Goal: Contribute content: Contribute content

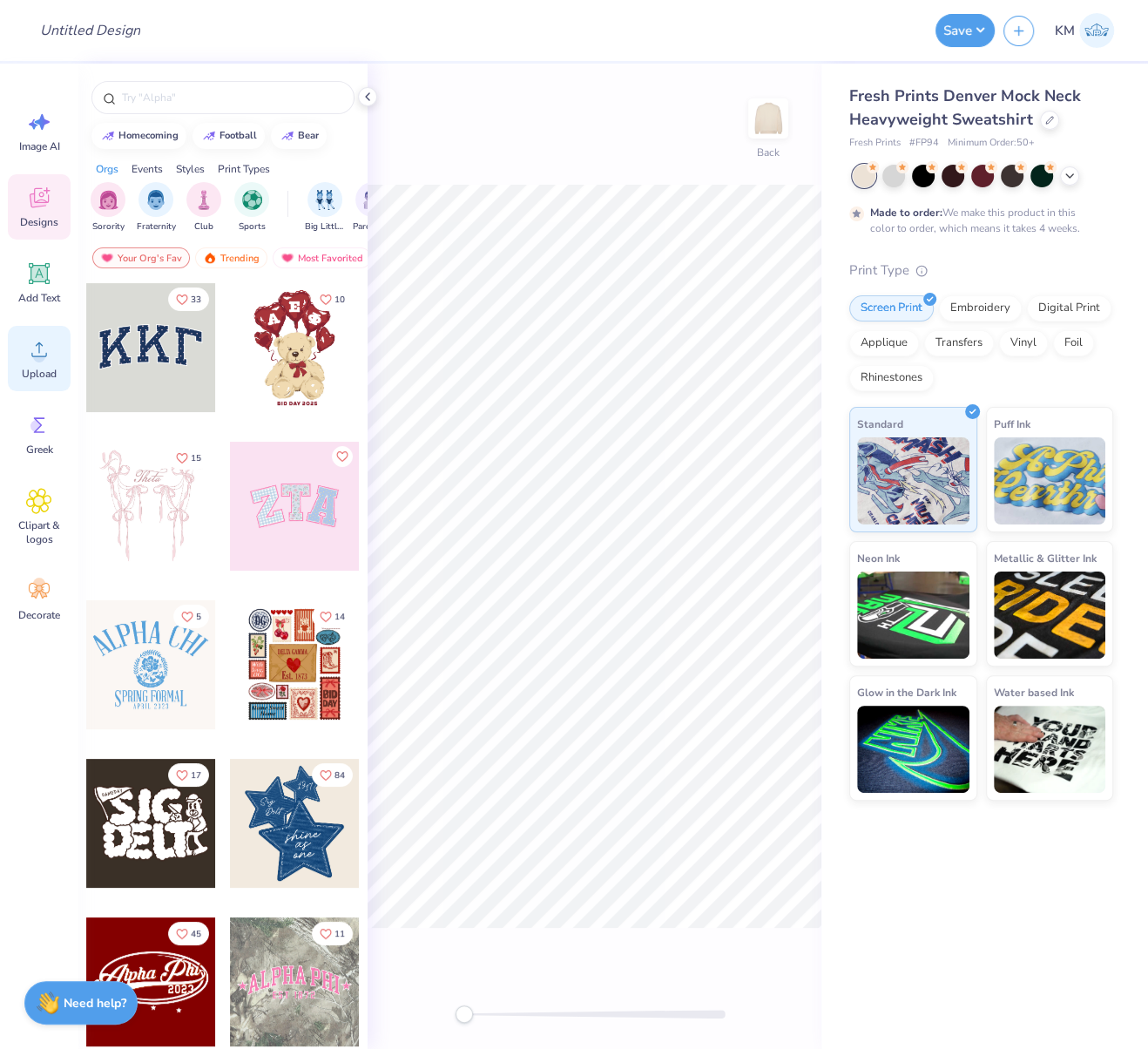
click at [32, 360] on icon at bounding box center [39, 349] width 26 height 26
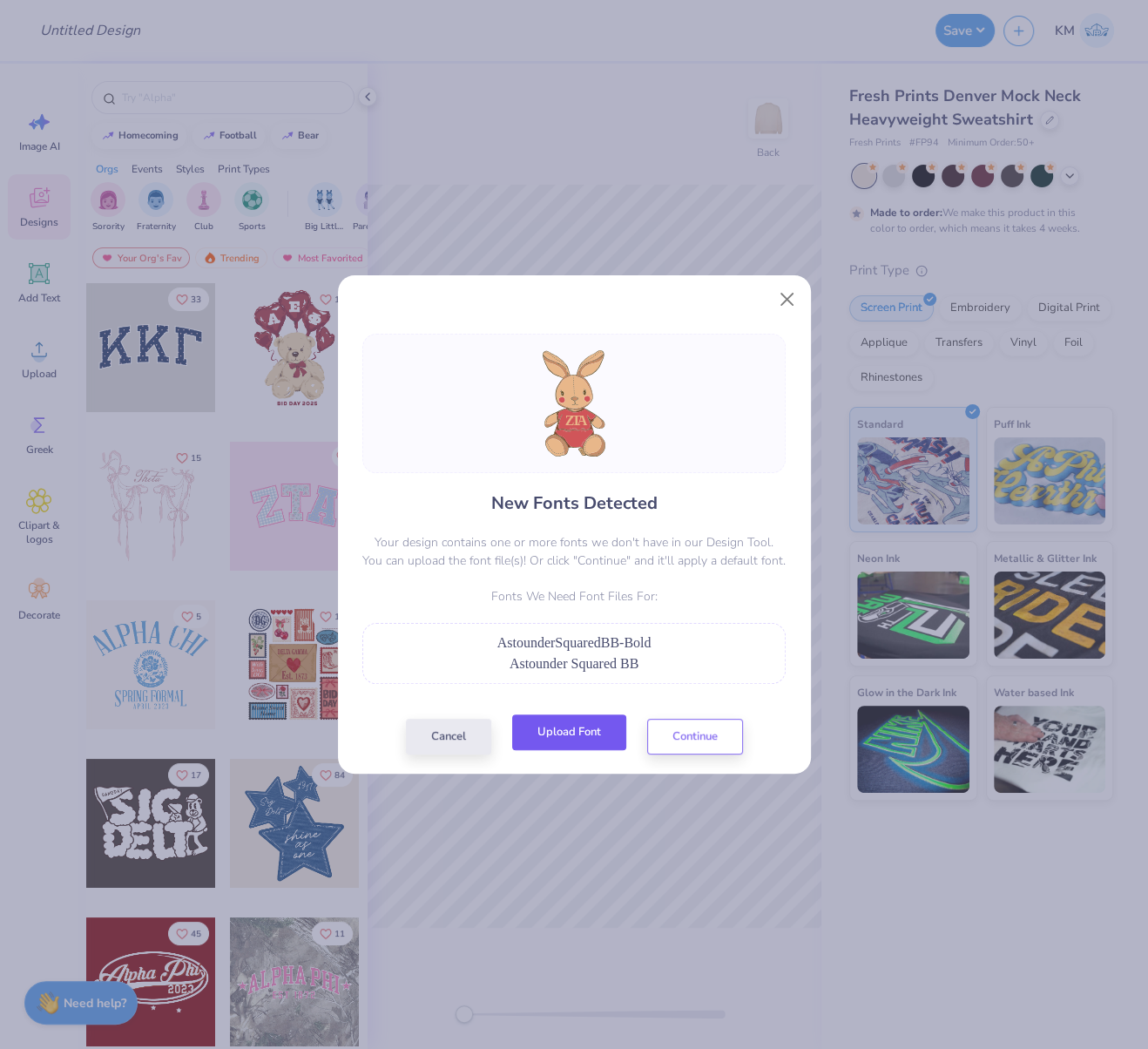
click at [542, 732] on button "Upload Font" at bounding box center [569, 733] width 114 height 36
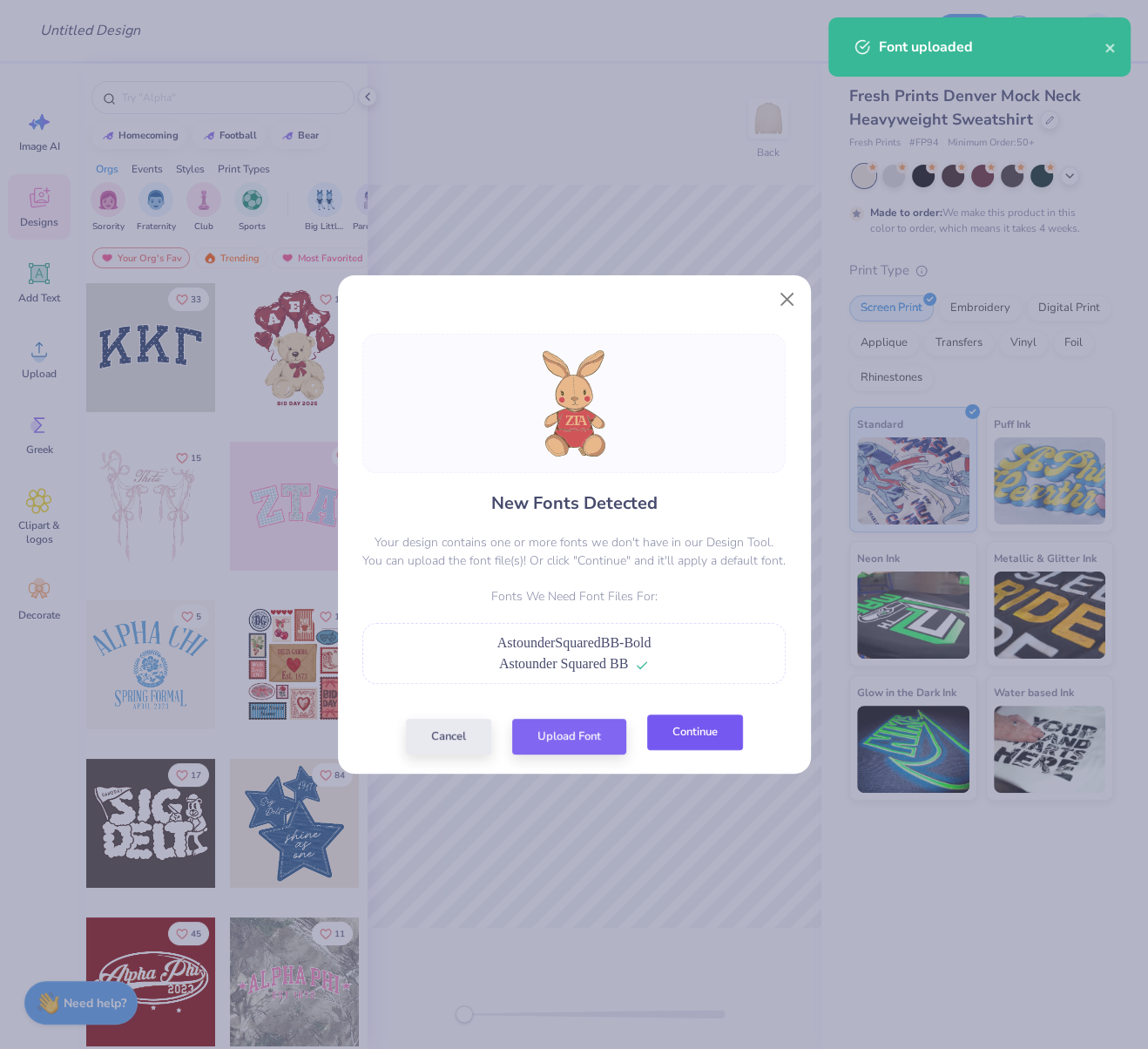
click at [687, 736] on button "Continue" at bounding box center [695, 733] width 95 height 36
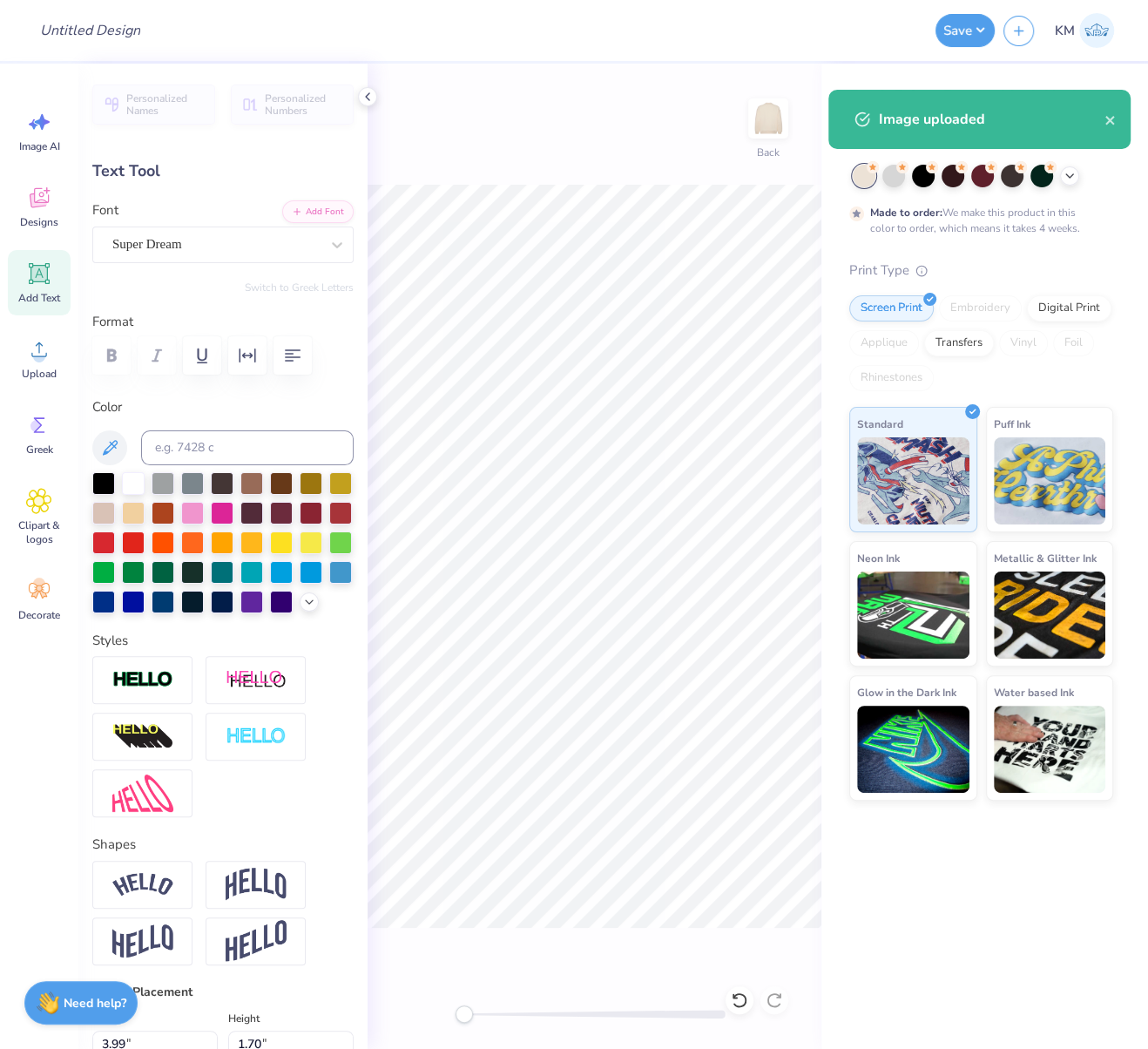
click at [236, 255] on div "Super Dream" at bounding box center [216, 244] width 211 height 27
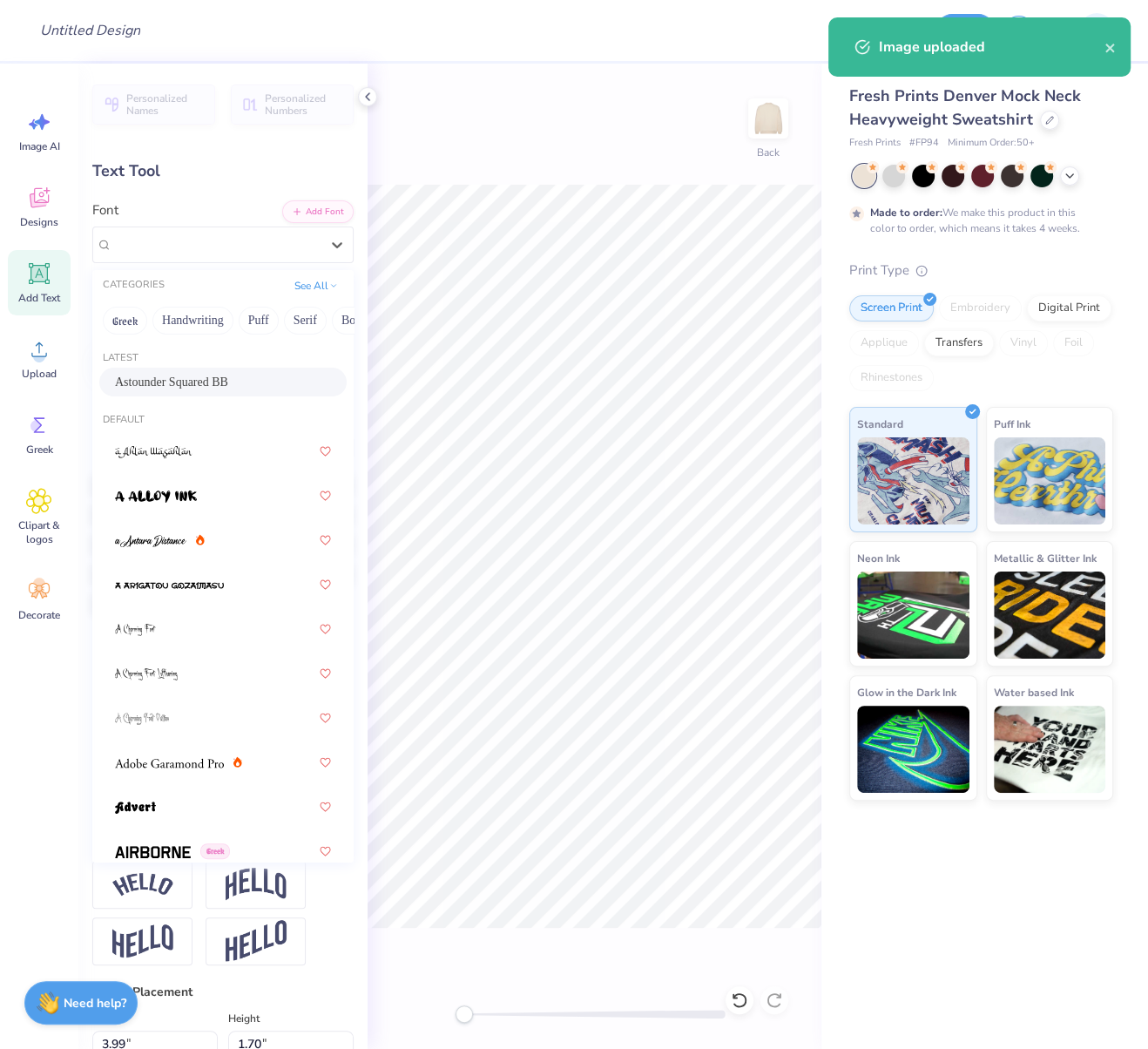
drag, startPoint x: 178, startPoint y: 382, endPoint x: 181, endPoint y: 396, distance: 14.3
click at [178, 382] on span "Astounder Squared BB" at bounding box center [172, 382] width 113 height 18
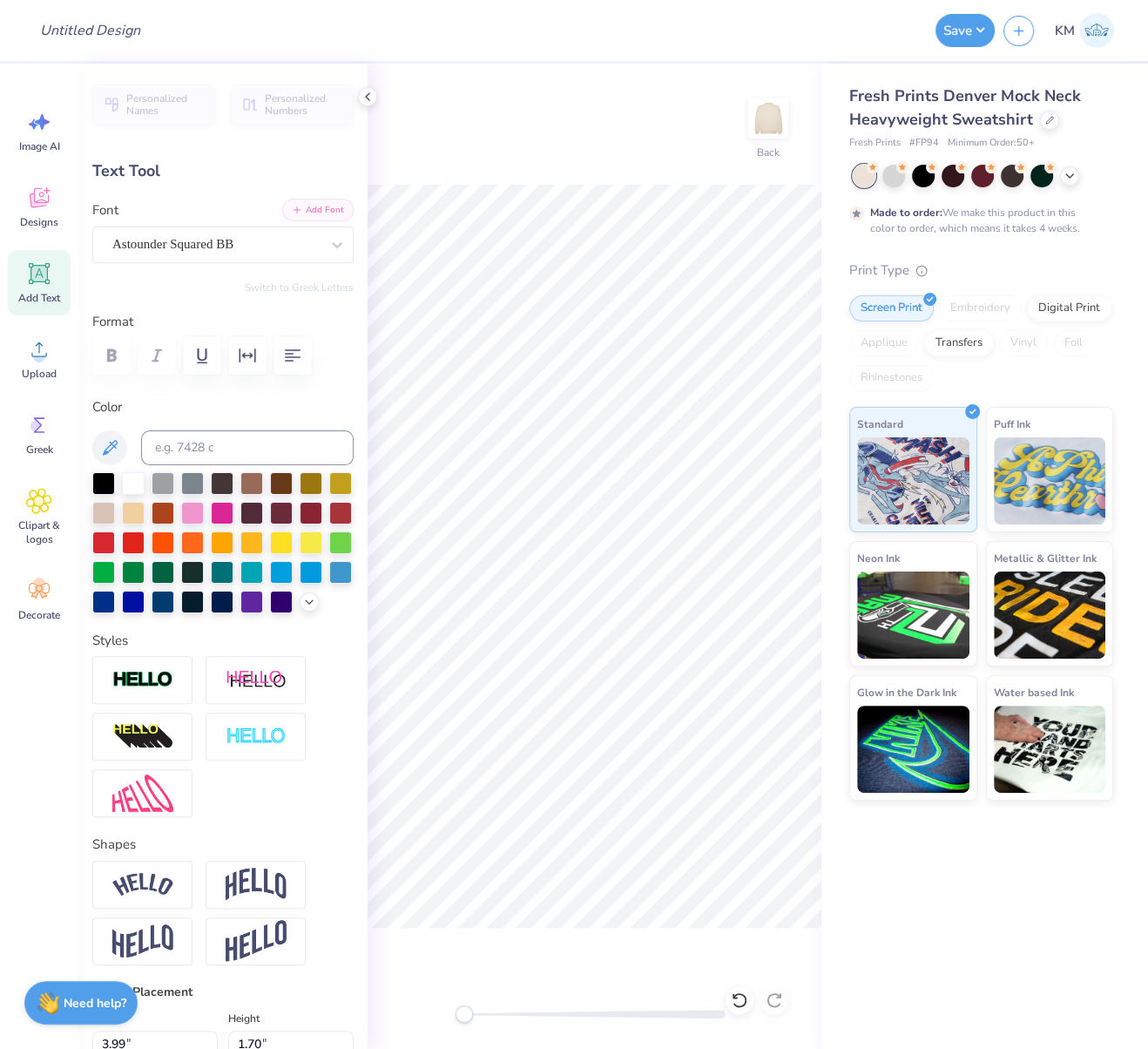
click at [295, 215] on button "Add Font" at bounding box center [318, 210] width 72 height 23
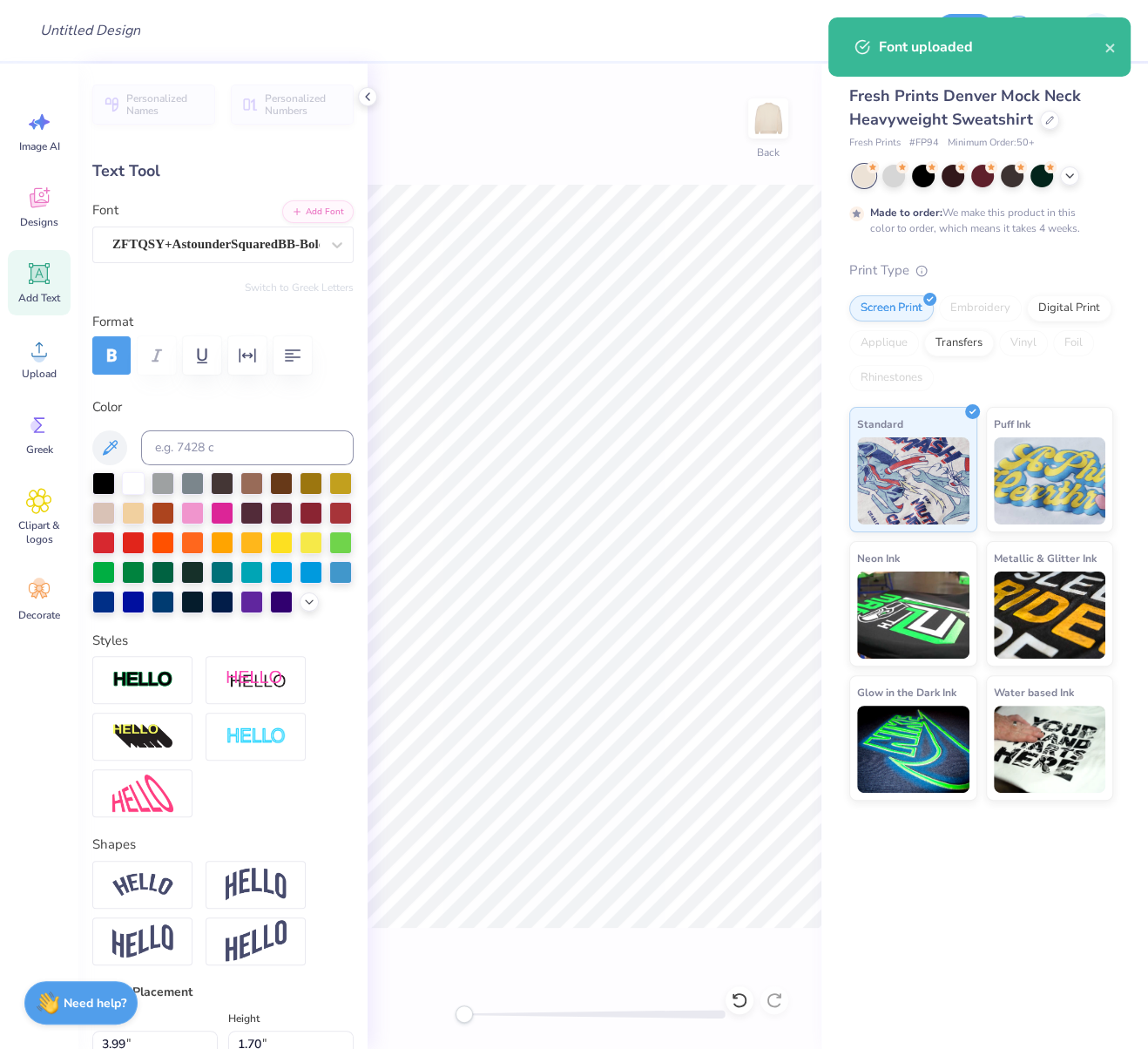
scroll to position [16, 2]
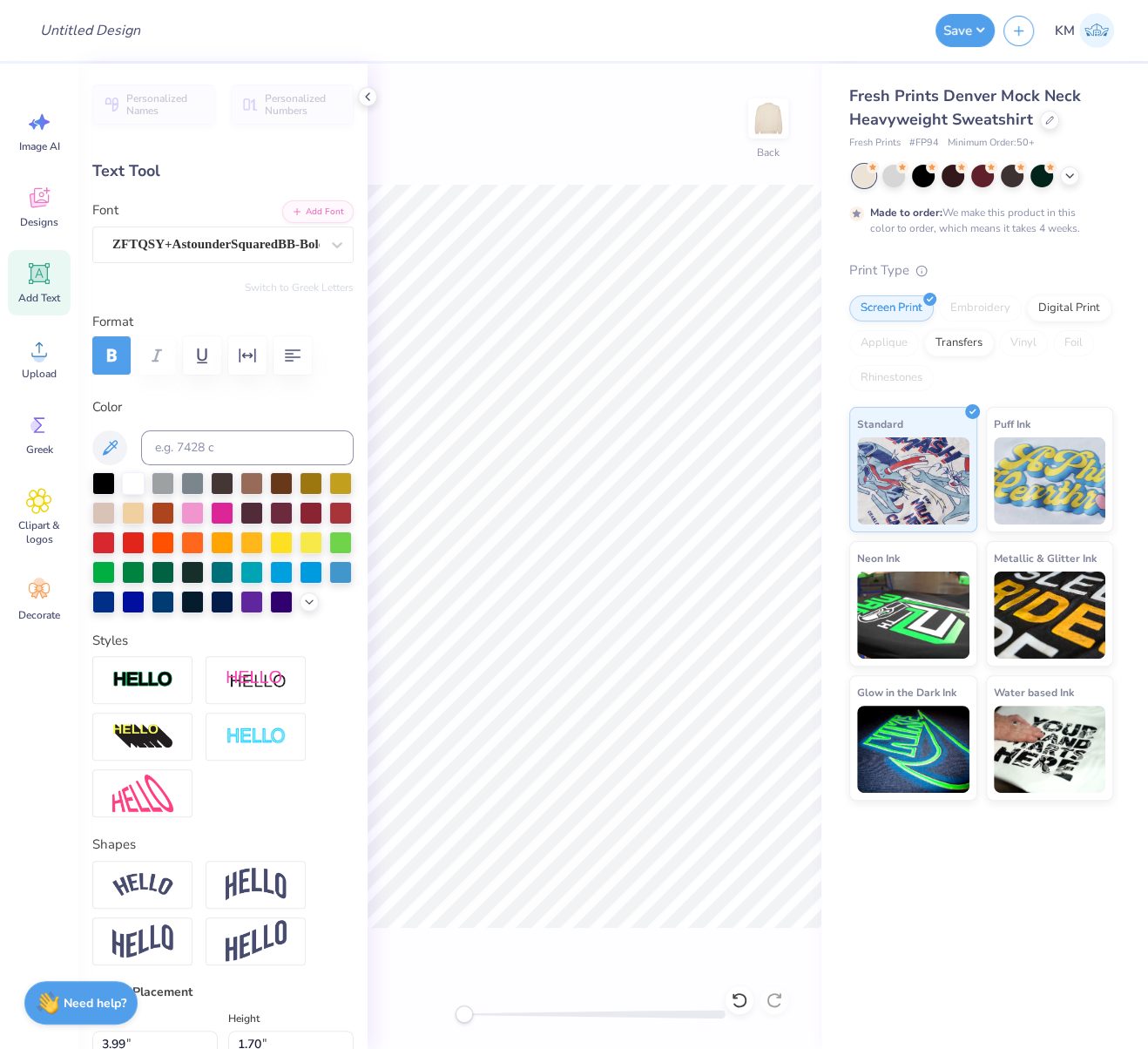
type textarea "T"
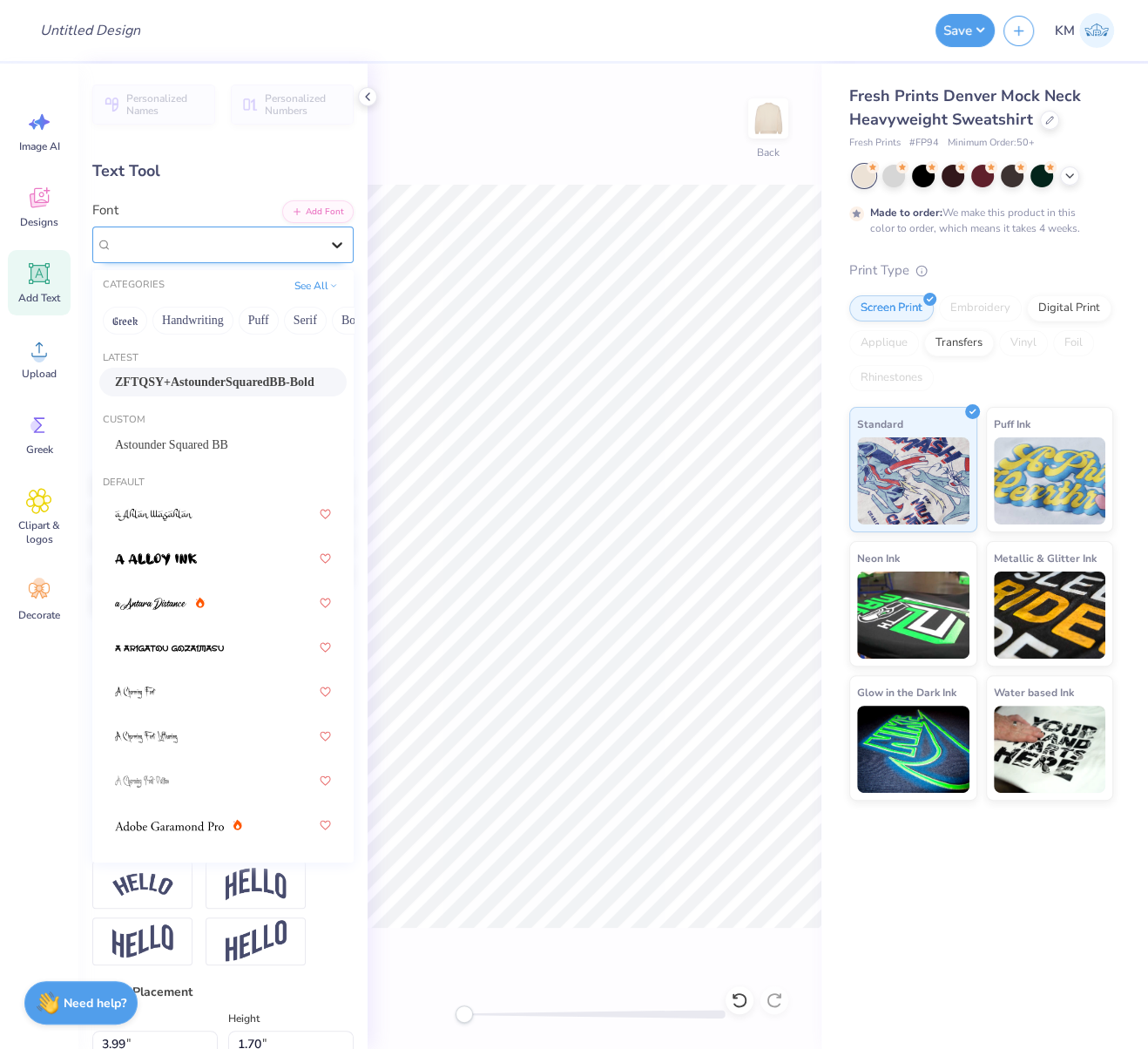
click at [328, 244] on icon at bounding box center [337, 245] width 18 height 18
click at [187, 440] on span "Astounder Squared BB" at bounding box center [172, 444] width 113 height 18
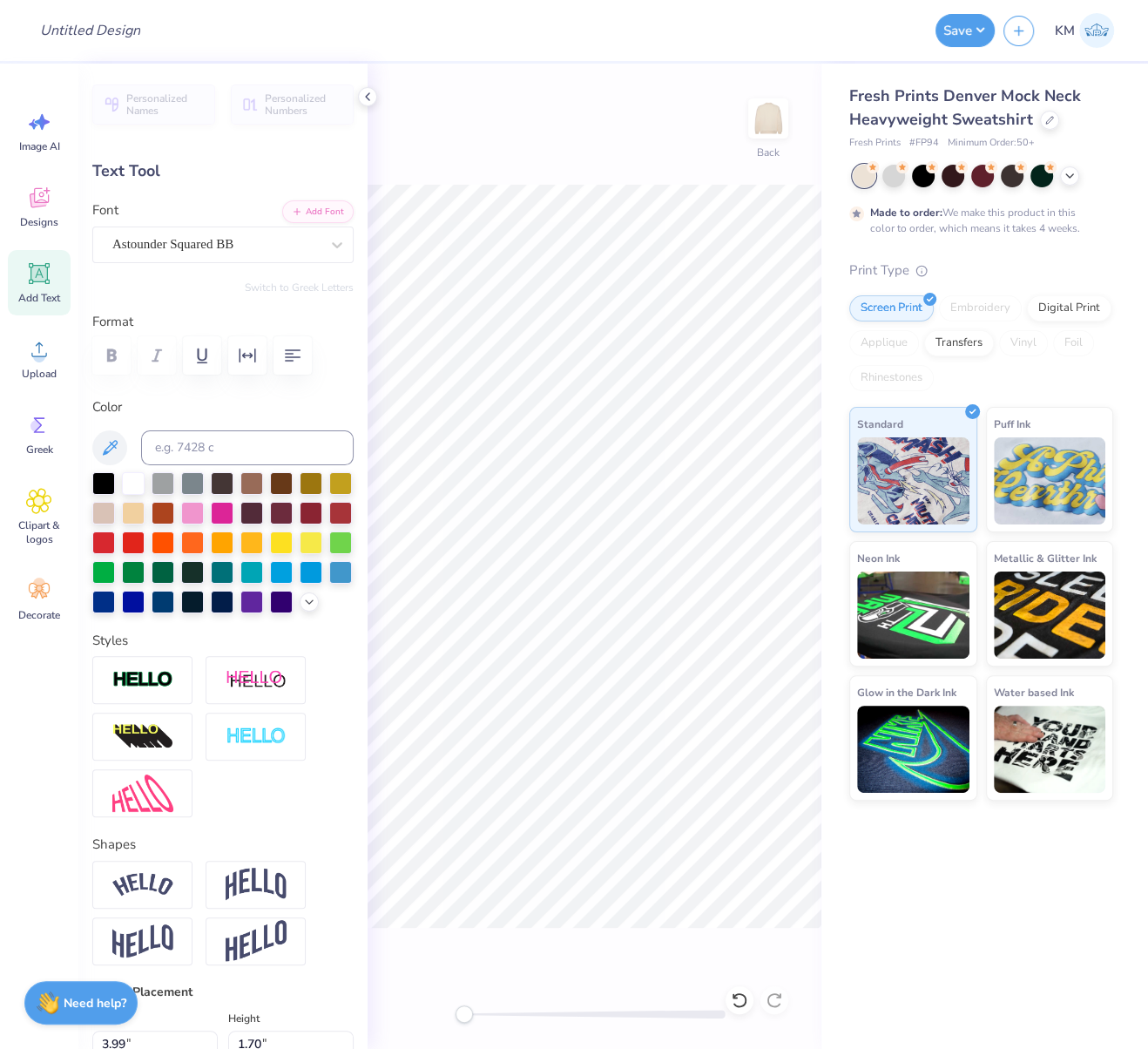
type textarea "ZTA"
drag, startPoint x: 582, startPoint y: 156, endPoint x: 570, endPoint y: 175, distance: 22.5
click at [581, 155] on div "Back" at bounding box center [594, 556] width 454 height 985
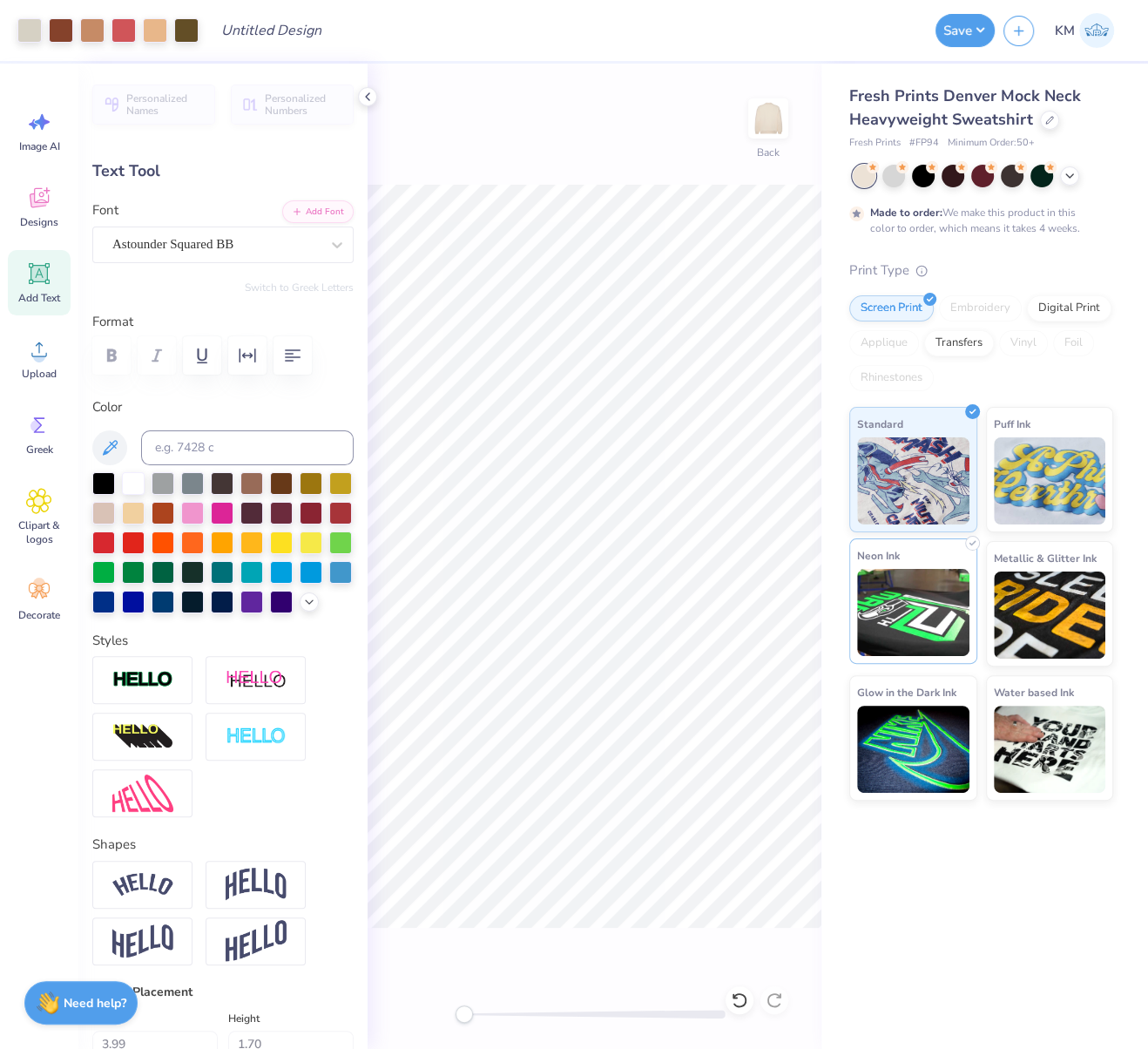
type input "1.60"
type input "12.28"
type input "2.17"
type input "1.65"
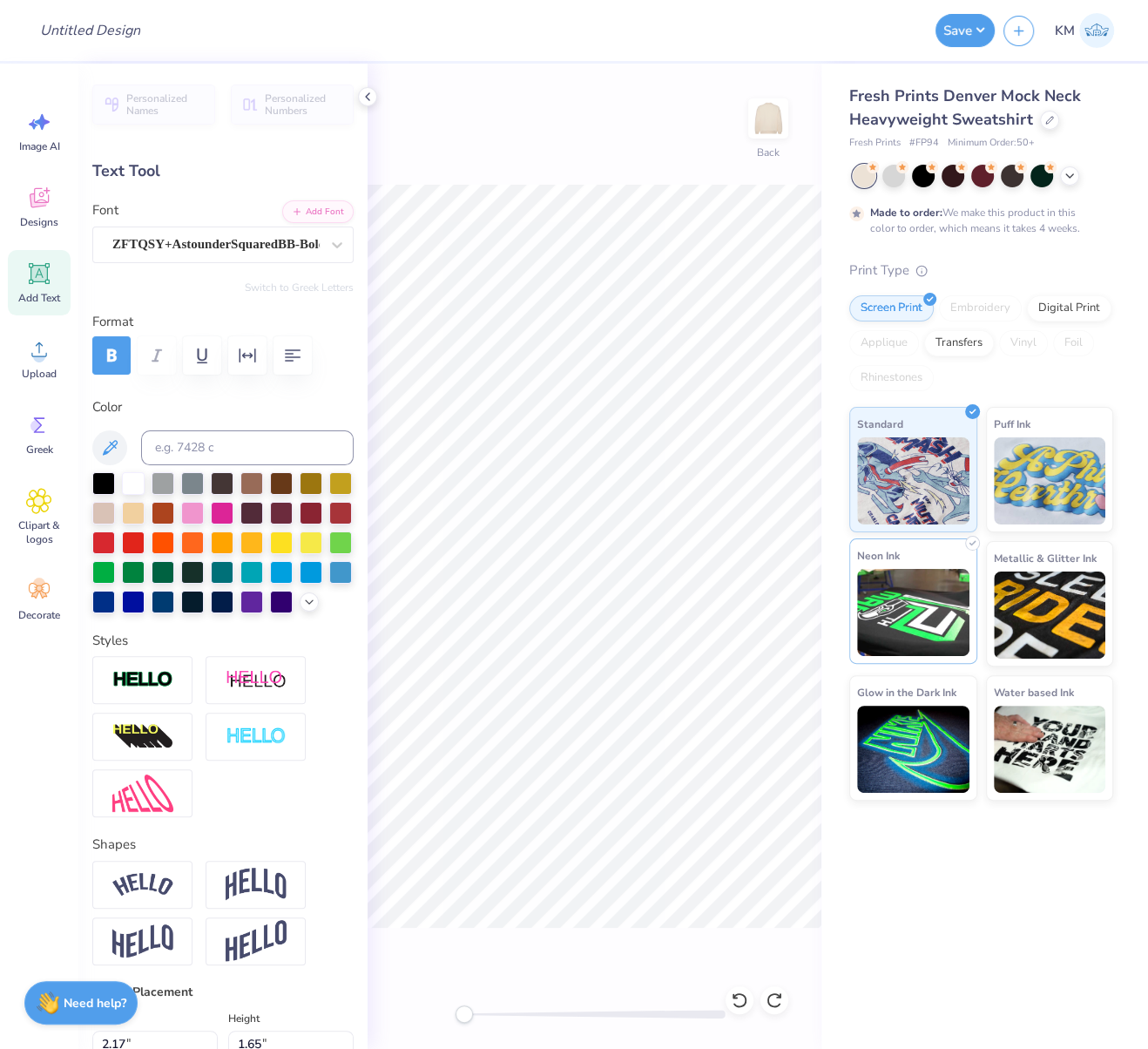
type input "12.24"
type input "2.46"
type input "1.60"
type input "12.27"
type input "3.99"
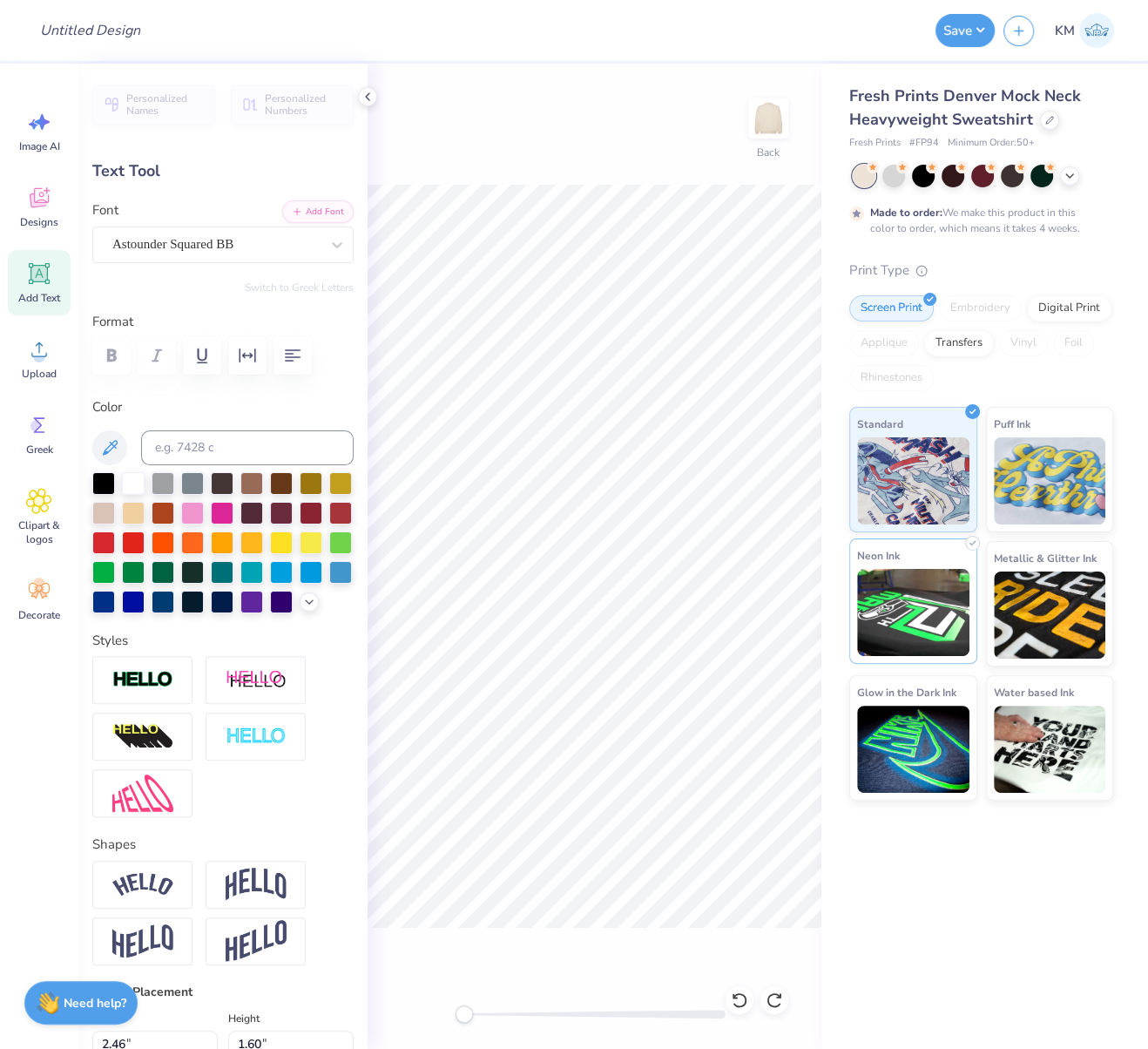
type input "1.70"
type input "12.06"
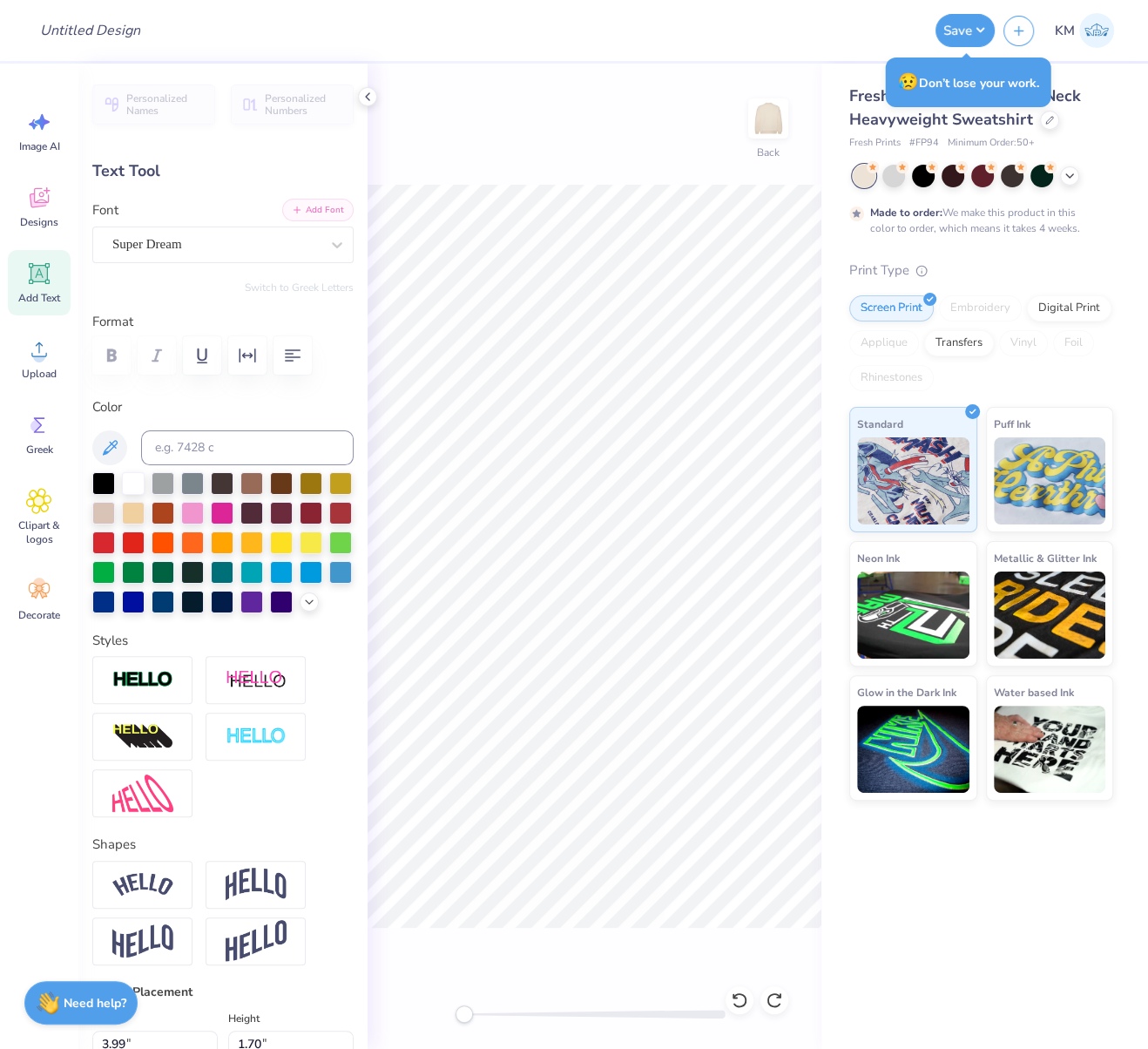
click at [313, 207] on button "Add Font" at bounding box center [318, 210] width 72 height 23
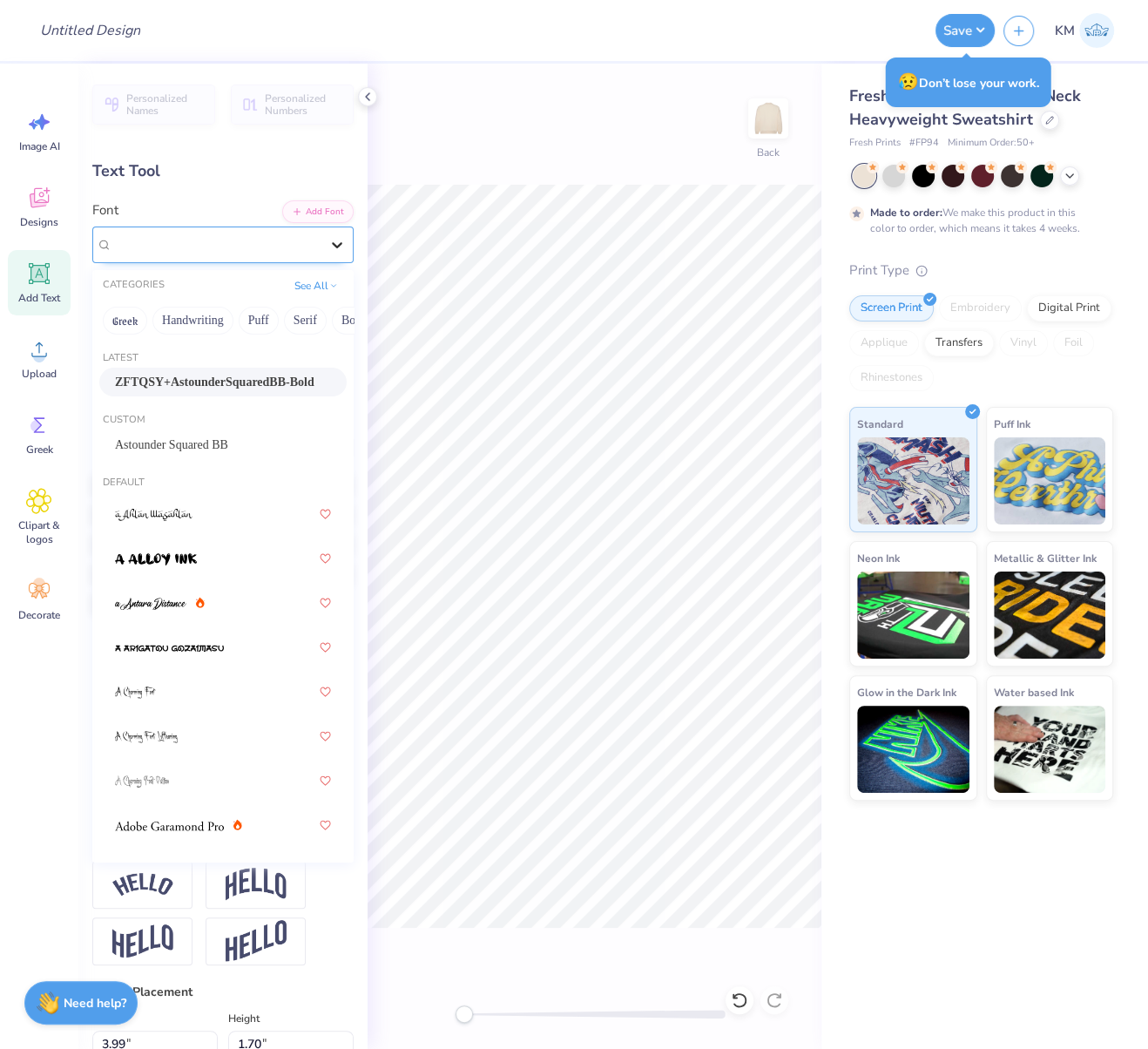
click at [332, 243] on icon at bounding box center [337, 246] width 11 height 6
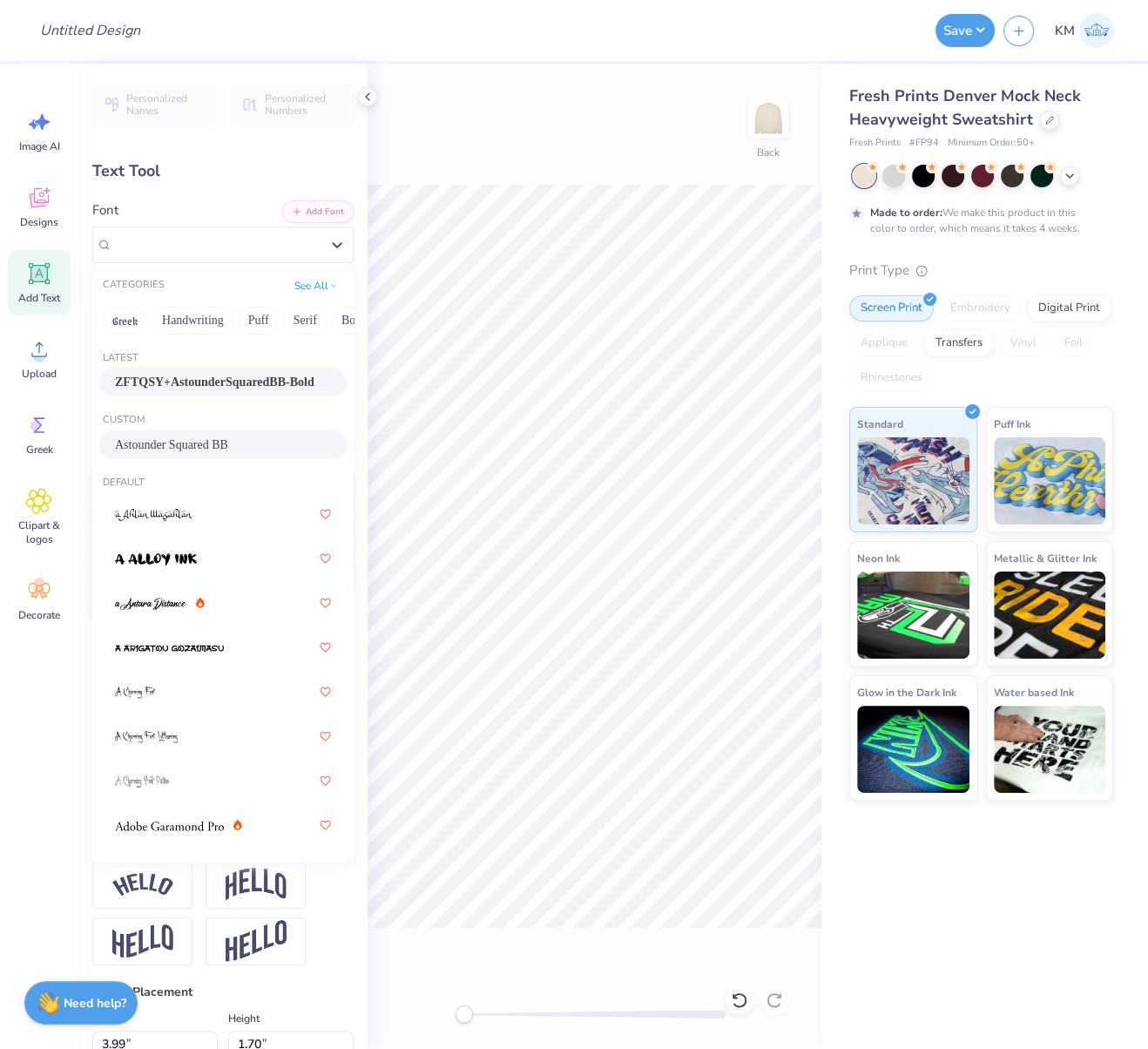
click at [212, 447] on div "Astounder Squared BB" at bounding box center [223, 444] width 216 height 18
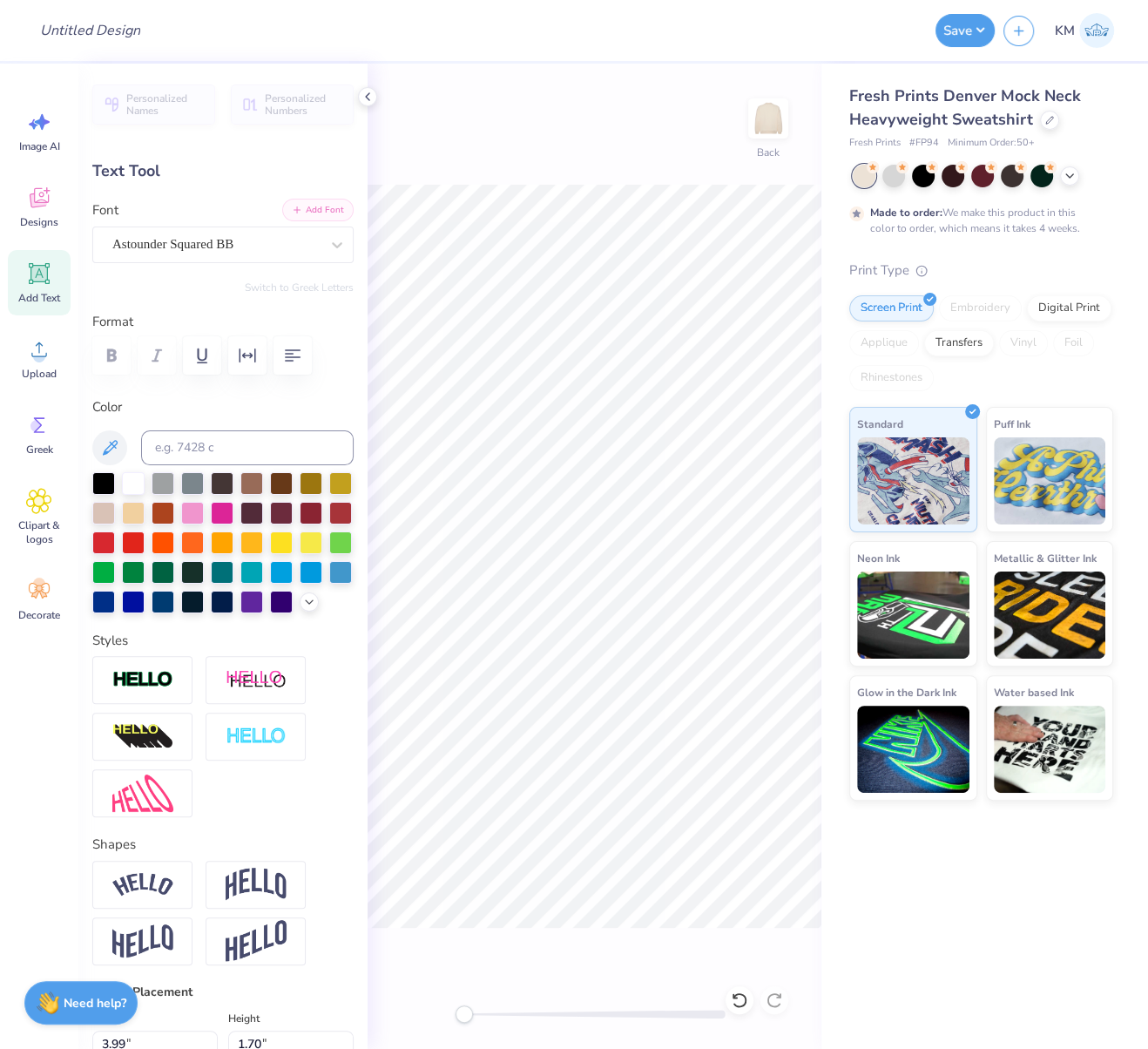
click at [304, 213] on button "Add Font" at bounding box center [318, 210] width 72 height 23
click at [289, 209] on button "Add Font" at bounding box center [318, 210] width 72 height 23
type textarea "ZTA"
type input "4.23"
type input "2.09"
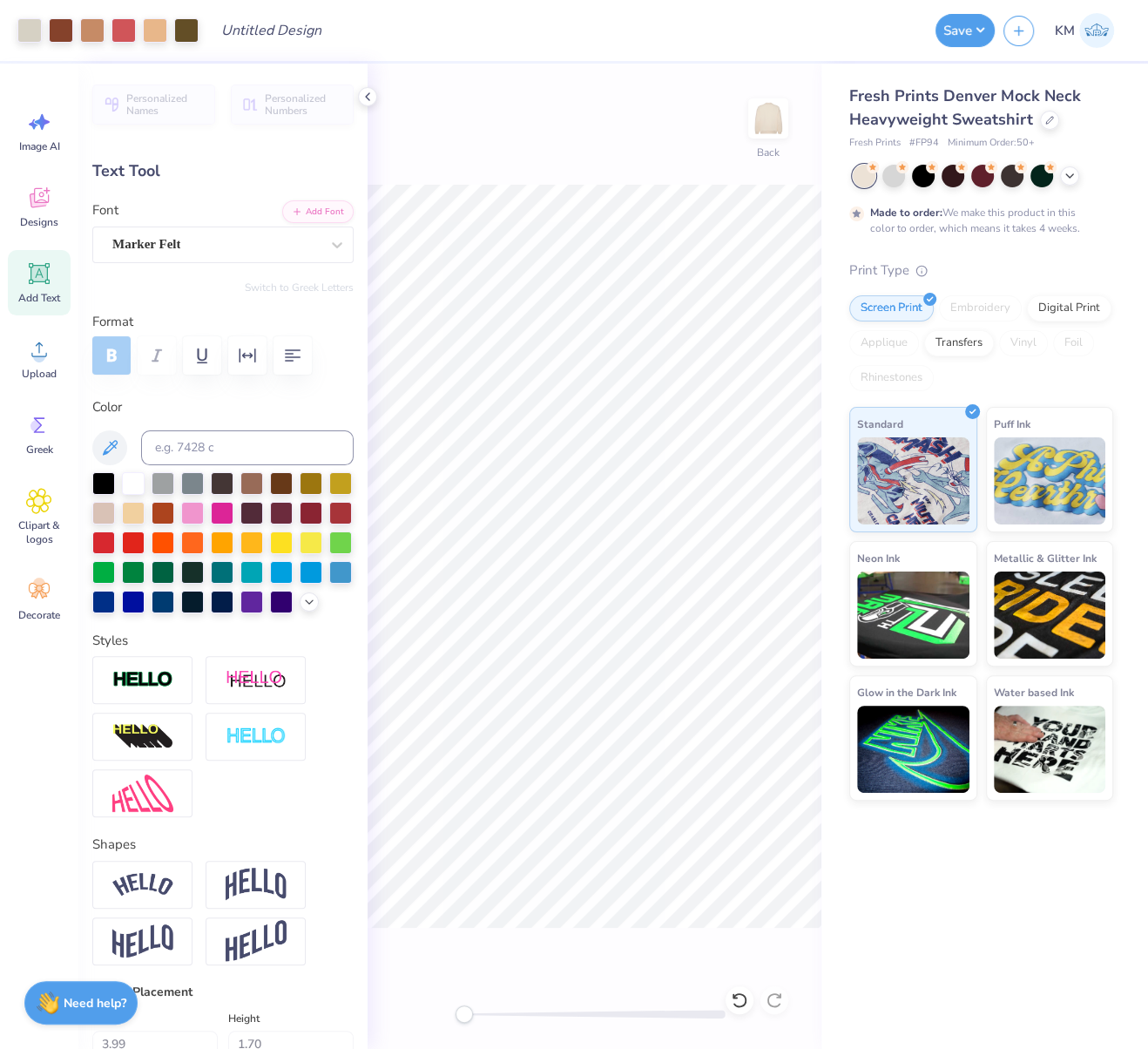
type input "12.00"
type input "3.53"
type input "1.74"
type input "12.23"
drag, startPoint x: 148, startPoint y: 711, endPoint x: 154, endPoint y: 704, distance: 9.2
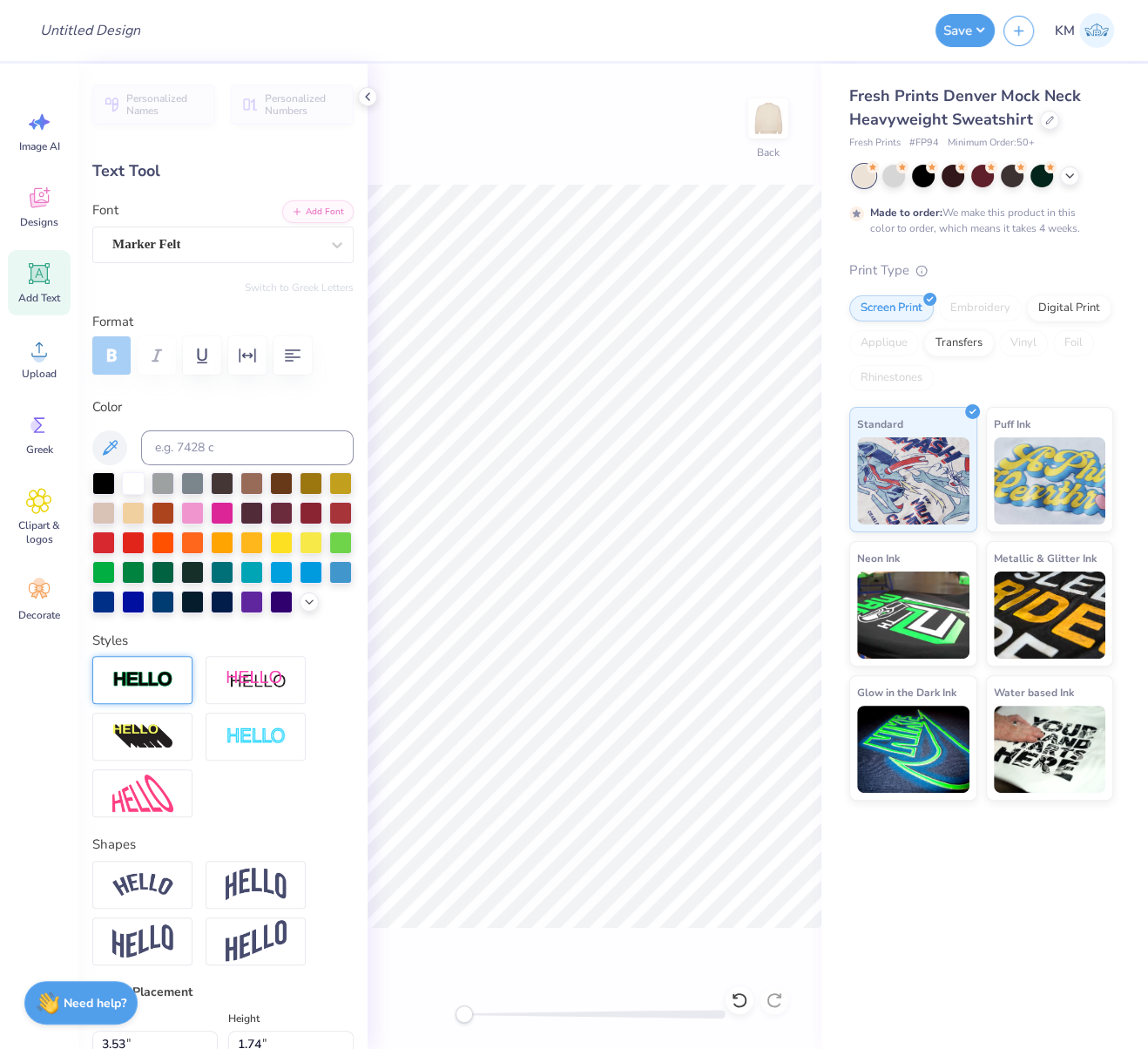
click at [148, 690] on img at bounding box center [142, 680] width 61 height 20
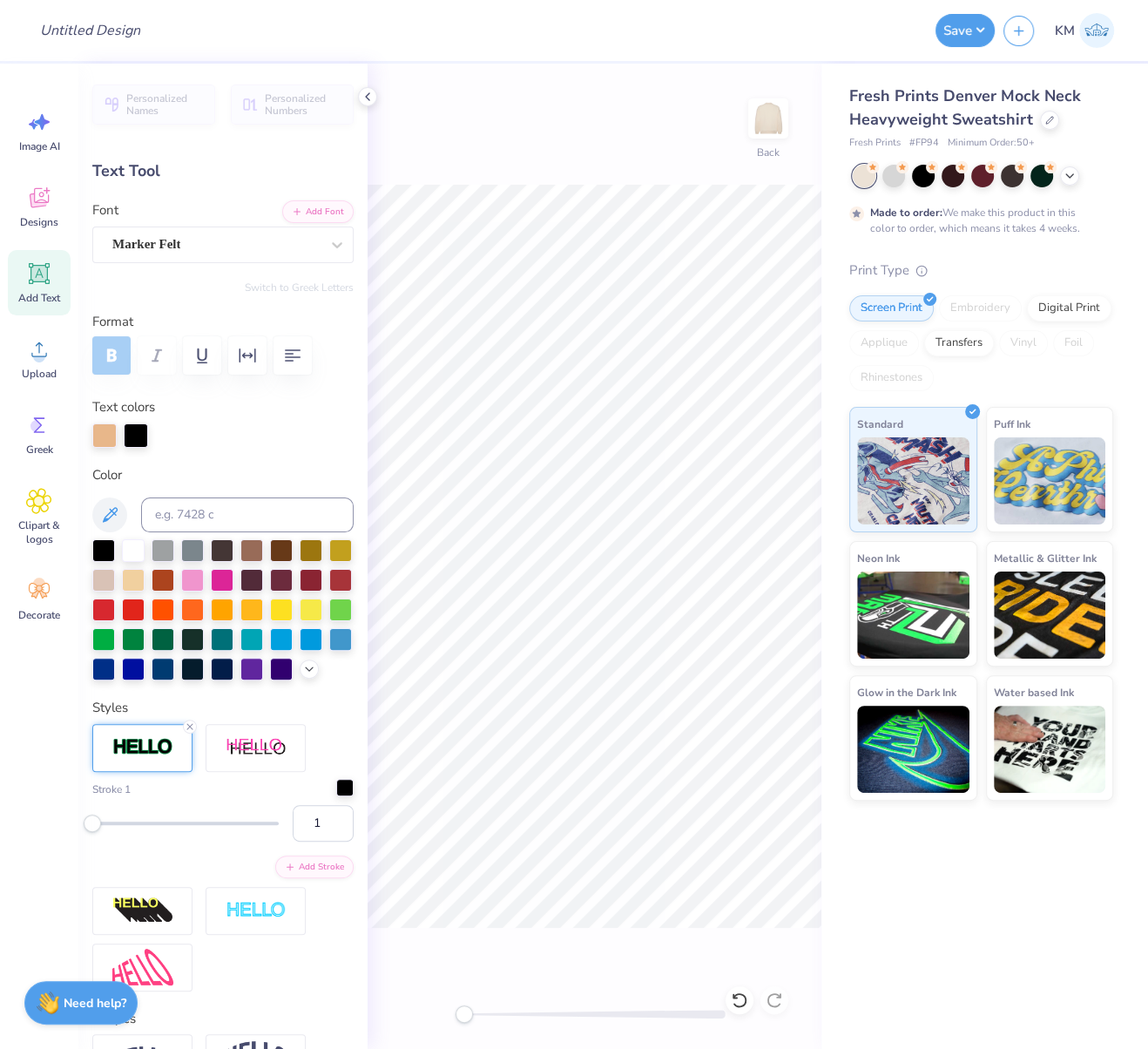
click at [336, 796] on div at bounding box center [345, 787] width 18 height 18
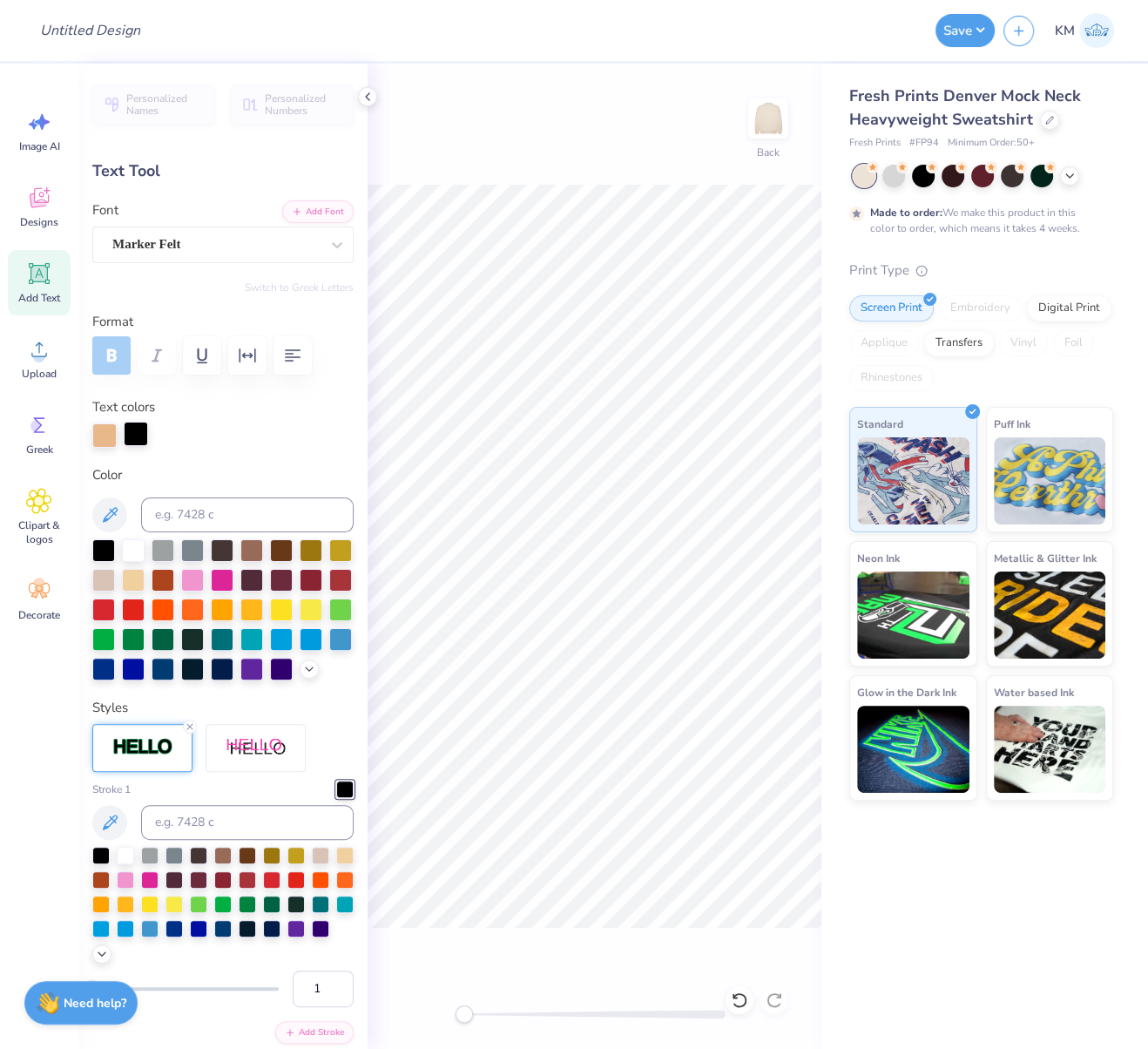
click at [141, 437] on div at bounding box center [135, 434] width 25 height 25
click at [196, 514] on input at bounding box center [247, 514] width 213 height 35
type input "4485"
click at [309, 1007] on input "1" at bounding box center [322, 988] width 61 height 37
click at [327, 1007] on input "2" at bounding box center [322, 988] width 61 height 37
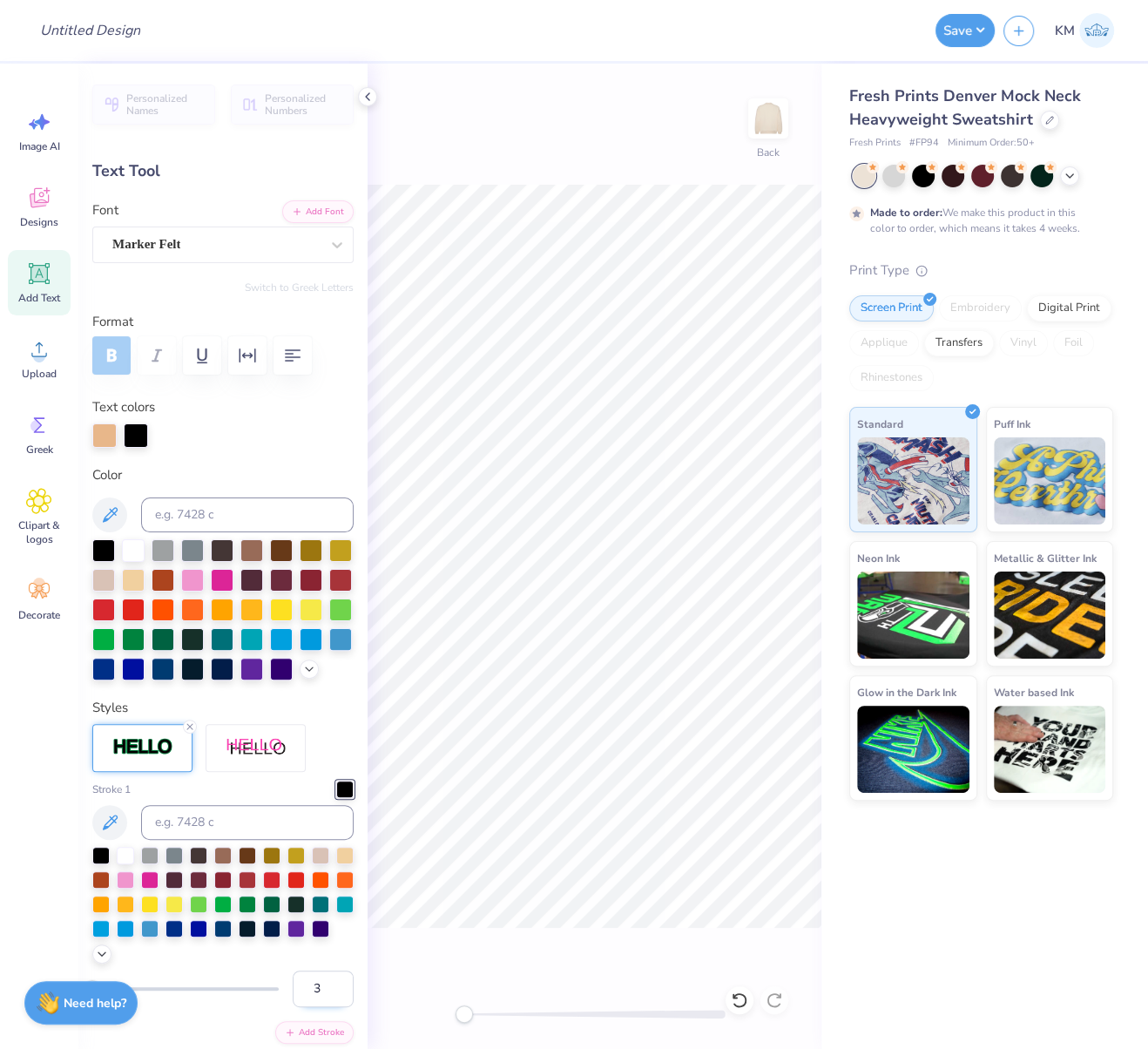
click at [327, 1007] on input "3" at bounding box center [322, 988] width 61 height 37
type input "4"
click at [328, 1007] on input "4" at bounding box center [322, 988] width 61 height 37
click at [431, 946] on div "Back" at bounding box center [594, 556] width 454 height 985
type input "3.60"
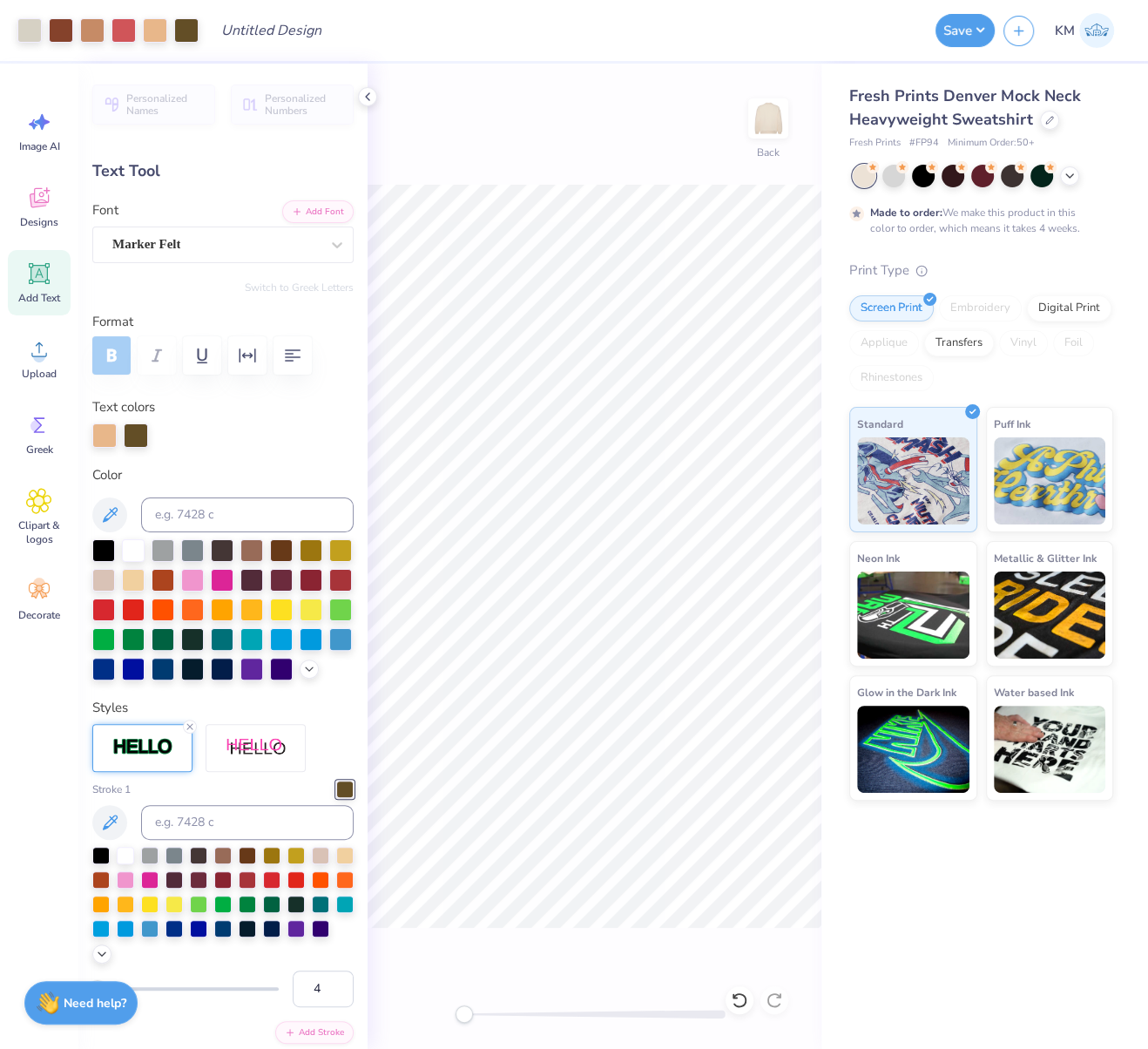
type input "1.81"
type input "12.09"
type input "3.47"
type input "1.75"
type input "12.13"
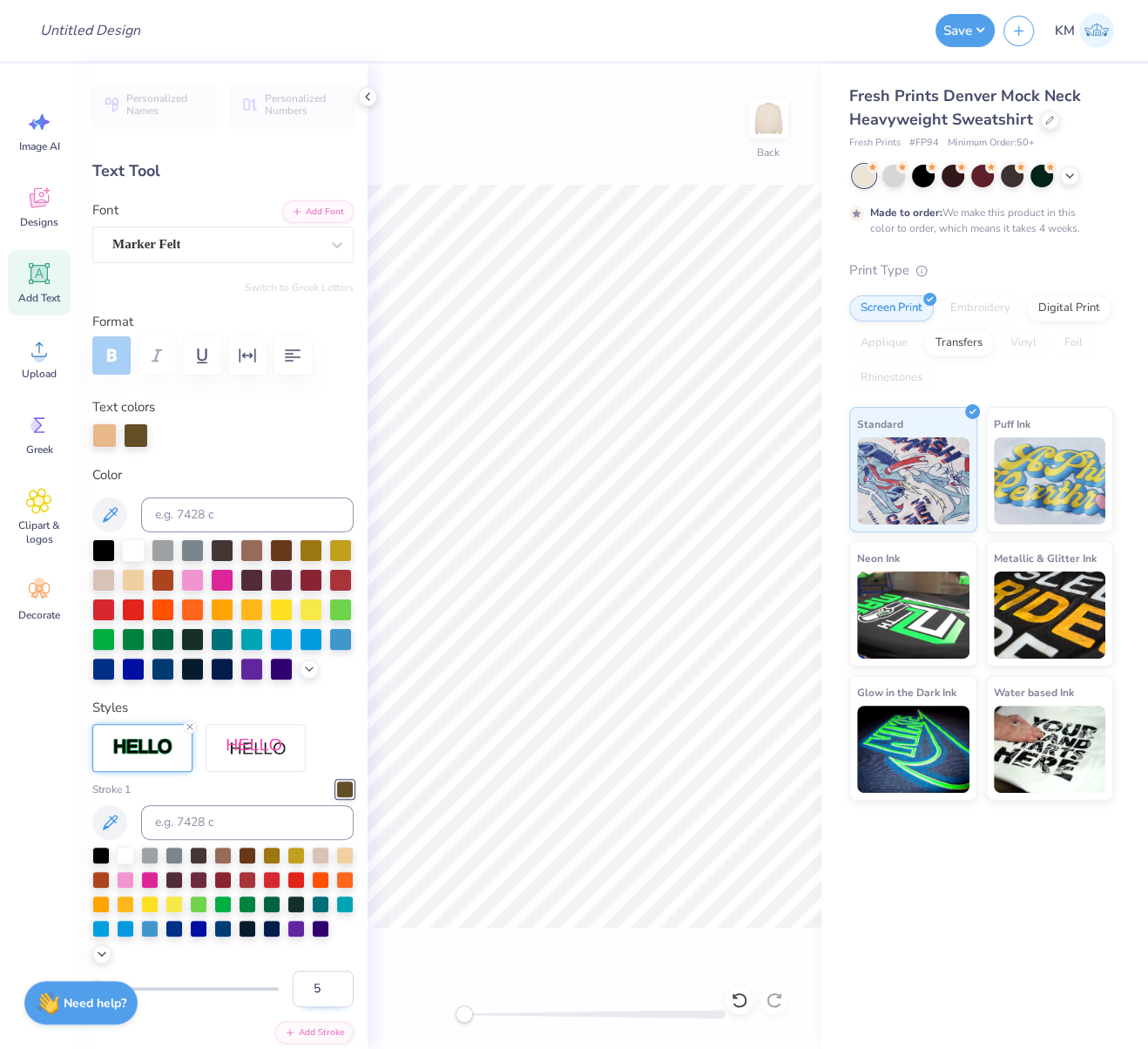
type input "5"
click at [324, 1007] on input "5" at bounding box center [322, 988] width 61 height 37
click at [581, 940] on div "Back" at bounding box center [594, 556] width 454 height 985
type input "0.70"
type input "1.00"
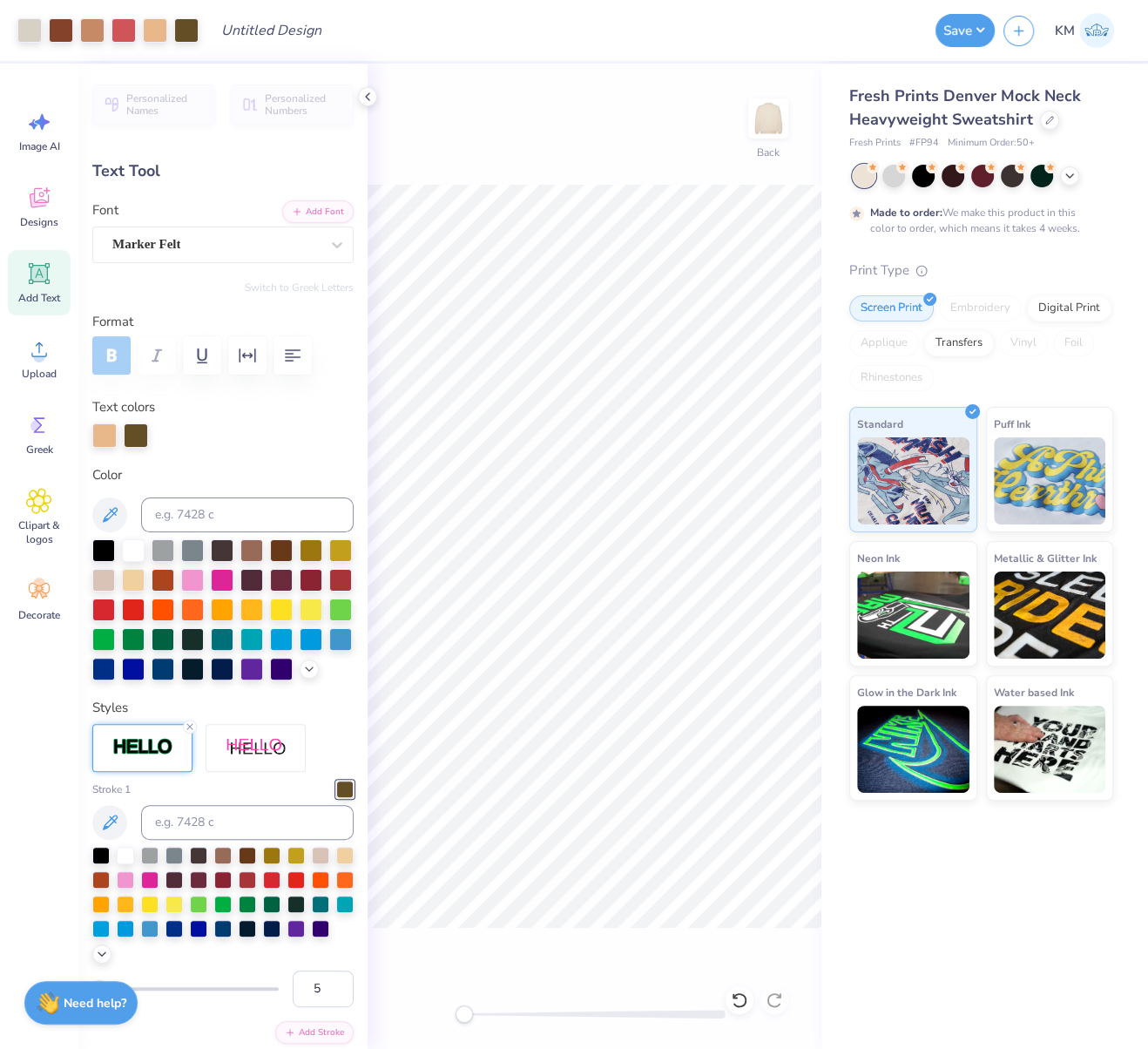
type input "17.69"
type input "61.8"
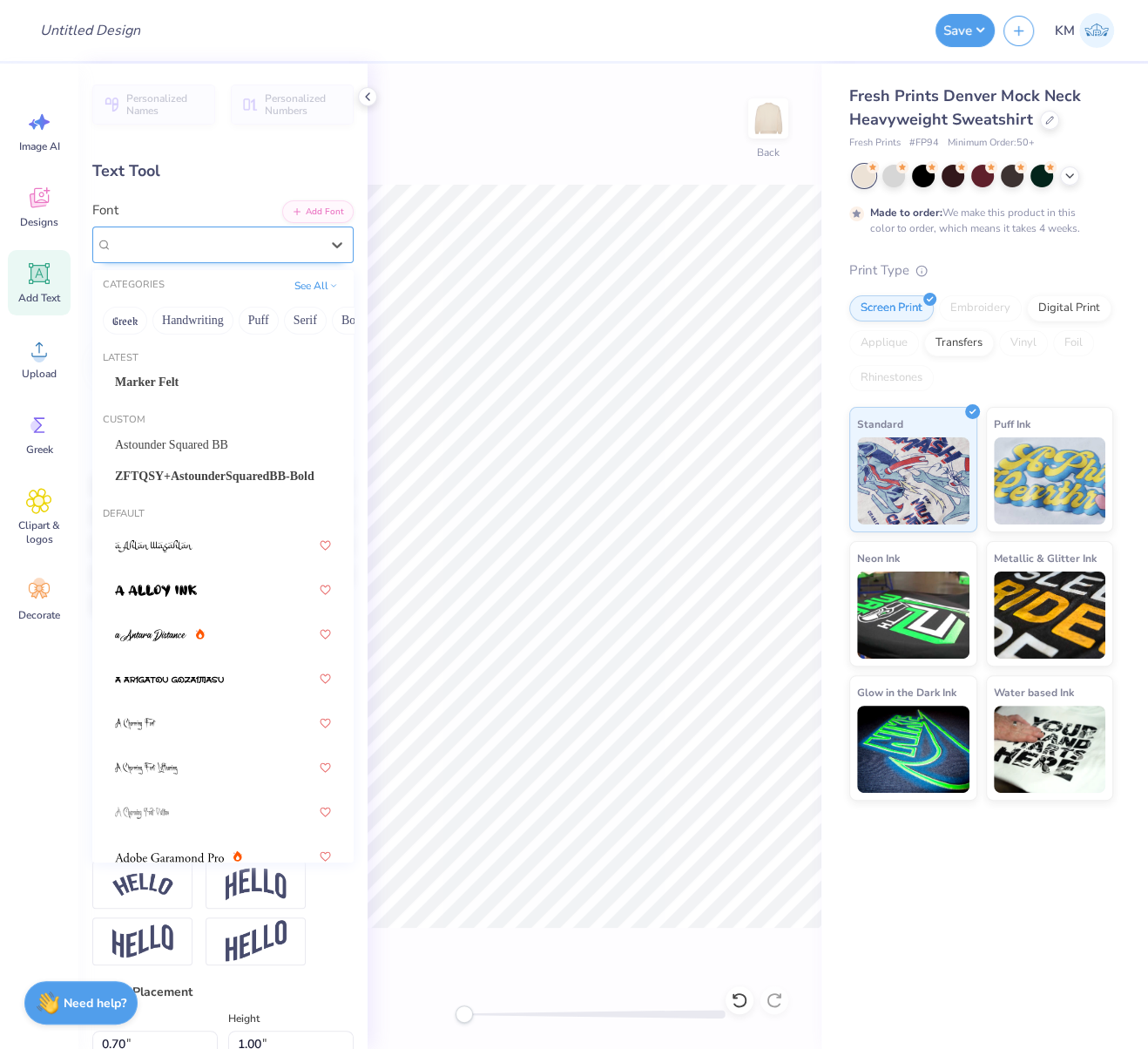
click at [204, 237] on div "Super Dream" at bounding box center [216, 244] width 211 height 27
click at [190, 373] on div "Marker Felt" at bounding box center [223, 382] width 216 height 18
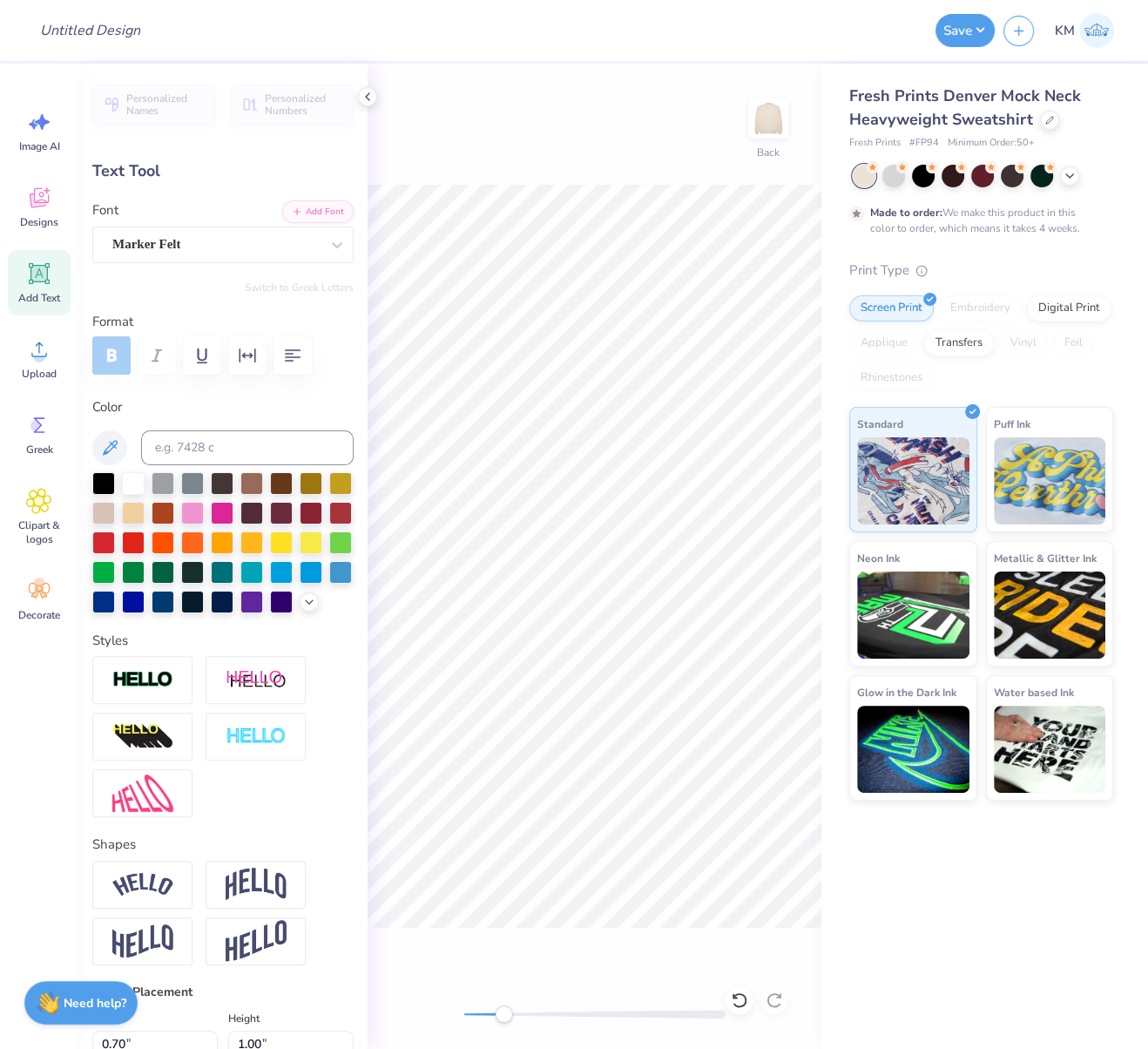
drag, startPoint x: 465, startPoint y: 1013, endPoint x: 503, endPoint y: 1012, distance: 38.0
click at [503, 1012] on div "Accessibility label" at bounding box center [504, 1014] width 18 height 18
type input "0.69"
type input "0.94"
type input "0.0"
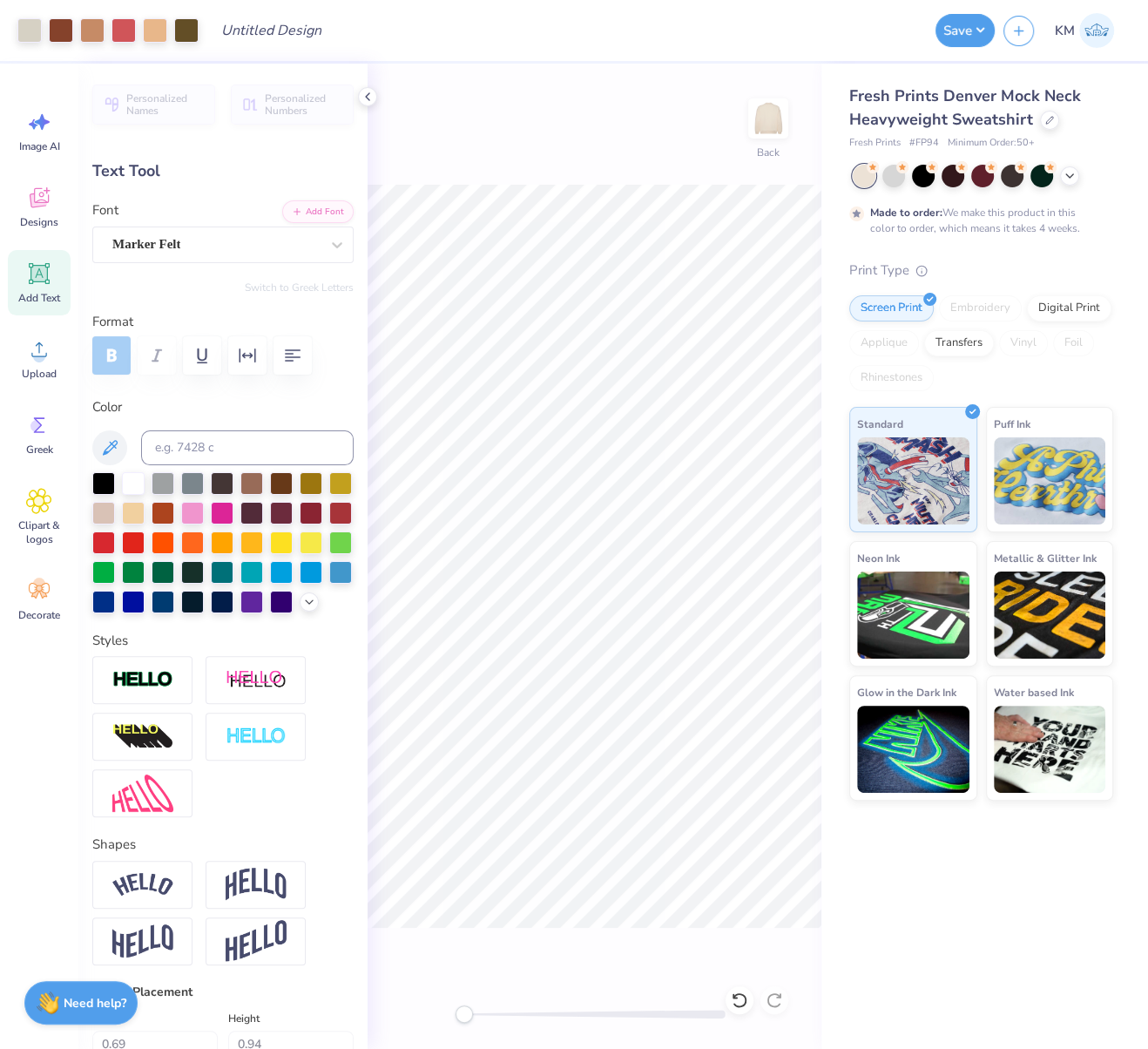
drag, startPoint x: 502, startPoint y: 1017, endPoint x: 385, endPoint y: 1005, distance: 117.6
click at [371, 987] on div "Back" at bounding box center [594, 556] width 454 height 985
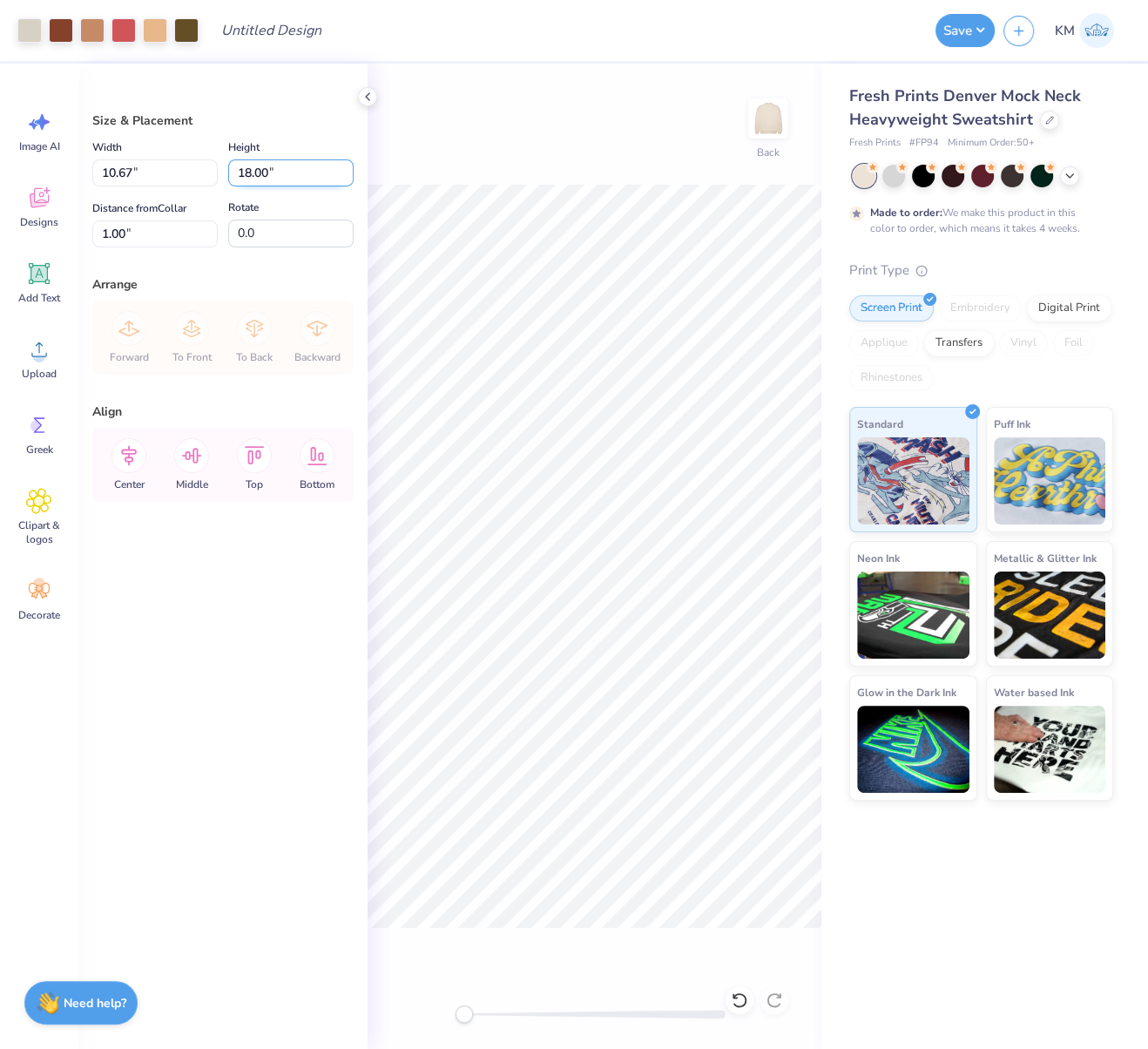
drag, startPoint x: 289, startPoint y: 165, endPoint x: 229, endPoint y: 174, distance: 60.7
click at [229, 171] on input "18.00" at bounding box center [291, 172] width 125 height 27
type input "12"
type input "7.11"
type input "12.00"
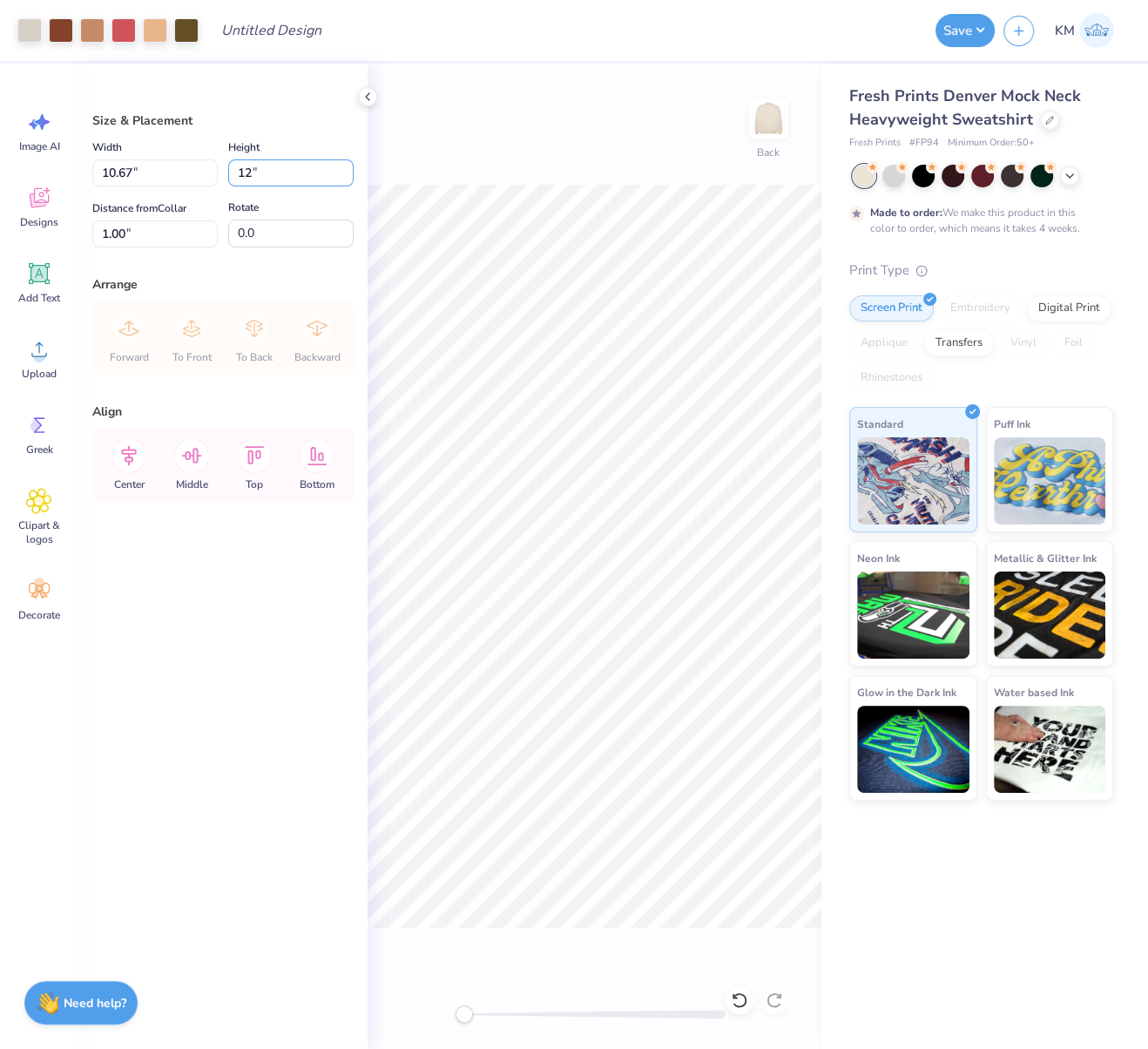
type input "4.00"
drag, startPoint x: 303, startPoint y: 167, endPoint x: 230, endPoint y: 168, distance: 73.0
click at [229, 168] on input "12.00" at bounding box center [291, 172] width 125 height 27
type input "10"
type input "5.93"
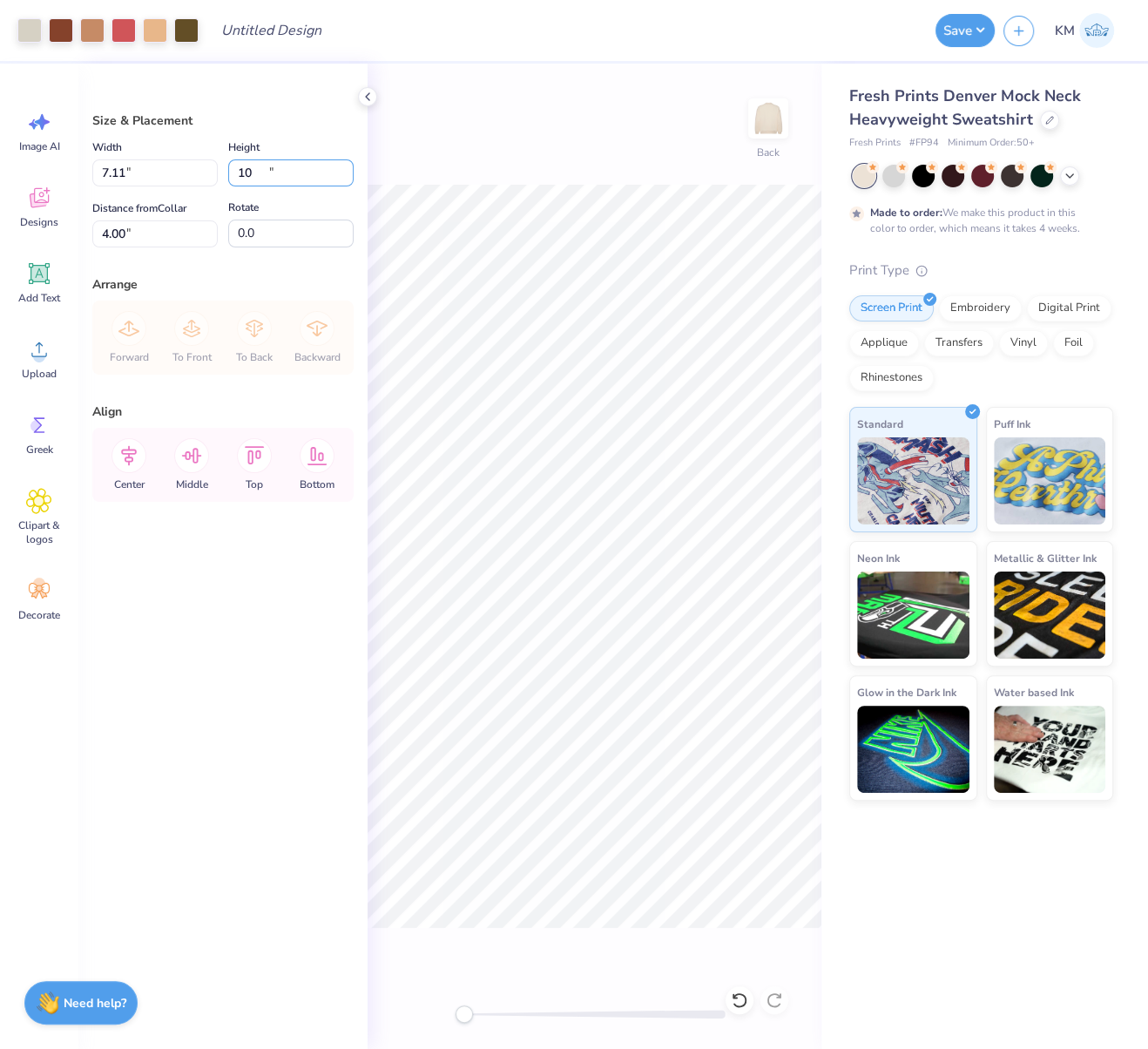
type input "10.00"
drag, startPoint x: 157, startPoint y: 229, endPoint x: 92, endPoint y: 221, distance: 65.5
click at [89, 222] on div "Size & Placement Width 5.93 5.93 " Height 10.00 10.00 " Distance from Collar 5.…" at bounding box center [223, 556] width 289 height 985
type input "3"
type input "2.00"
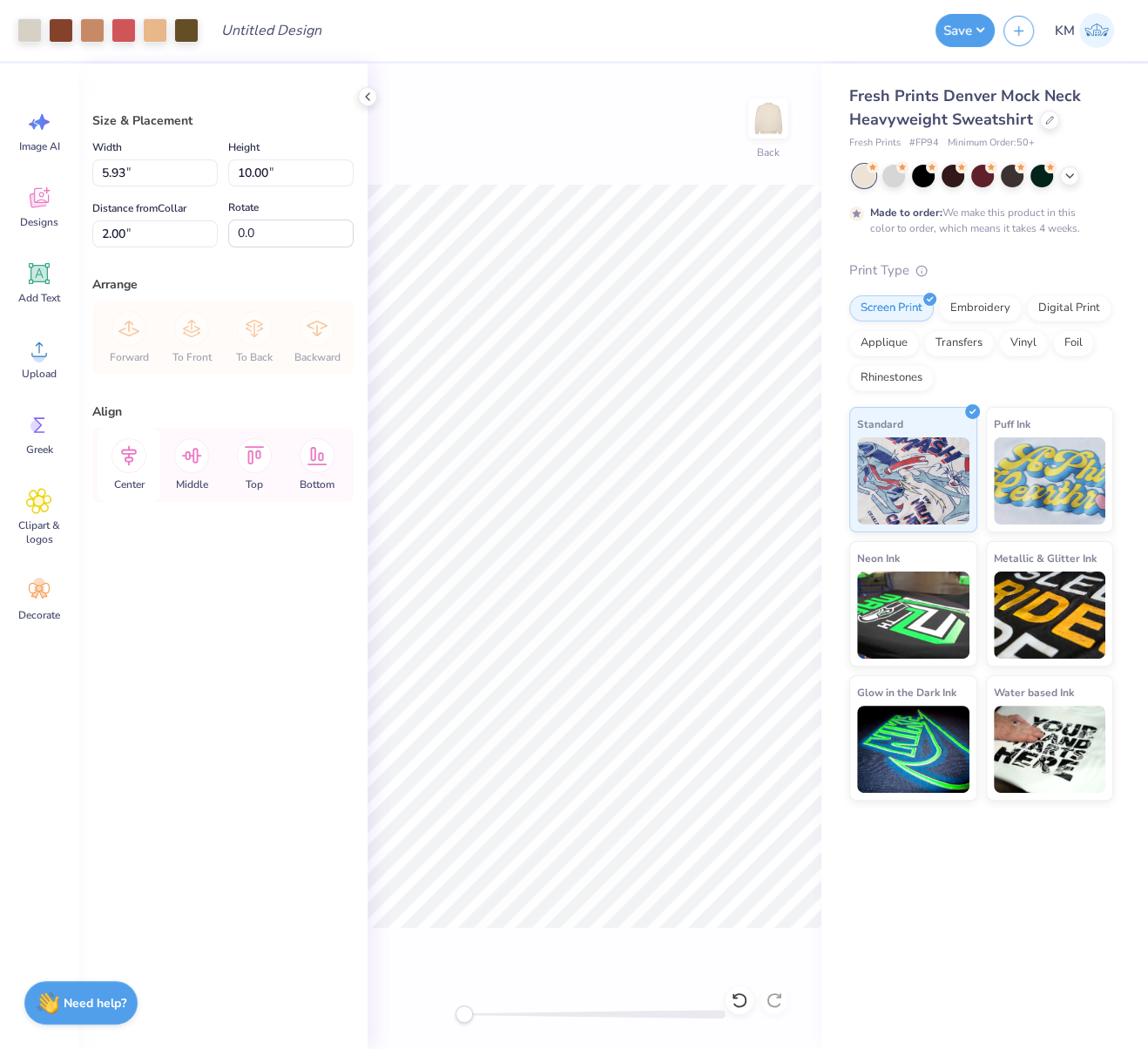
click at [130, 451] on icon at bounding box center [129, 456] width 16 height 20
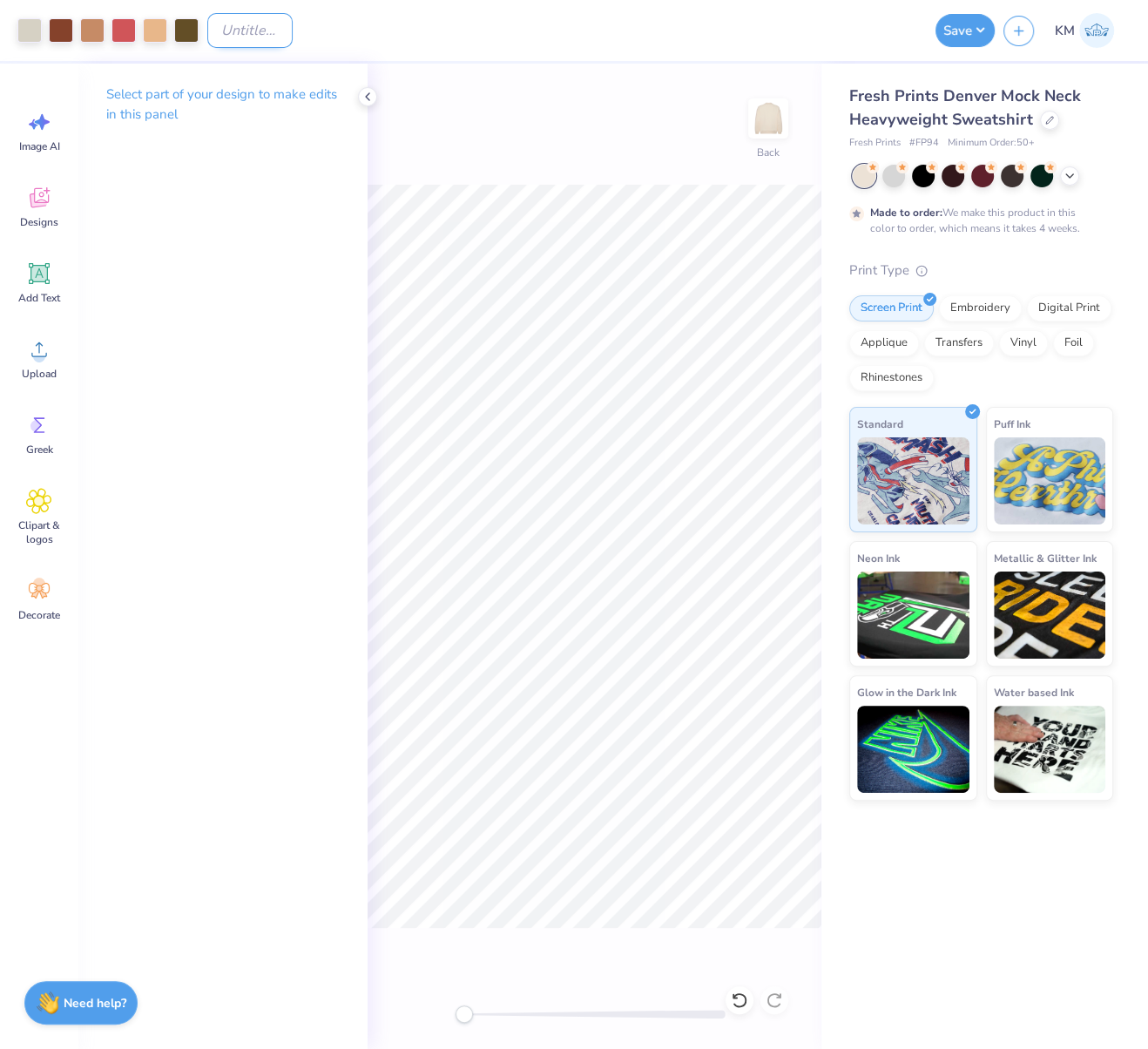
click at [253, 27] on input "Design Title" at bounding box center [250, 30] width 85 height 35
paste input "FPS240657"
type input "FPS240657"
click at [975, 27] on button "Save" at bounding box center [965, 27] width 60 height 33
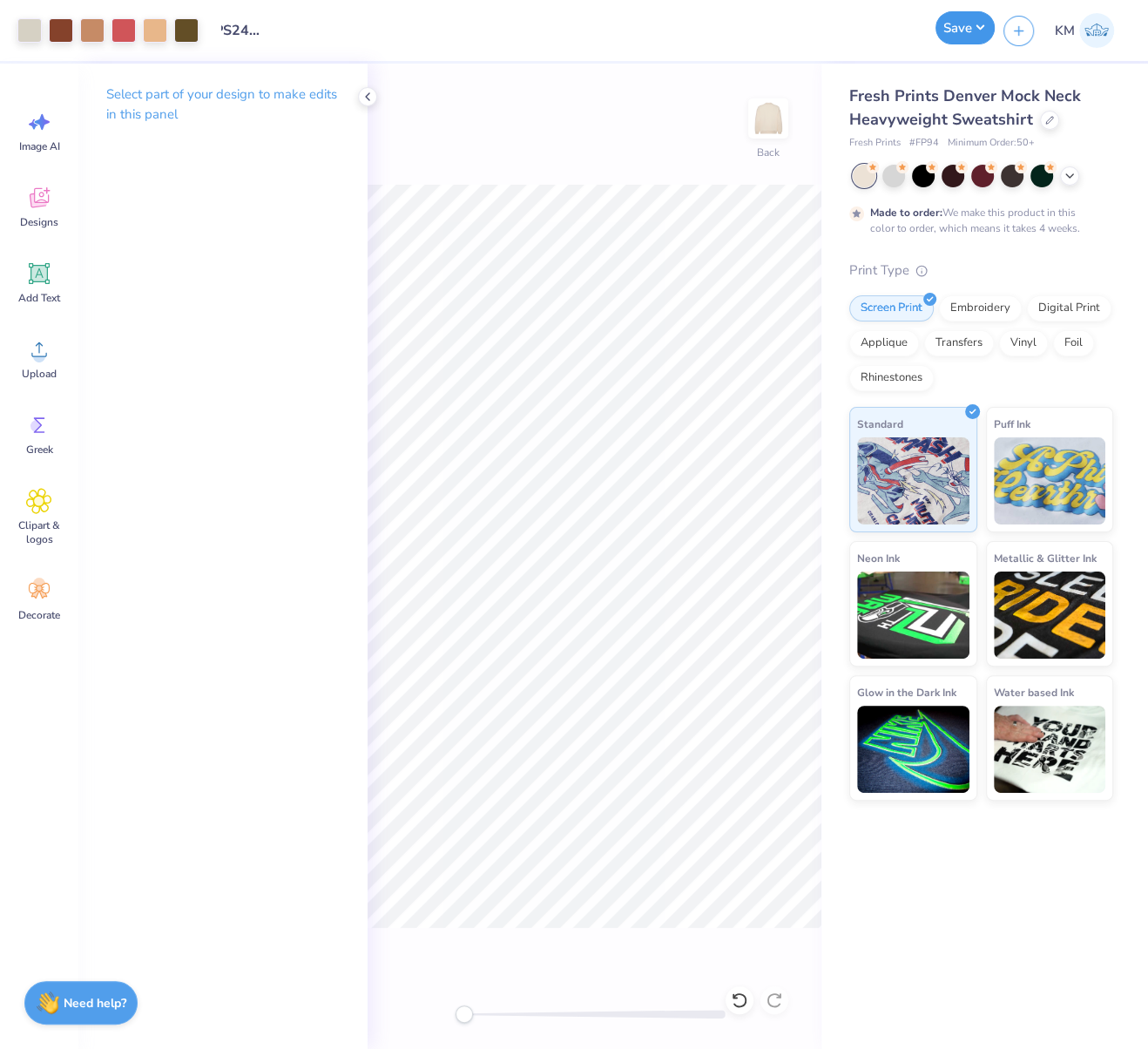
scroll to position [0, 0]
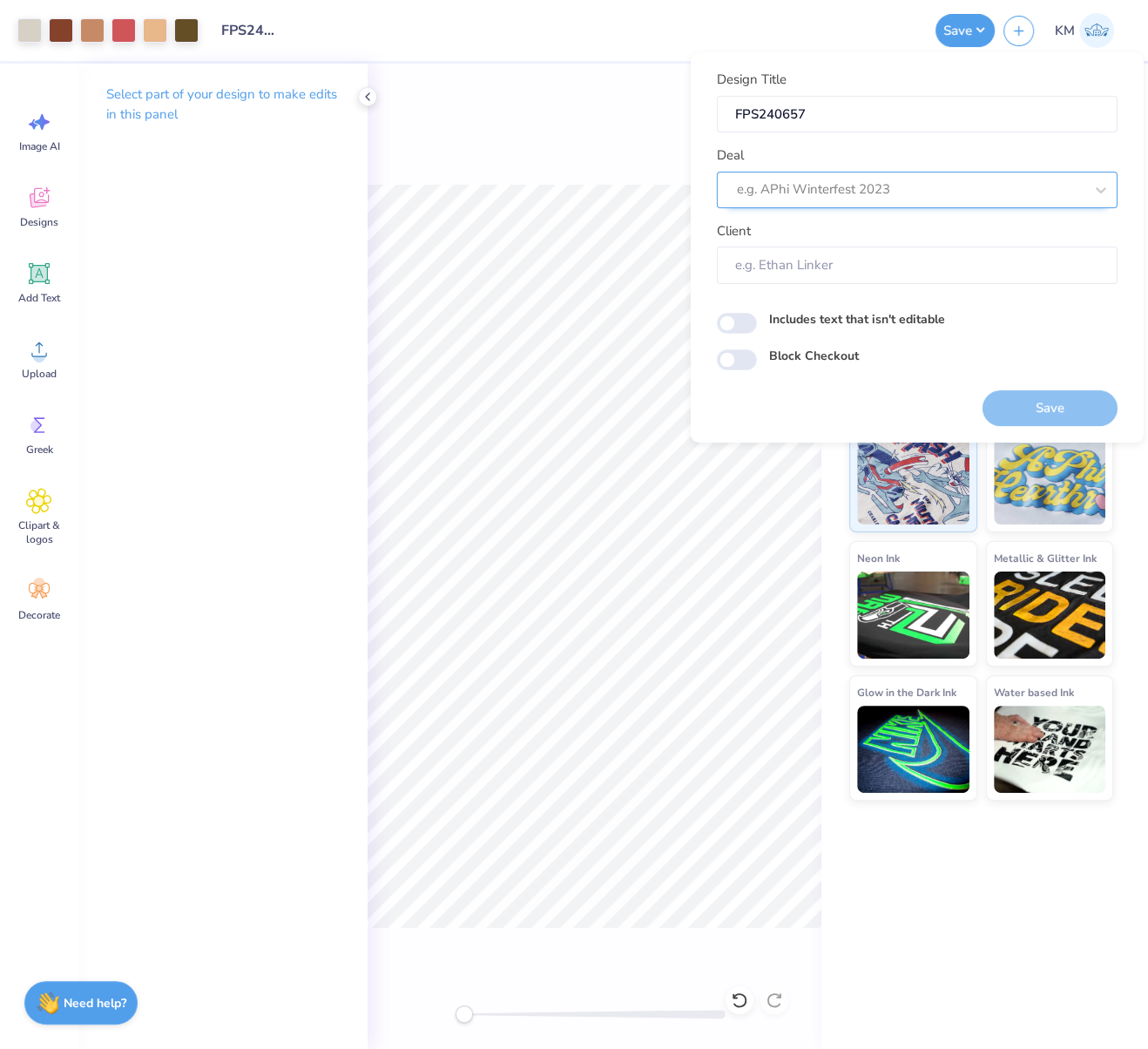
click at [910, 184] on div at bounding box center [909, 190] width 347 height 24
click at [891, 234] on div "Design Tool Gallery" at bounding box center [916, 236] width 387 height 29
type input "DESIGN TOOL GALL"
type input "Design Tool Gallery User"
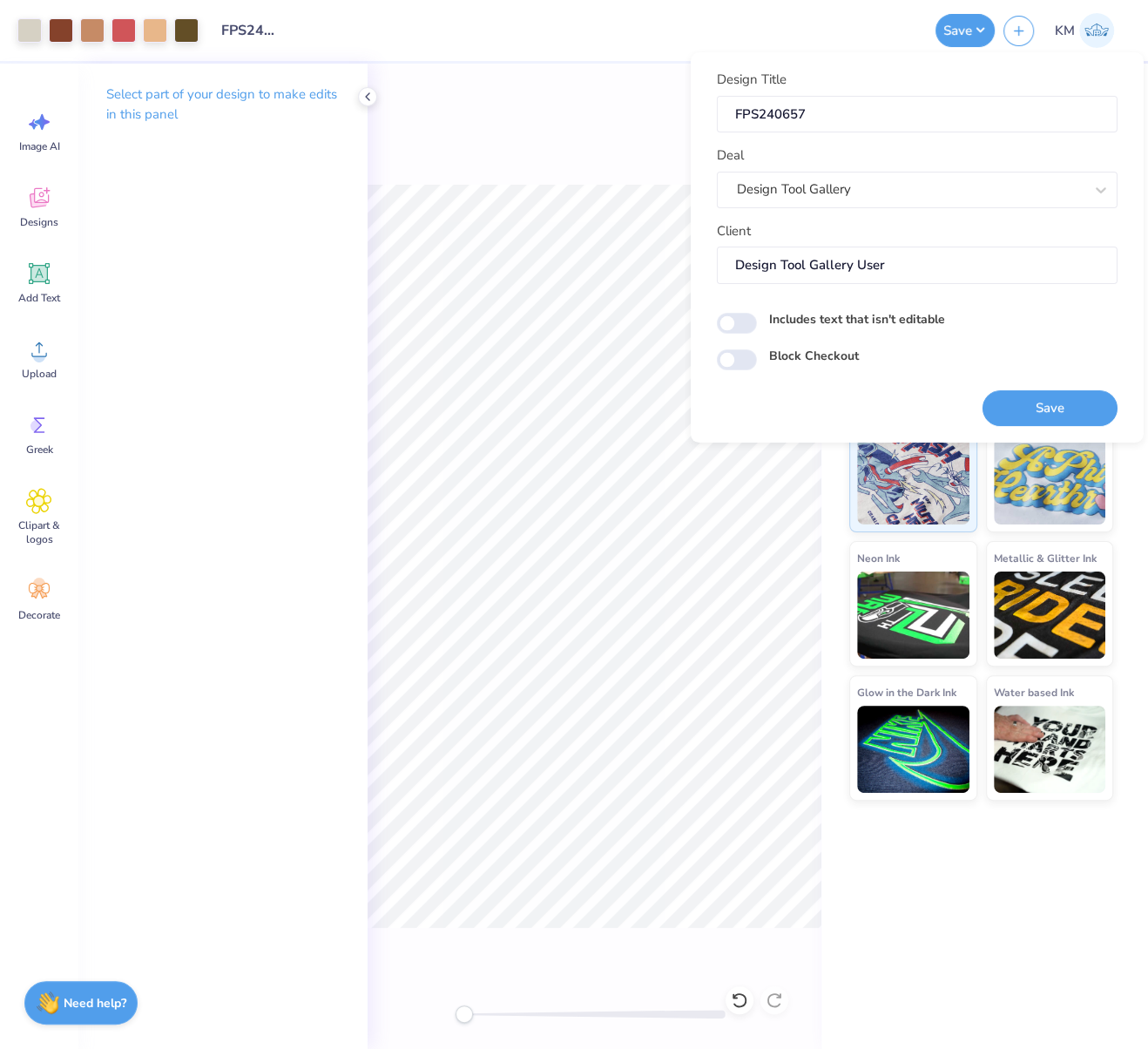
click at [1041, 397] on button "Save" at bounding box center [1050, 409] width 135 height 36
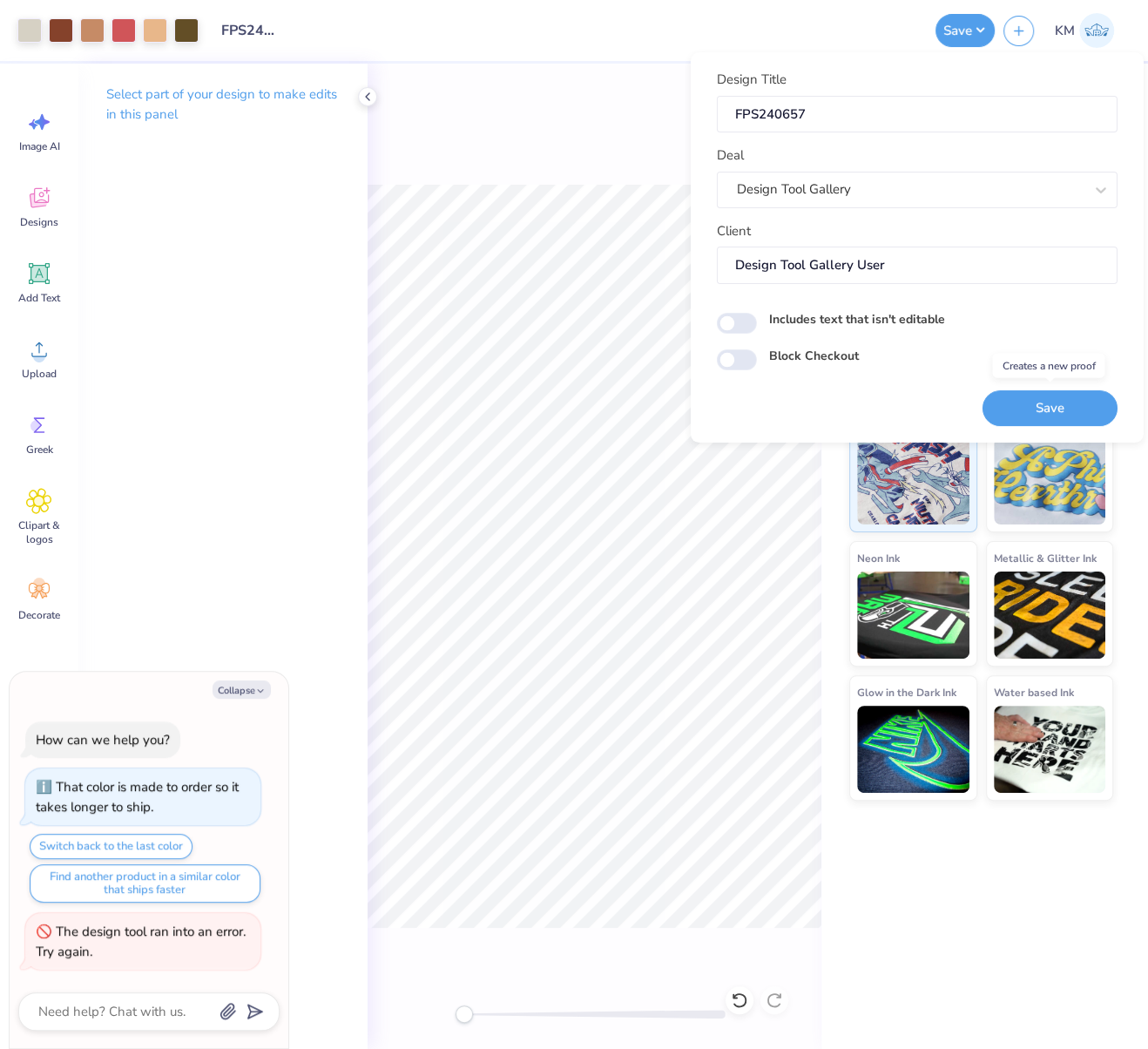
click at [1066, 410] on button "Save" at bounding box center [1050, 409] width 135 height 36
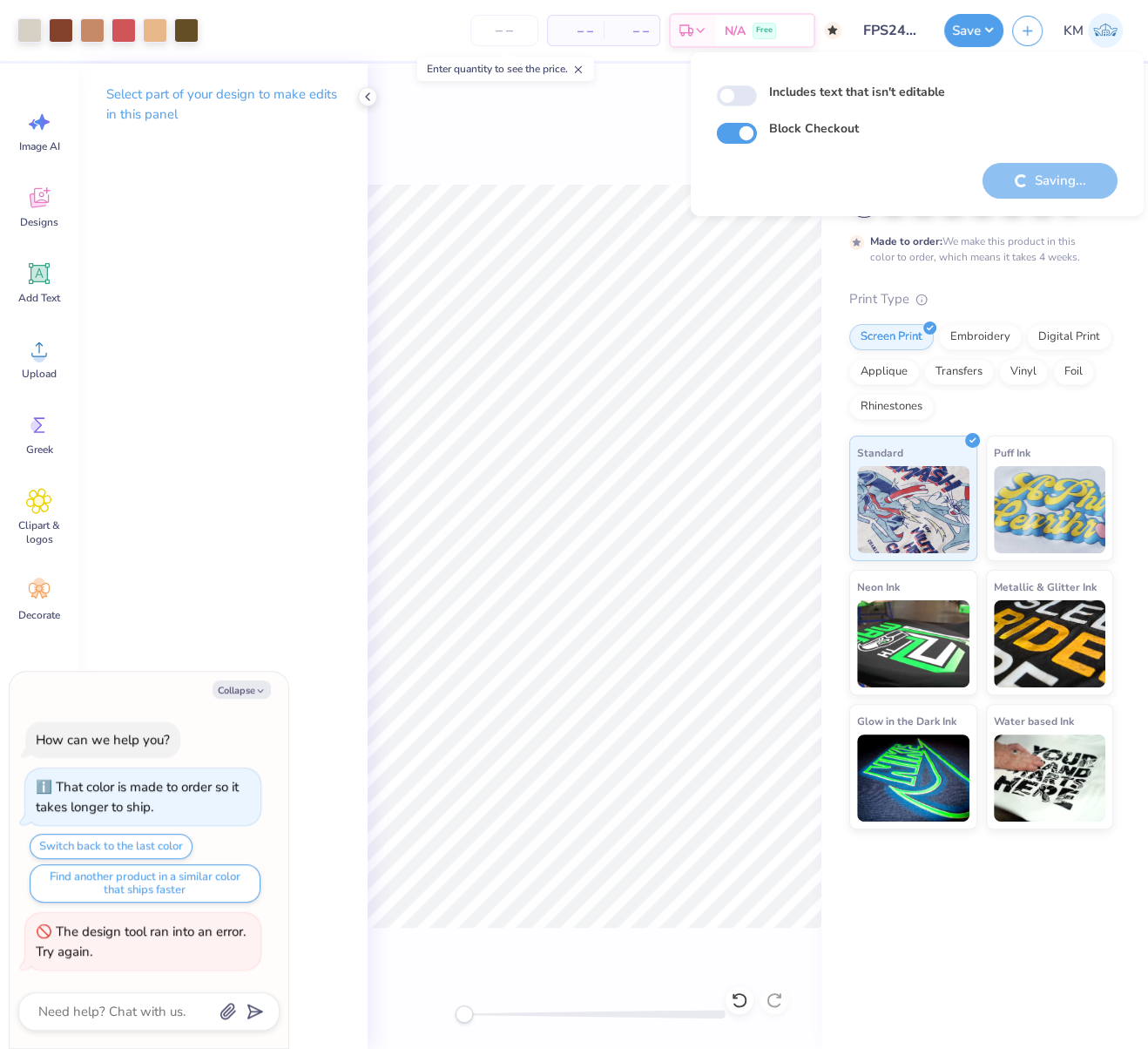
type textarea "x"
checkbox input "true"
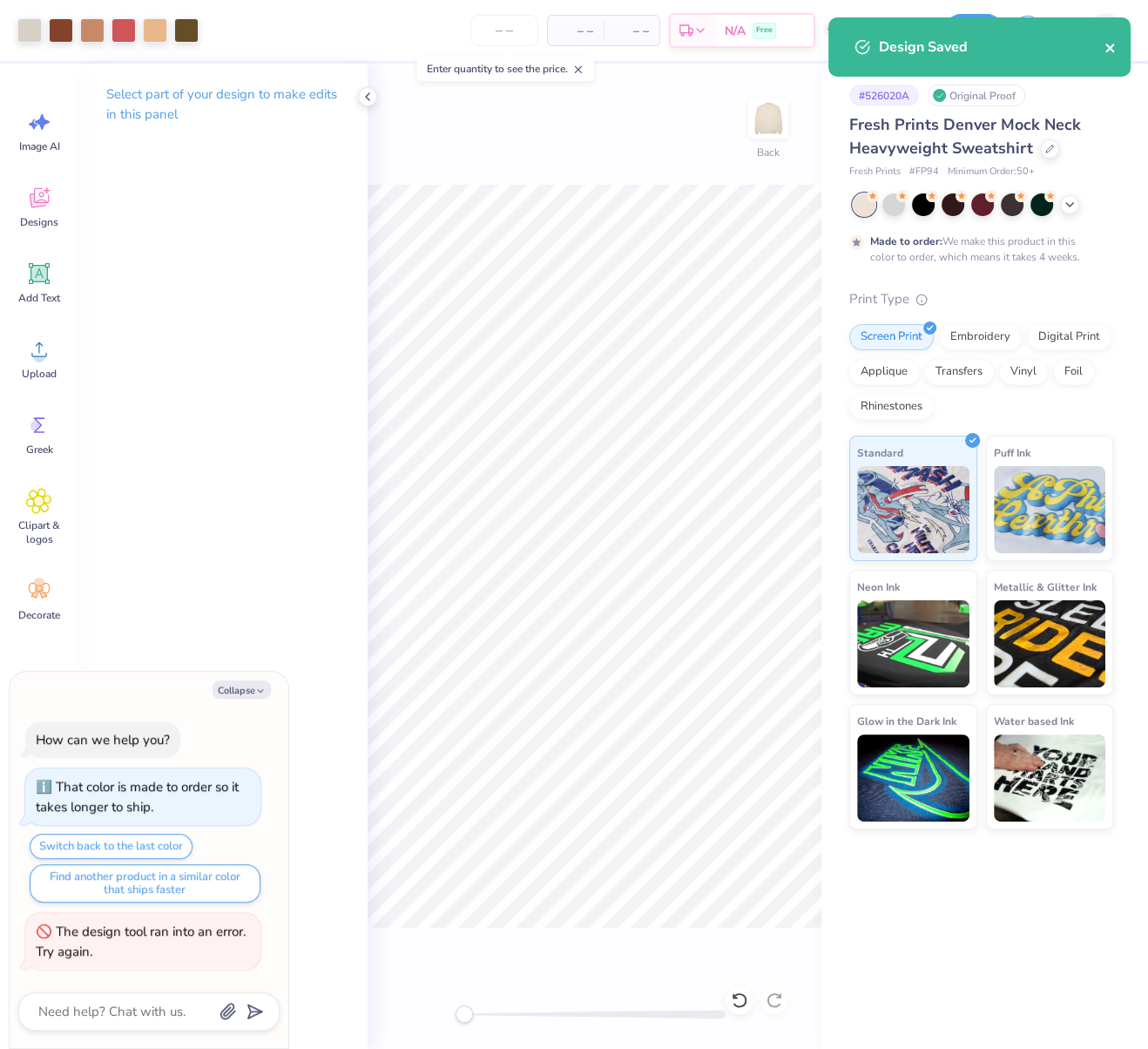
drag, startPoint x: 1109, startPoint y: 49, endPoint x: 1098, endPoint y: 50, distance: 11.0
click at [1110, 48] on icon "close" at bounding box center [1109, 48] width 9 height 9
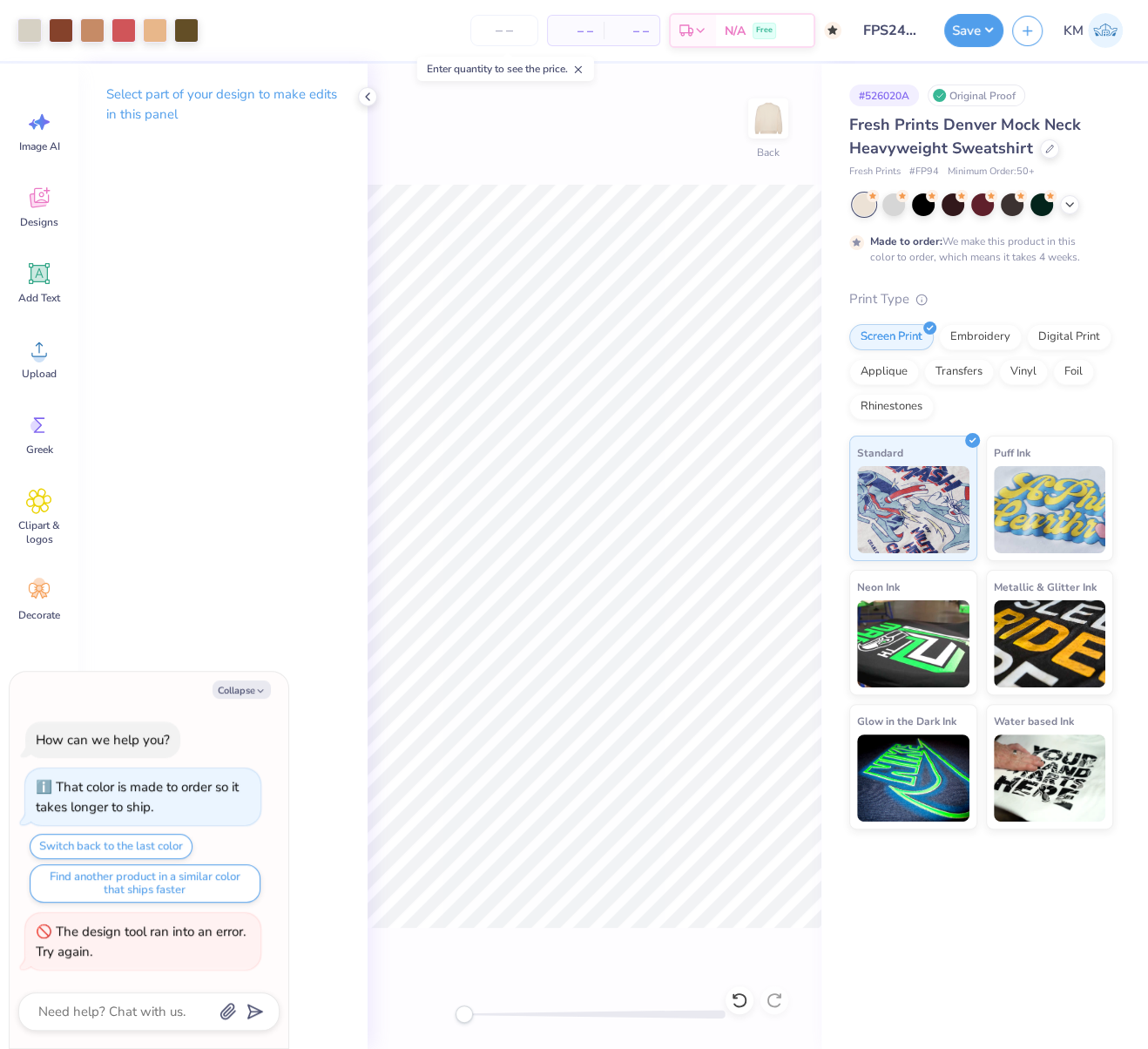
click at [991, 21] on div "Design Saved" at bounding box center [979, 17] width 309 height 7
click at [991, 24] on button "Save" at bounding box center [974, 27] width 60 height 33
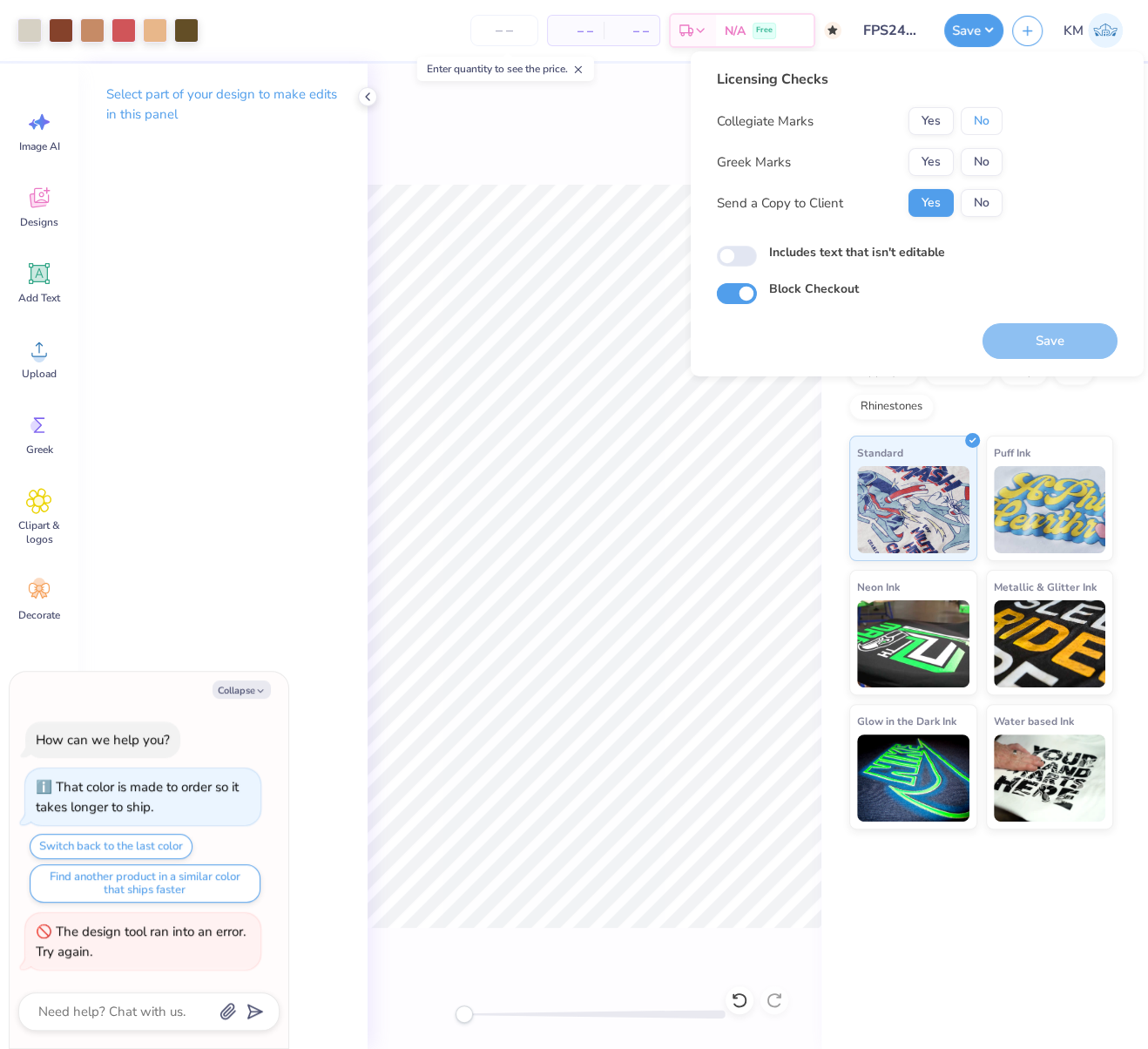
drag, startPoint x: 989, startPoint y: 117, endPoint x: 949, endPoint y: 145, distance: 48.8
click at [989, 117] on button "No" at bounding box center [982, 121] width 42 height 28
click at [936, 157] on button "Yes" at bounding box center [931, 162] width 46 height 28
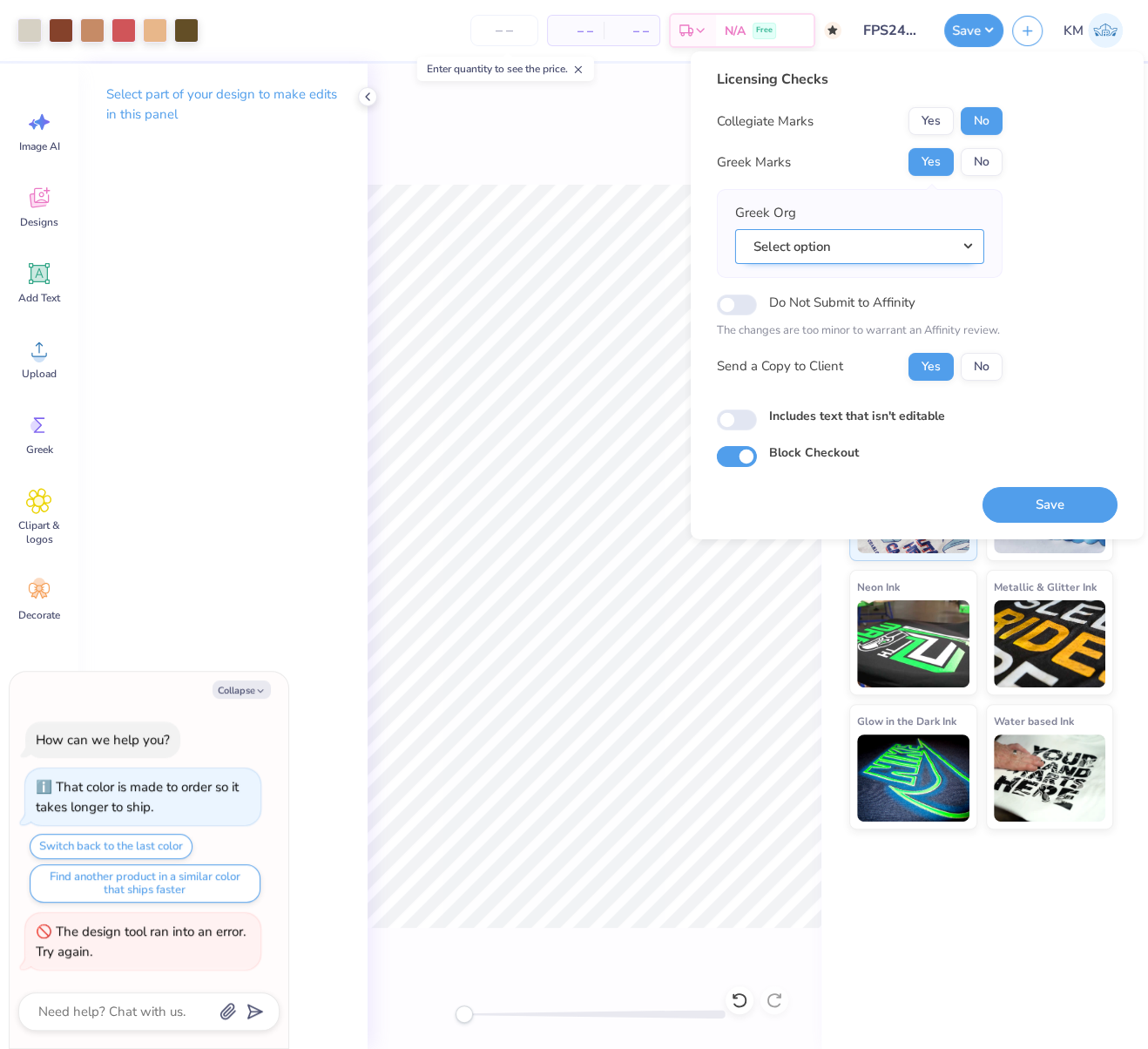
click at [970, 249] on button "Select option" at bounding box center [860, 247] width 249 height 36
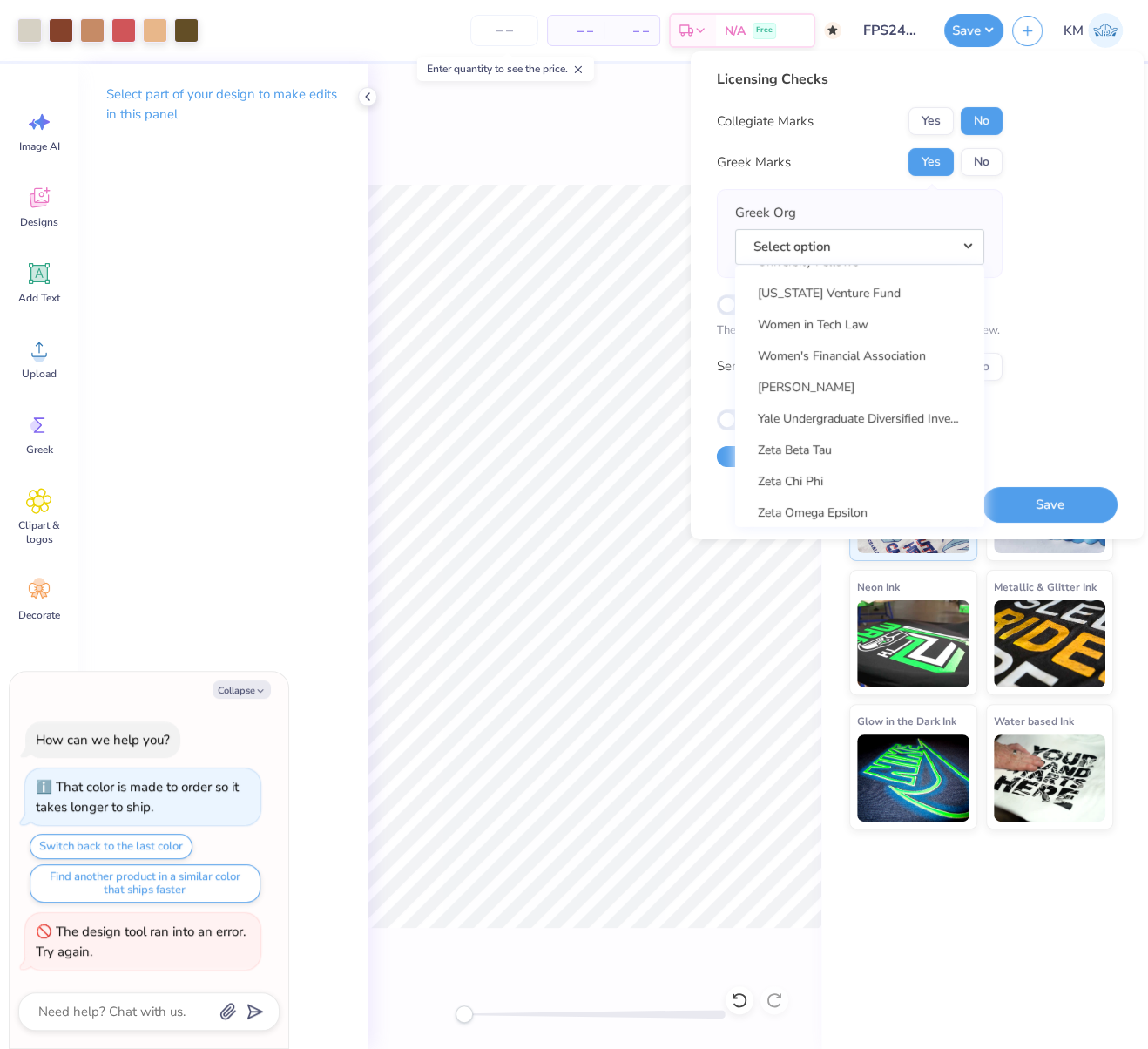
scroll to position [13571, 0]
click at [836, 479] on link "Zeta Tau Alpha" at bounding box center [860, 483] width 236 height 29
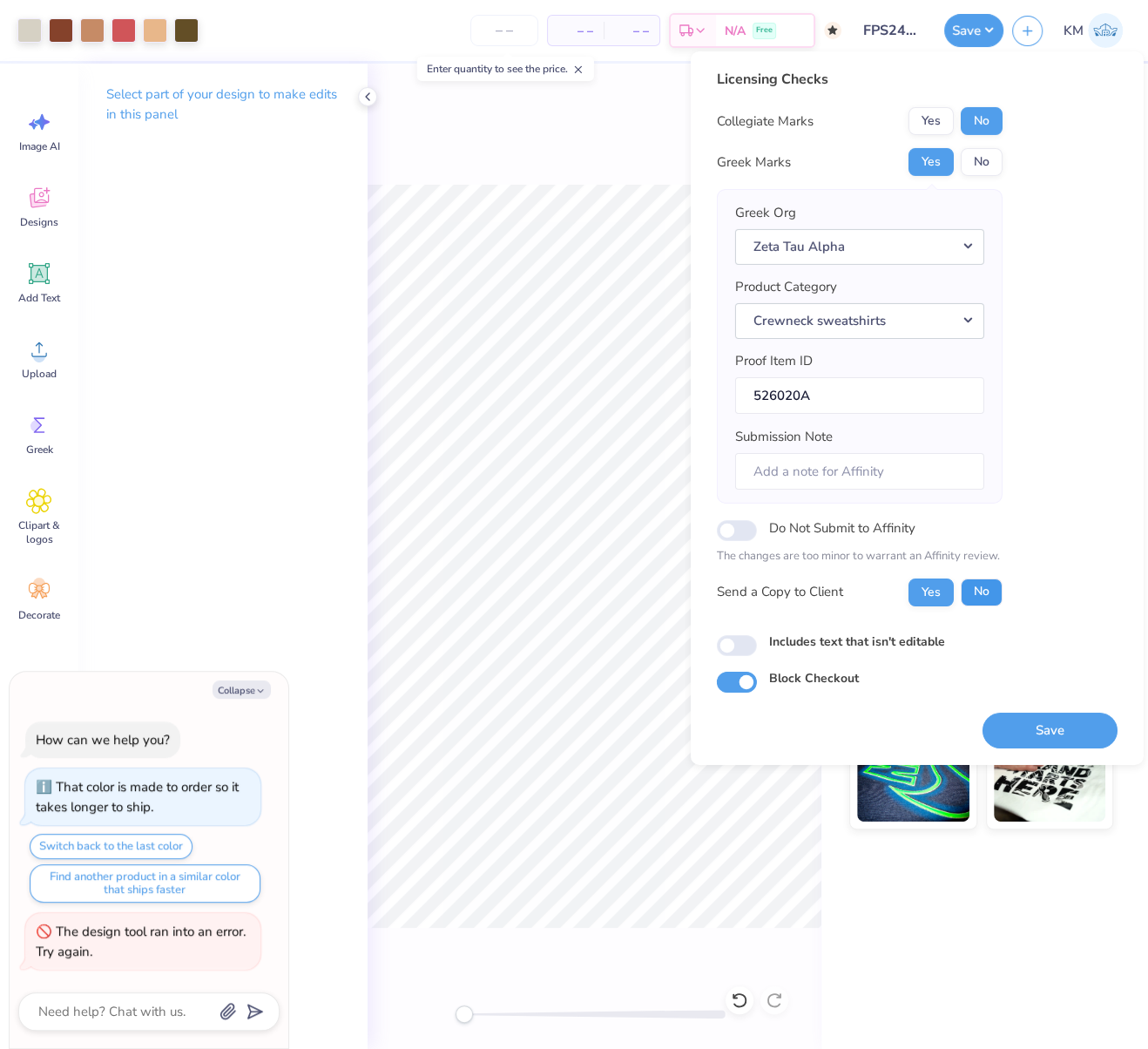
click at [988, 588] on button "No" at bounding box center [982, 592] width 42 height 28
drag, startPoint x: 1044, startPoint y: 714, endPoint x: 811, endPoint y: 754, distance: 236.4
click at [1044, 715] on button "Save" at bounding box center [1050, 730] width 135 height 36
click at [258, 696] on icon "button" at bounding box center [260, 691] width 11 height 11
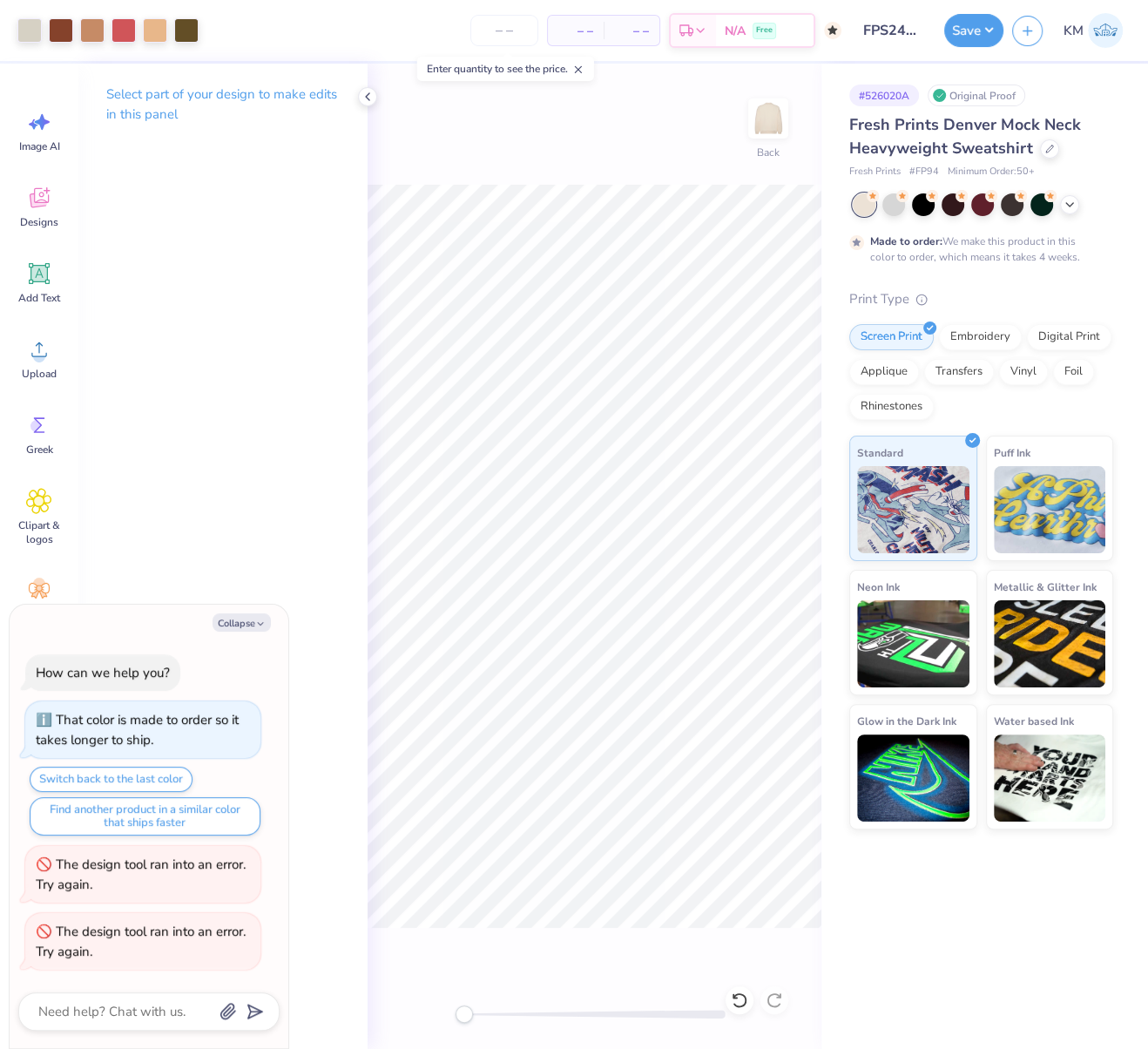
drag, startPoint x: 984, startPoint y: 33, endPoint x: 989, endPoint y: 46, distance: 13.9
click at [982, 32] on button "Save" at bounding box center [974, 30] width 60 height 33
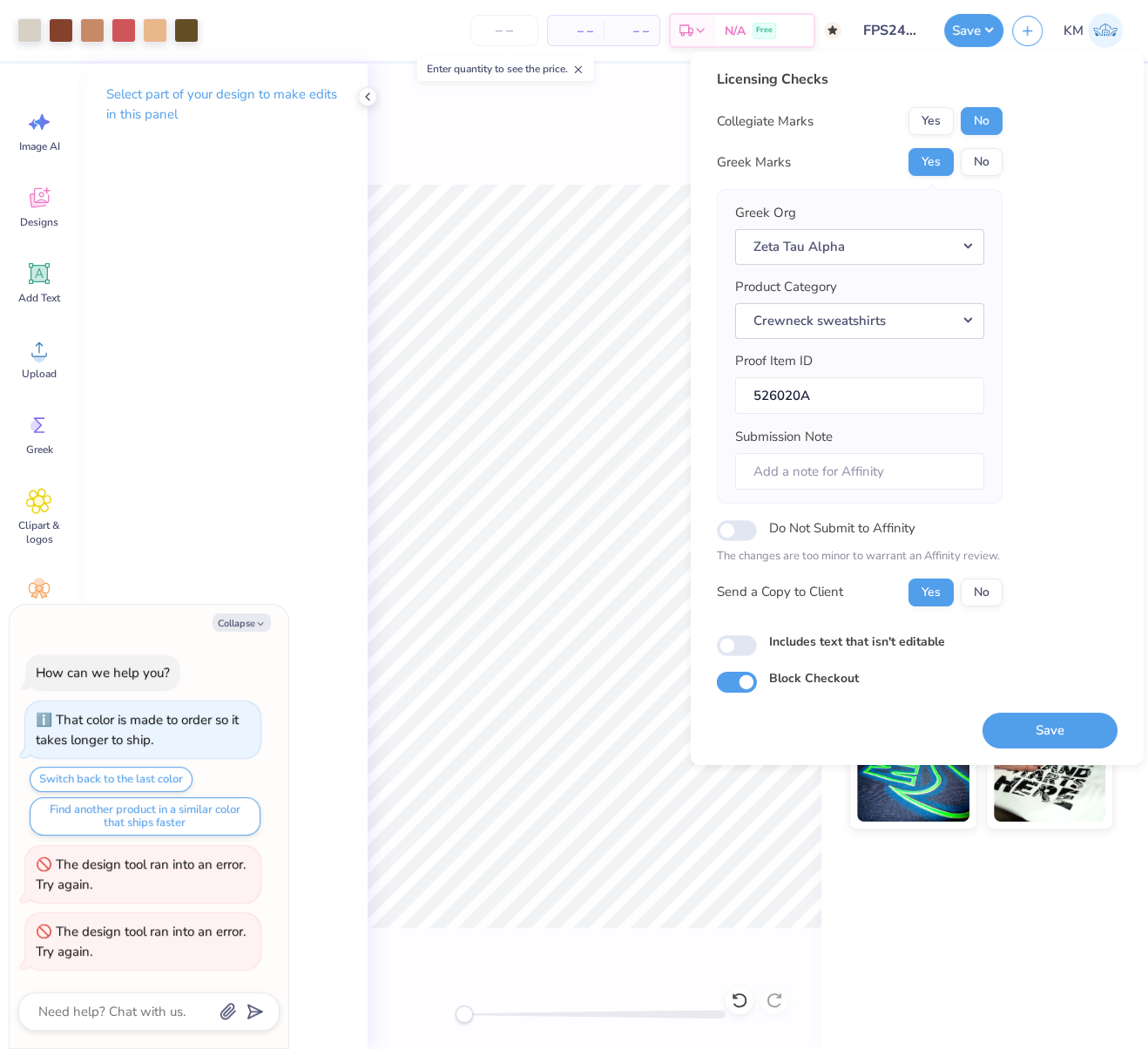
click at [1076, 727] on button "Save" at bounding box center [1050, 730] width 135 height 36
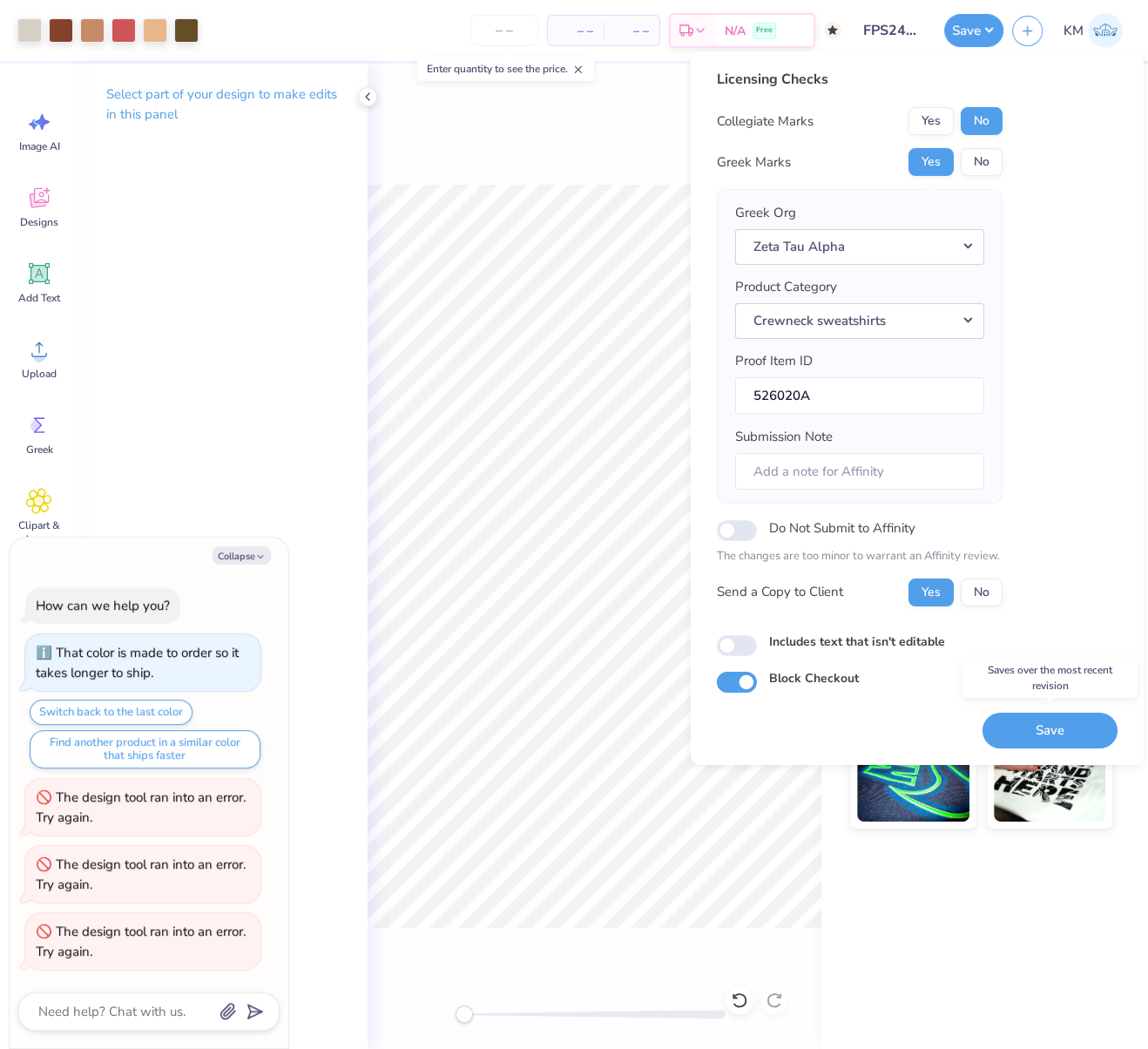
click at [1080, 723] on button "Save" at bounding box center [1050, 730] width 135 height 36
type textarea "x"
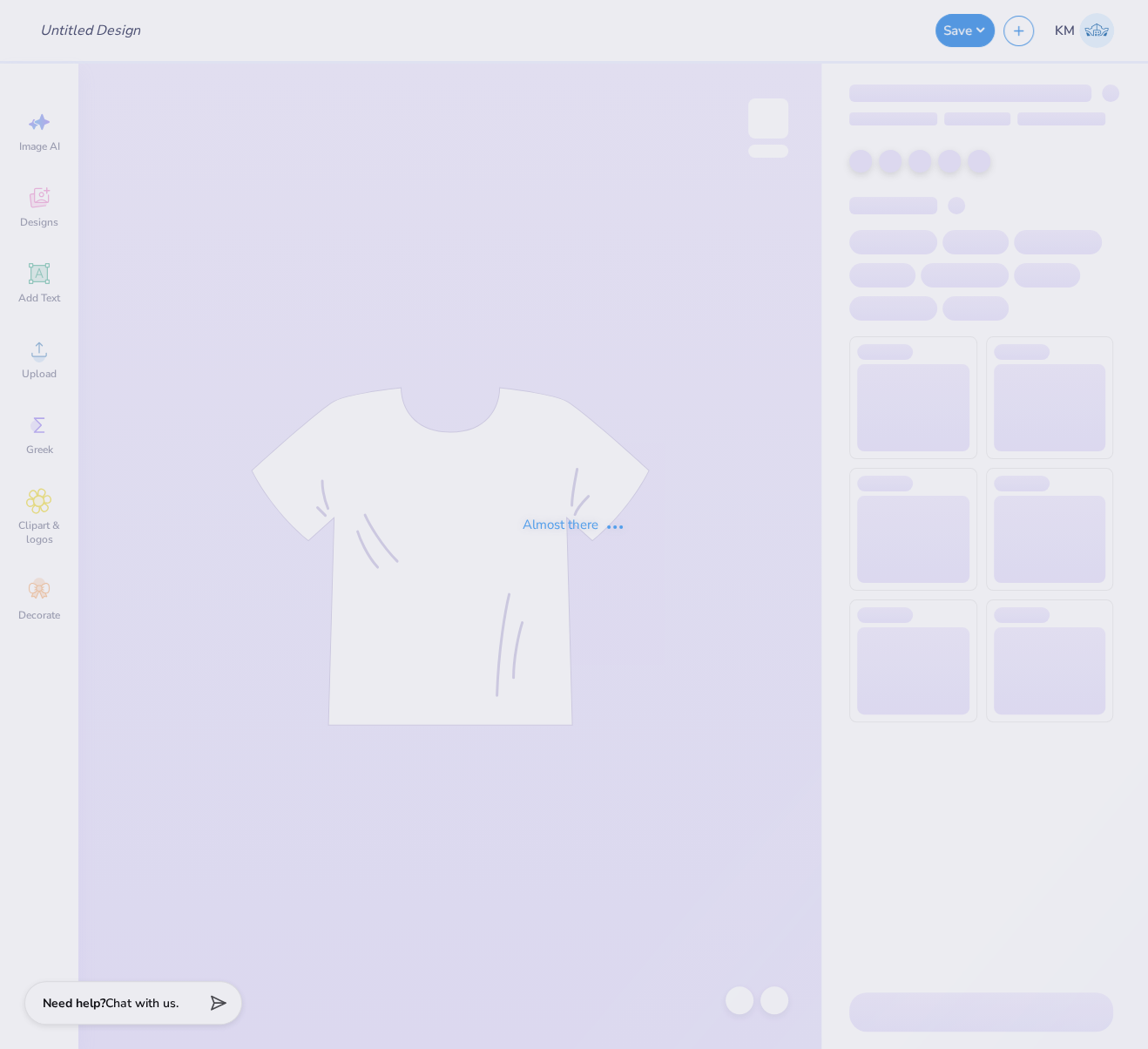
type input "FPS240657"
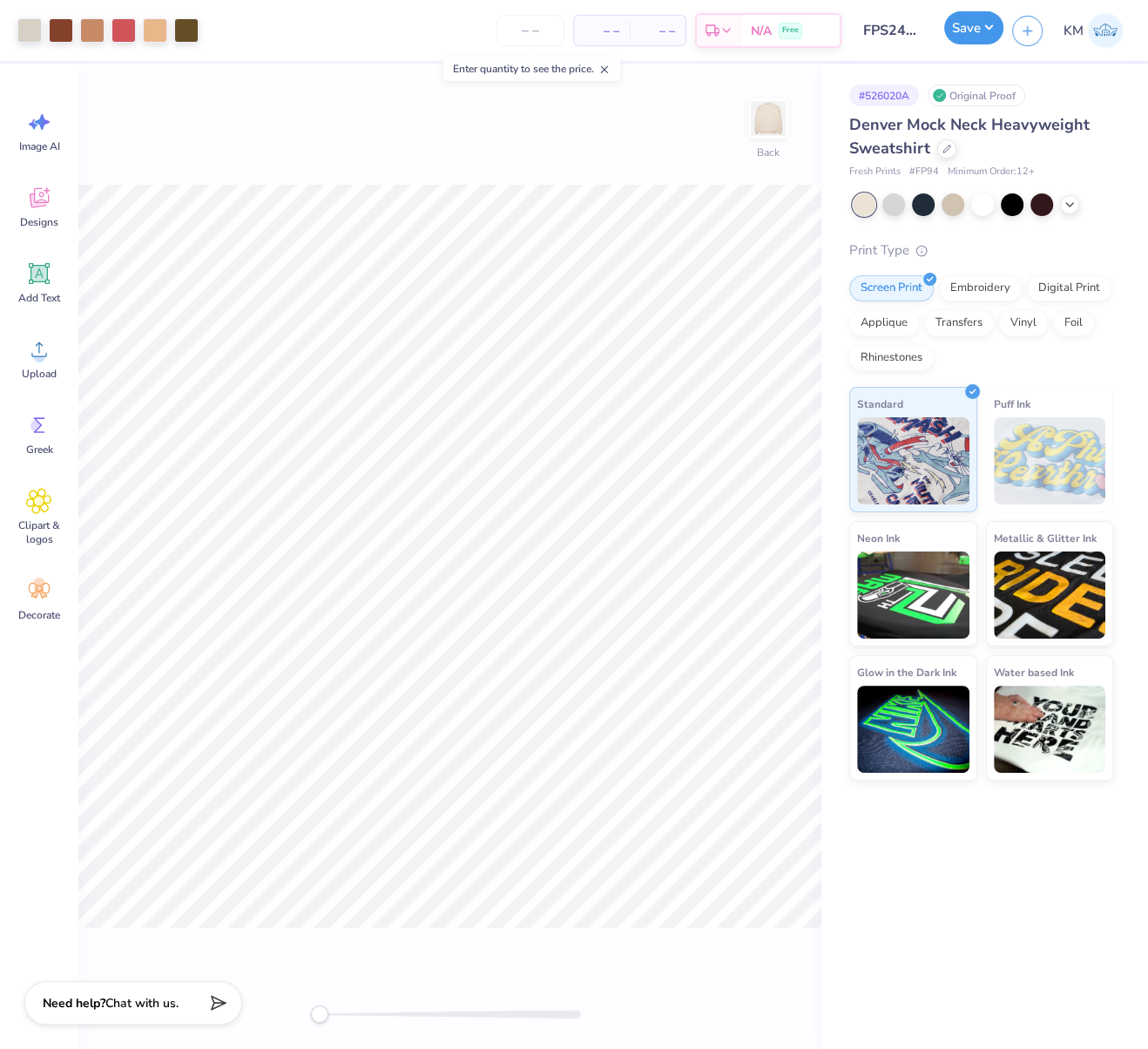
click at [979, 29] on button "Save" at bounding box center [974, 27] width 60 height 33
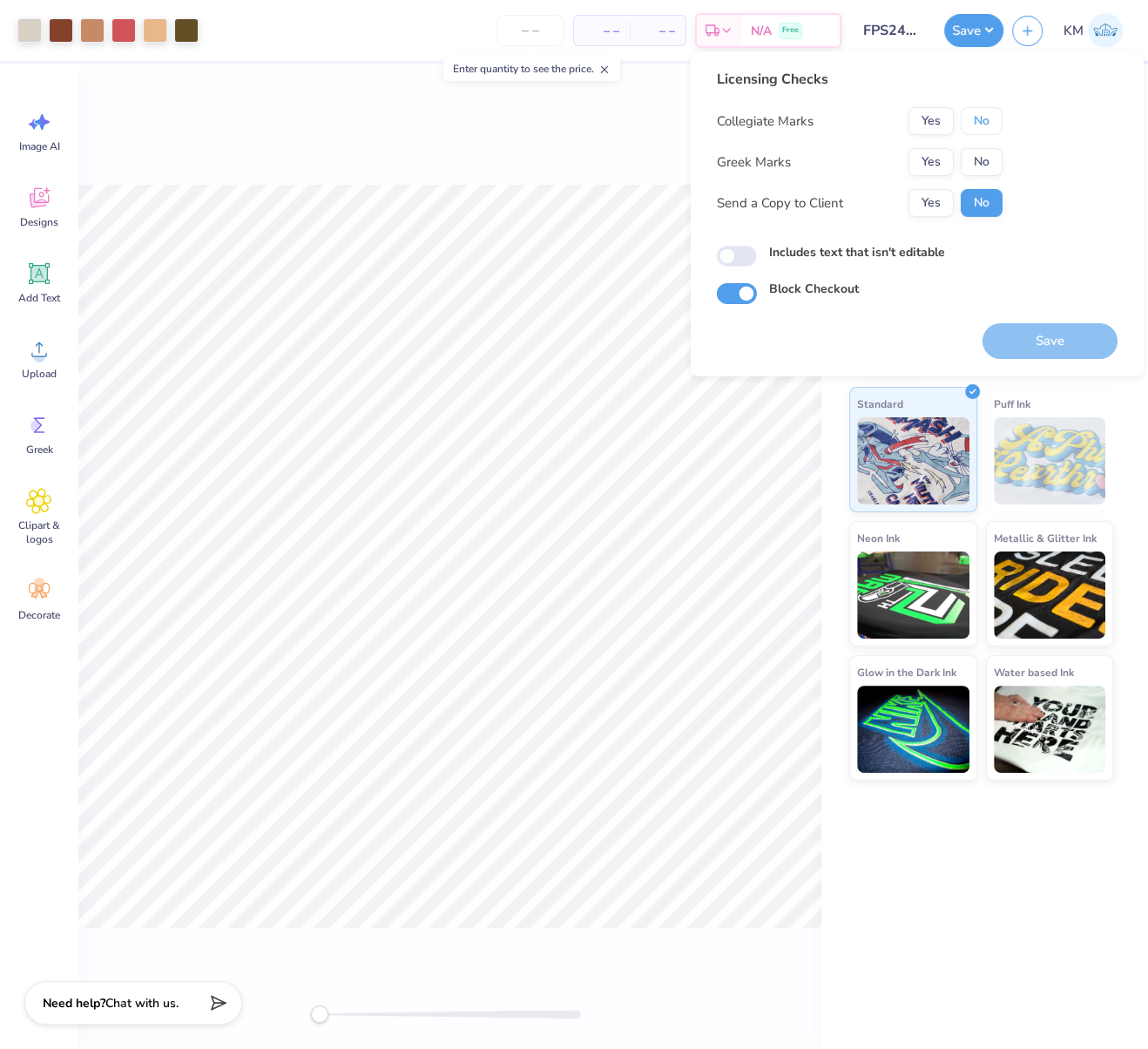
drag, startPoint x: 984, startPoint y: 121, endPoint x: 956, endPoint y: 146, distance: 37.5
click at [982, 123] on button "No" at bounding box center [982, 121] width 42 height 28
click at [933, 159] on button "Yes" at bounding box center [931, 162] width 46 height 28
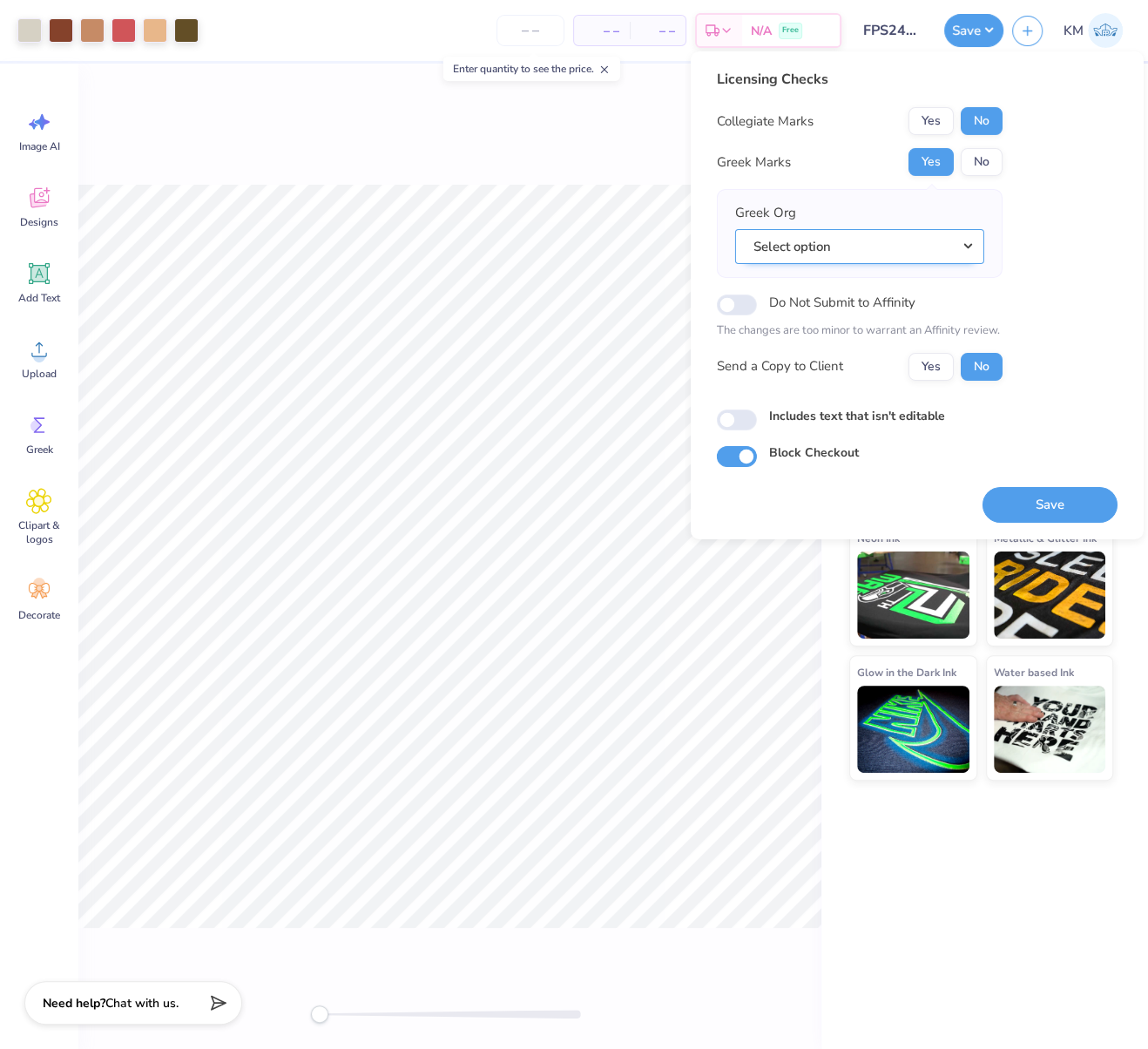
click at [972, 237] on button "Select option" at bounding box center [860, 247] width 249 height 36
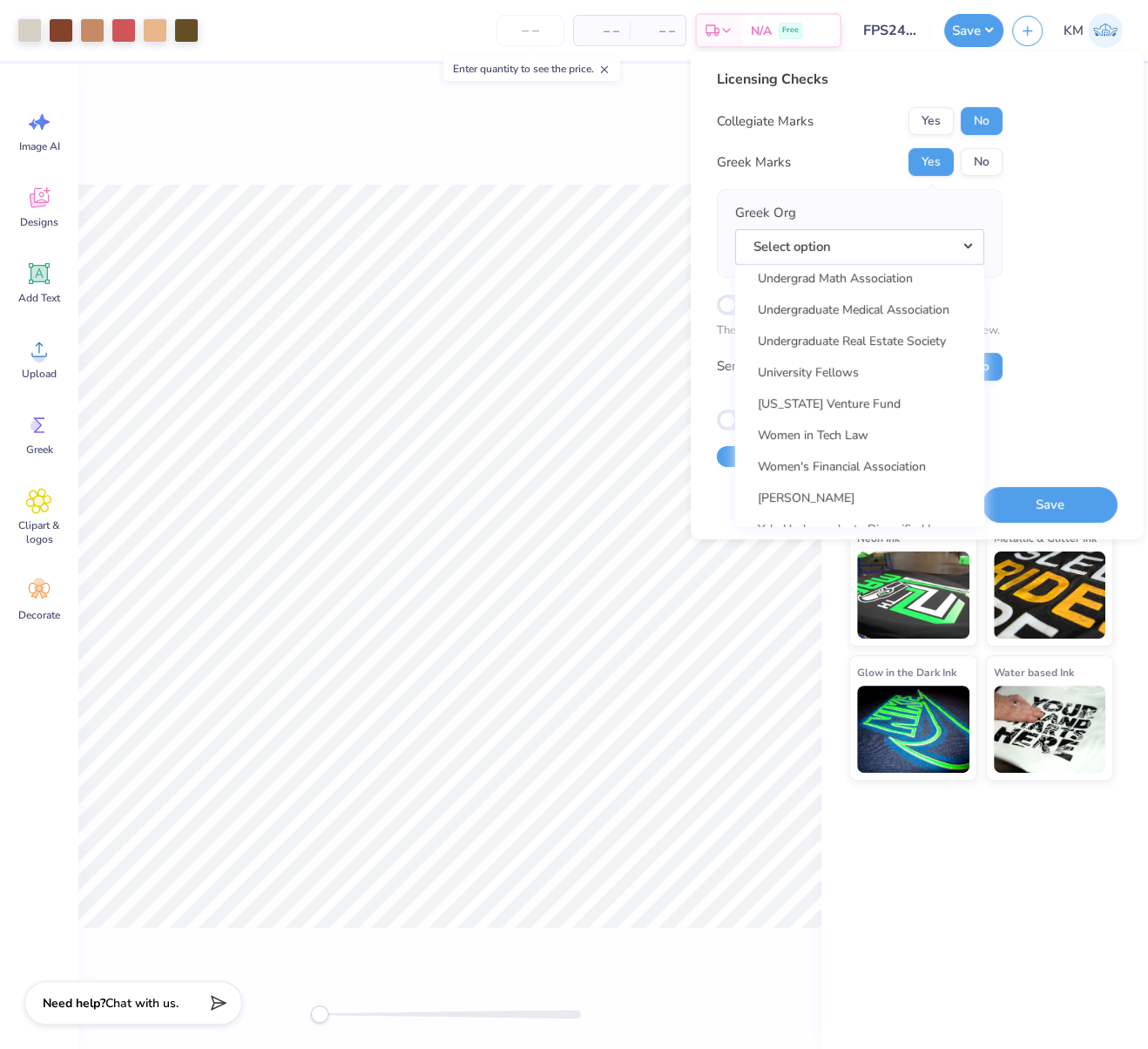
scroll to position [13672, 0]
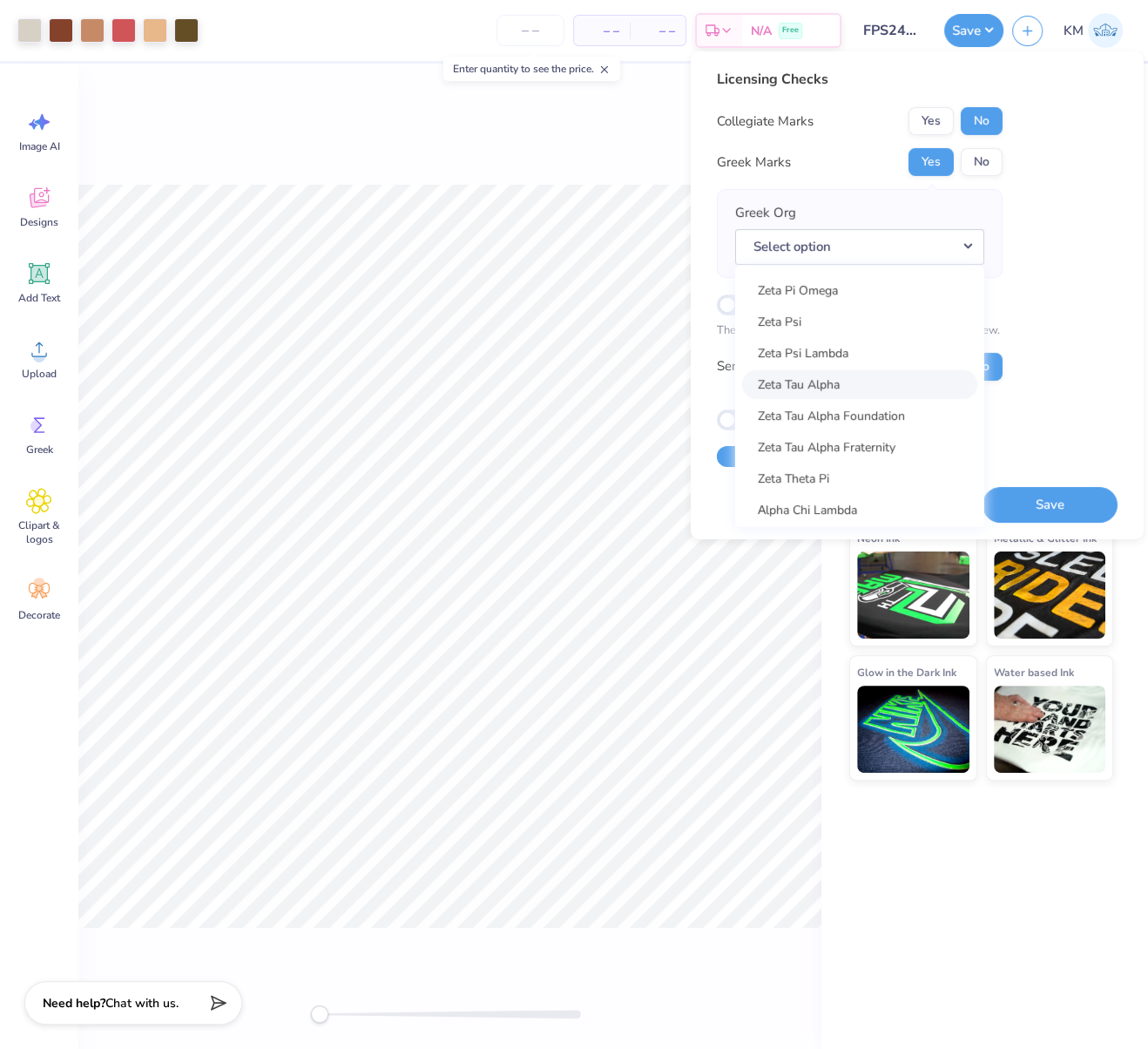
click at [836, 383] on link "Zeta Tau Alpha" at bounding box center [860, 384] width 236 height 29
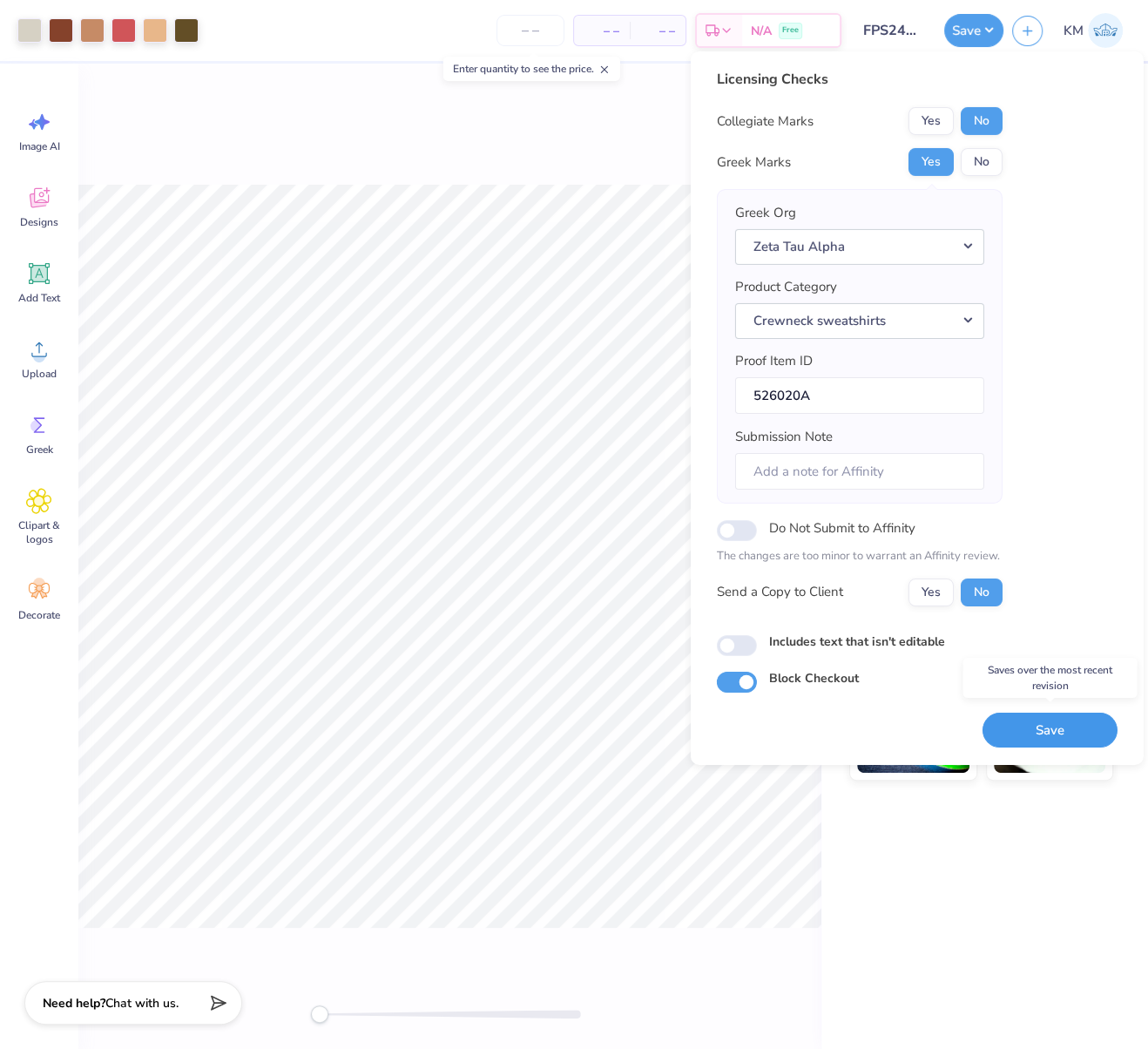
drag, startPoint x: 1036, startPoint y: 722, endPoint x: 989, endPoint y: 743, distance: 51.5
click at [1036, 722] on button "Save" at bounding box center [1050, 730] width 135 height 36
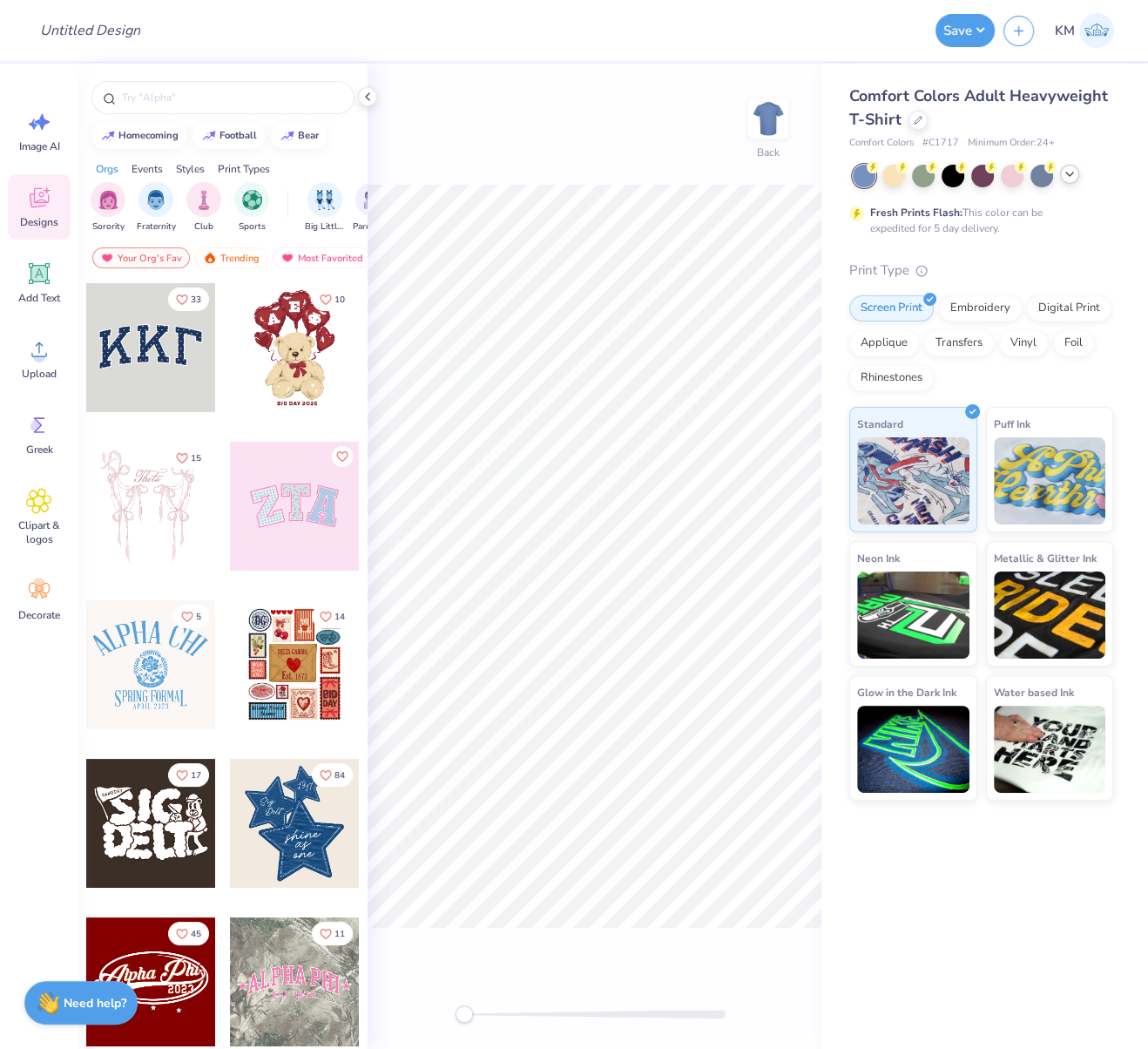
click at [1069, 174] on polyline at bounding box center [1069, 174] width 7 height 4
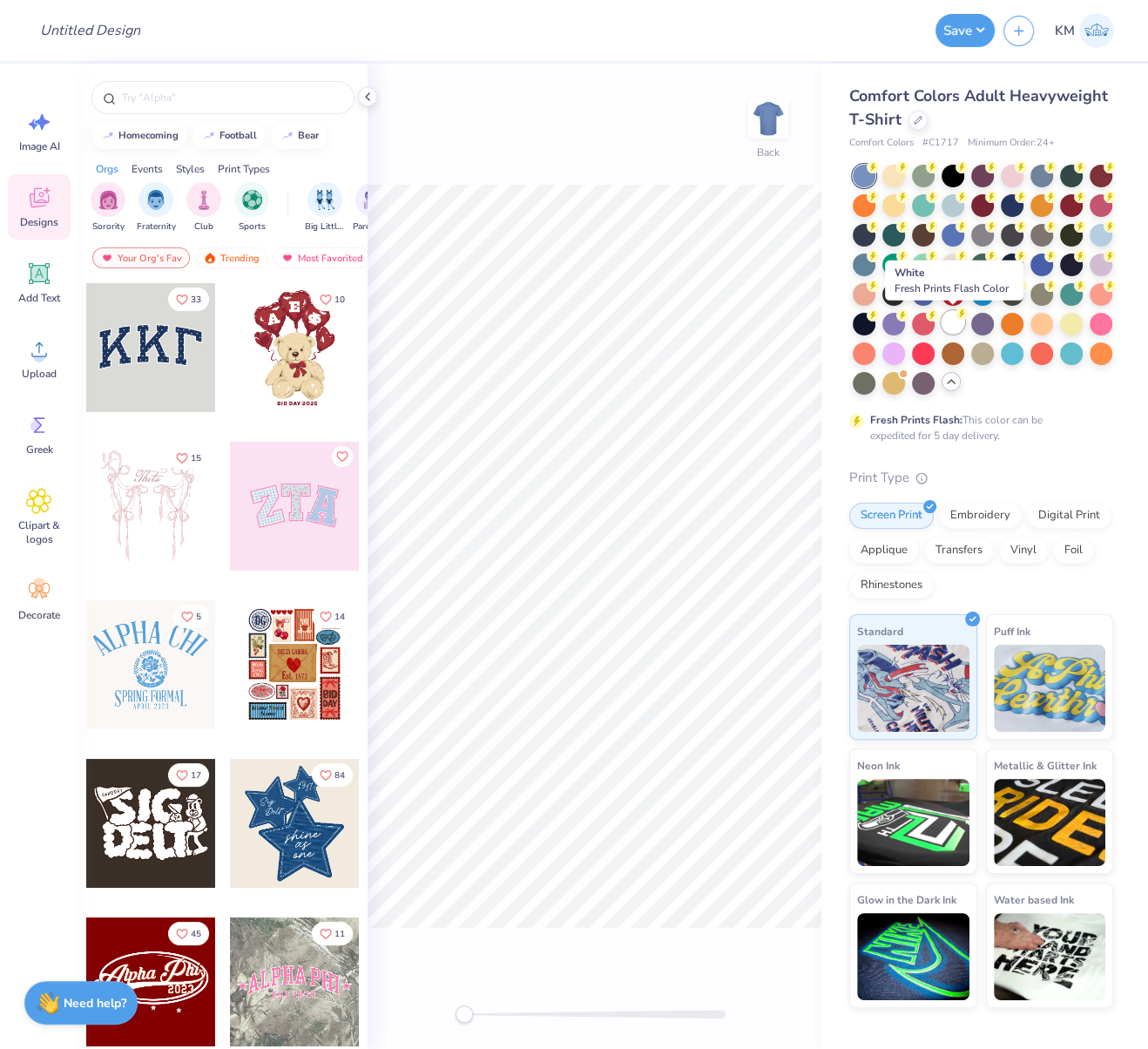
click at [955, 318] on icon at bounding box center [961, 313] width 12 height 12
click at [918, 119] on icon at bounding box center [917, 118] width 9 height 9
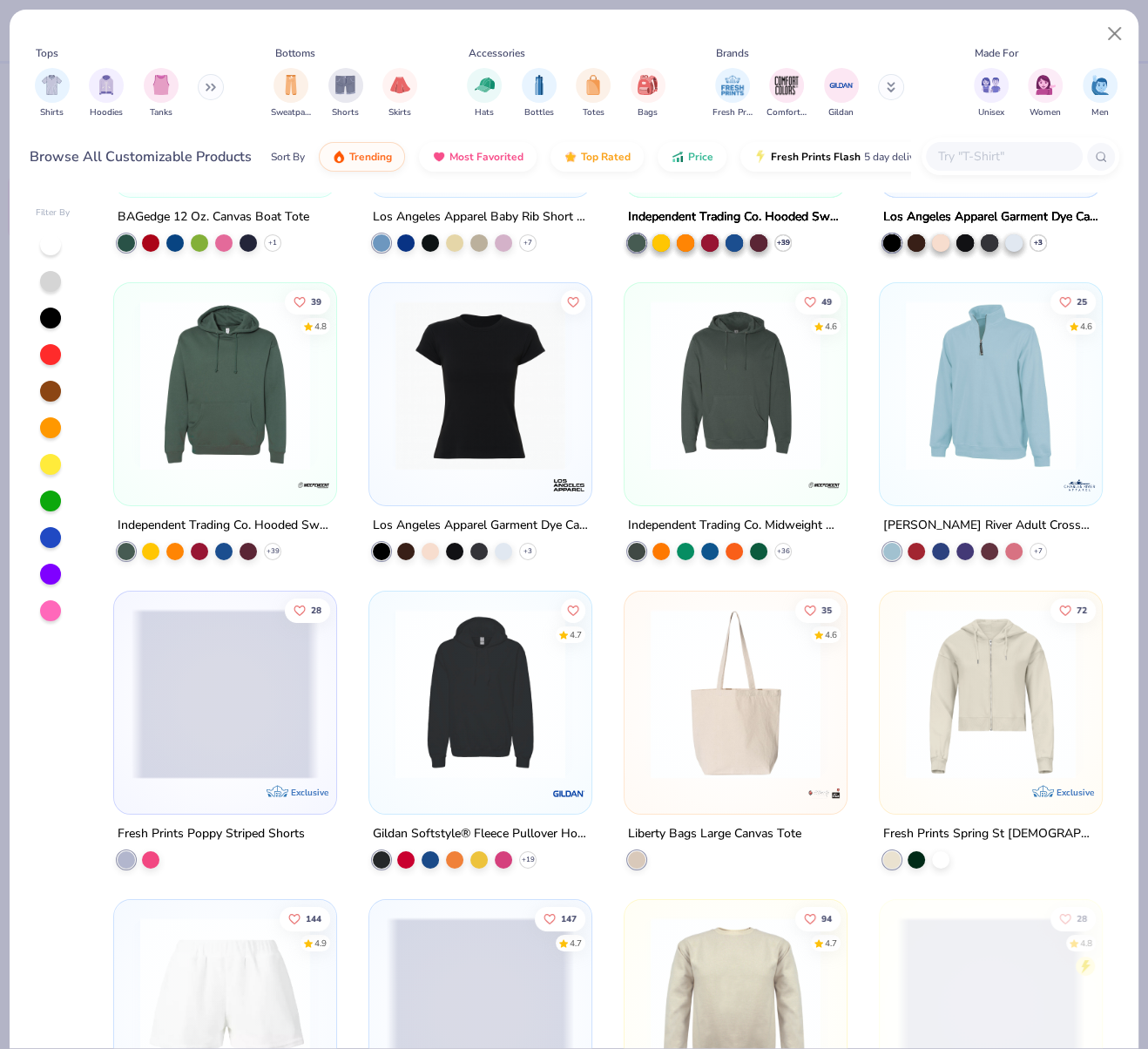
scroll to position [4550, 0]
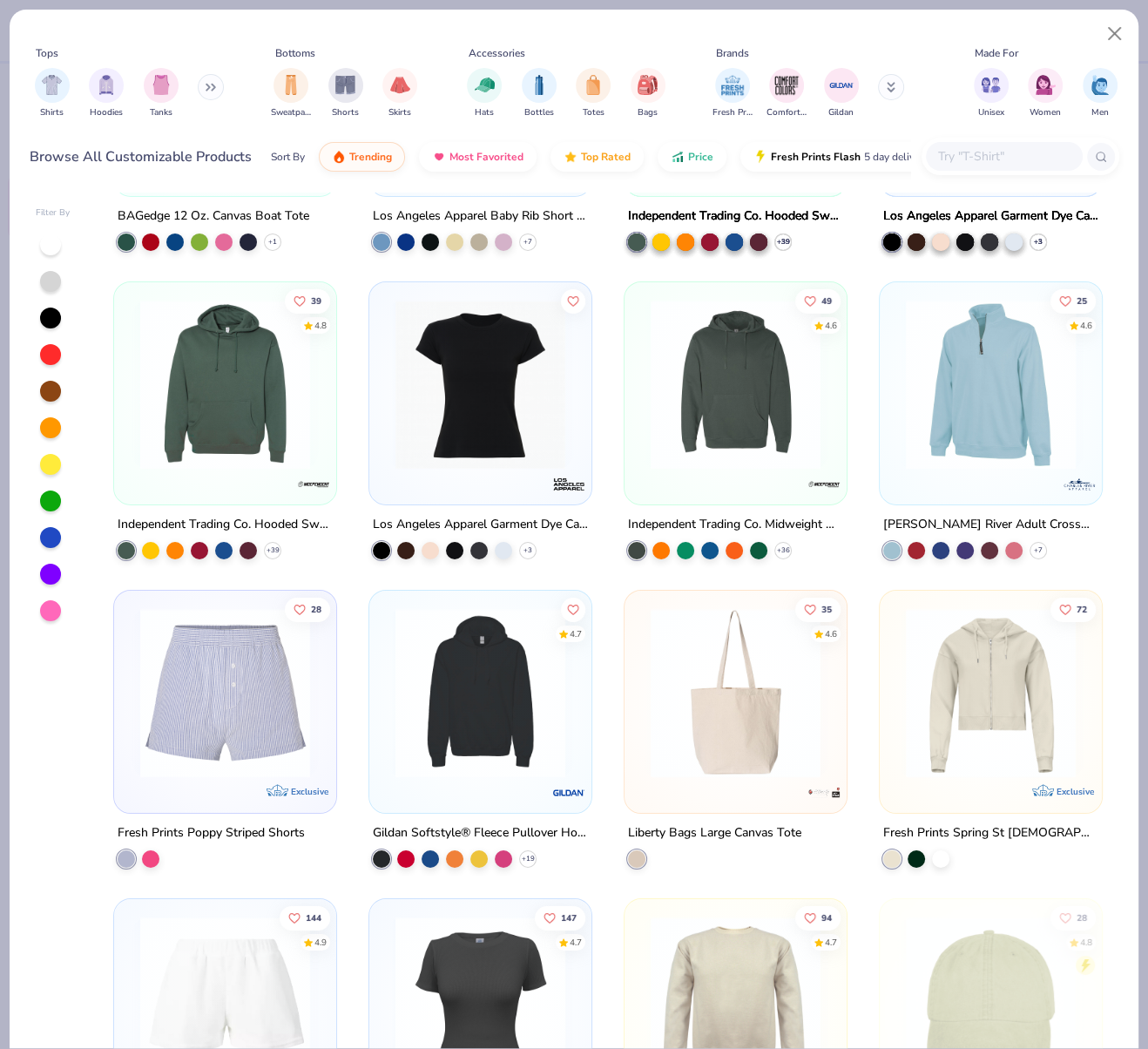
click at [470, 433] on img at bounding box center [480, 384] width 187 height 170
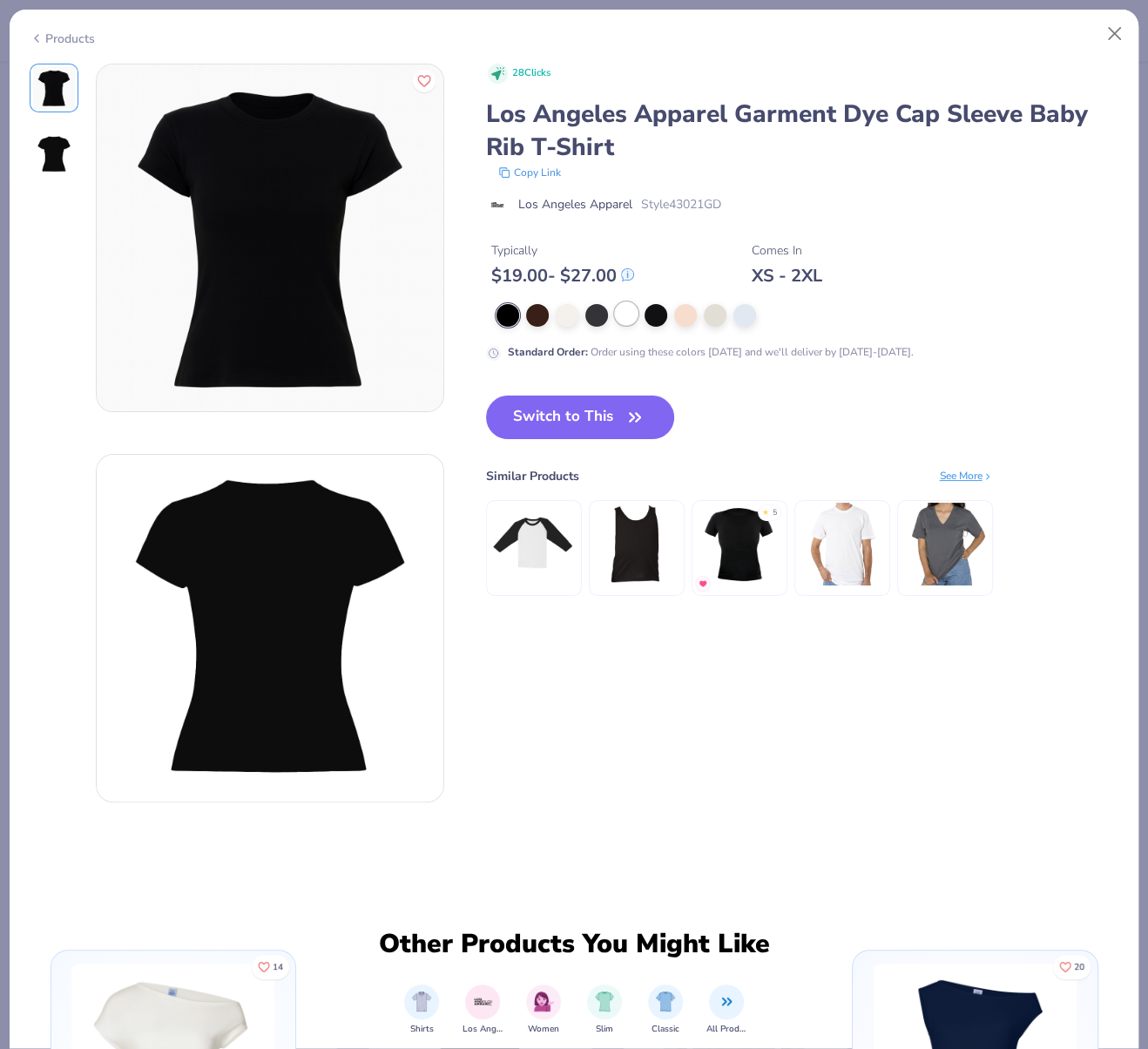
click at [626, 314] on div at bounding box center [626, 313] width 23 height 23
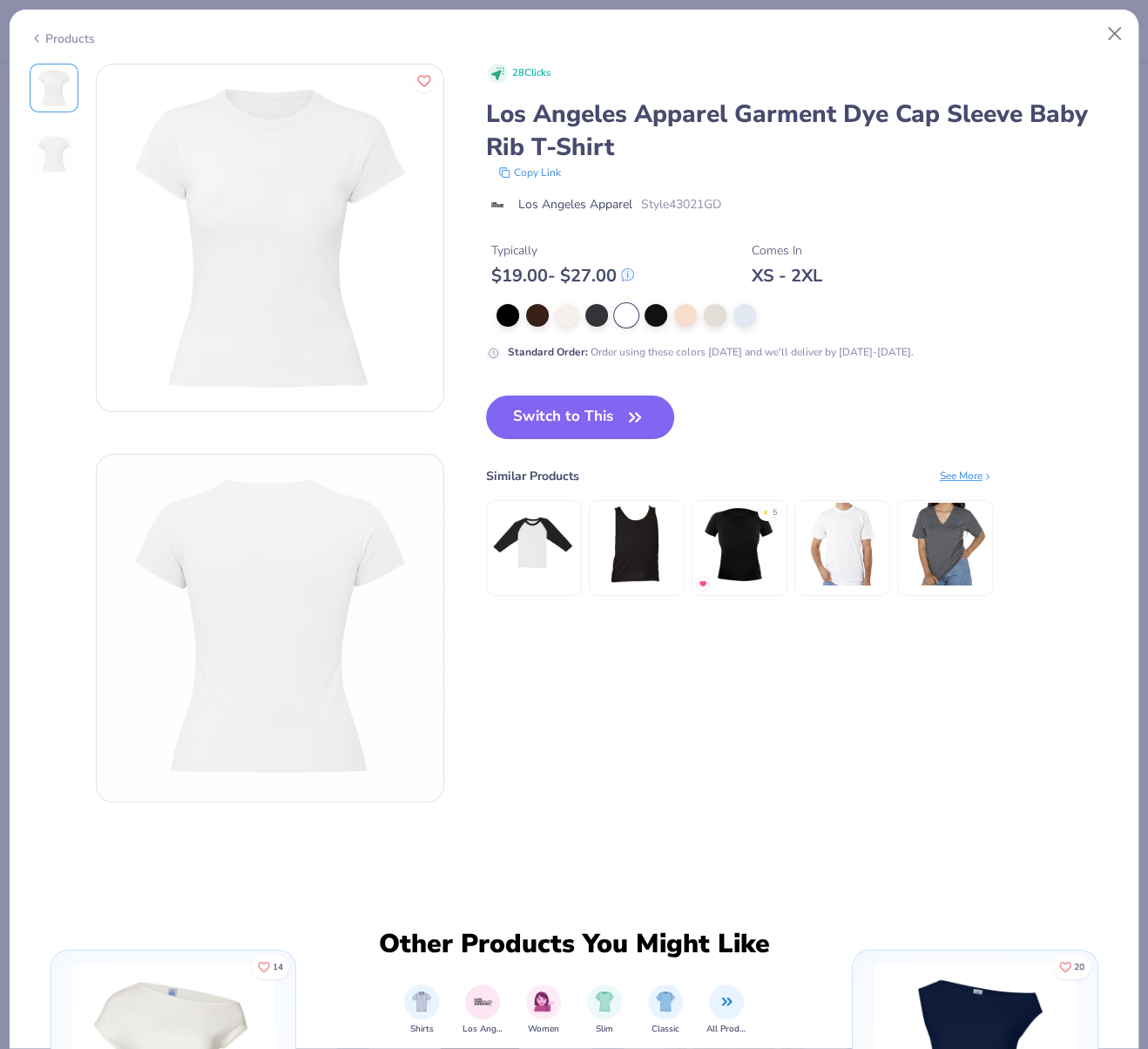
click at [616, 420] on button "Switch to This" at bounding box center [580, 418] width 189 height 44
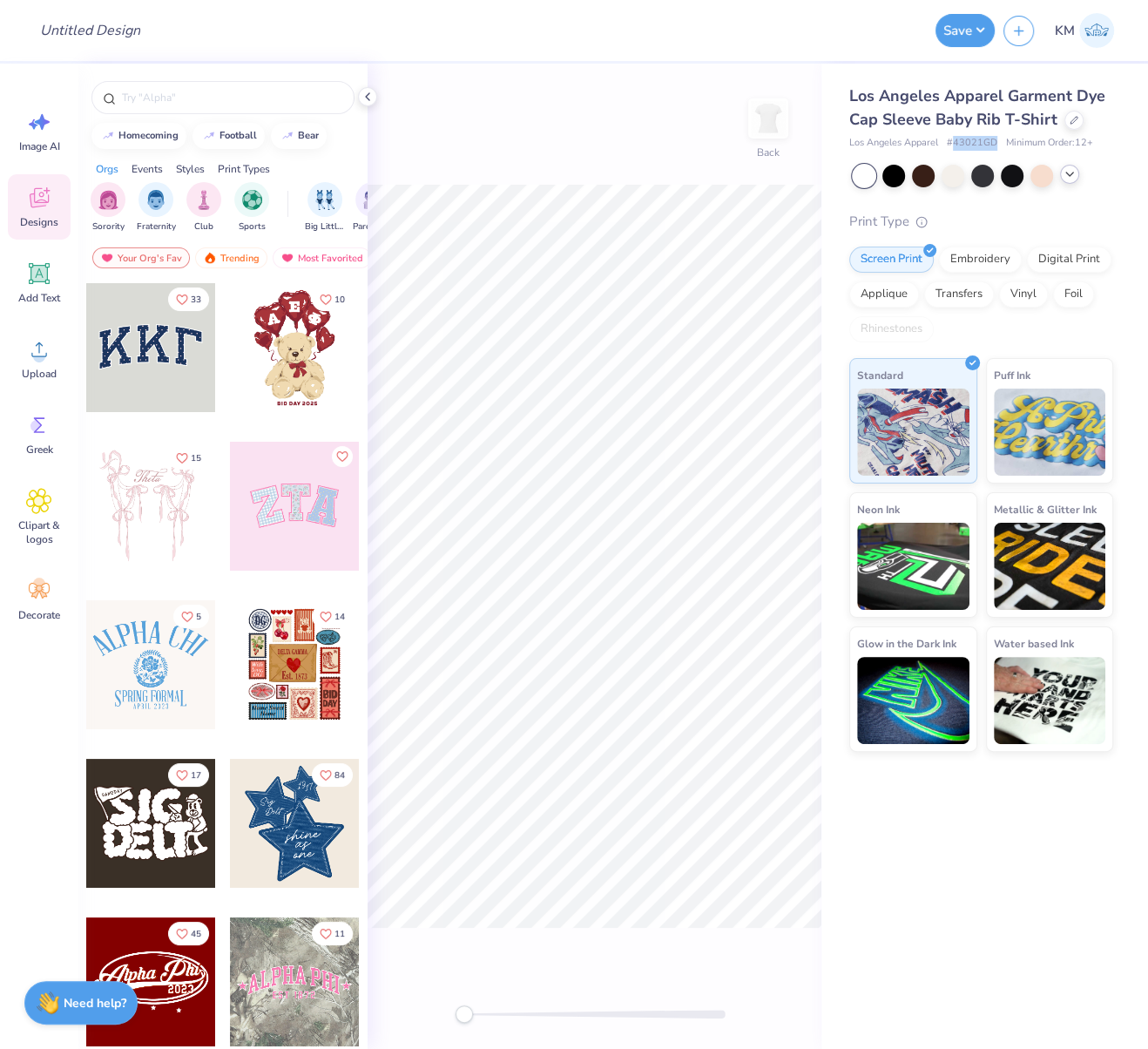
drag, startPoint x: 954, startPoint y: 144, endPoint x: 995, endPoint y: 144, distance: 41.0
click at [993, 144] on span "# 43021GD" at bounding box center [971, 143] width 51 height 15
copy span "43021GD"
drag, startPoint x: 851, startPoint y: 141, endPoint x: 942, endPoint y: 143, distance: 91.0
click at [941, 144] on div "Los Angeles Apparel Garment Dye Cap Sleeve Baby Rib T-Shirt Los Angeles Apparel…" at bounding box center [984, 408] width 327 height 688
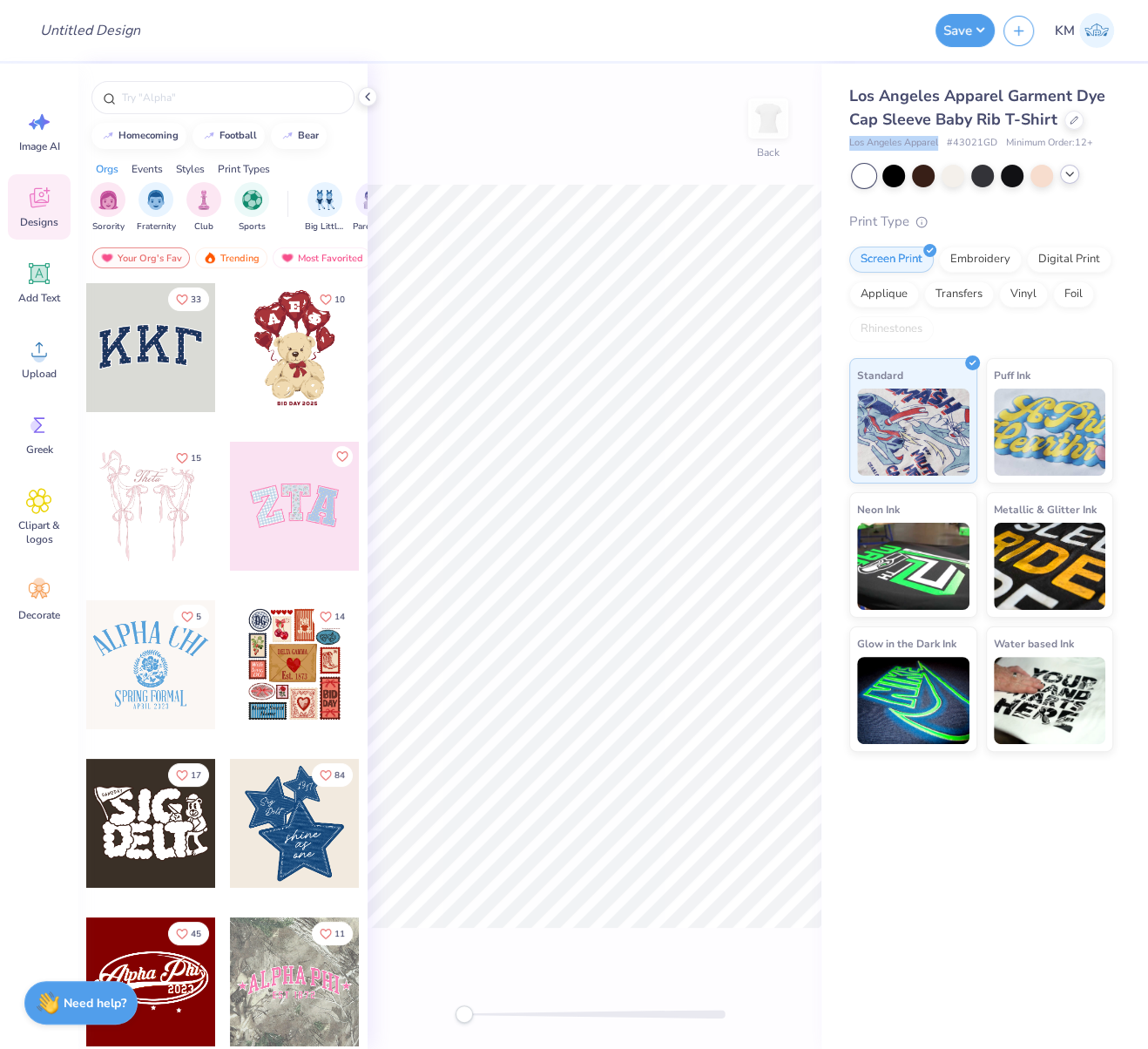
copy span "Los Angeles Apparel"
click at [42, 354] on icon at bounding box center [39, 349] width 26 height 26
click at [38, 369] on span "Upload" at bounding box center [39, 374] width 35 height 14
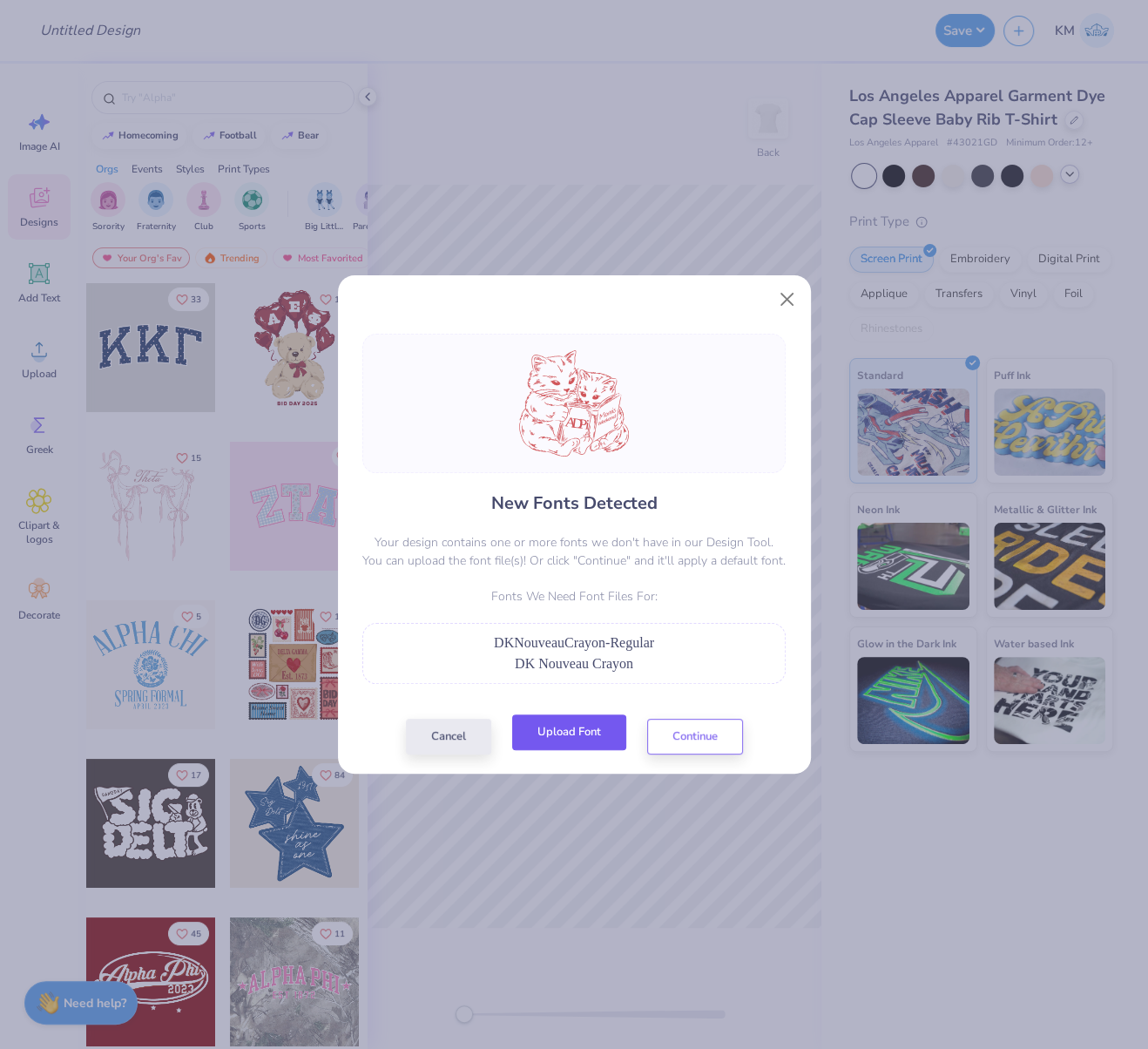
click at [583, 736] on button "Upload Font" at bounding box center [569, 733] width 114 height 36
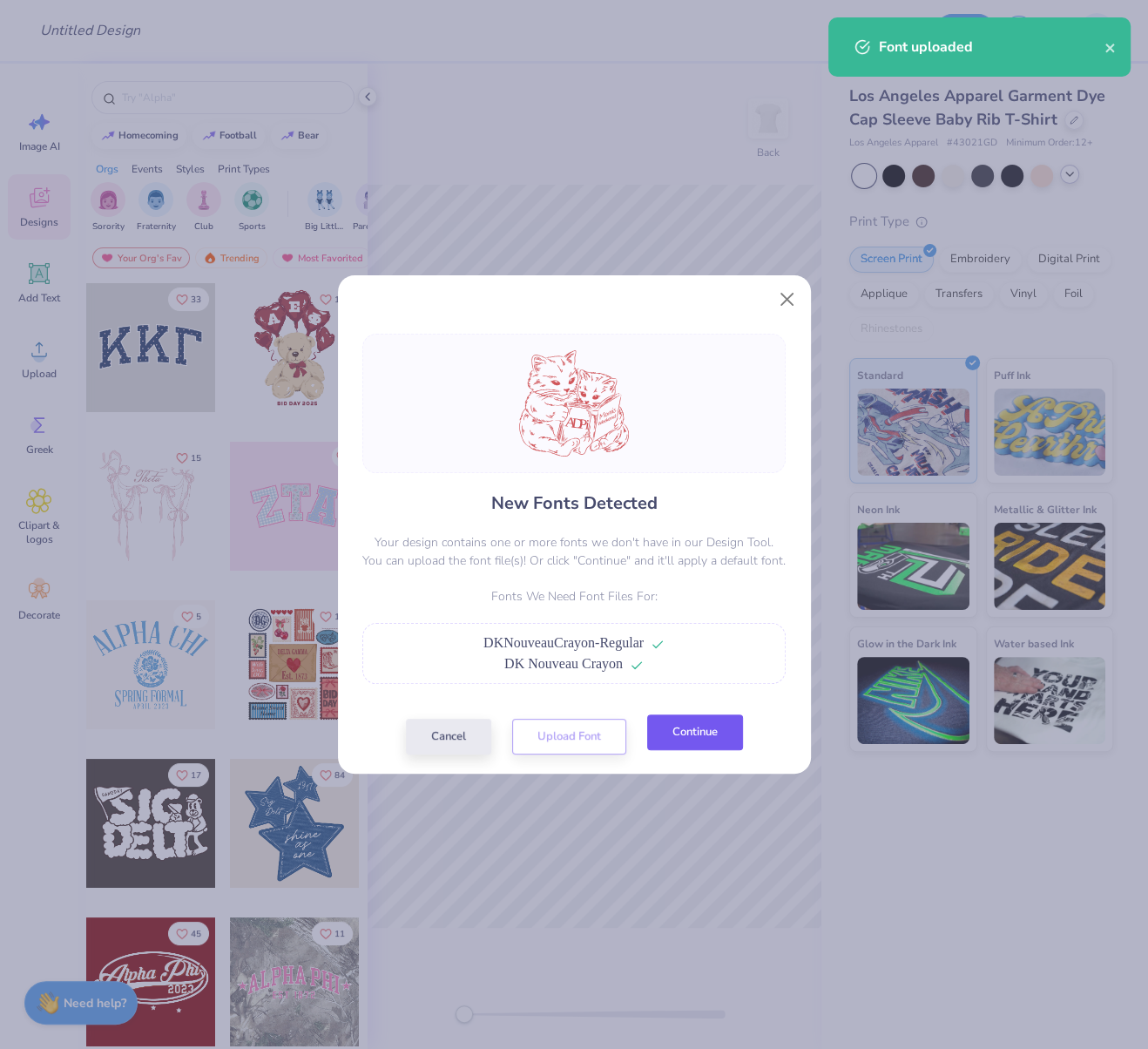
click at [695, 743] on button "Continue" at bounding box center [695, 733] width 95 height 36
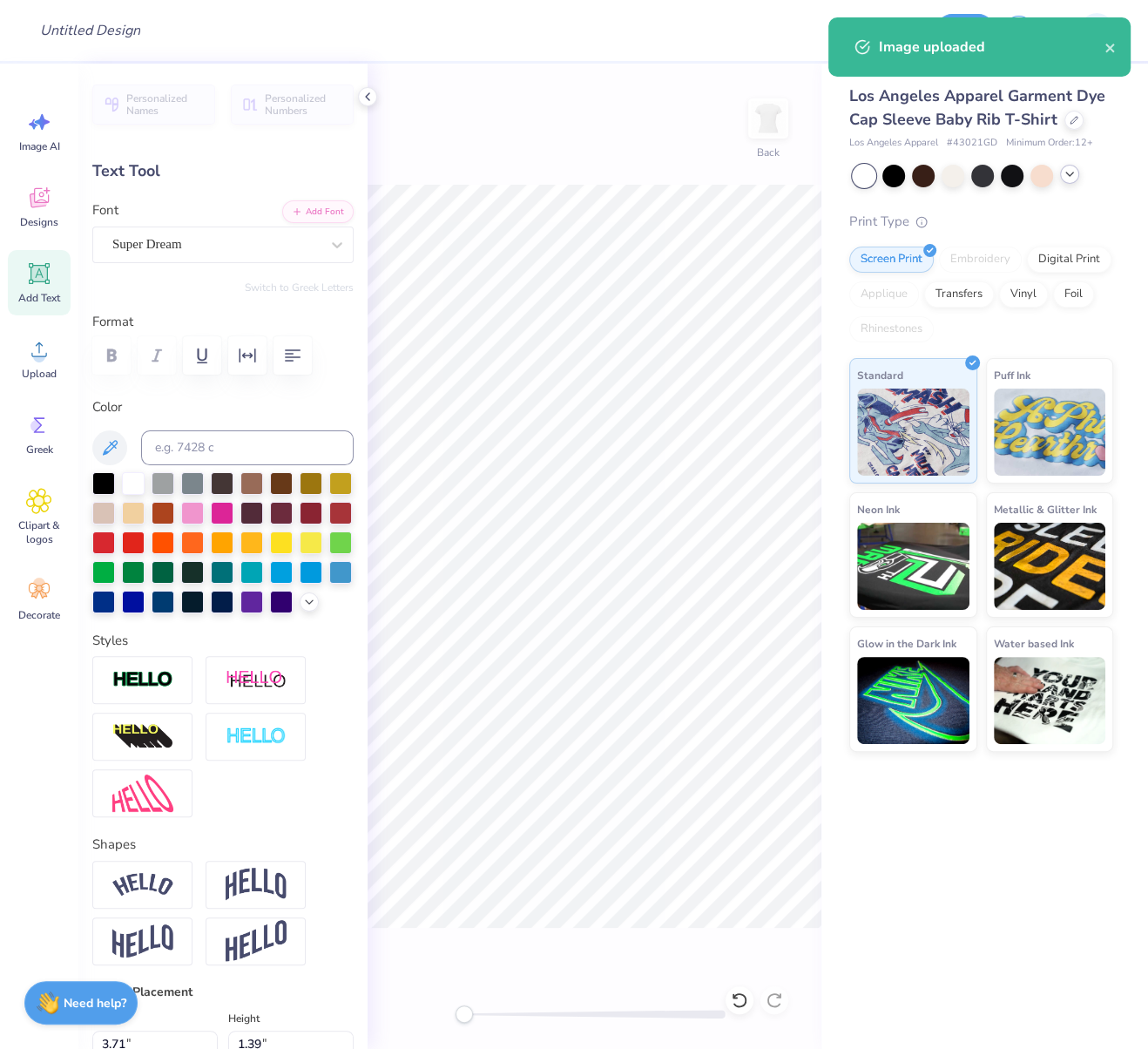
click at [190, 250] on div "Super Dream" at bounding box center [216, 244] width 211 height 27
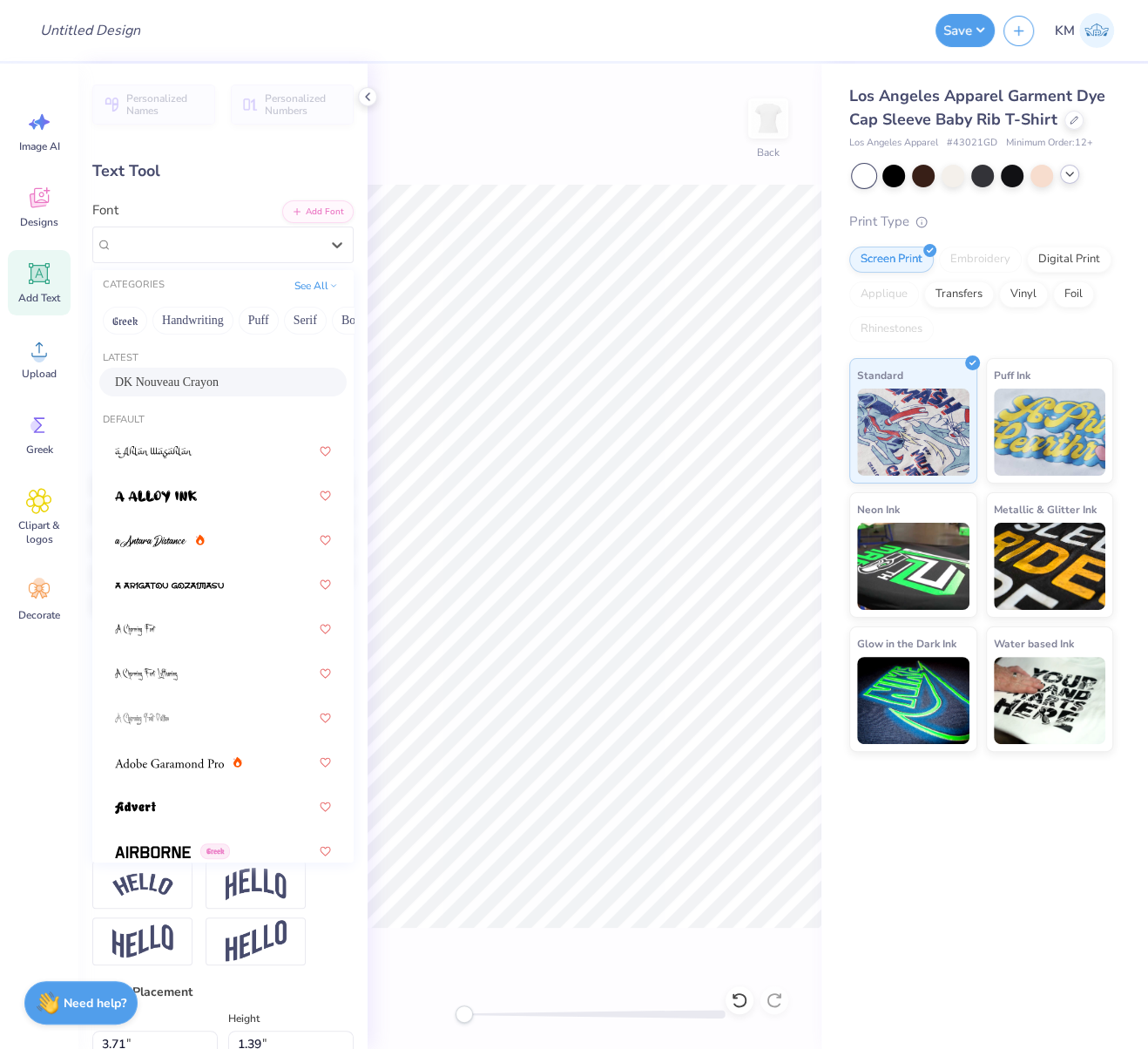
drag, startPoint x: 168, startPoint y: 384, endPoint x: 233, endPoint y: 438, distance: 84.5
click at [169, 382] on span "DK Nouveau Crayon" at bounding box center [167, 382] width 103 height 18
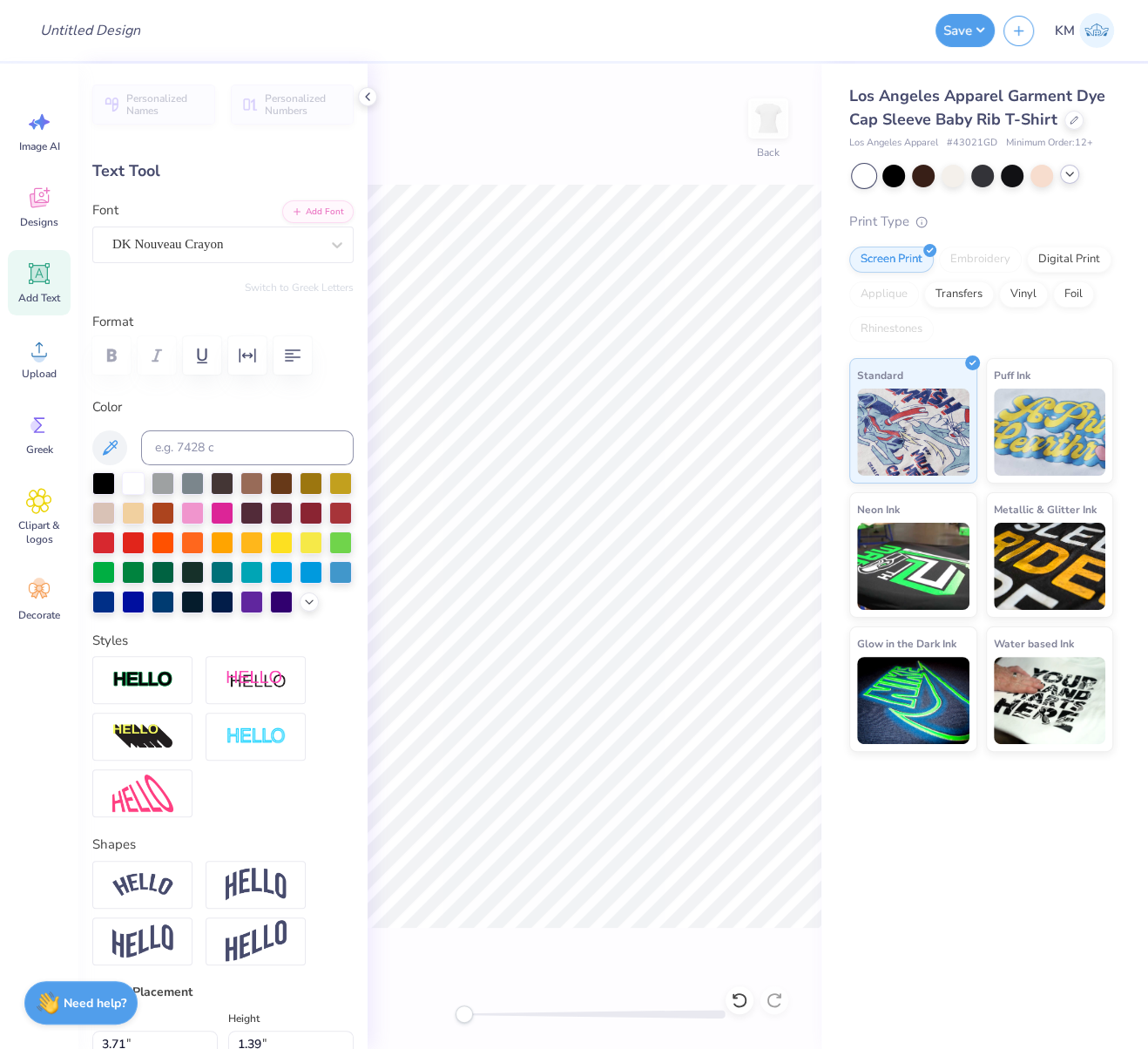
type input "0.0"
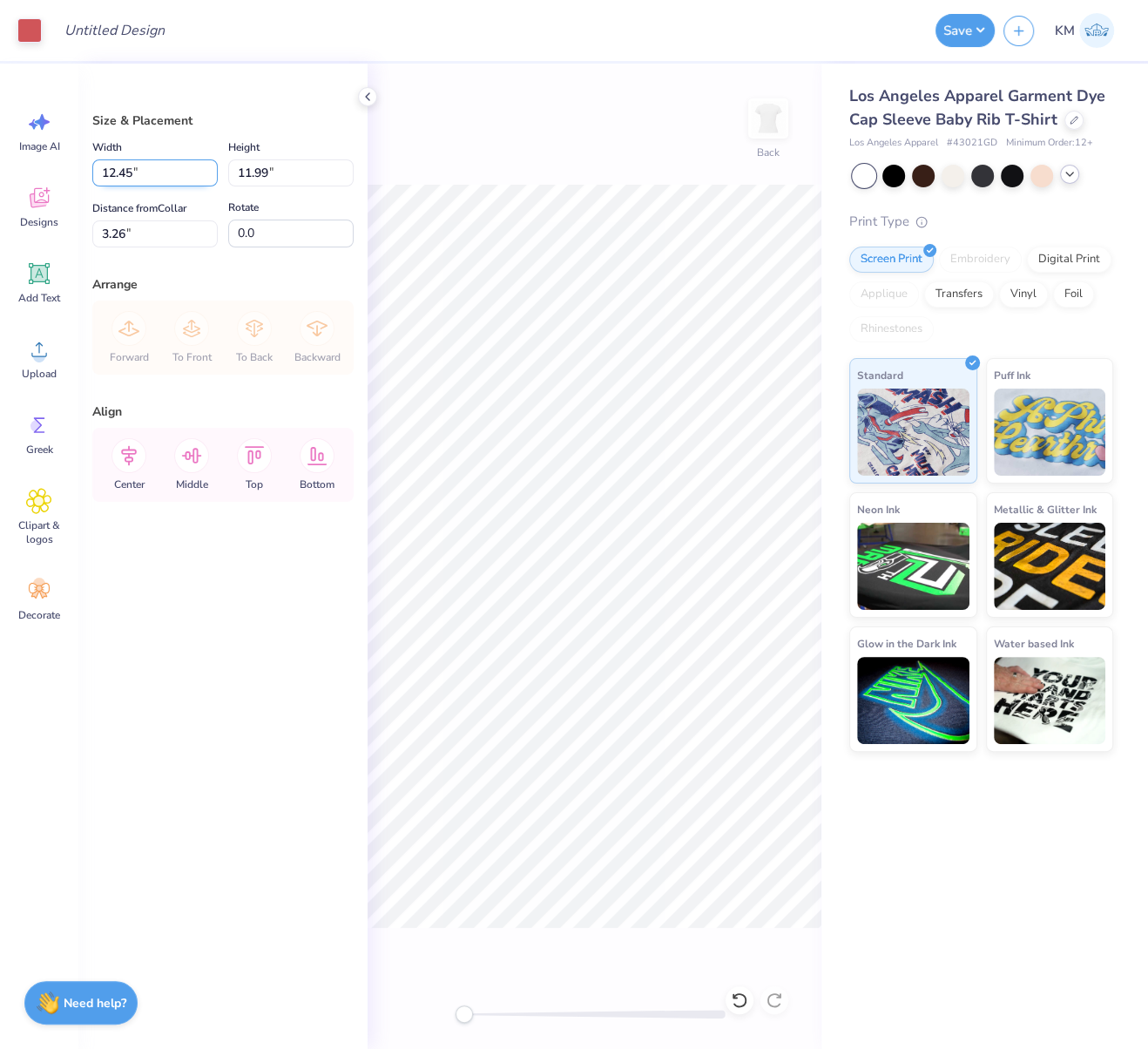
drag, startPoint x: 157, startPoint y: 168, endPoint x: 101, endPoint y: 165, distance: 56.1
click at [92, 166] on input "12.45" at bounding box center [155, 172] width 125 height 27
type input "8.00"
type input "7.70"
type input "5.40"
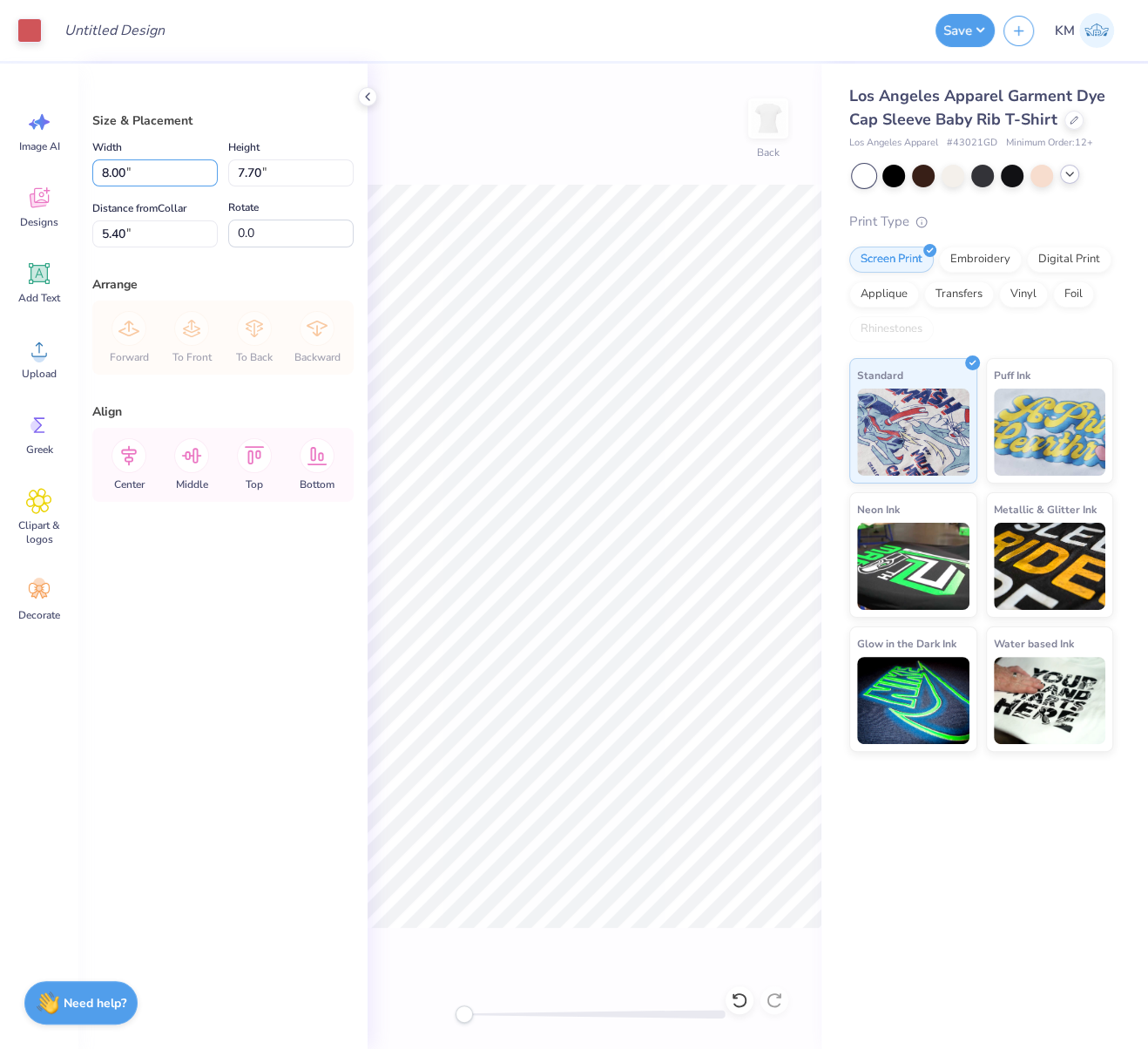
drag, startPoint x: 137, startPoint y: 165, endPoint x: 81, endPoint y: 163, distance: 56.0
click at [74, 167] on div "Art colors Design Title Save KM Image AI Designs Add Text Upload Greek Clipart …" at bounding box center [574, 524] width 1148 height 1049
type input "7.00"
type input "6.74"
drag, startPoint x: 130, startPoint y: 233, endPoint x: 109, endPoint y: 234, distance: 21.0
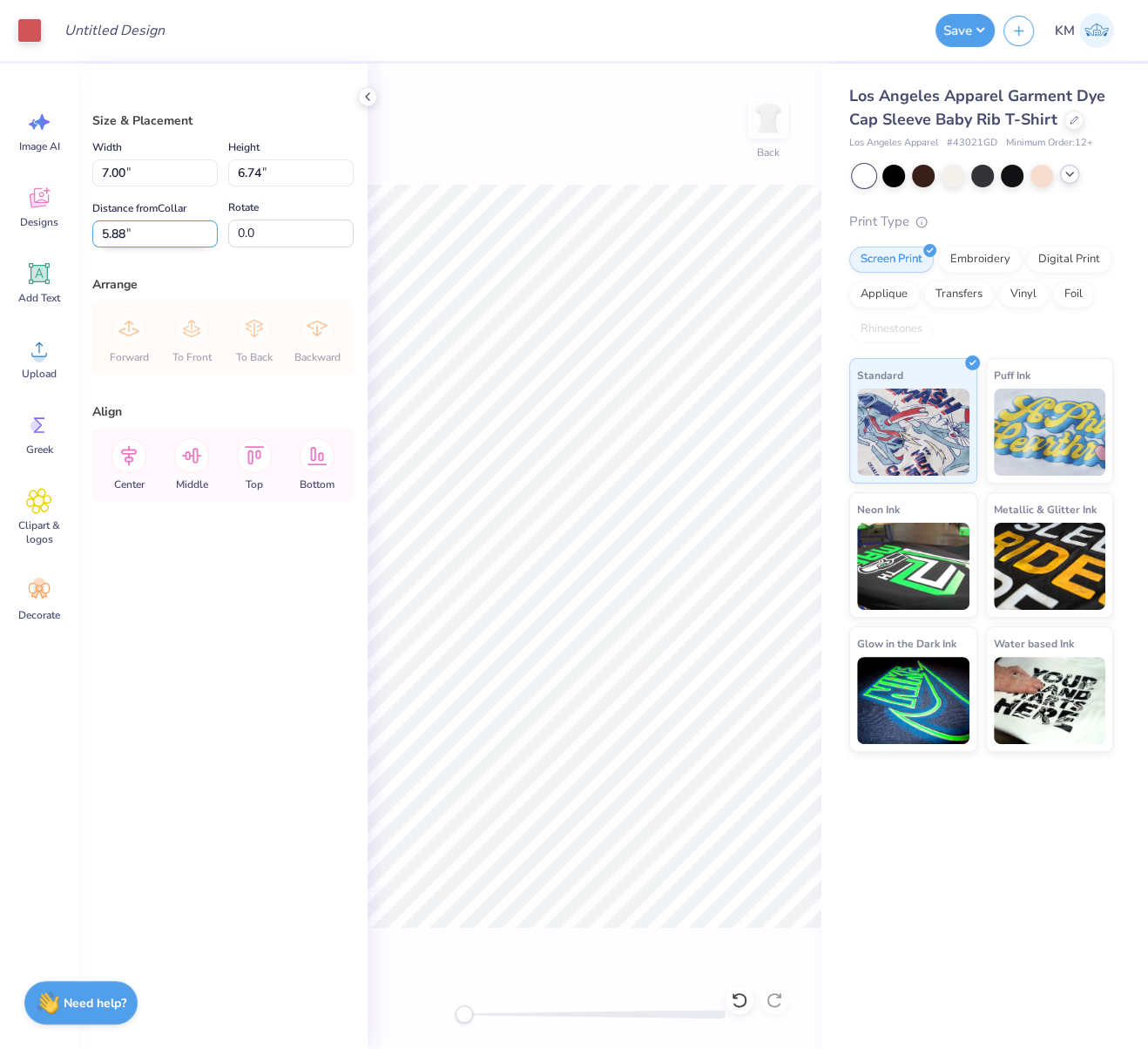
click at [107, 231] on input "5.88" at bounding box center [155, 234] width 125 height 27
type input "5"
type input "2.50"
click at [130, 461] on icon at bounding box center [128, 455] width 35 height 35
click at [136, 25] on input "Design Title" at bounding box center [93, 30] width 85 height 35
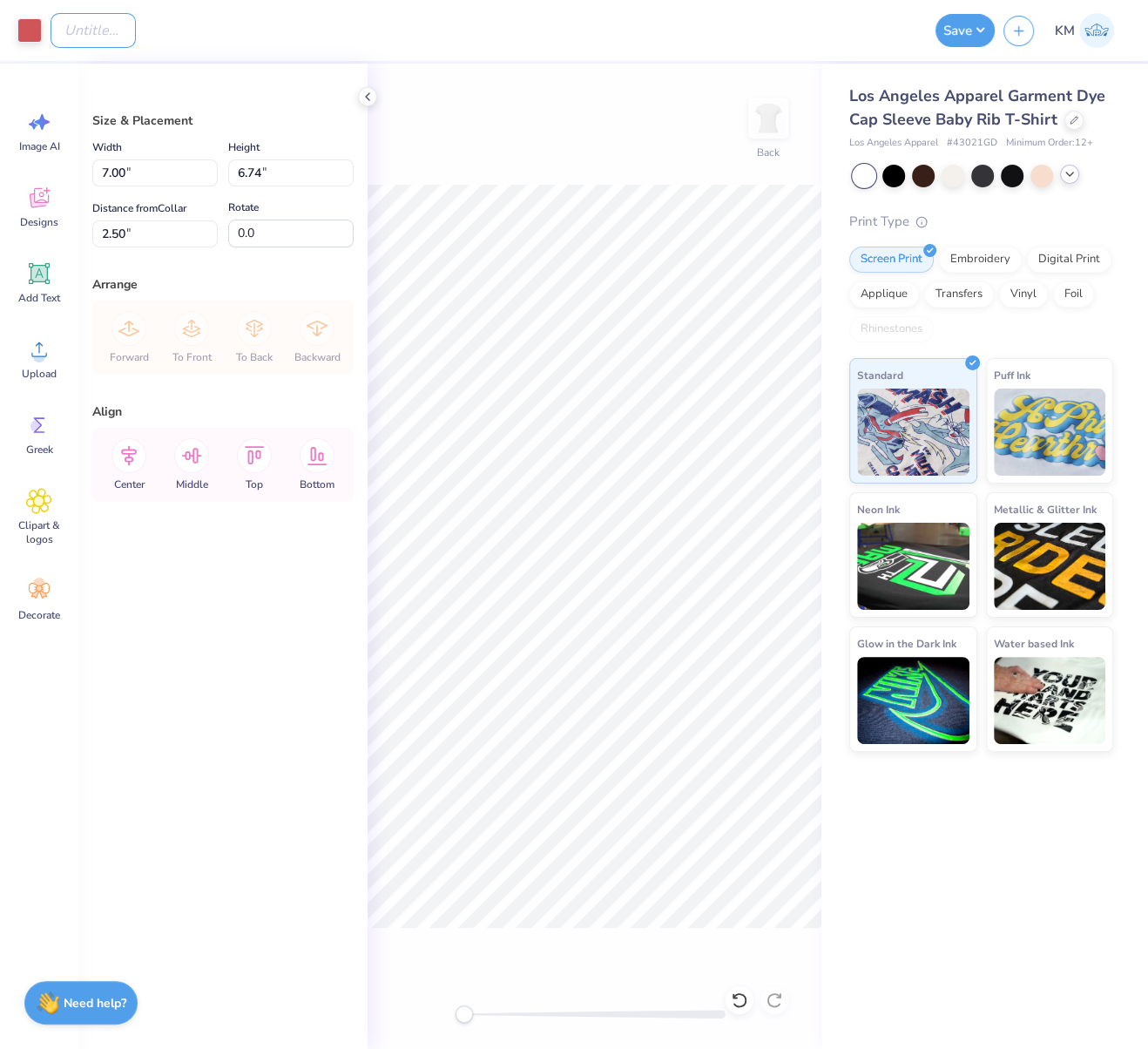
paste input "FPS240645"
type input "FPS240645"
click at [630, 163] on div "Back" at bounding box center [594, 556] width 454 height 985
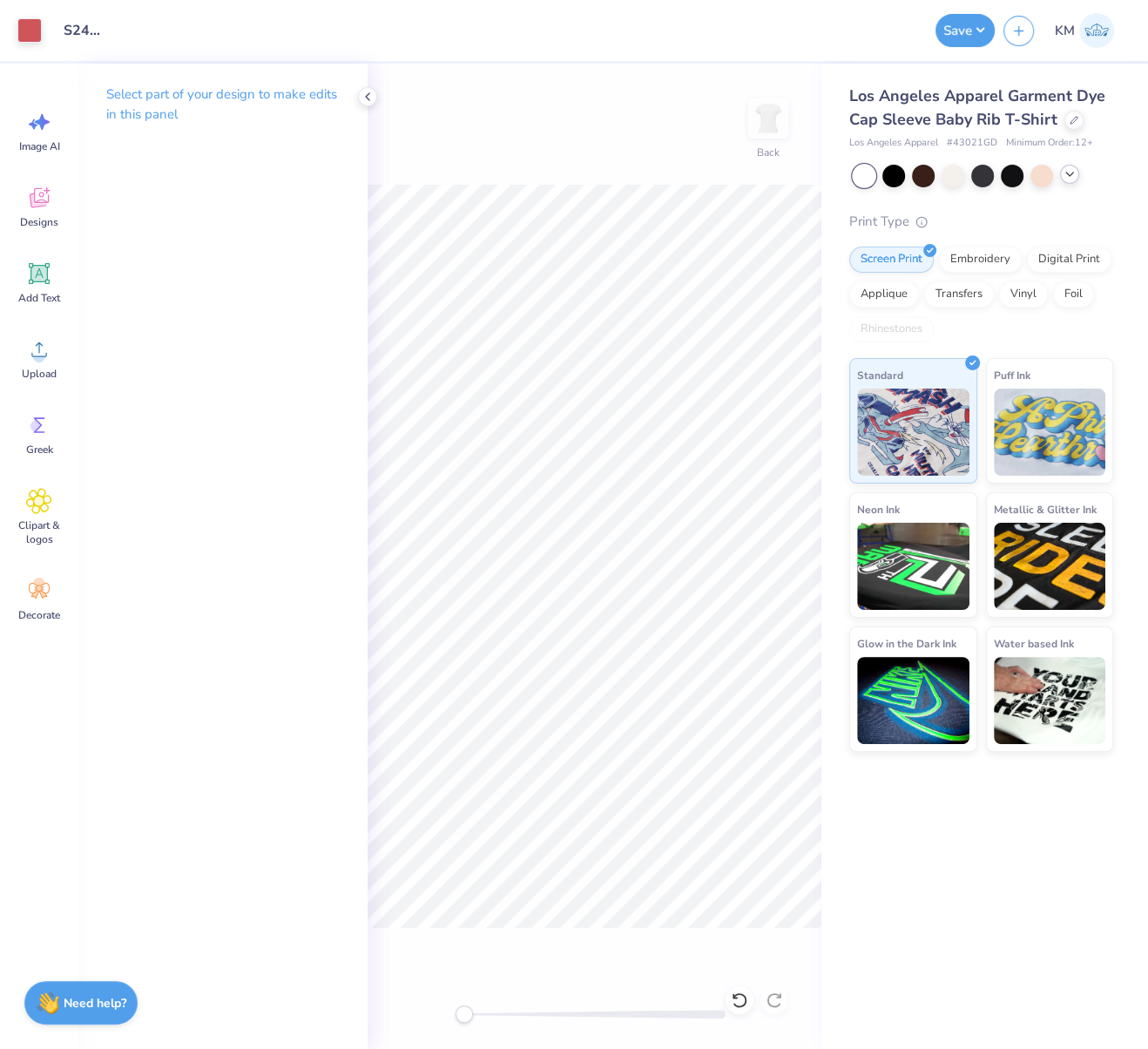
scroll to position [0, 0]
click at [981, 30] on button "Save" at bounding box center [965, 27] width 60 height 33
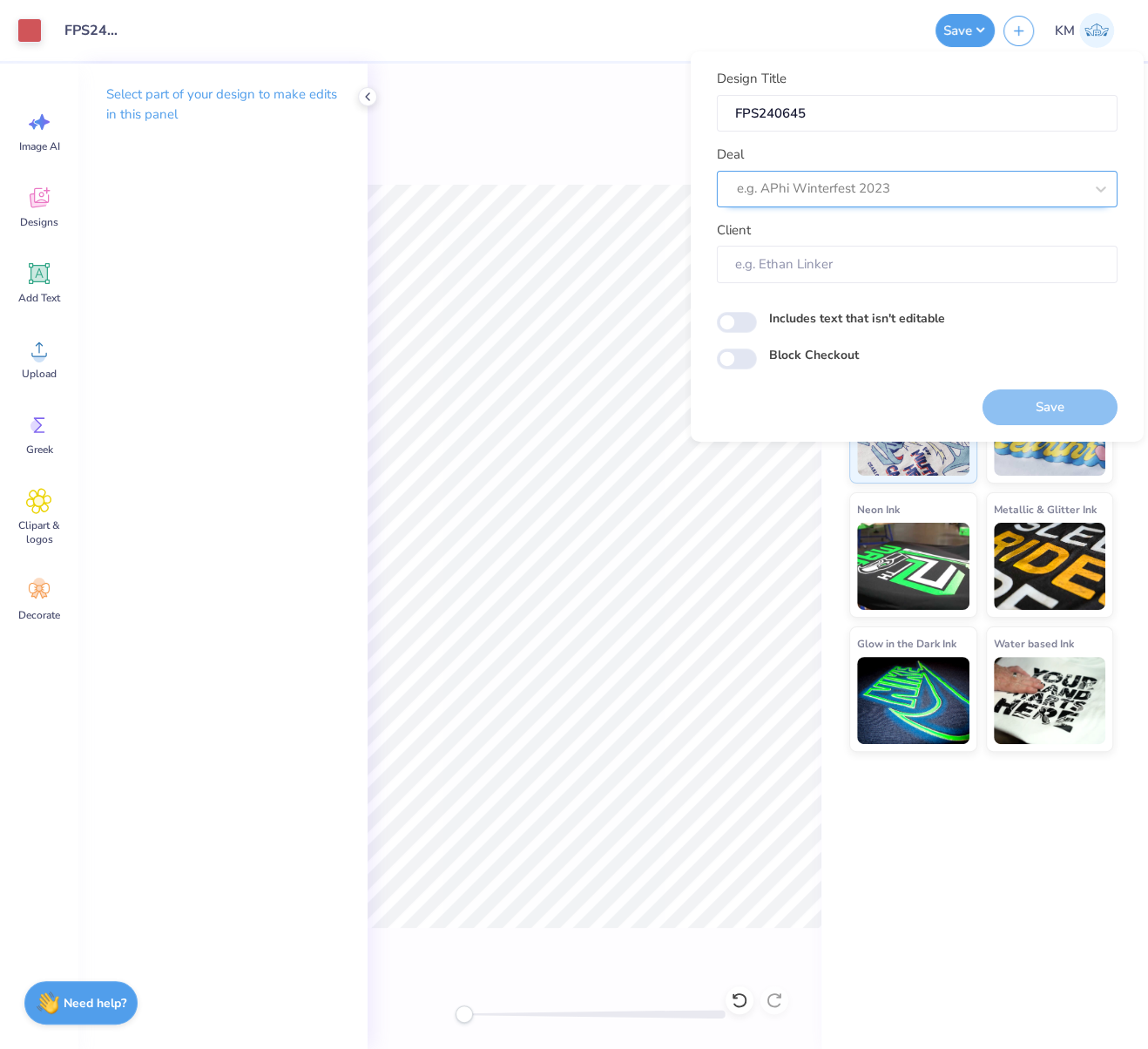
click at [864, 189] on div at bounding box center [909, 189] width 347 height 24
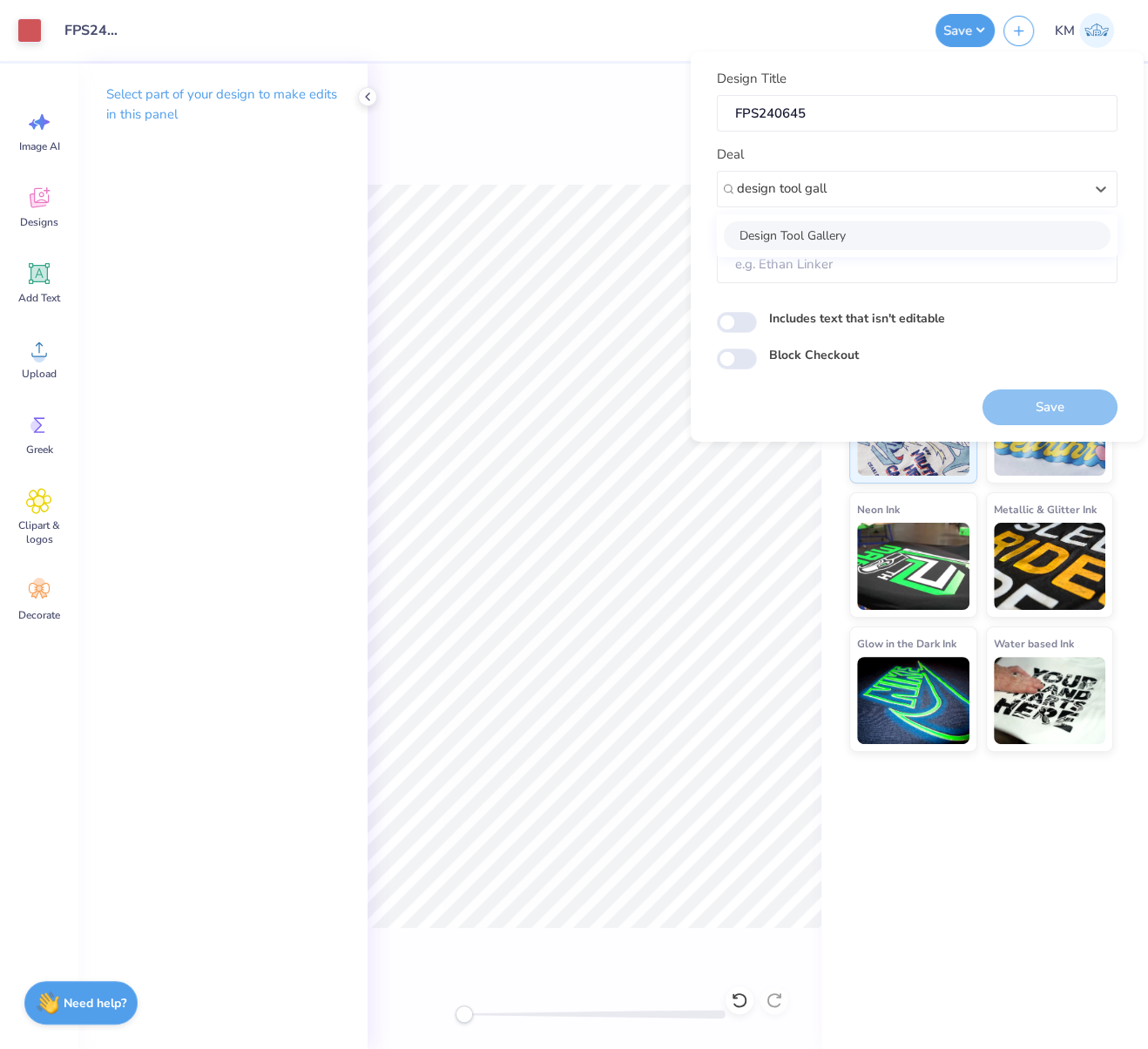
click at [810, 234] on div "Design Tool Gallery" at bounding box center [916, 235] width 387 height 29
type input "design tool gall"
type input "Design Tool Gallery User"
click at [915, 321] on label "Includes text that isn't editable" at bounding box center [857, 317] width 176 height 18
click at [756, 321] on input "Includes text that isn't editable" at bounding box center [737, 322] width 40 height 21
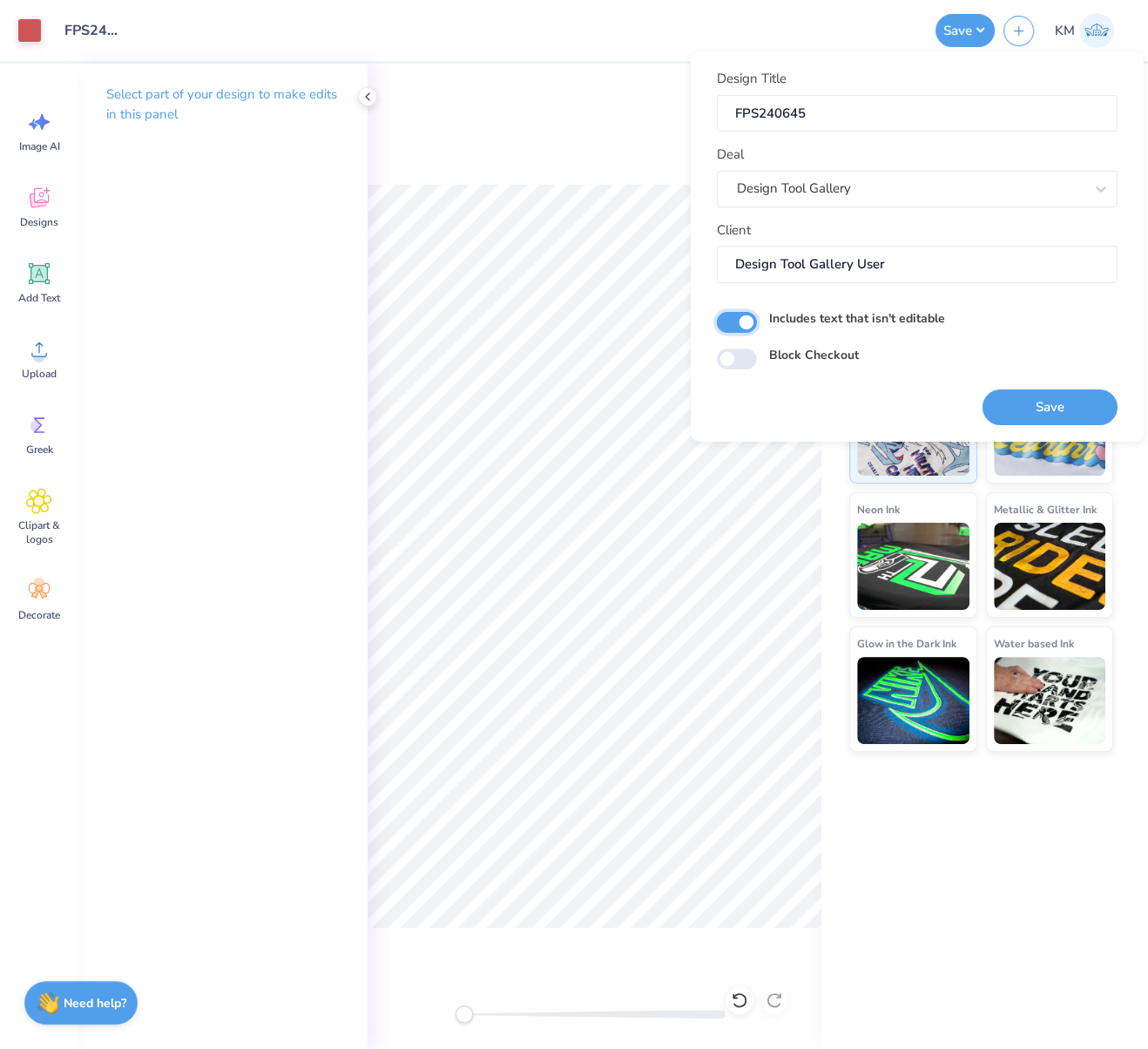
checkbox input "true"
drag, startPoint x: 1036, startPoint y: 398, endPoint x: 433, endPoint y: 4, distance: 720.3
click at [1036, 398] on button "Save" at bounding box center [1050, 407] width 135 height 36
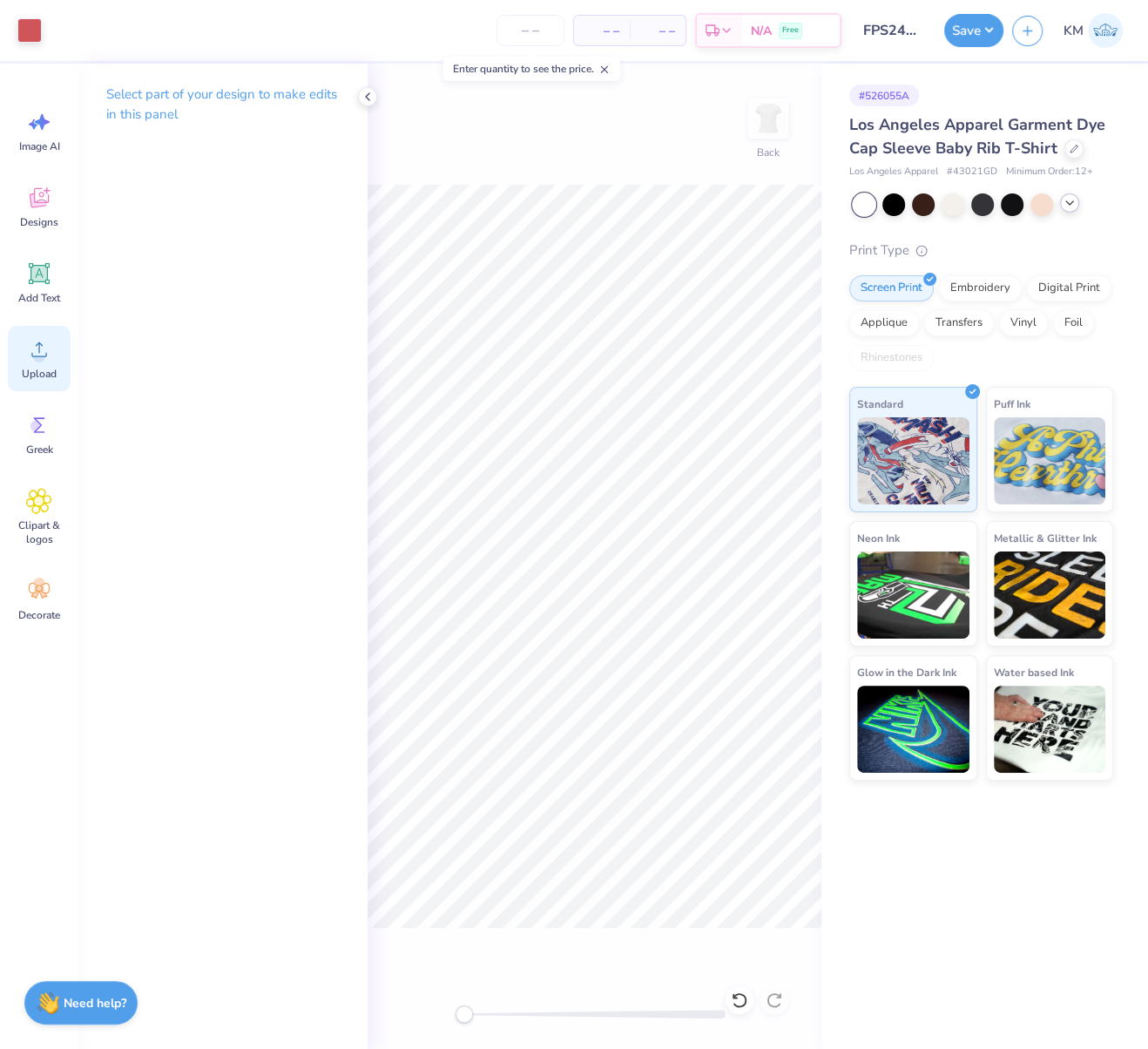
click at [36, 357] on circle at bounding box center [39, 356] width 12 height 12
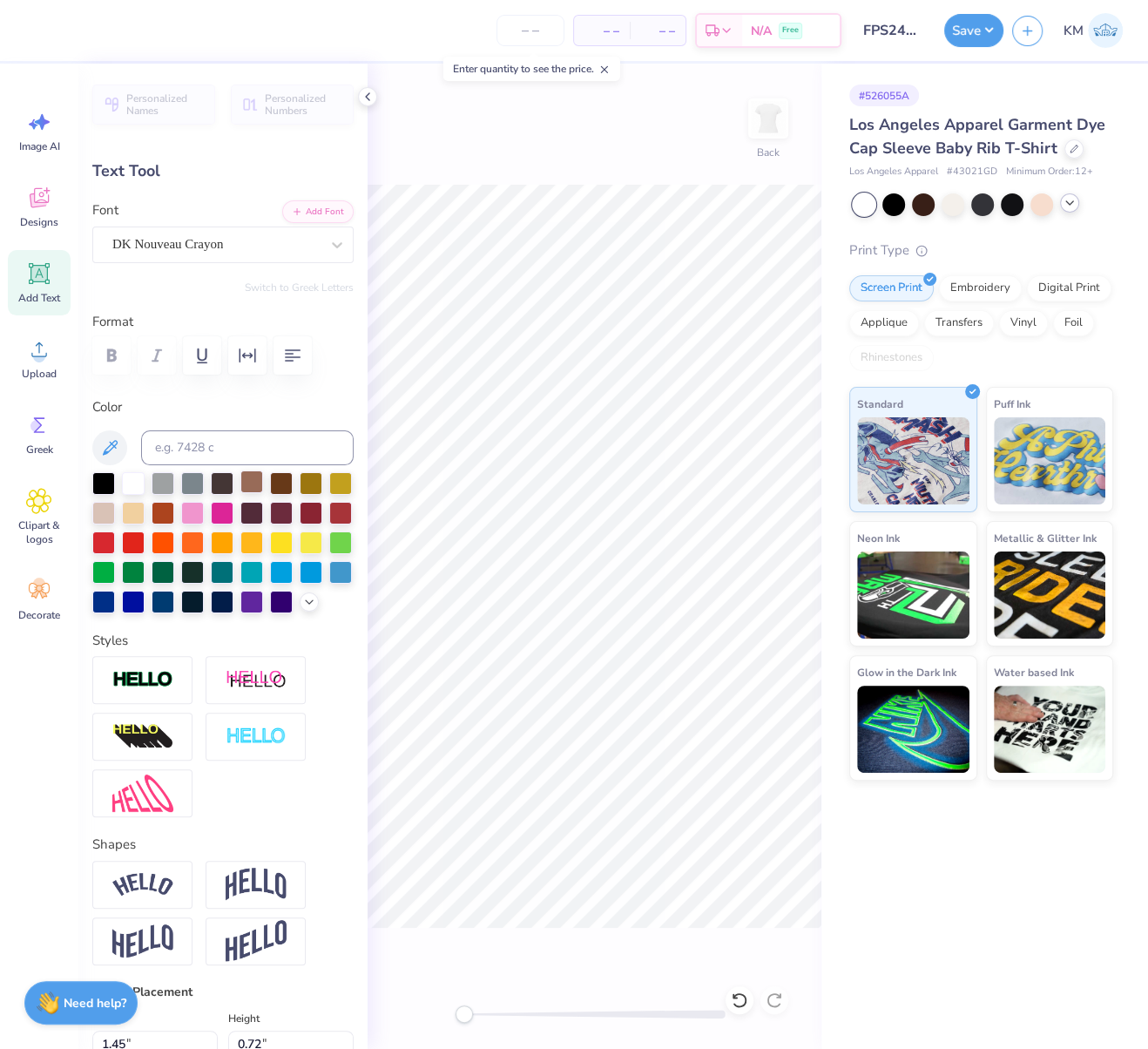
type input "0.0"
click at [32, 362] on icon at bounding box center [39, 349] width 26 height 26
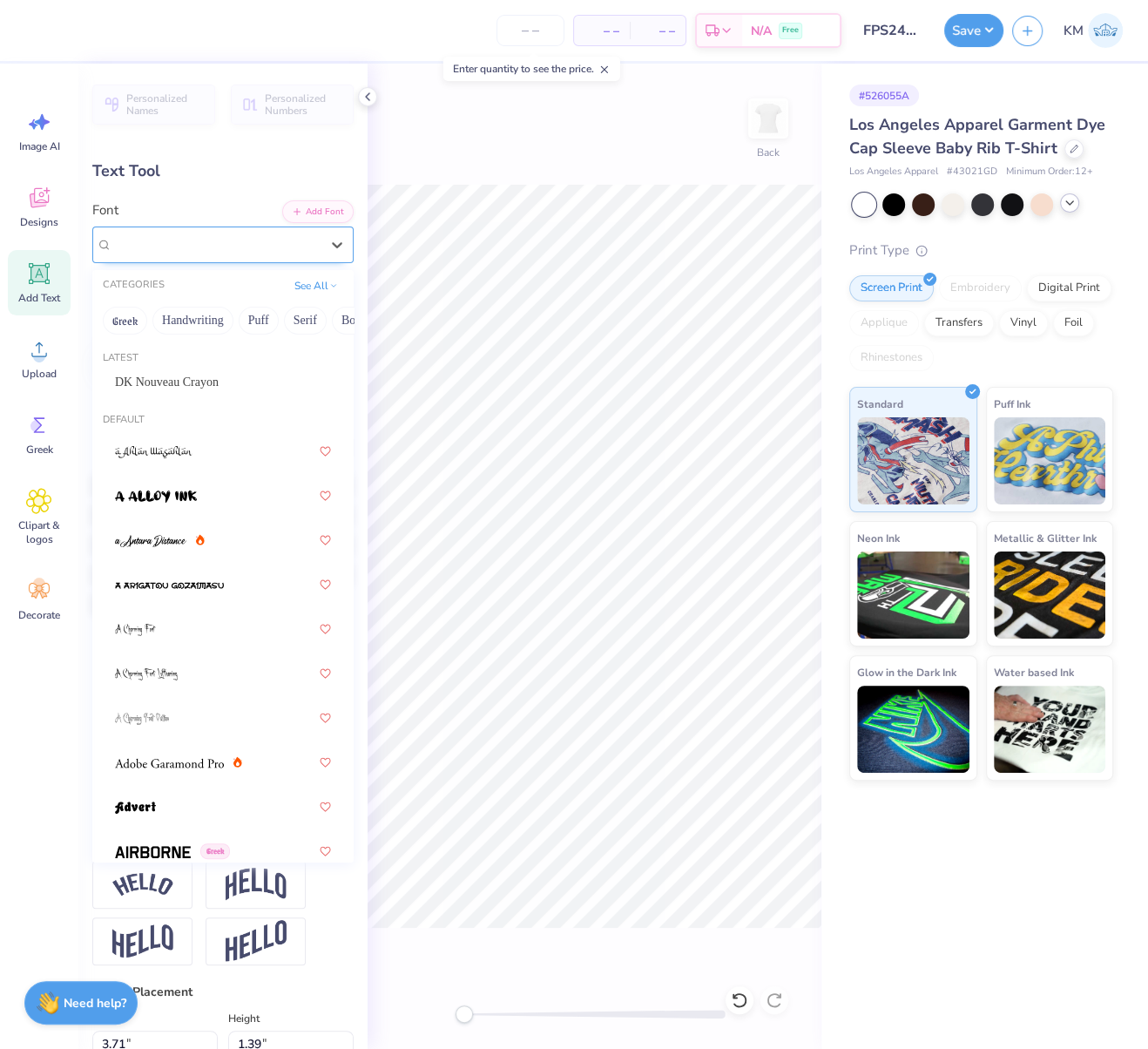
click at [215, 247] on div "Super Dream" at bounding box center [216, 244] width 211 height 27
click at [195, 381] on div "DK Nouveau Crayon" at bounding box center [223, 382] width 216 height 18
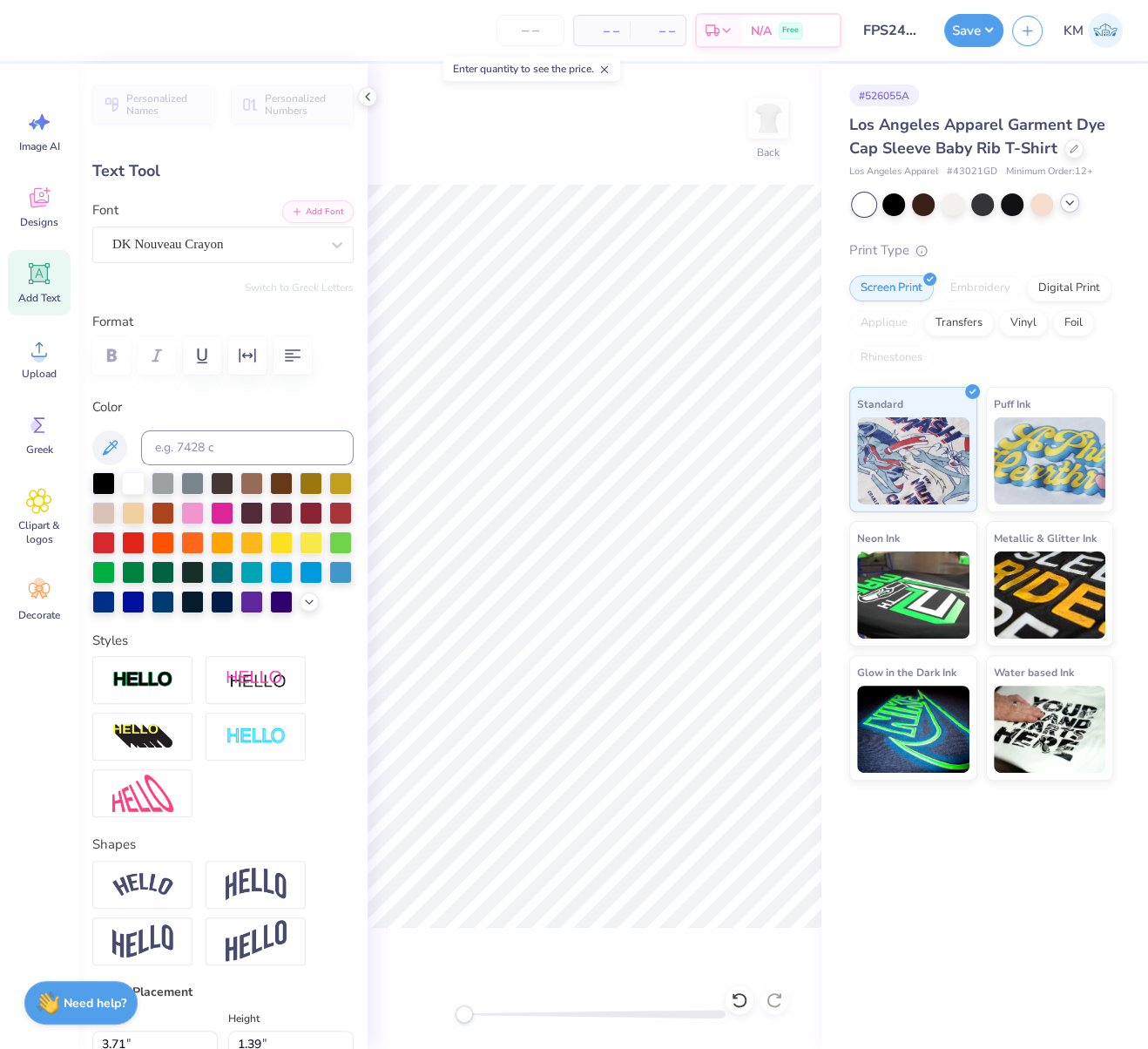
type input "0.0"
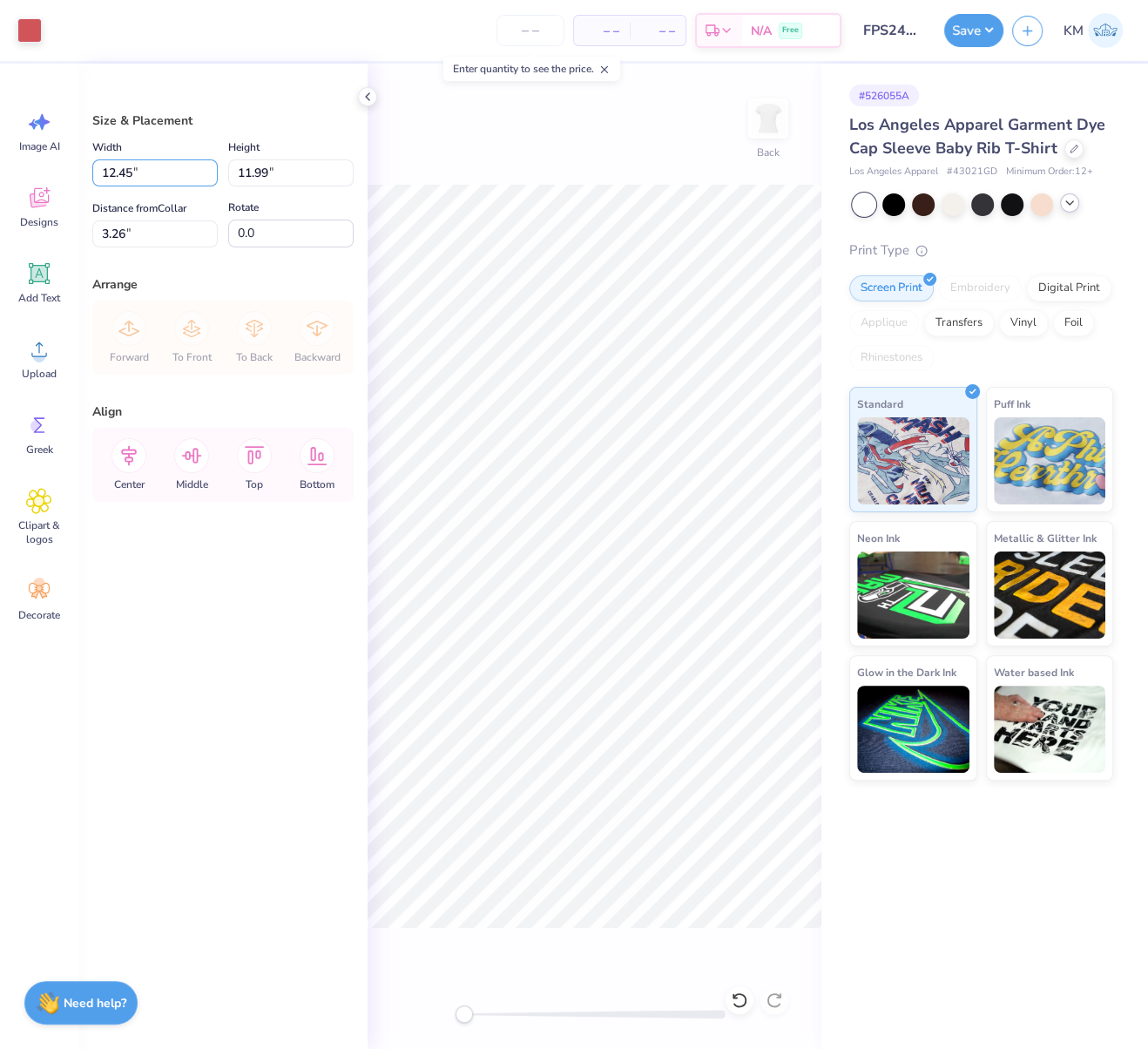
drag, startPoint x: 161, startPoint y: 165, endPoint x: 91, endPoint y: 167, distance: 70.0
click at [89, 167] on div "Size & Placement Width 12.45 12.45 " Height 11.99 11.99 " Distance from Collar …" at bounding box center [223, 556] width 289 height 985
type input "7.00"
type input "6.74"
drag, startPoint x: 130, startPoint y: 229, endPoint x: 84, endPoint y: 223, distance: 46.4
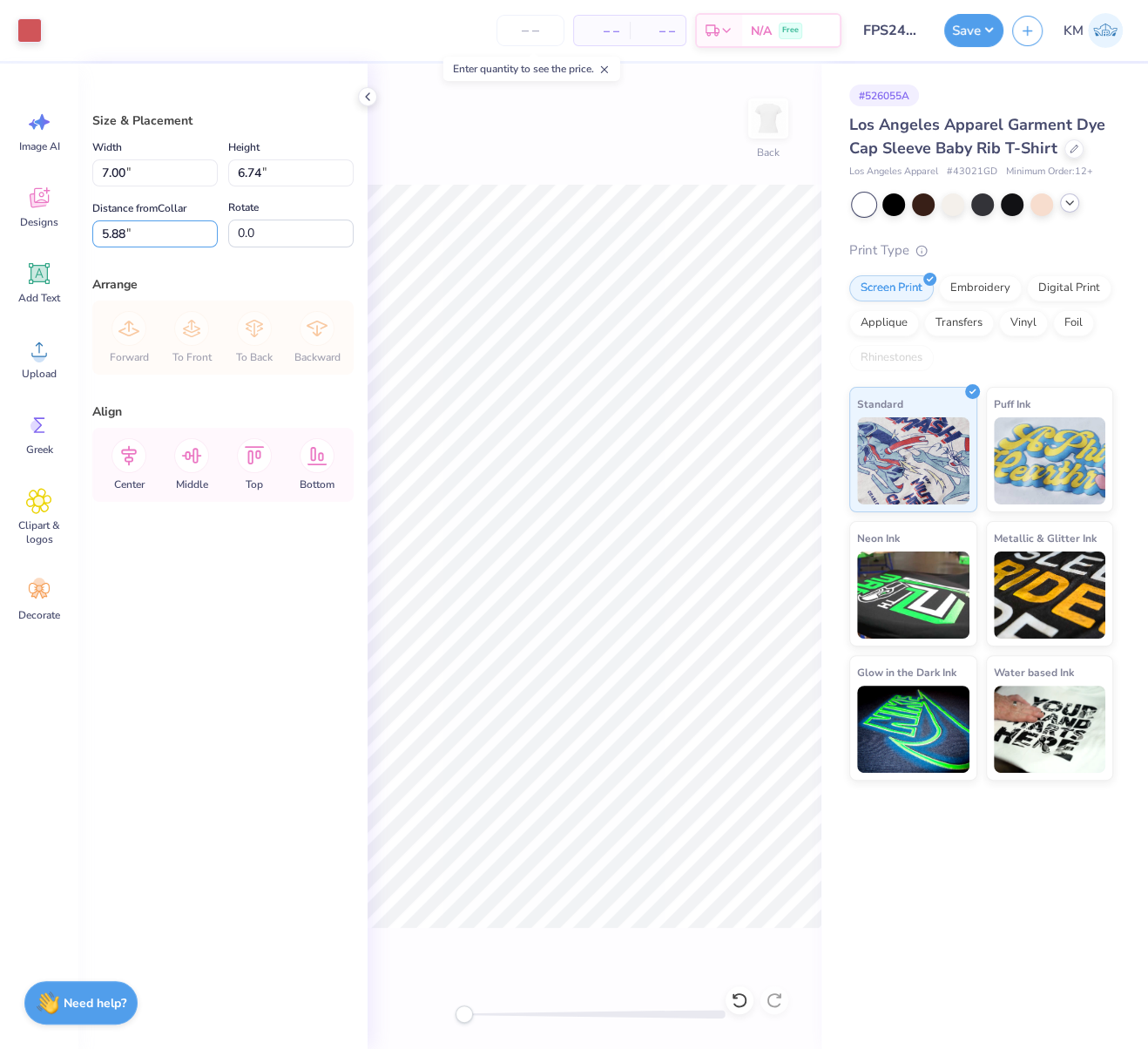
click at [84, 223] on div "Size & Placement Width 7.00 7.00 " Height 6.74 6.74 " Distance from Collar 5.88…" at bounding box center [223, 556] width 289 height 985
type input "2.50"
drag, startPoint x: 130, startPoint y: 454, endPoint x: 139, endPoint y: 453, distance: 9.1
click at [130, 453] on icon at bounding box center [128, 455] width 35 height 35
click at [988, 28] on button "Save" at bounding box center [974, 27] width 60 height 33
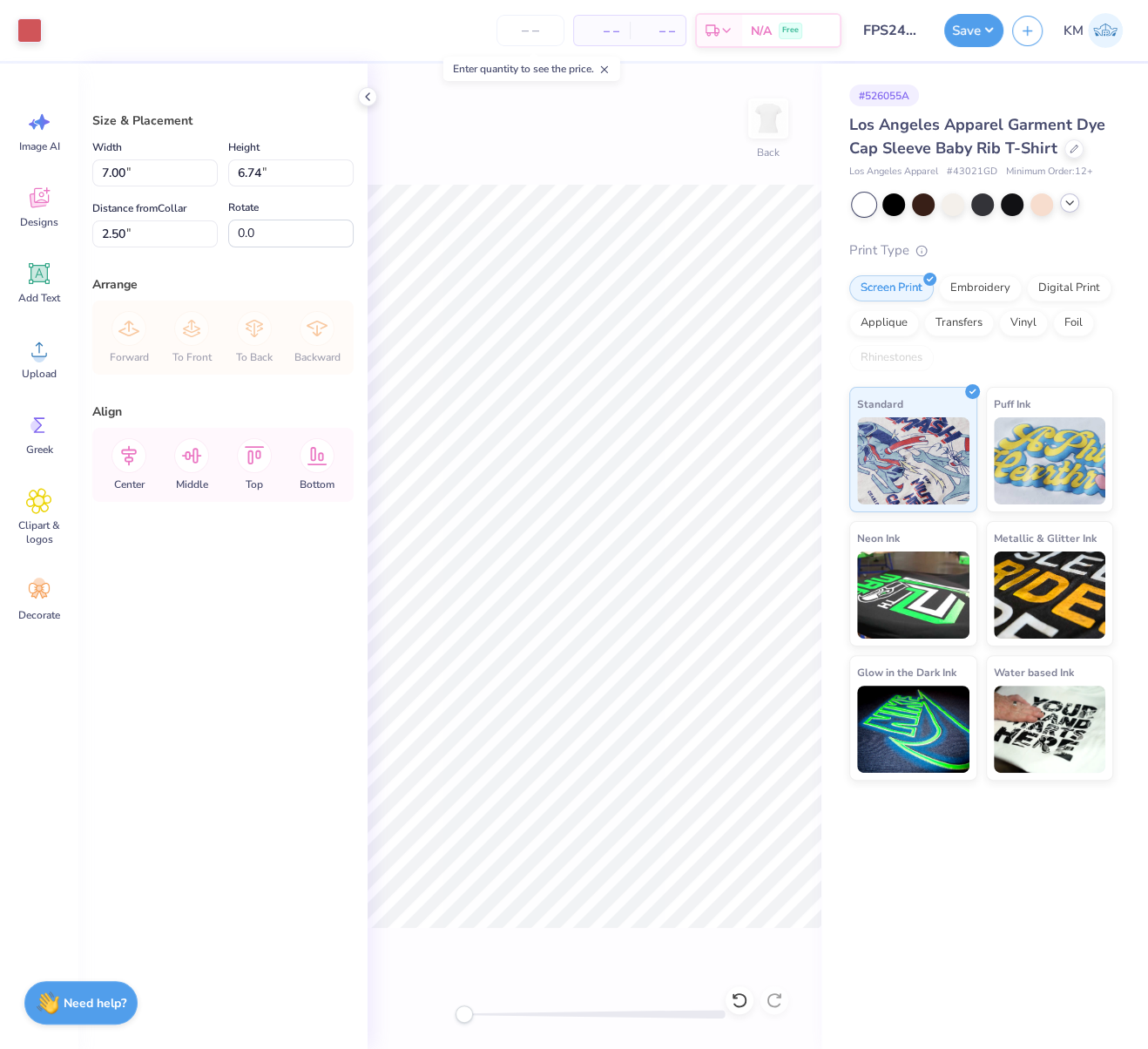
drag, startPoint x: 987, startPoint y: 32, endPoint x: 996, endPoint y: 45, distance: 15.8
click at [986, 34] on button "Save" at bounding box center [974, 30] width 60 height 33
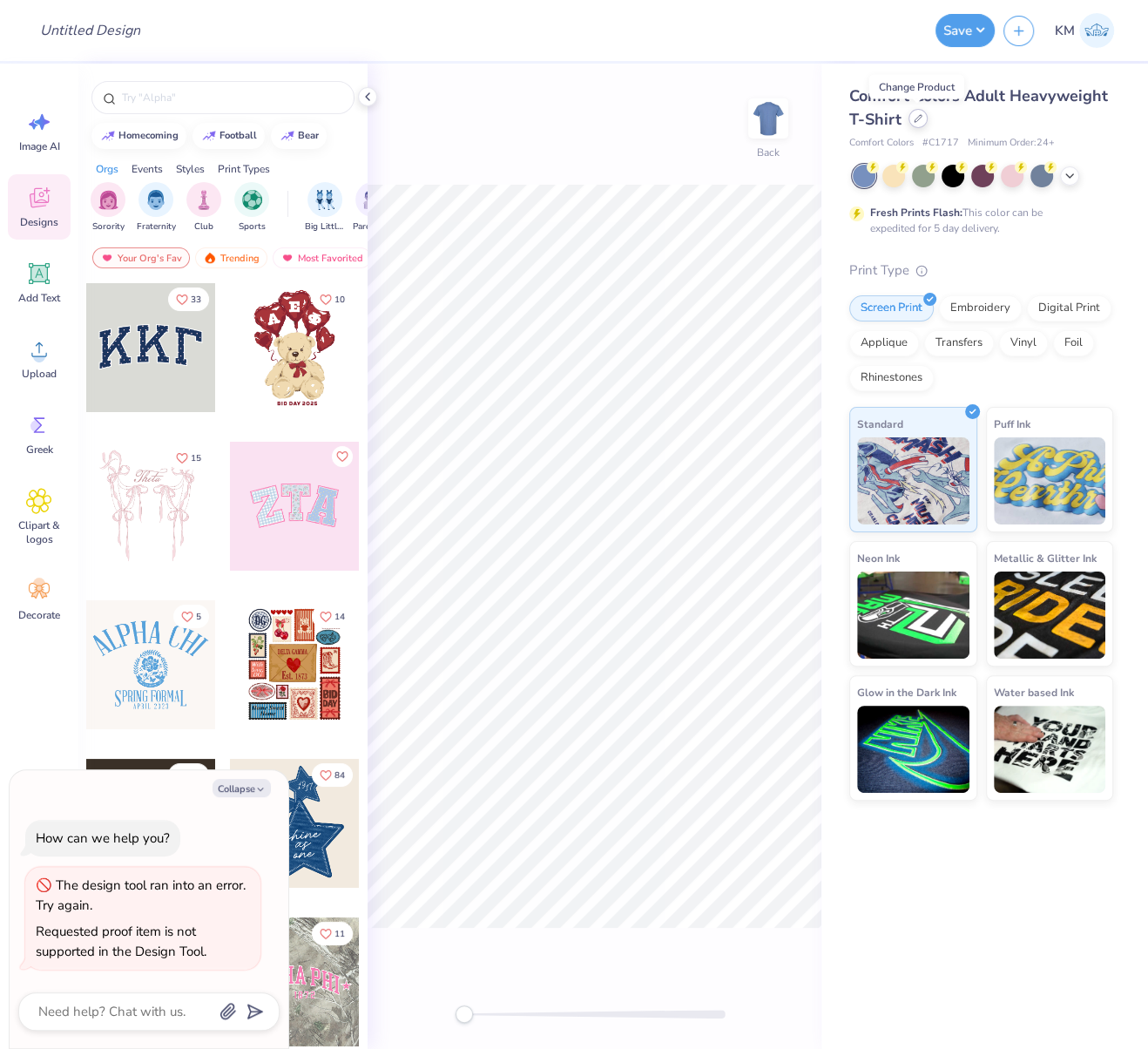
click at [917, 122] on icon at bounding box center [917, 118] width 9 height 9
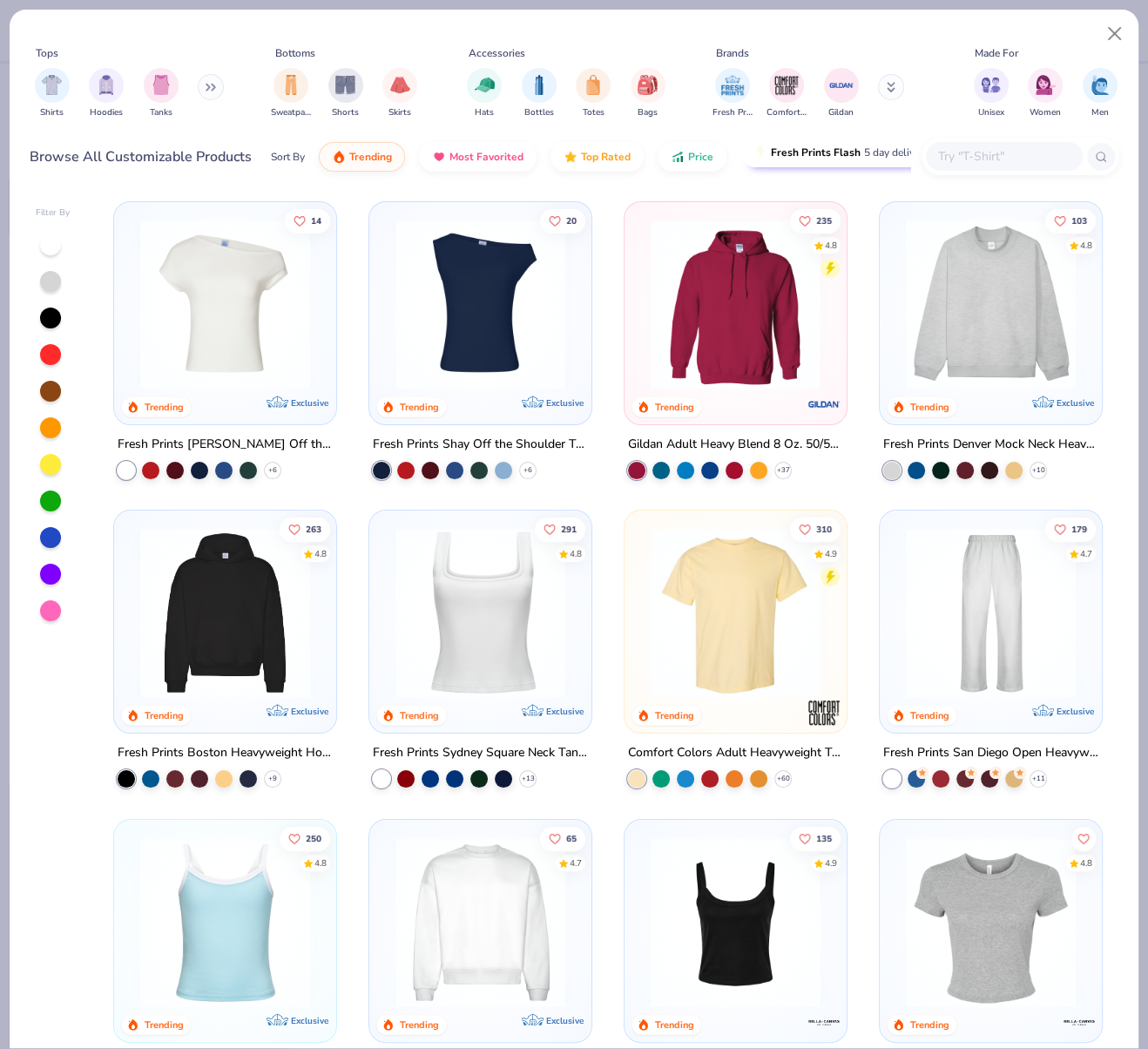
type textarea "x"
click at [968, 154] on input "text" at bounding box center [1003, 156] width 134 height 20
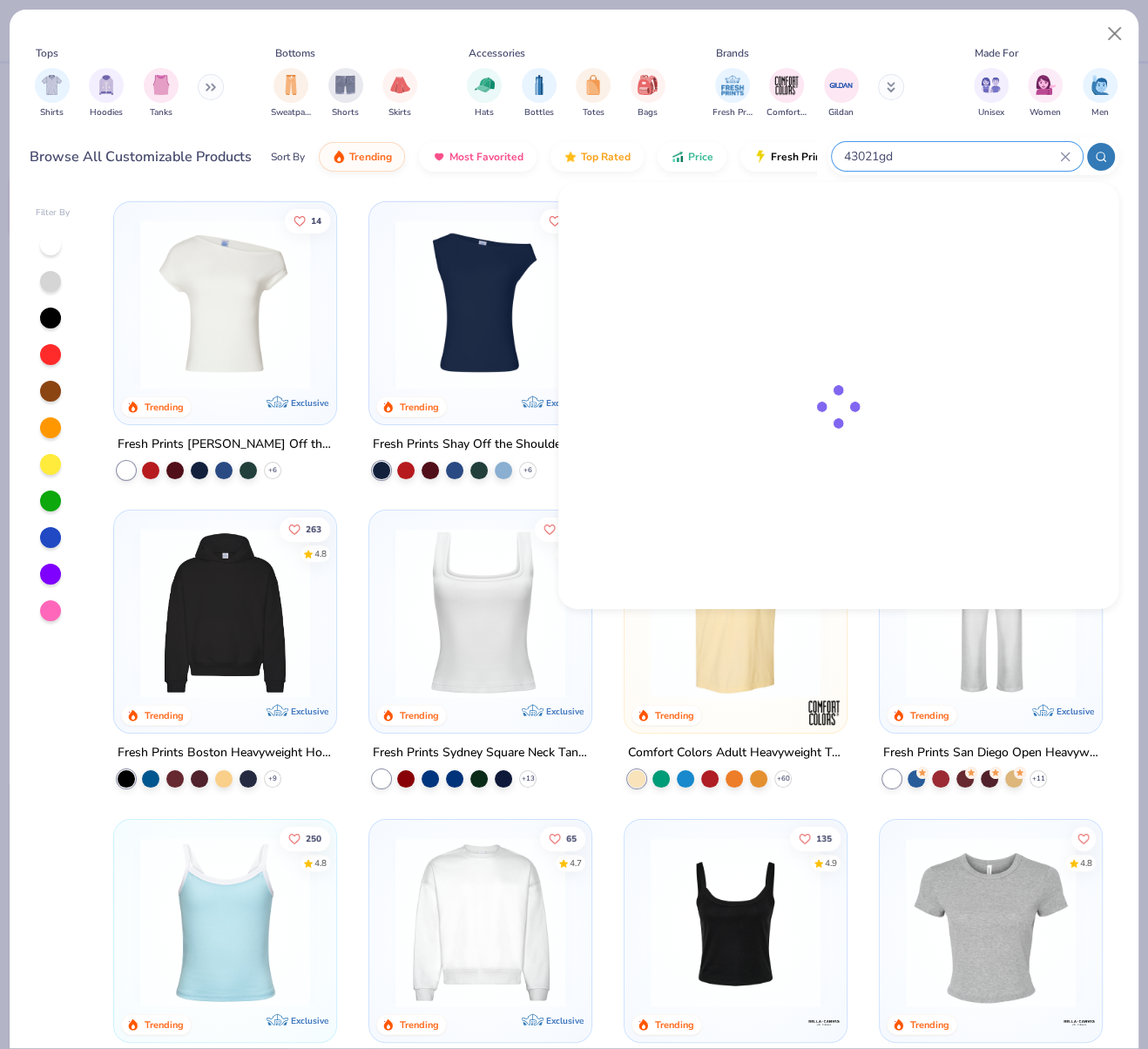
type input "43021gd"
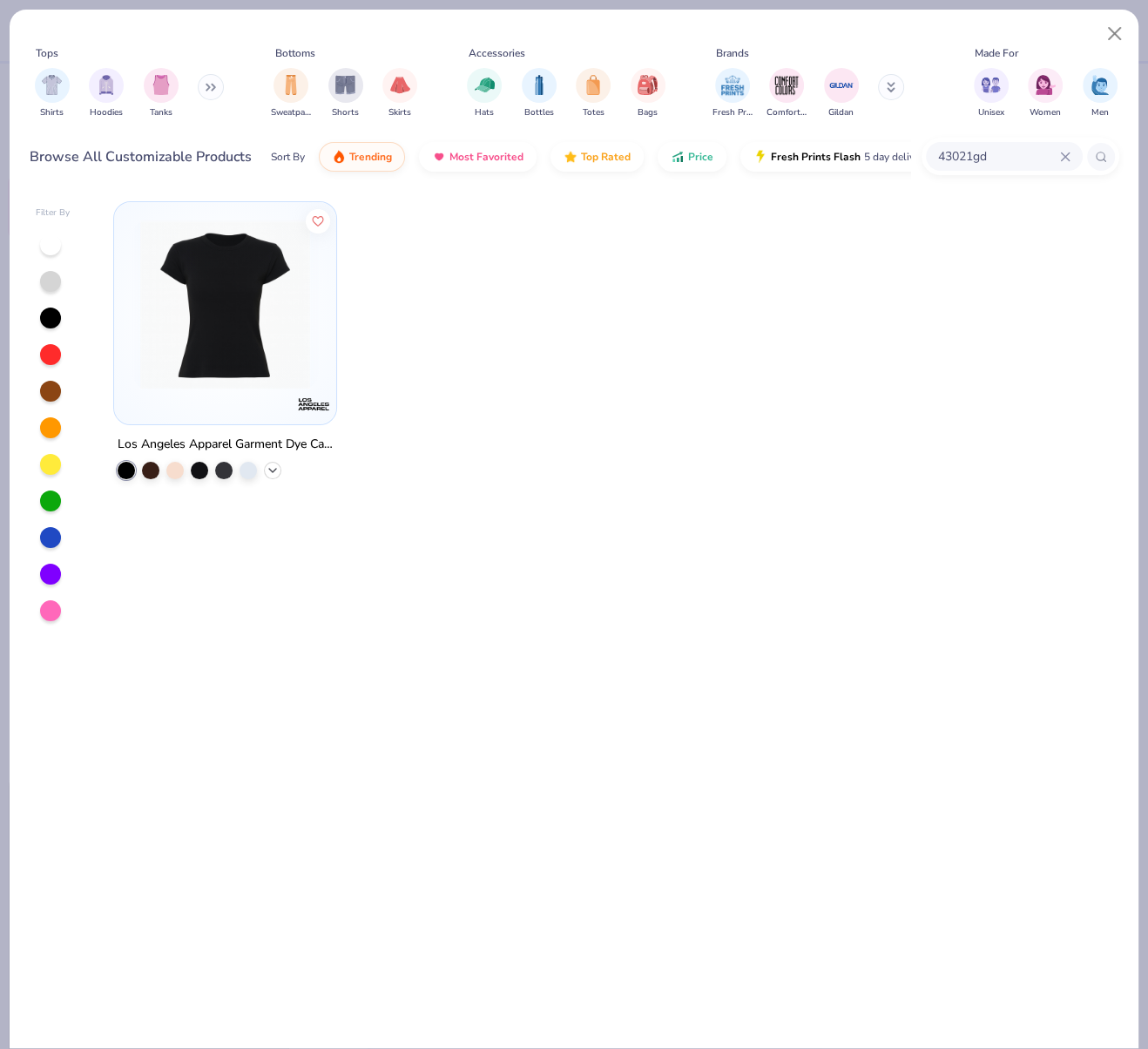
click at [275, 468] on icon at bounding box center [272, 470] width 14 height 14
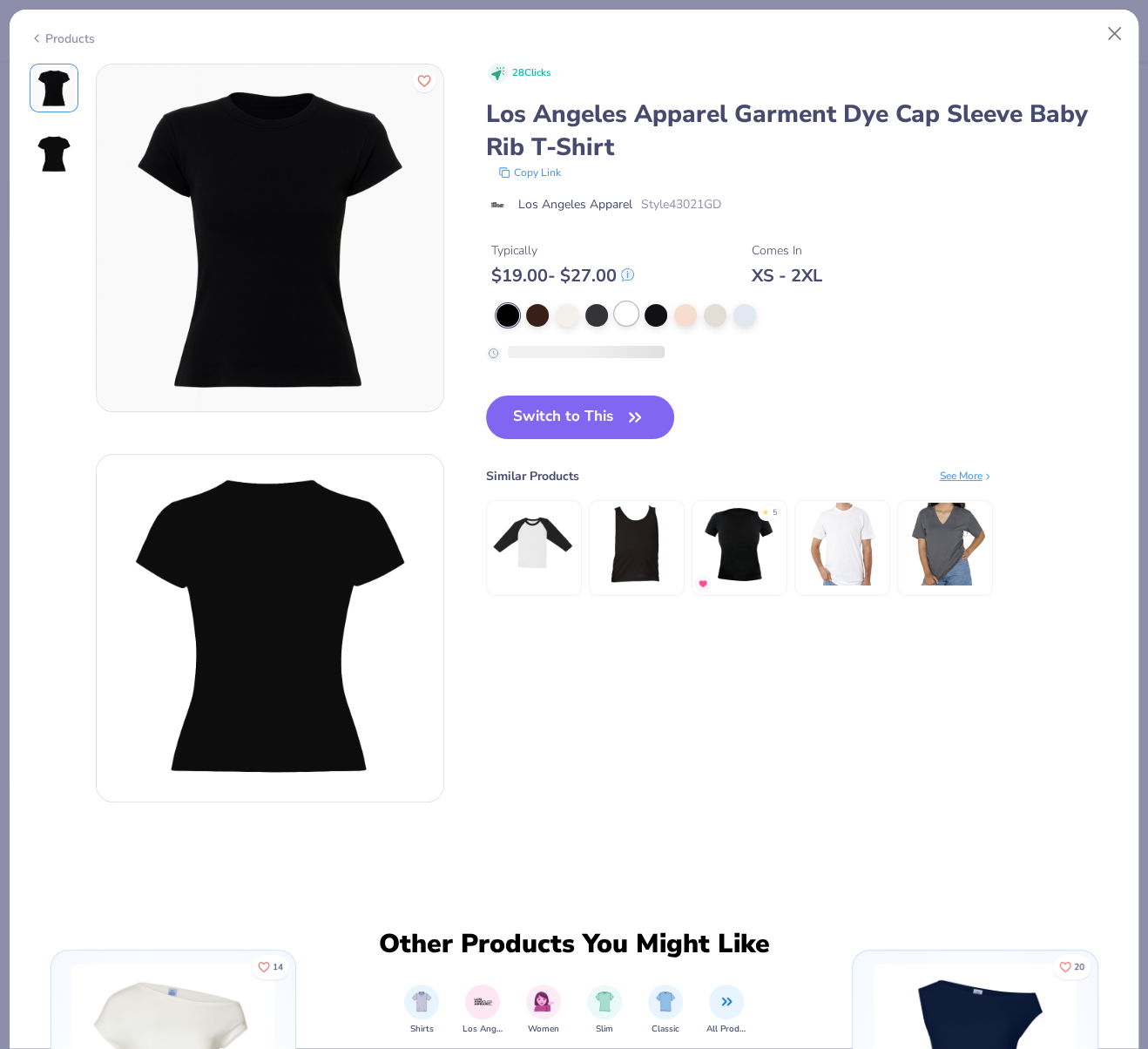
click at [631, 317] on div at bounding box center [626, 313] width 23 height 23
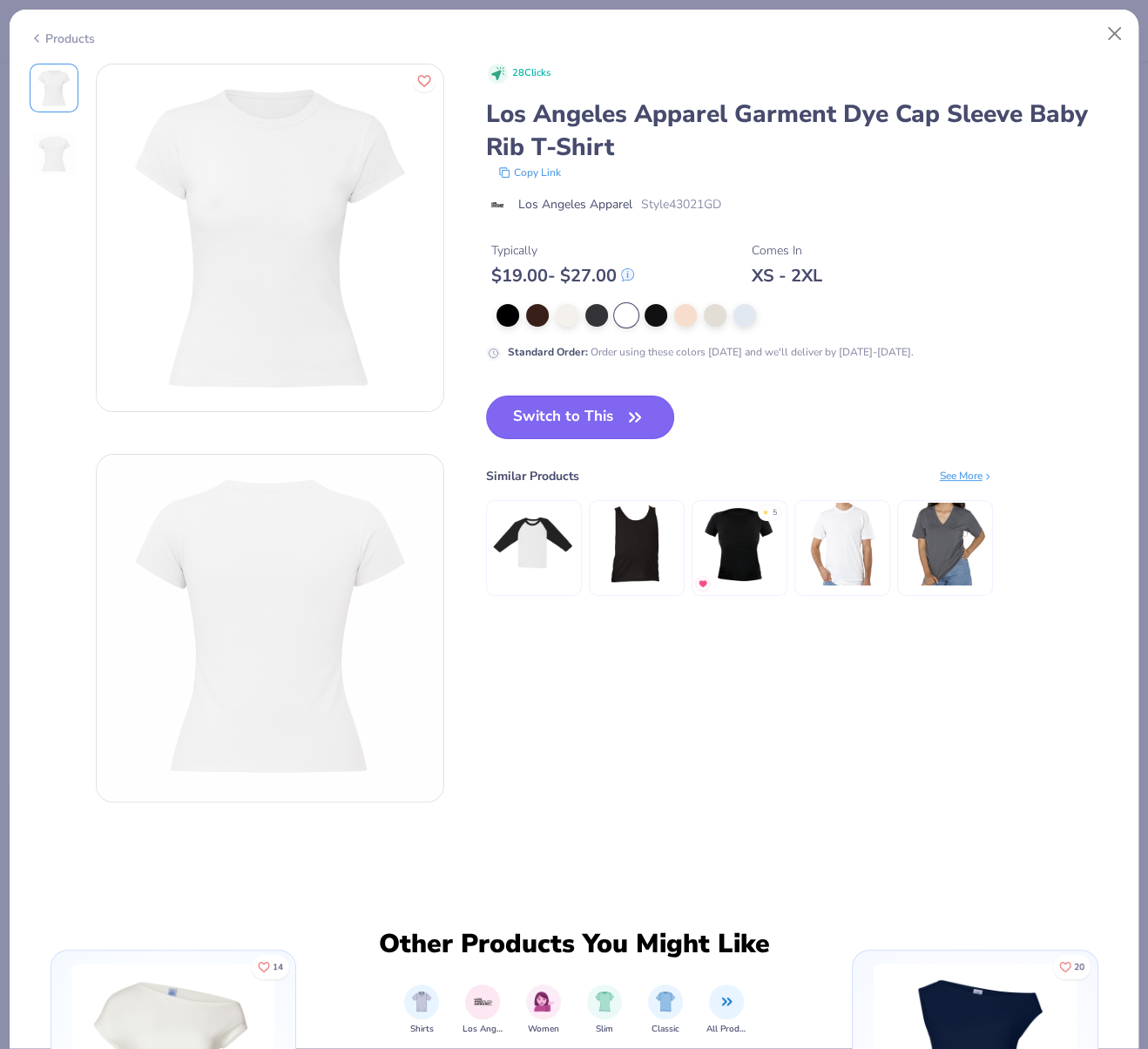
click at [613, 414] on button "Switch to This" at bounding box center [580, 418] width 189 height 44
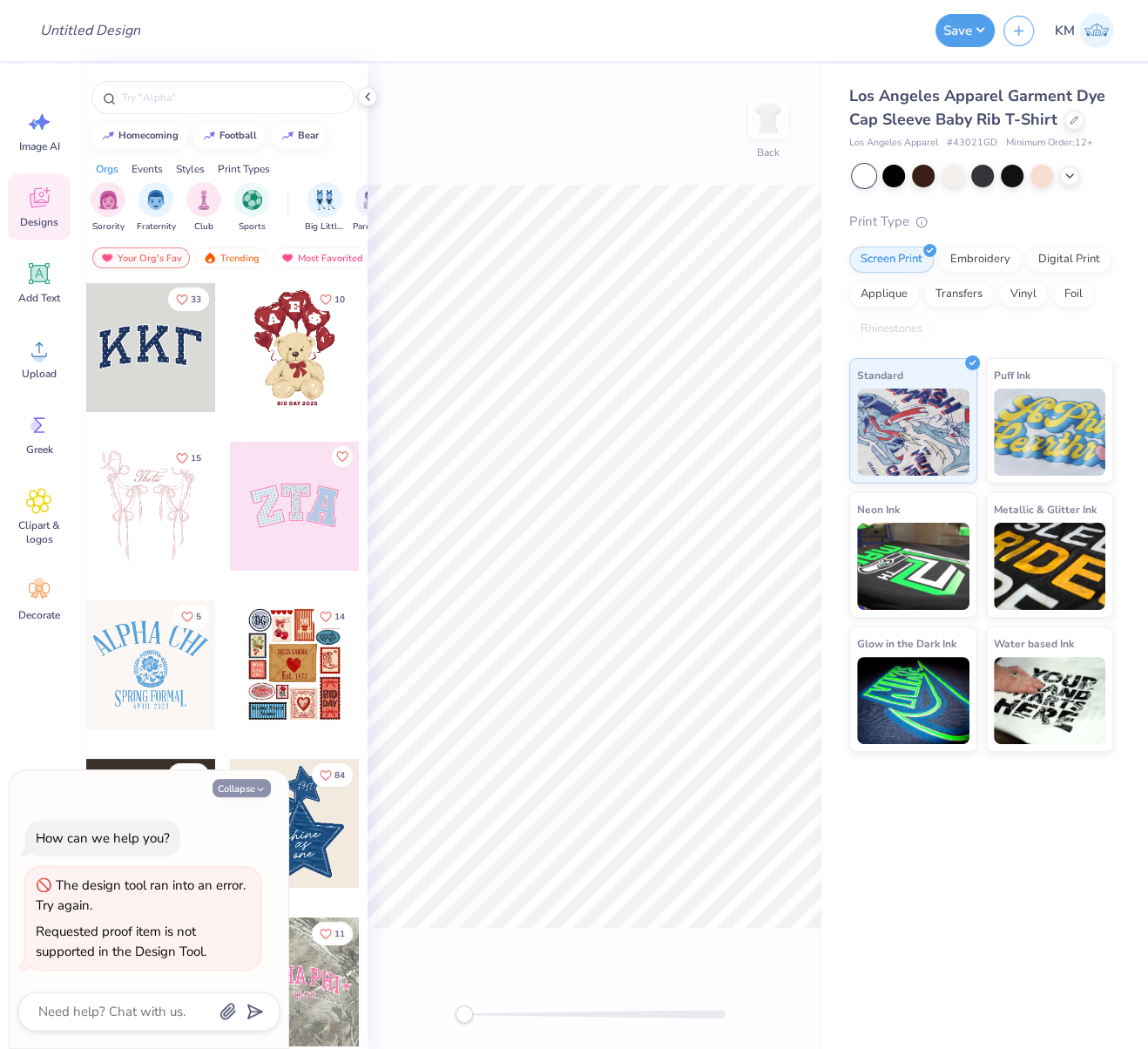
click at [246, 788] on button "Collapse" at bounding box center [242, 787] width 59 height 18
type textarea "x"
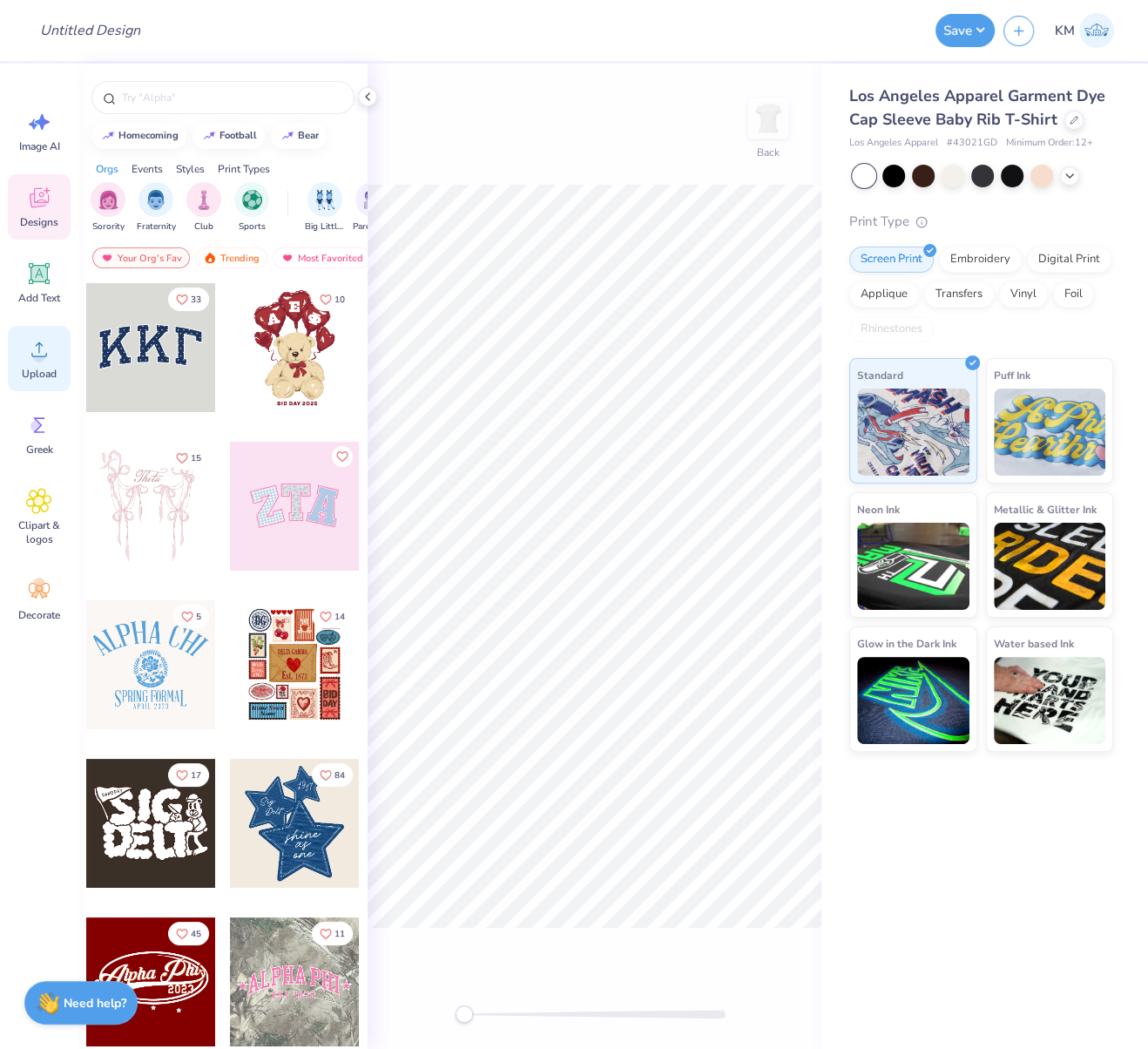
click at [38, 363] on div "Upload" at bounding box center [39, 359] width 63 height 66
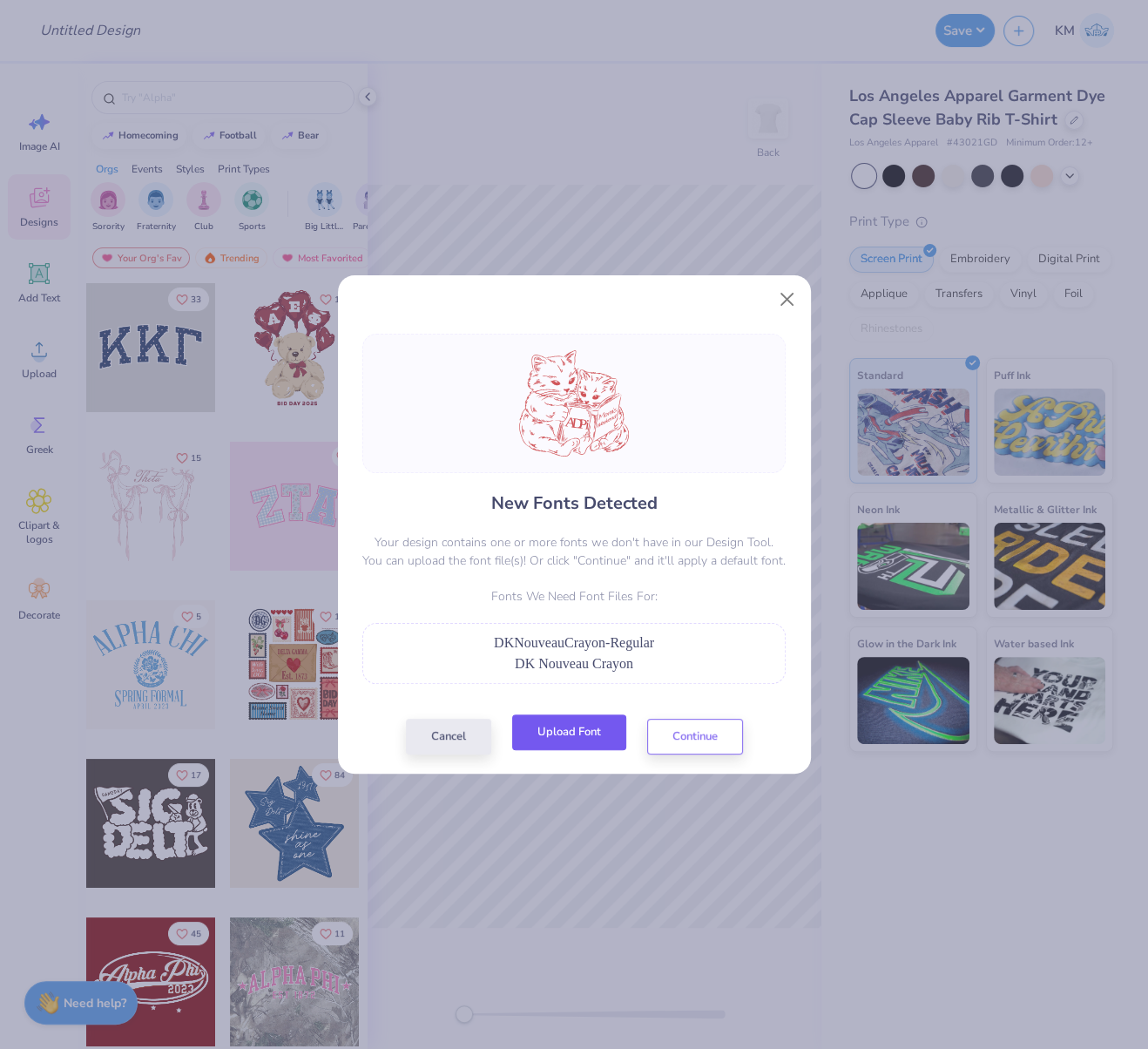
click at [572, 736] on button "Upload Font" at bounding box center [569, 733] width 114 height 36
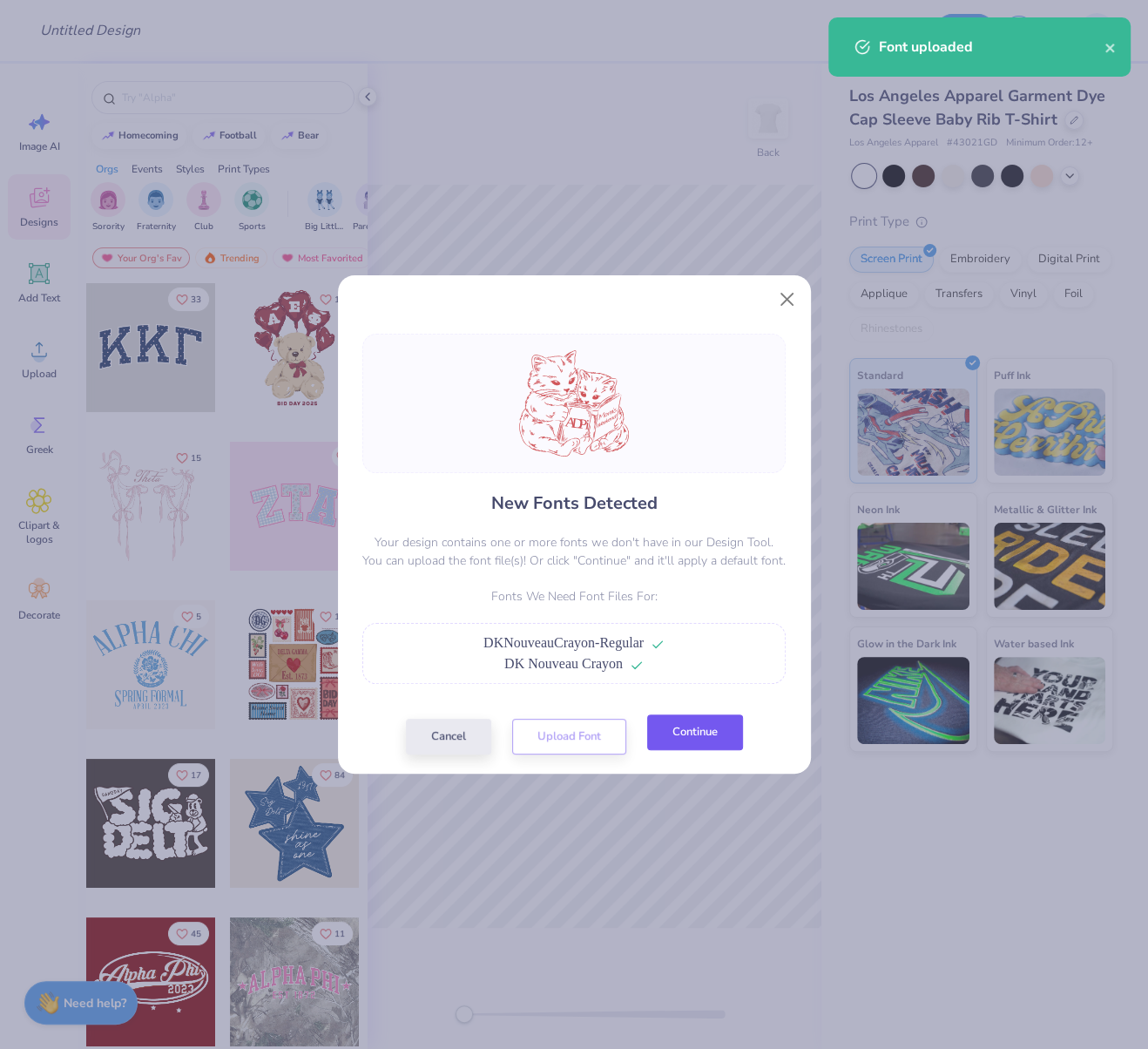
click at [691, 738] on button "Continue" at bounding box center [695, 733] width 95 height 36
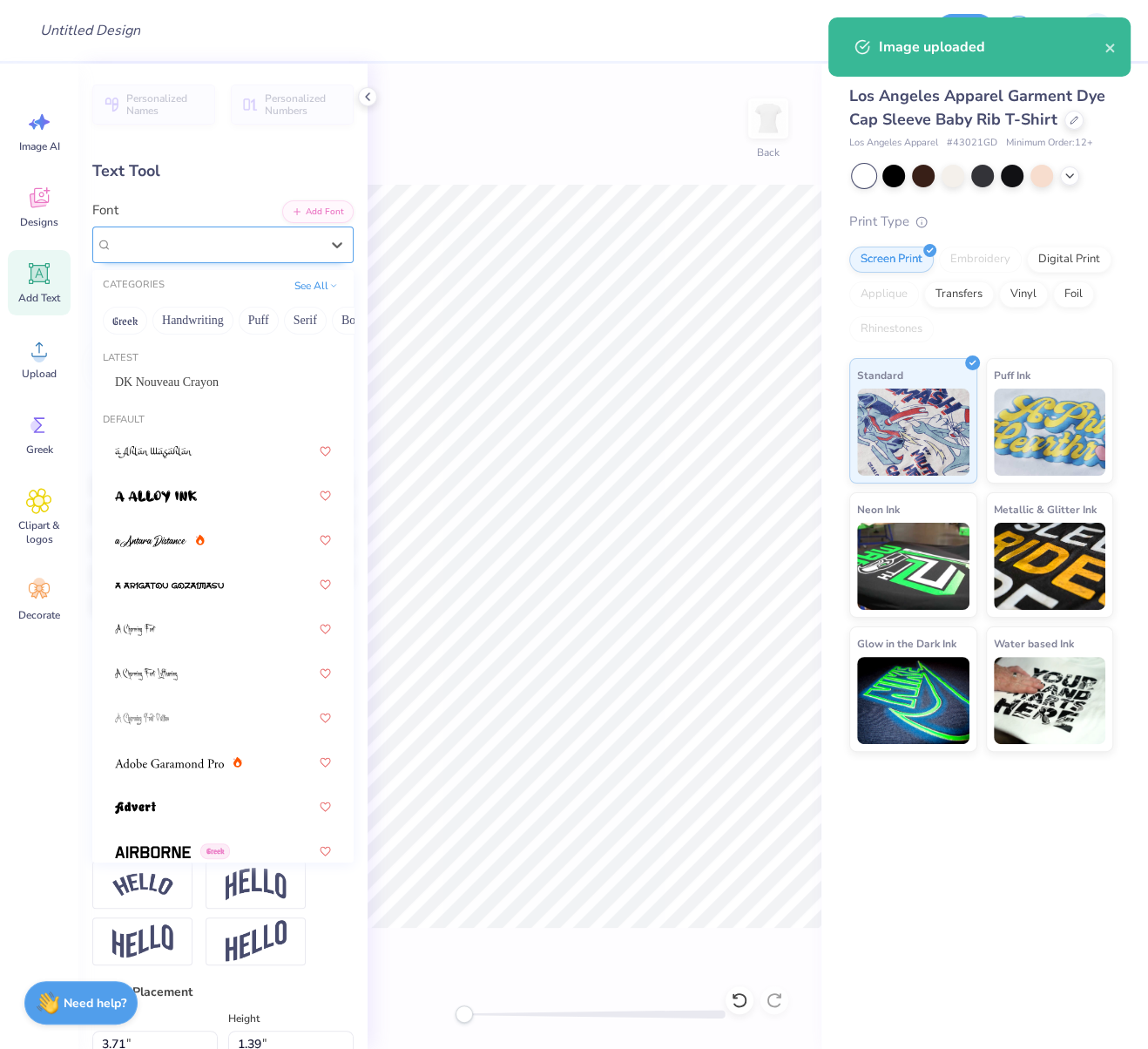
drag, startPoint x: 180, startPoint y: 231, endPoint x: 181, endPoint y: 261, distance: 30.0
click at [181, 233] on div at bounding box center [216, 245] width 208 height 24
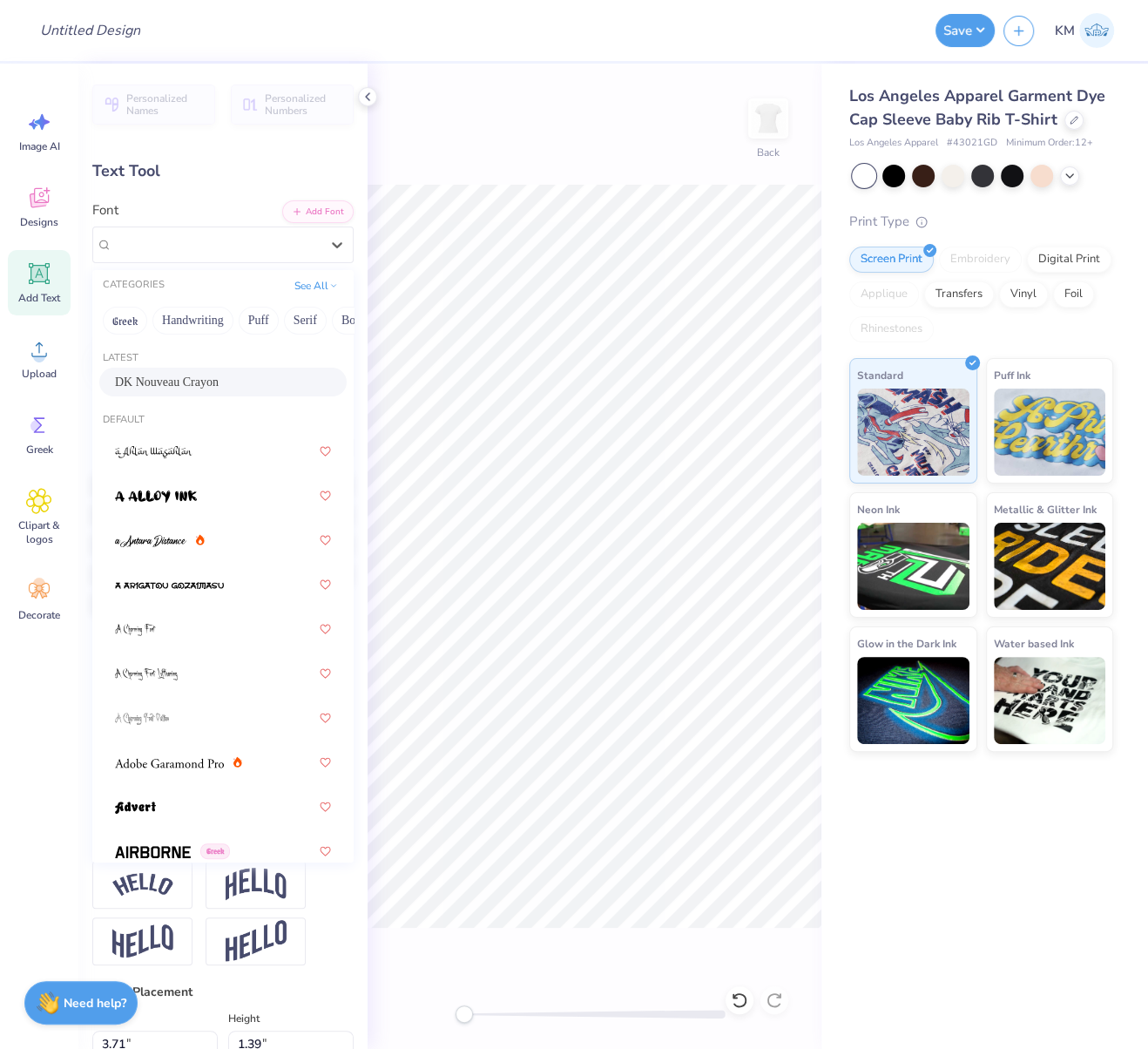
click at [175, 373] on span "DK Nouveau Crayon" at bounding box center [167, 382] width 103 height 18
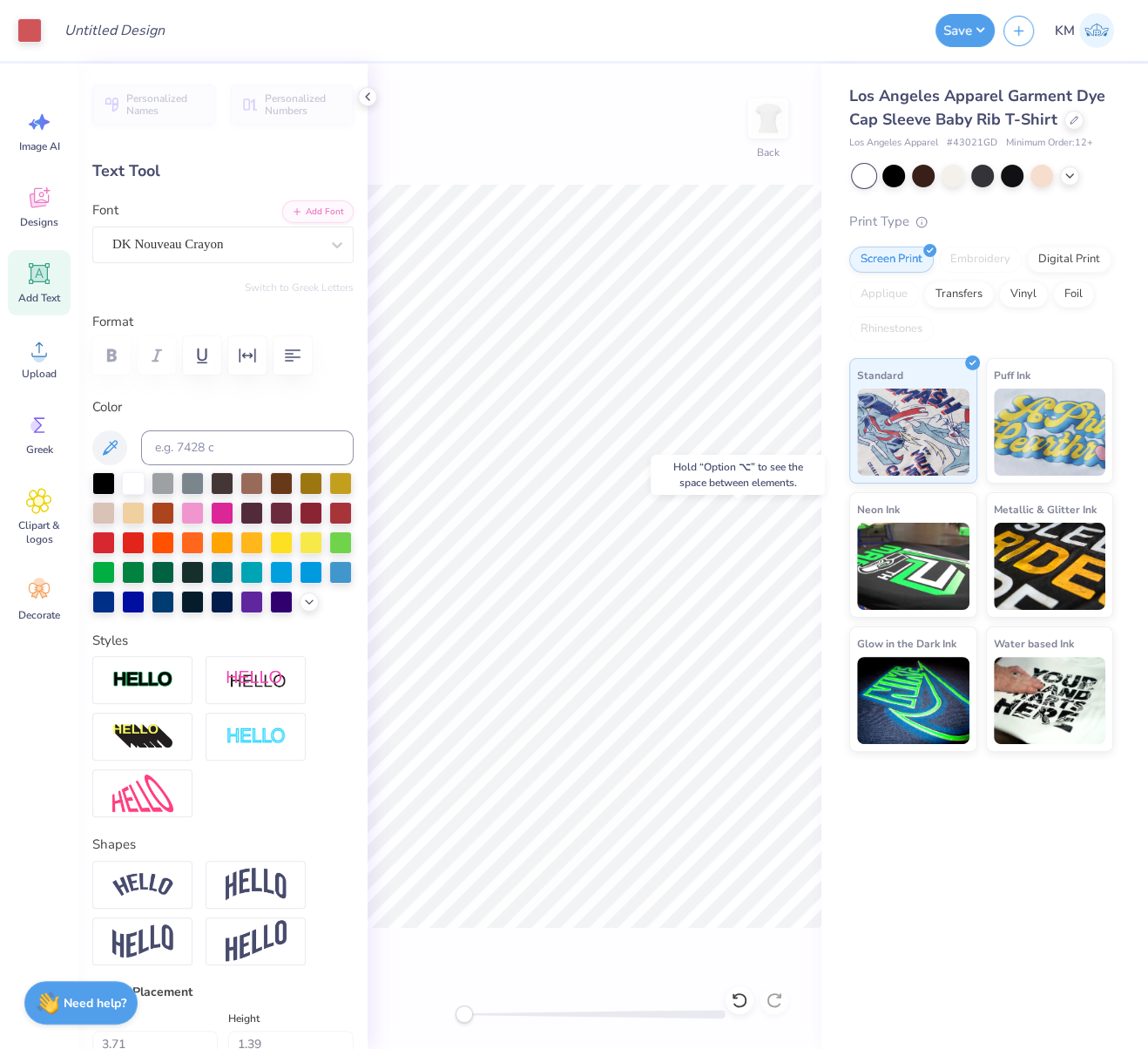
type input "0.0"
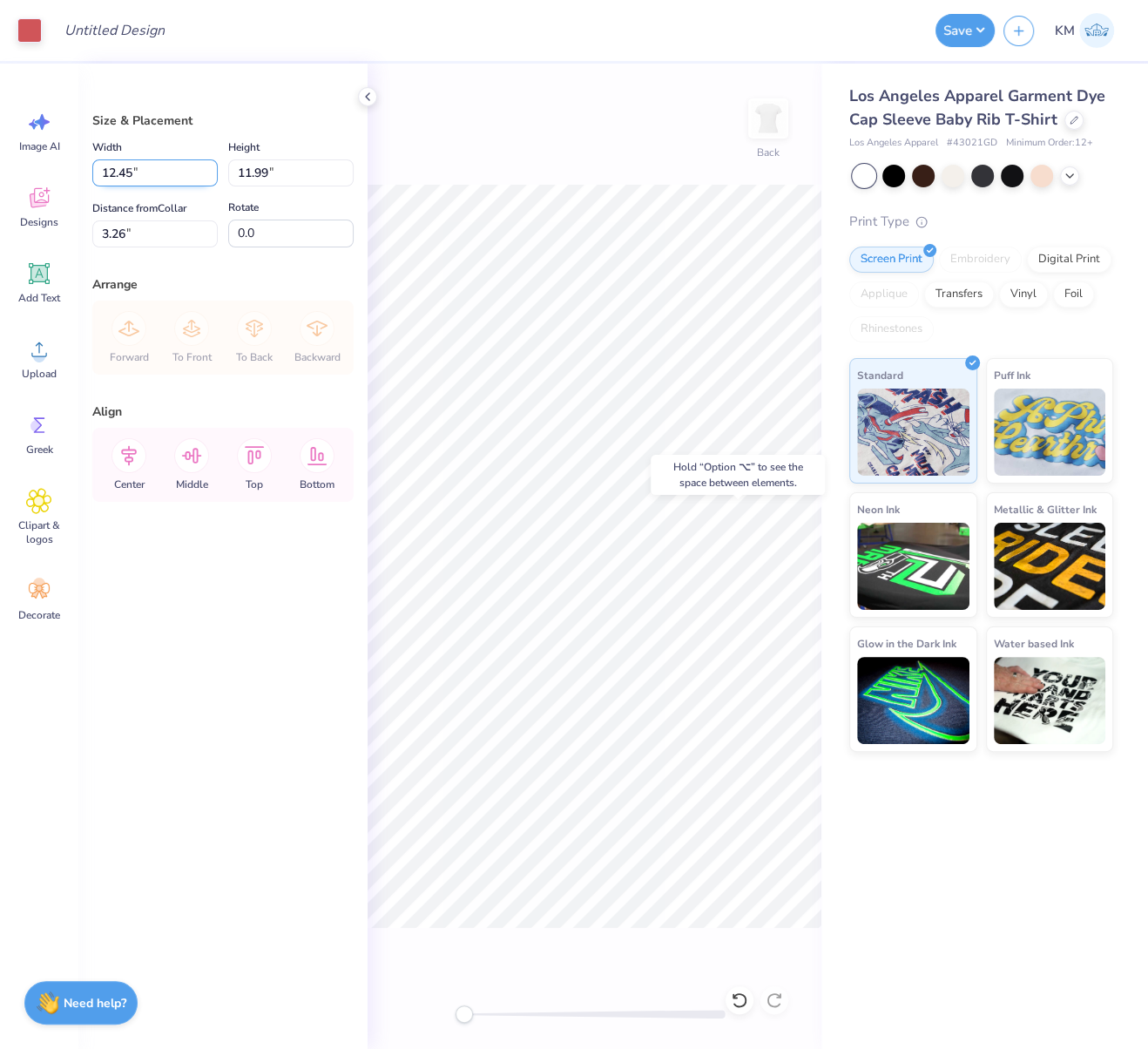
drag, startPoint x: 122, startPoint y: 167, endPoint x: 104, endPoint y: 178, distance: 21.1
click at [106, 177] on input "12.45" at bounding box center [155, 172] width 125 height 27
type input "1"
type input "7.00"
type input "6.74"
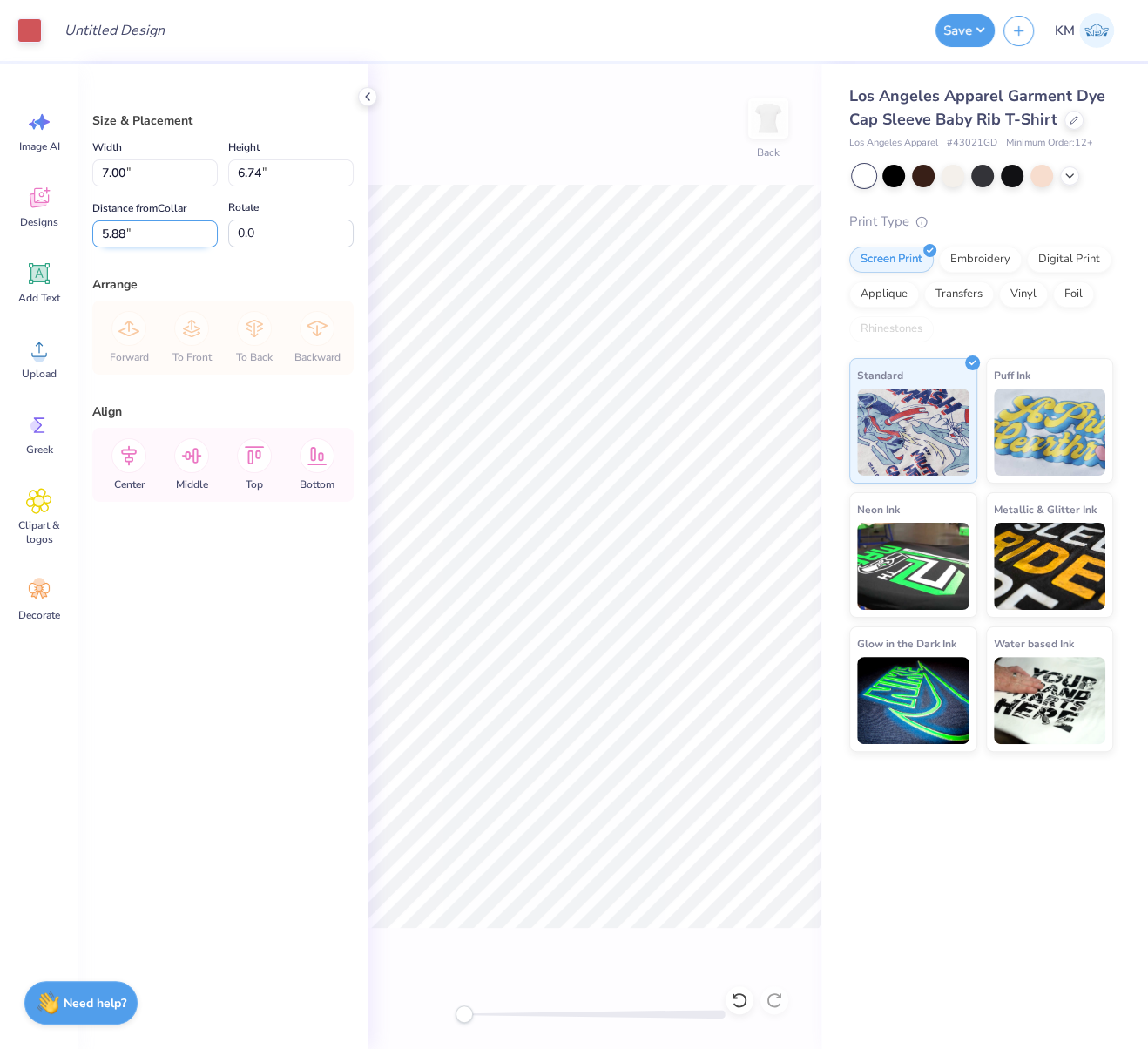
drag, startPoint x: 117, startPoint y: 224, endPoint x: 97, endPoint y: 222, distance: 20.1
click at [95, 222] on input "5.88" at bounding box center [155, 234] width 125 height 27
type input "2.50"
click at [133, 453] on icon at bounding box center [128, 455] width 35 height 35
click at [136, 33] on input "Design Title" at bounding box center [93, 30] width 85 height 35
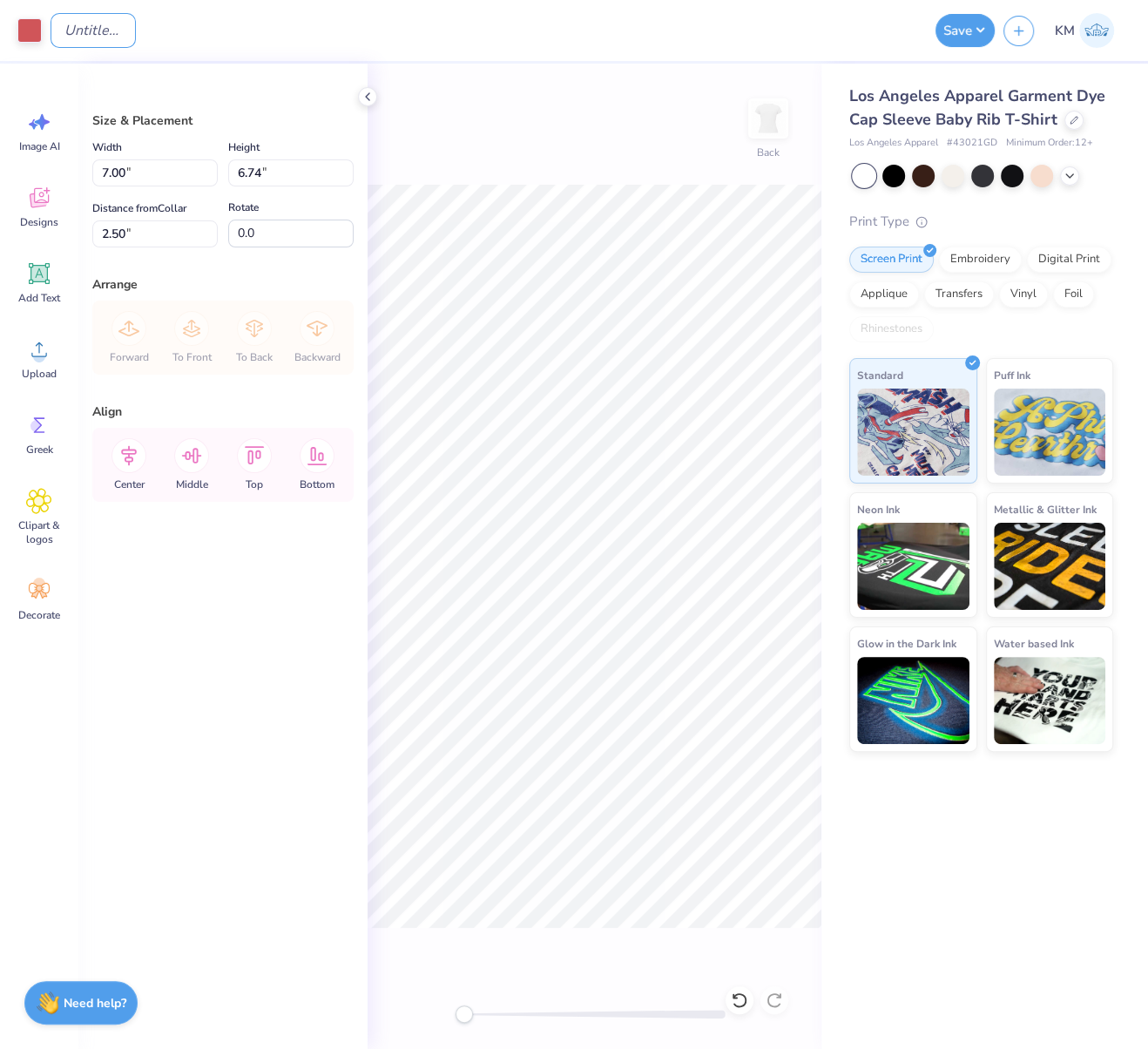
paste input "FPS240645"
type input "FPS240645"
drag, startPoint x: 967, startPoint y: 25, endPoint x: 960, endPoint y: 41, distance: 17.5
click at [965, 25] on button "Save" at bounding box center [965, 27] width 60 height 33
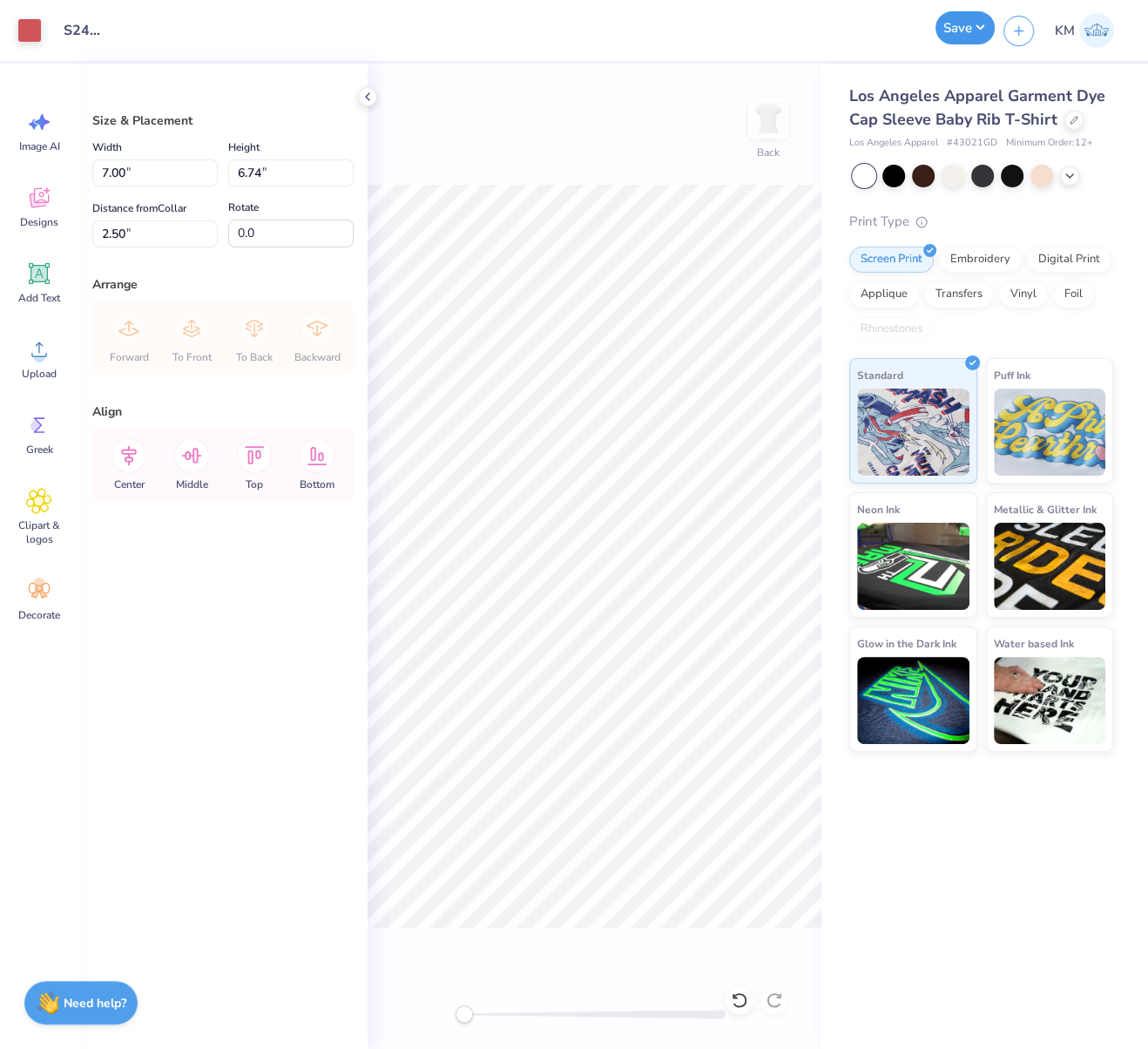
scroll to position [0, 0]
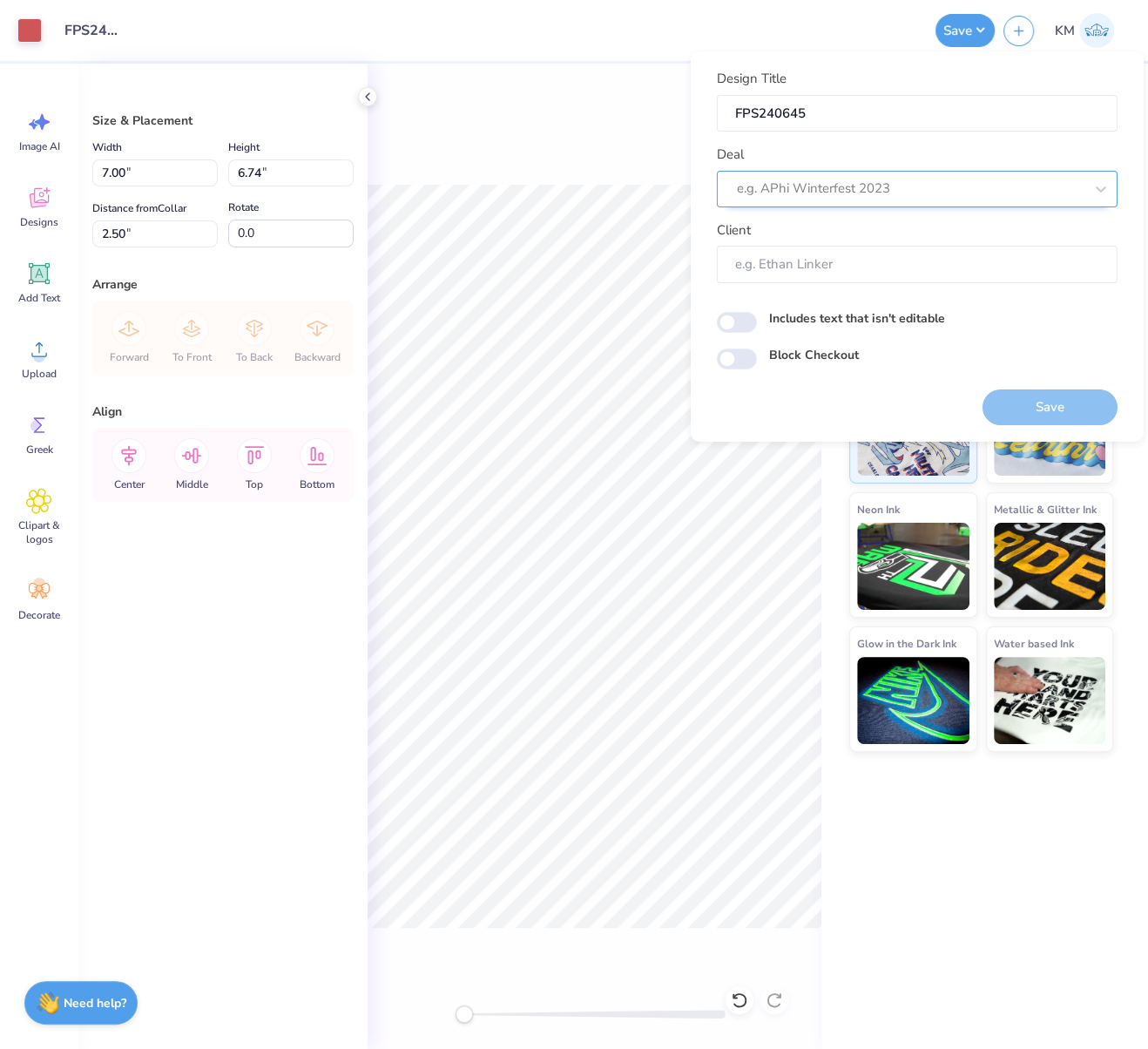
click at [893, 187] on div at bounding box center [909, 189] width 347 height 24
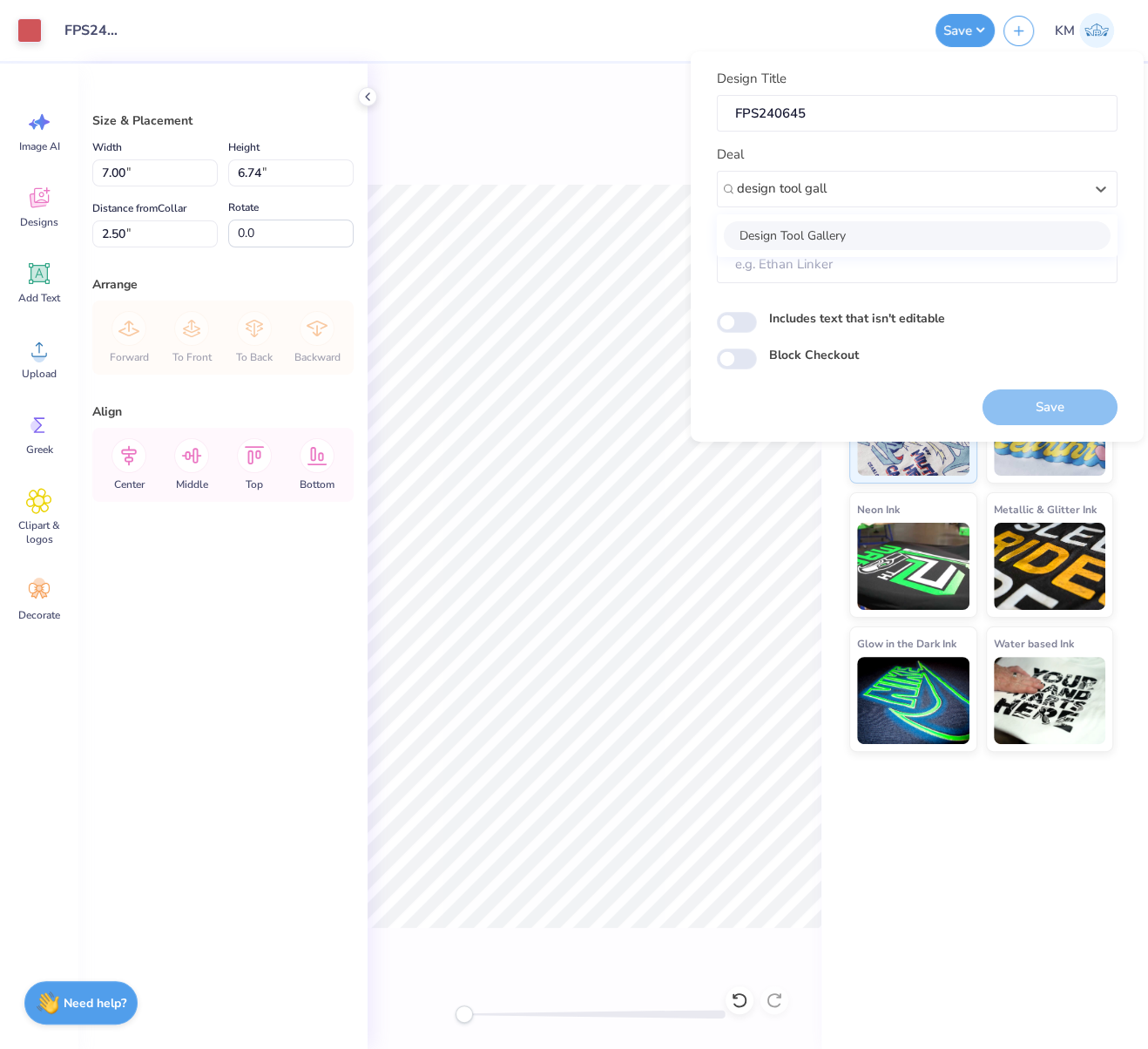
click at [878, 234] on div "Design Tool Gallery" at bounding box center [916, 235] width 387 height 29
type input "design tool gall"
type input "Design Tool Gallery User"
click at [902, 320] on label "Includes text that isn't editable" at bounding box center [857, 317] width 176 height 18
drag, startPoint x: 744, startPoint y: 323, endPoint x: 777, endPoint y: 336, distance: 35.5
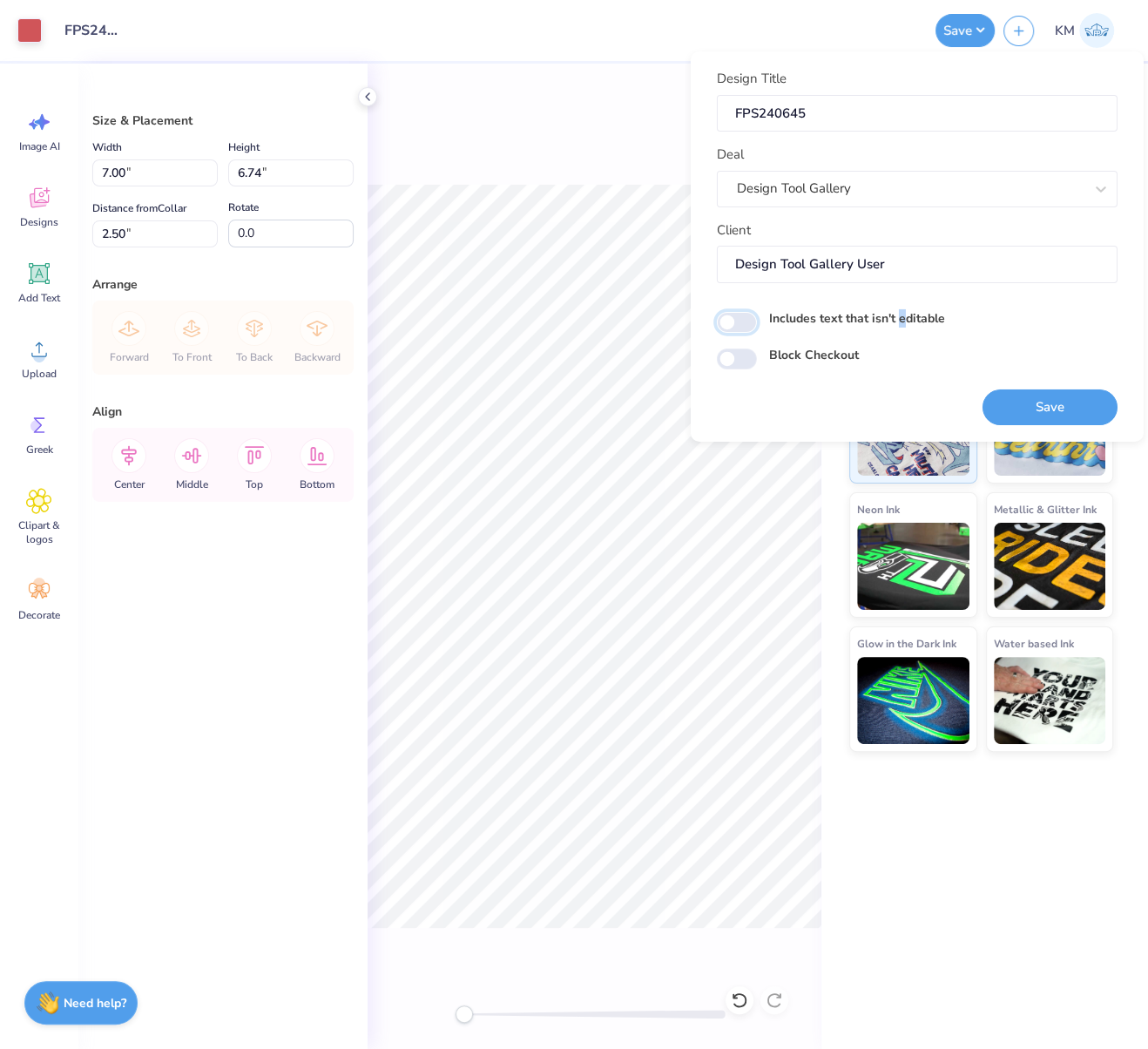
click at [744, 323] on input "Includes text that isn't editable" at bounding box center [737, 322] width 40 height 21
checkbox input "true"
click at [1071, 408] on button "Save" at bounding box center [1050, 407] width 135 height 36
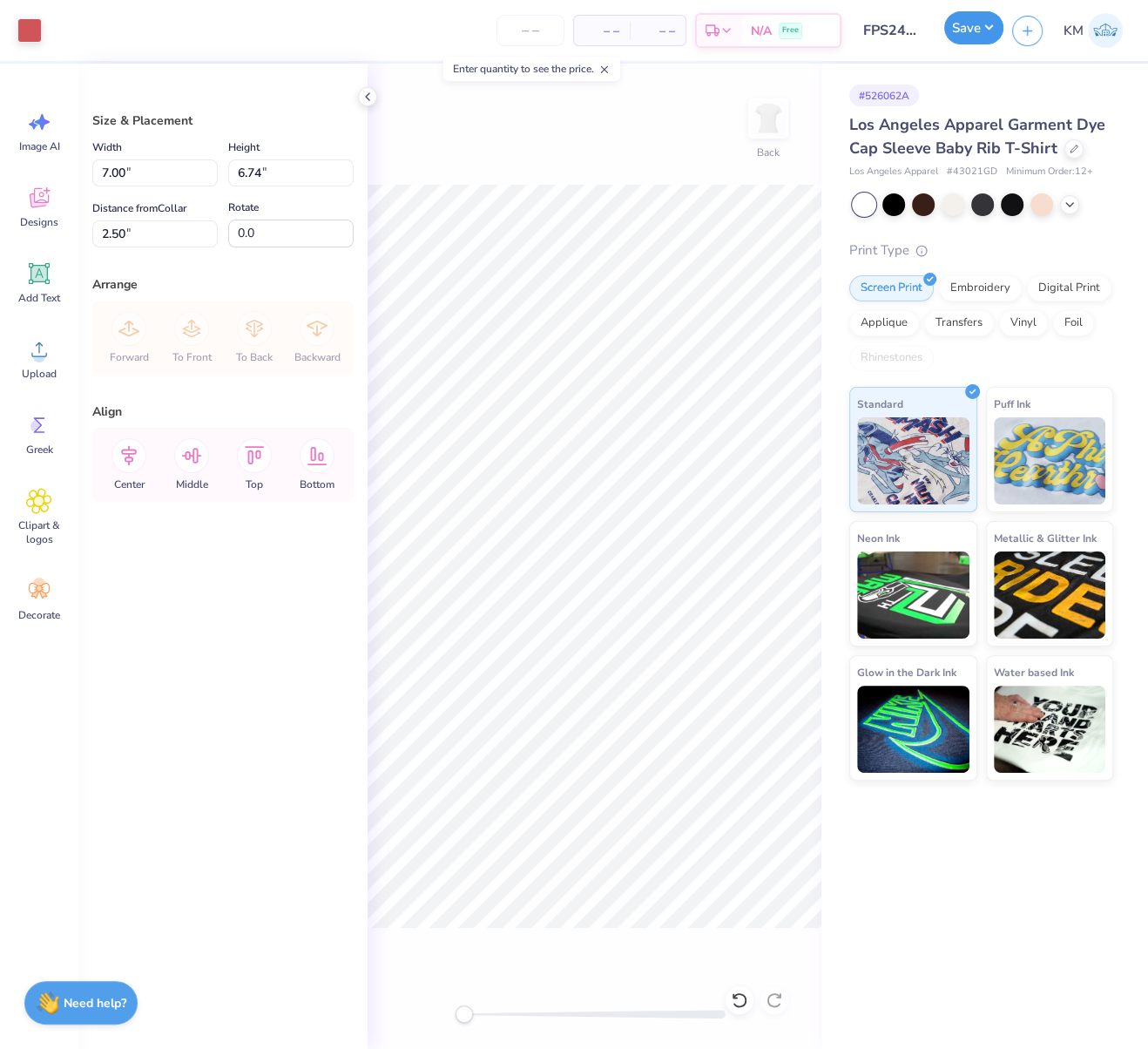
click at [989, 28] on button "Save" at bounding box center [974, 27] width 60 height 33
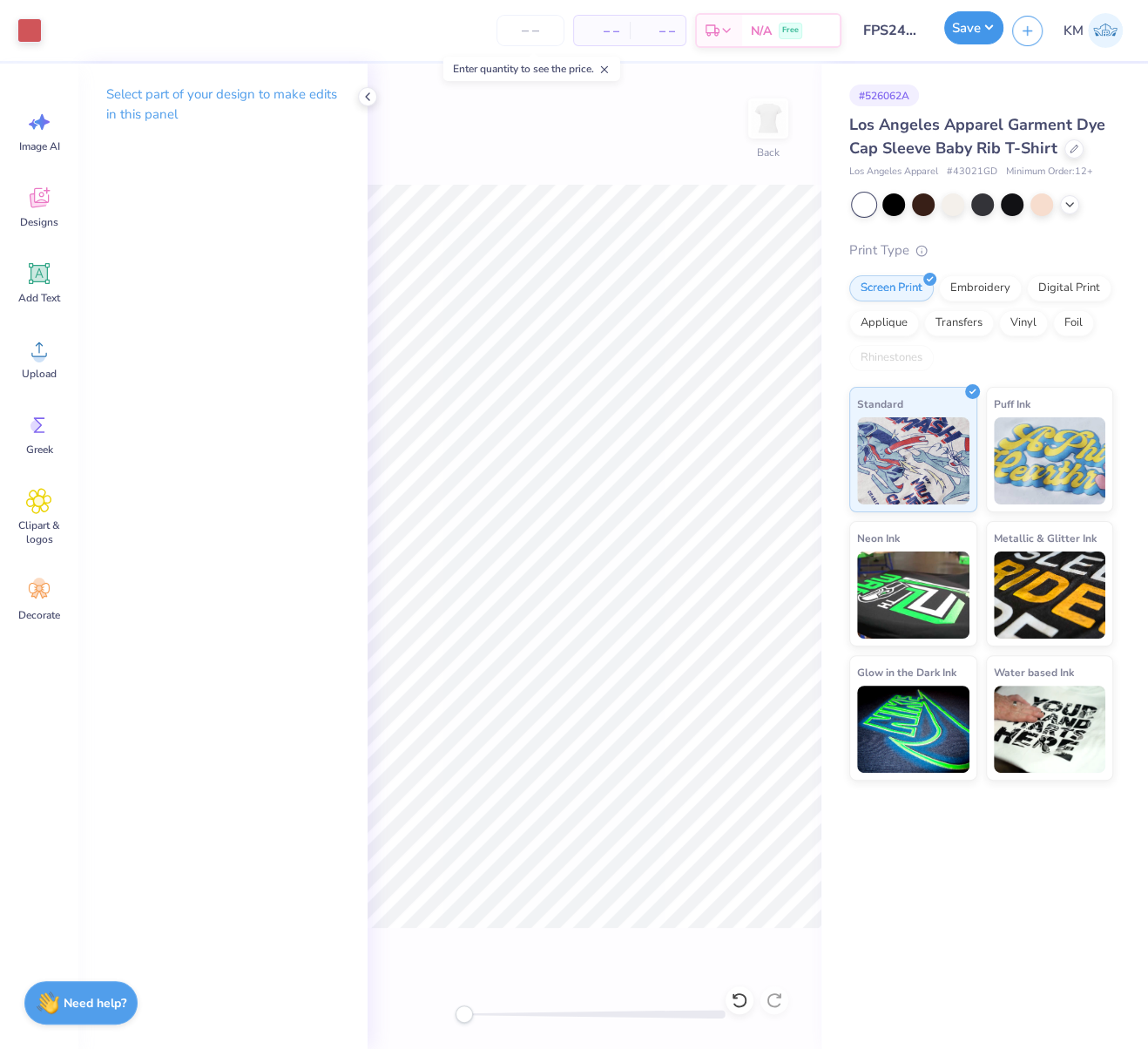
drag, startPoint x: 990, startPoint y: 27, endPoint x: 990, endPoint y: 37, distance: 10.0
click at [989, 25] on button "Save" at bounding box center [974, 27] width 60 height 33
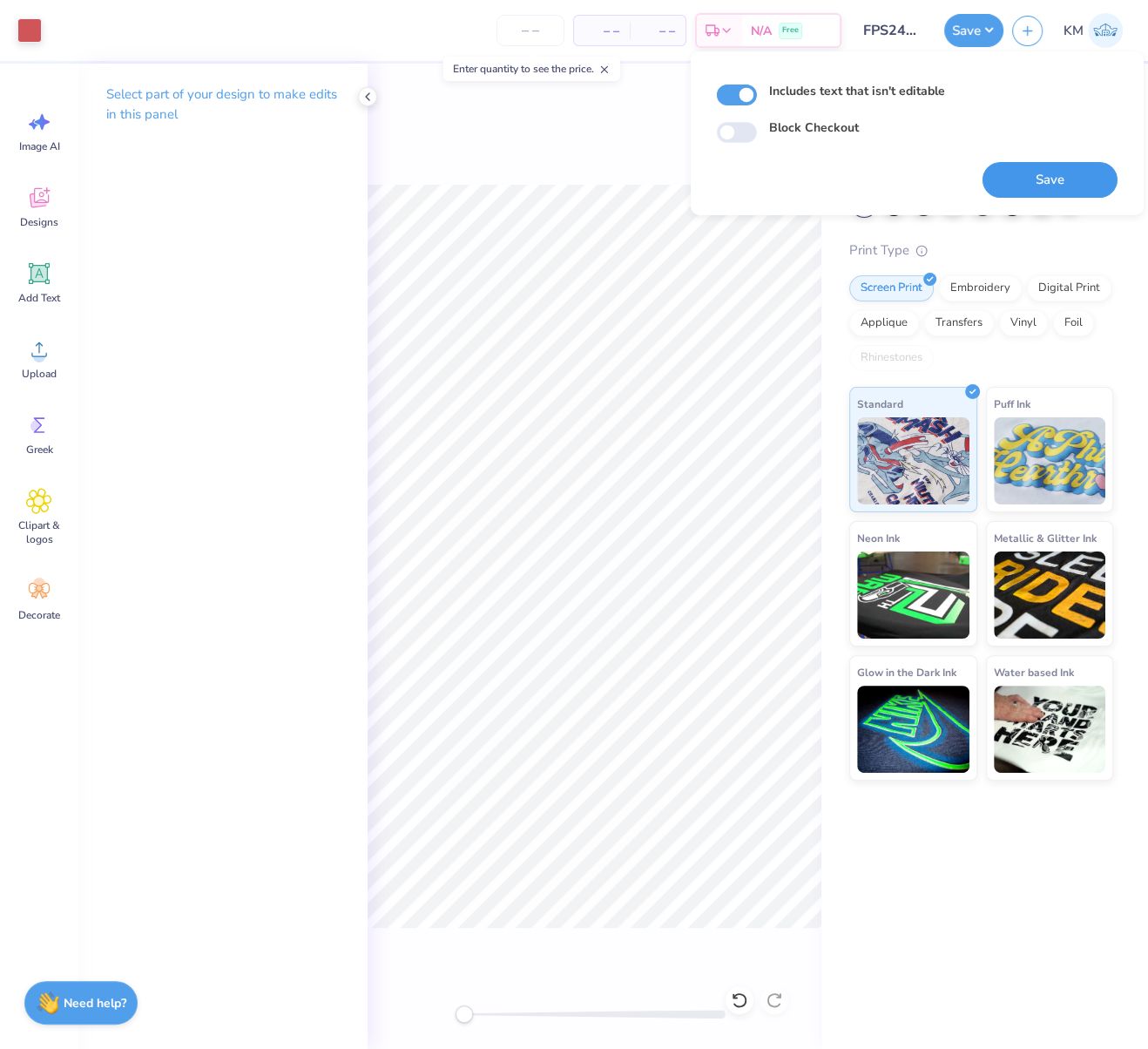
click at [1048, 172] on button "Save" at bounding box center [1050, 180] width 135 height 36
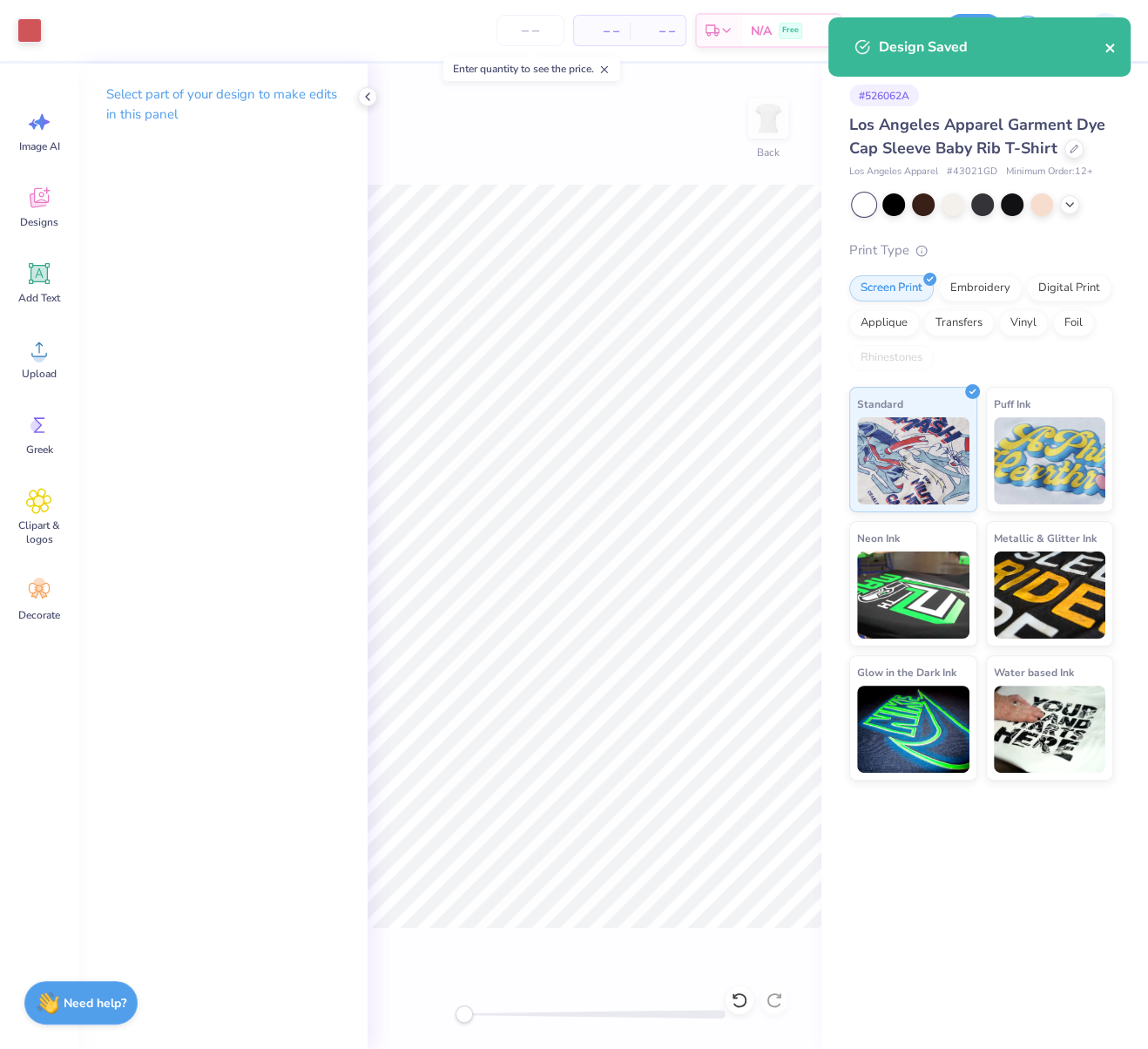
drag, startPoint x: 1110, startPoint y: 51, endPoint x: 1090, endPoint y: 51, distance: 20.0
click at [1111, 51] on icon "close" at bounding box center [1109, 48] width 9 height 9
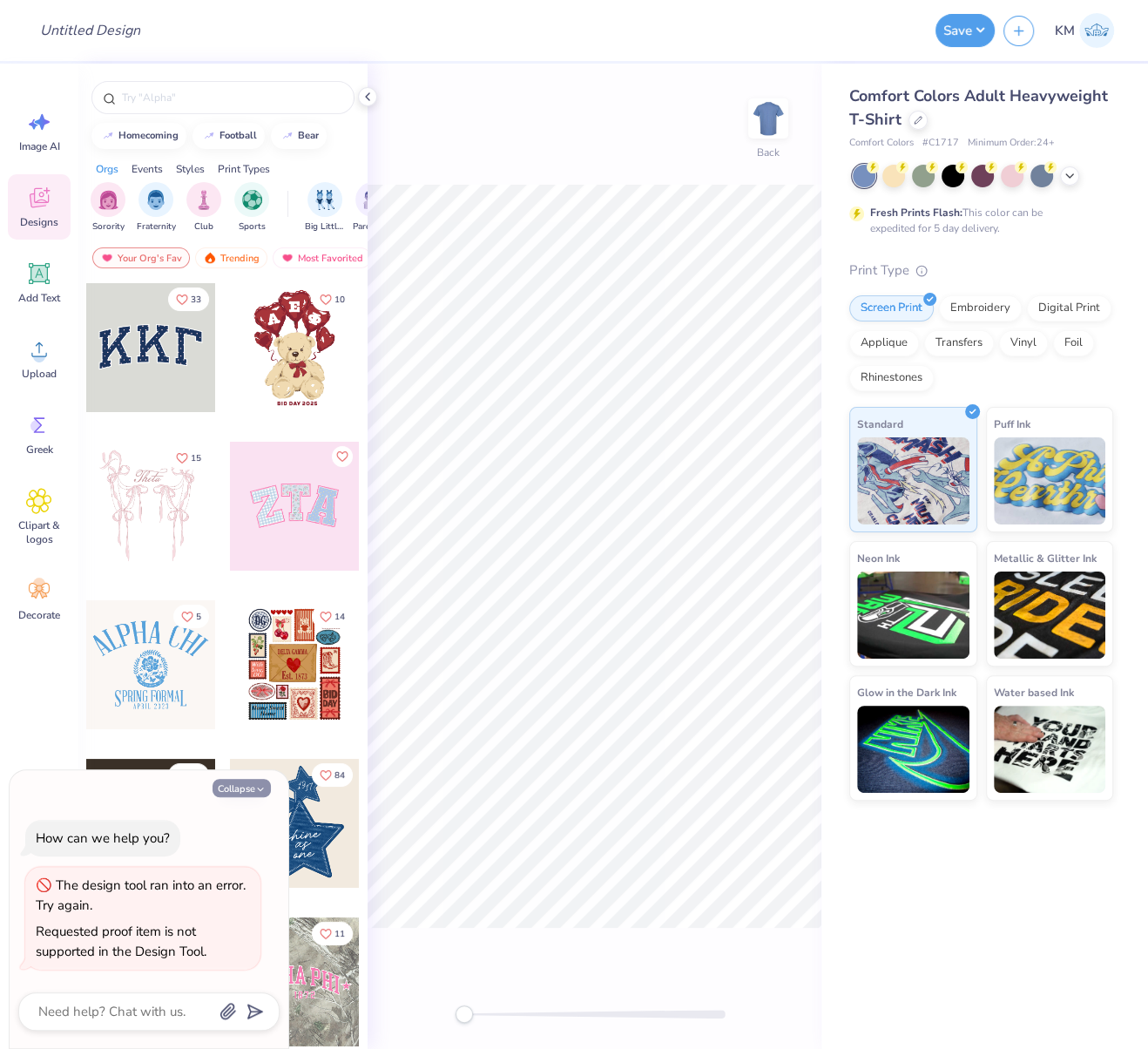
click at [252, 788] on button "Collapse" at bounding box center [242, 787] width 59 height 18
type textarea "x"
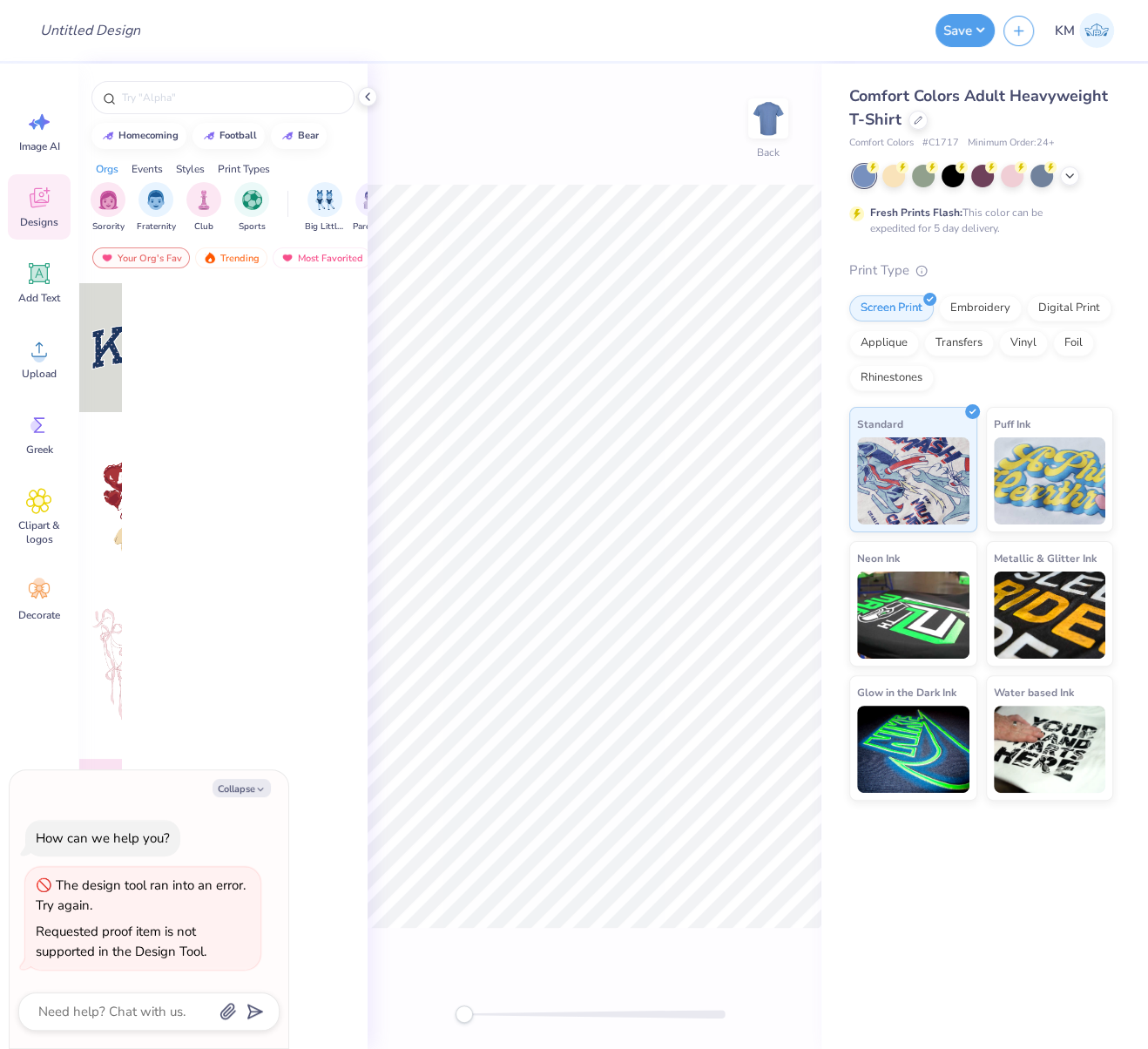
type textarea "x"
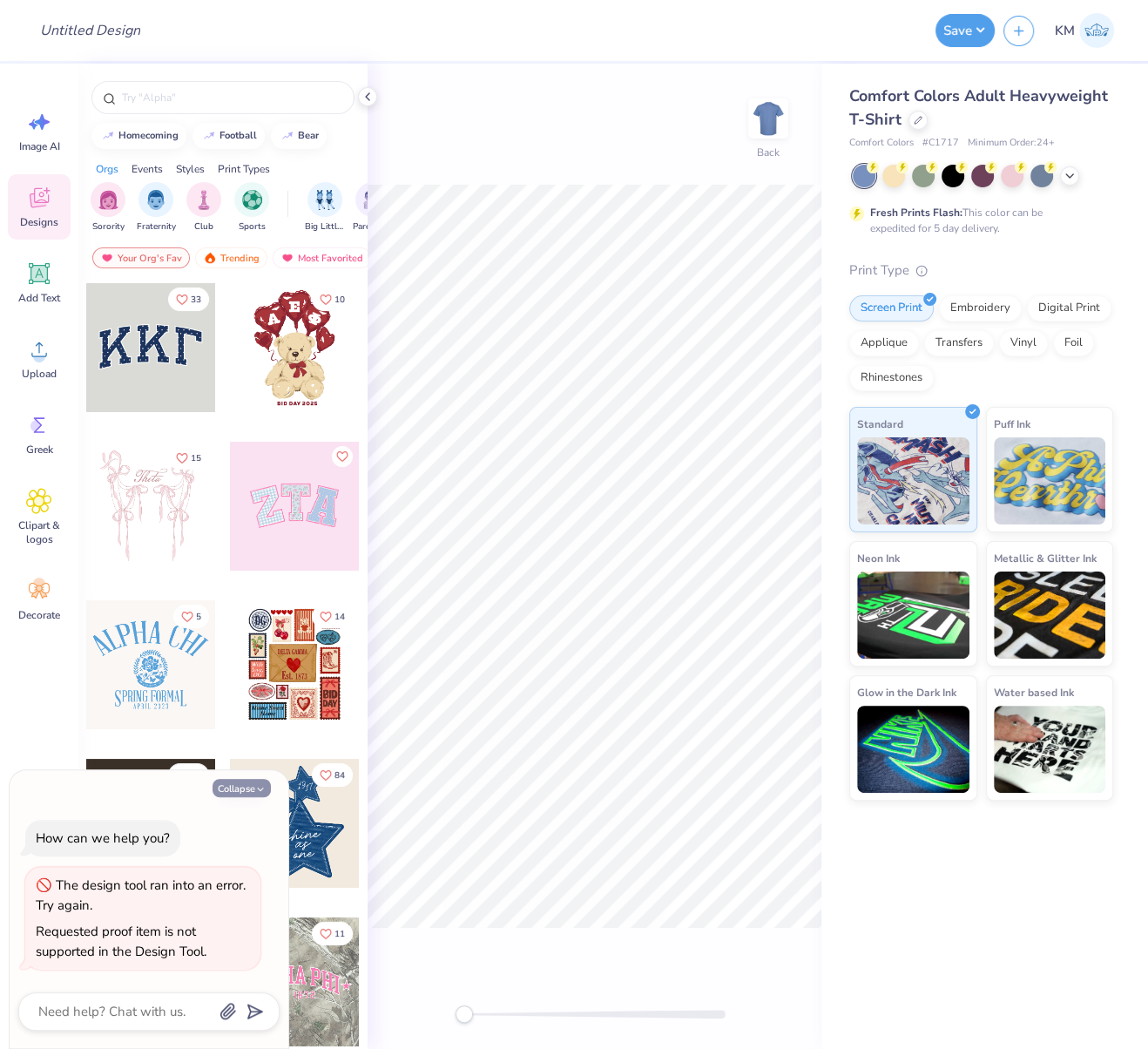
click at [257, 786] on icon "button" at bounding box center [260, 789] width 11 height 11
type textarea "x"
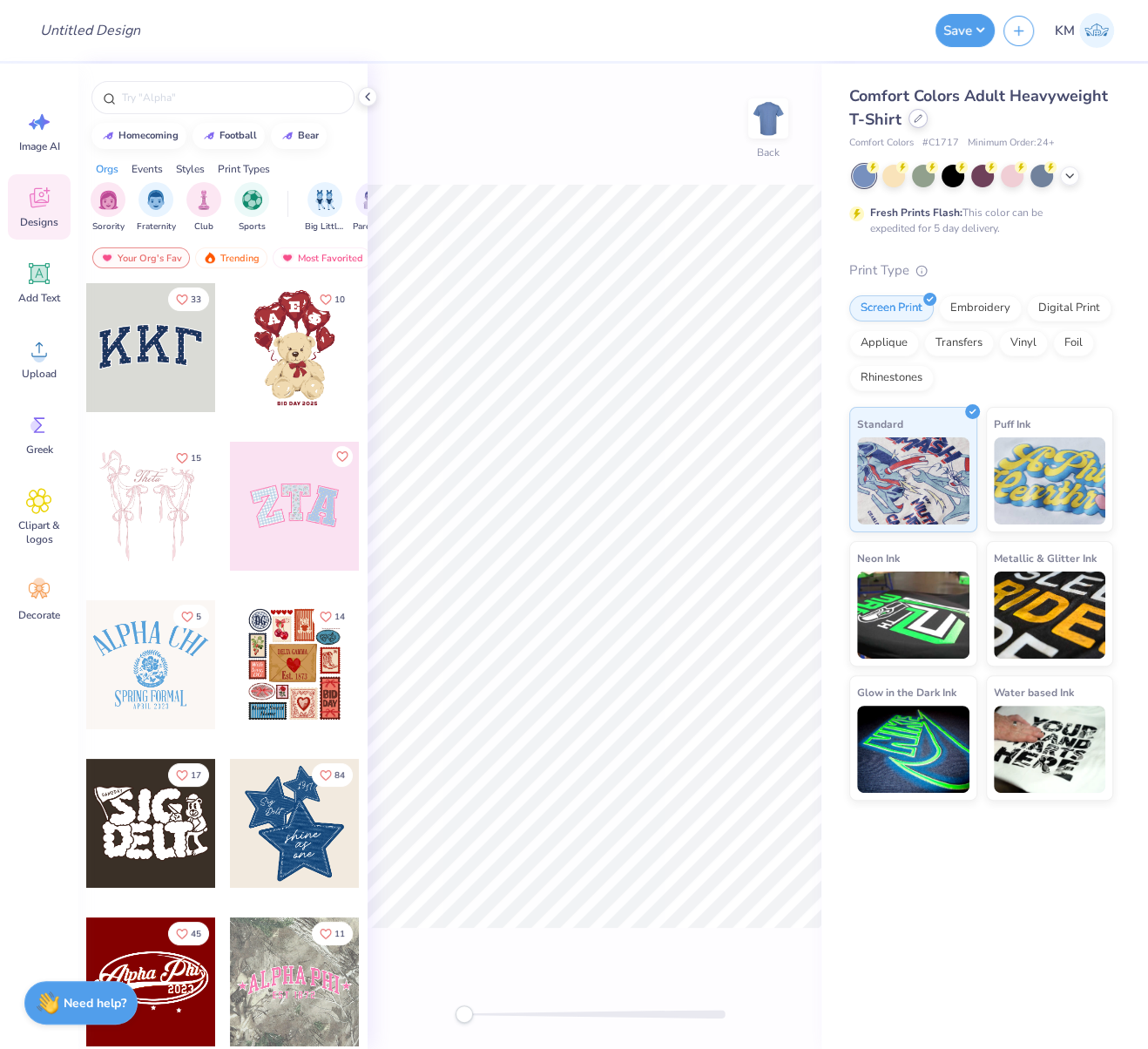
click at [920, 119] on div at bounding box center [917, 118] width 19 height 19
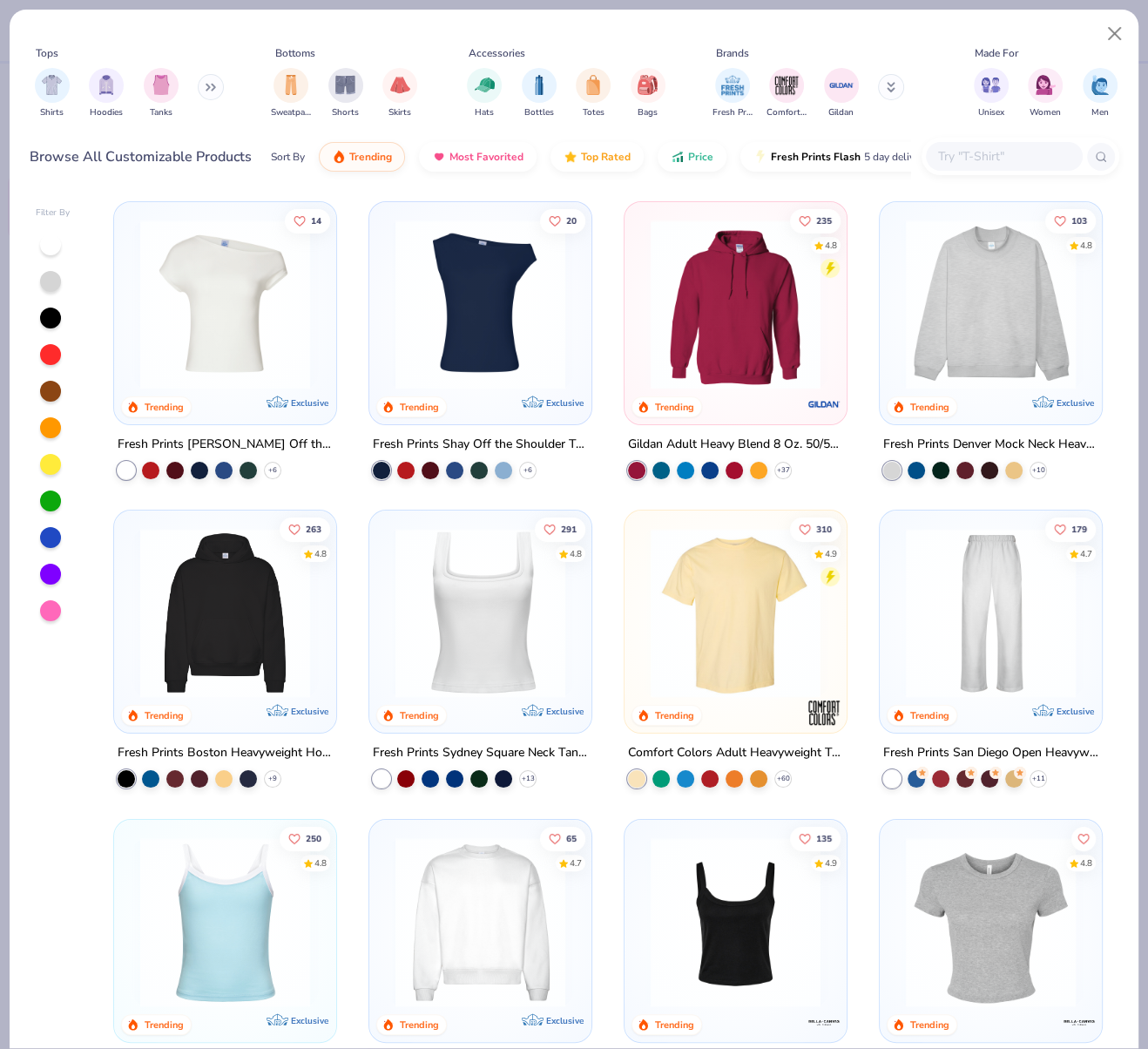
click at [1021, 155] on input "text" at bounding box center [1003, 156] width 134 height 20
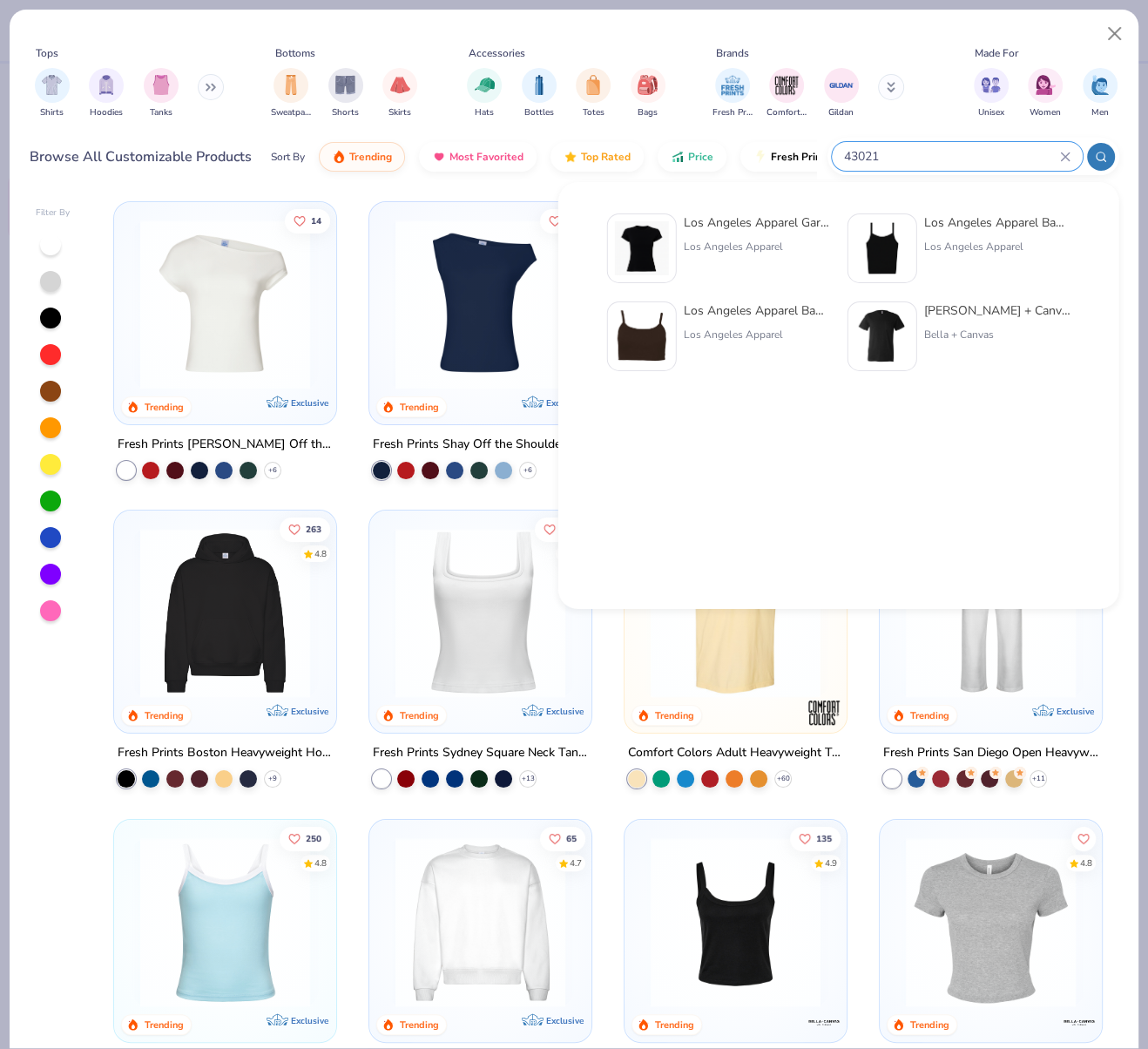
type input "43021"
click at [765, 234] on div "Los Angeles Apparel Garment Dye Cap Sleeve Baby Rib T-Shirt Los Angeles Apparel" at bounding box center [756, 249] width 146 height 70
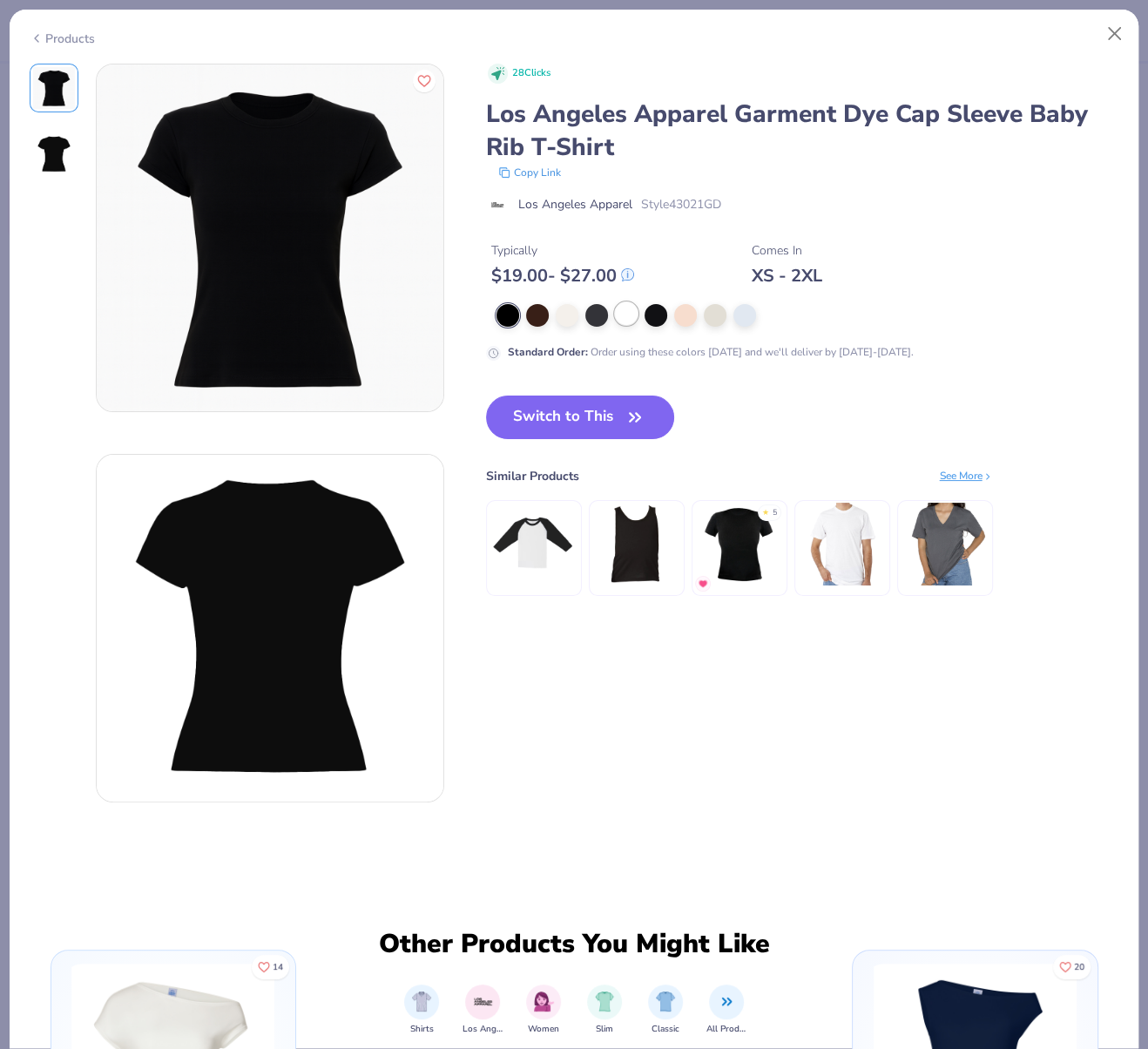
click at [629, 313] on div at bounding box center [626, 313] width 23 height 23
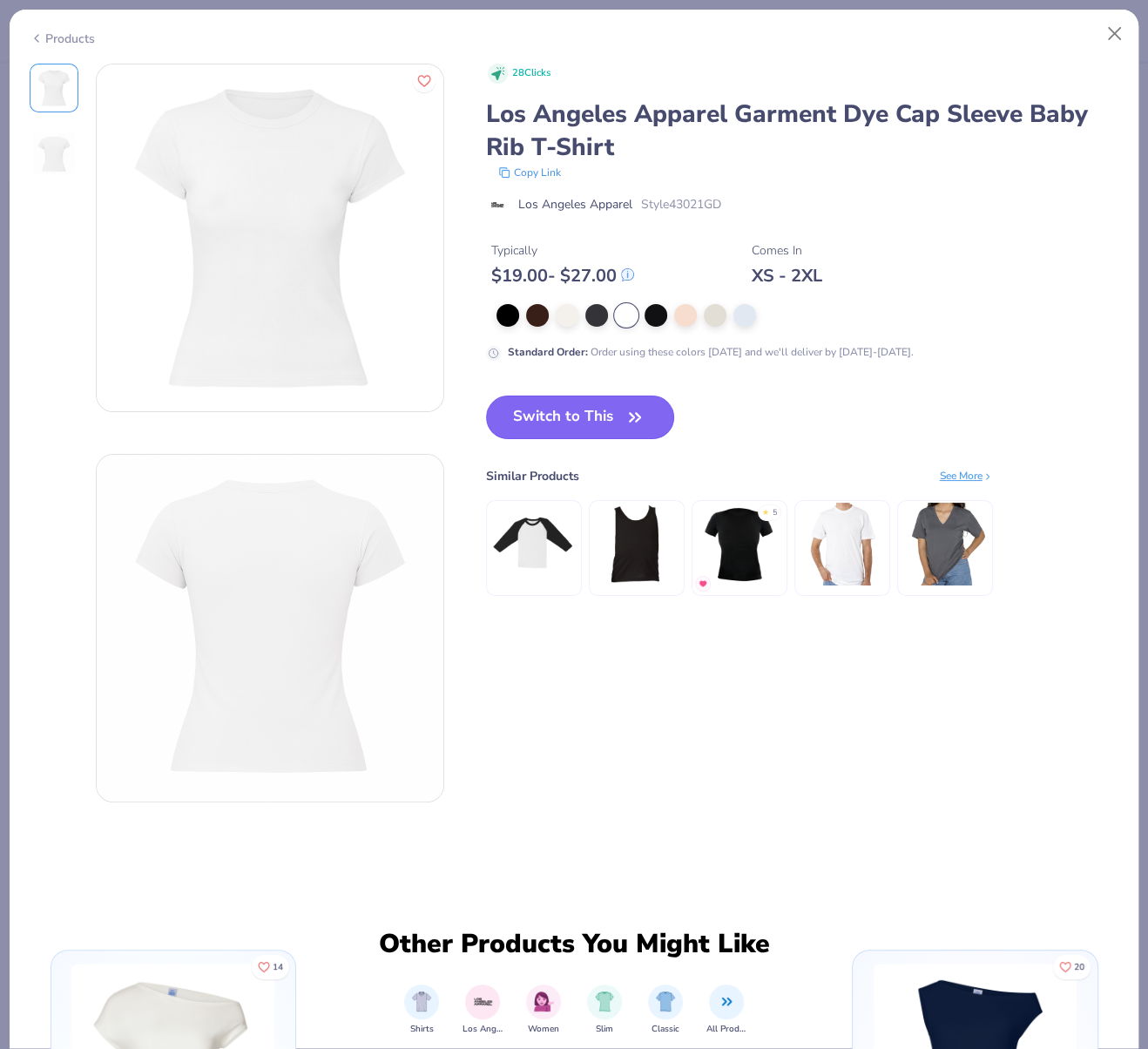
click at [615, 406] on button "Switch to This" at bounding box center [580, 418] width 189 height 44
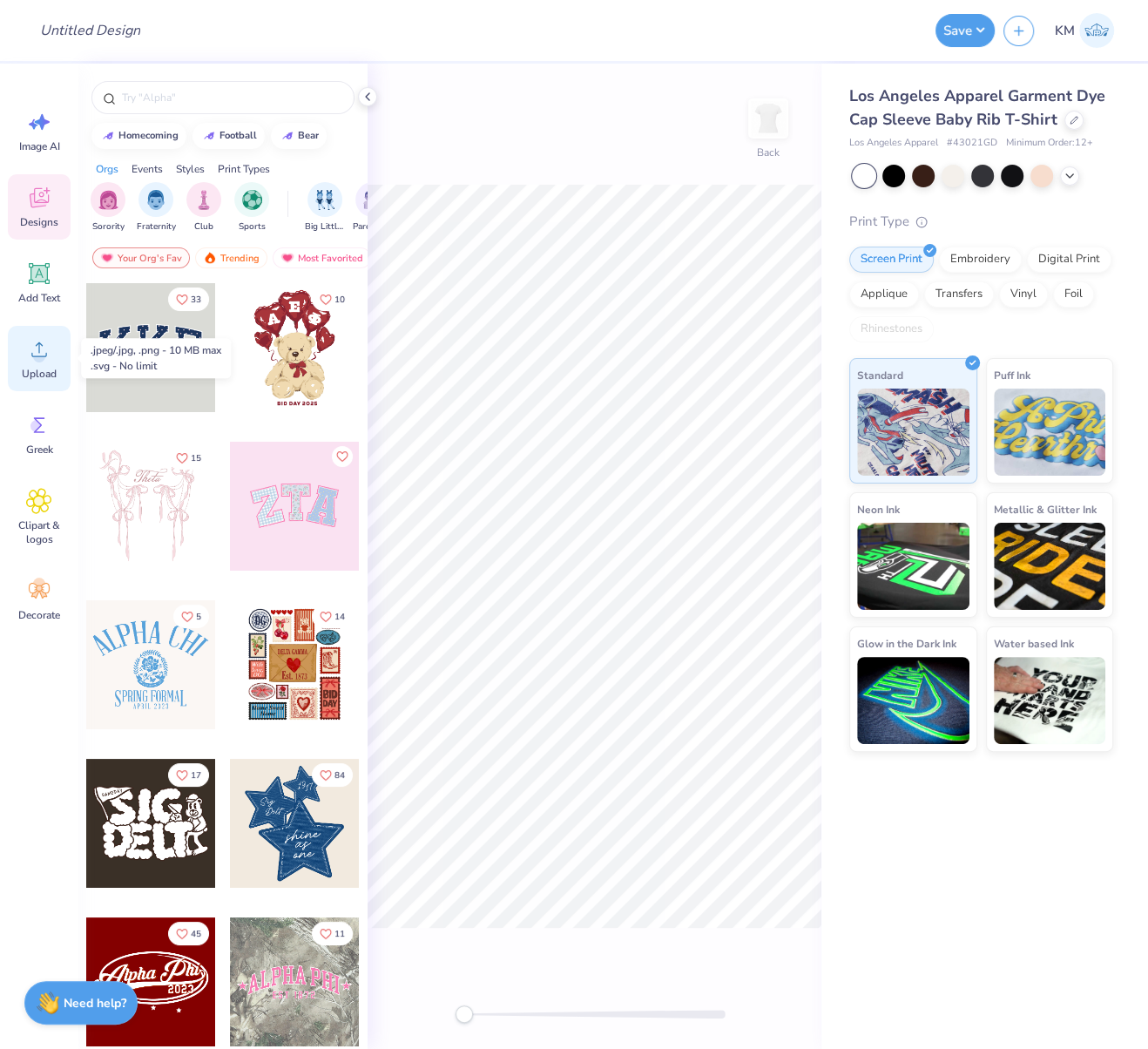
click at [39, 363] on div "Upload" at bounding box center [39, 359] width 63 height 66
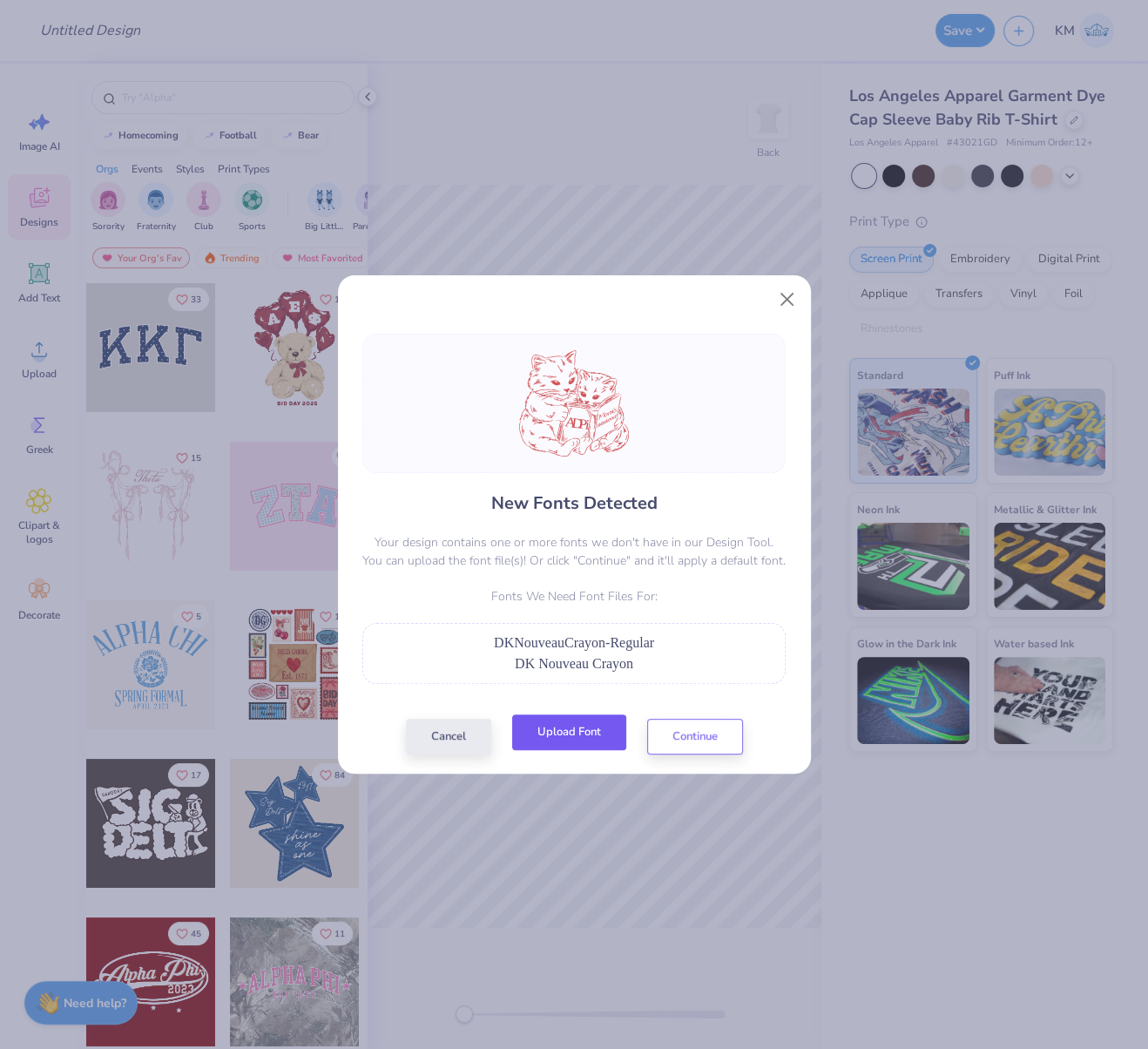
click at [571, 723] on button "Upload Font" at bounding box center [569, 733] width 114 height 36
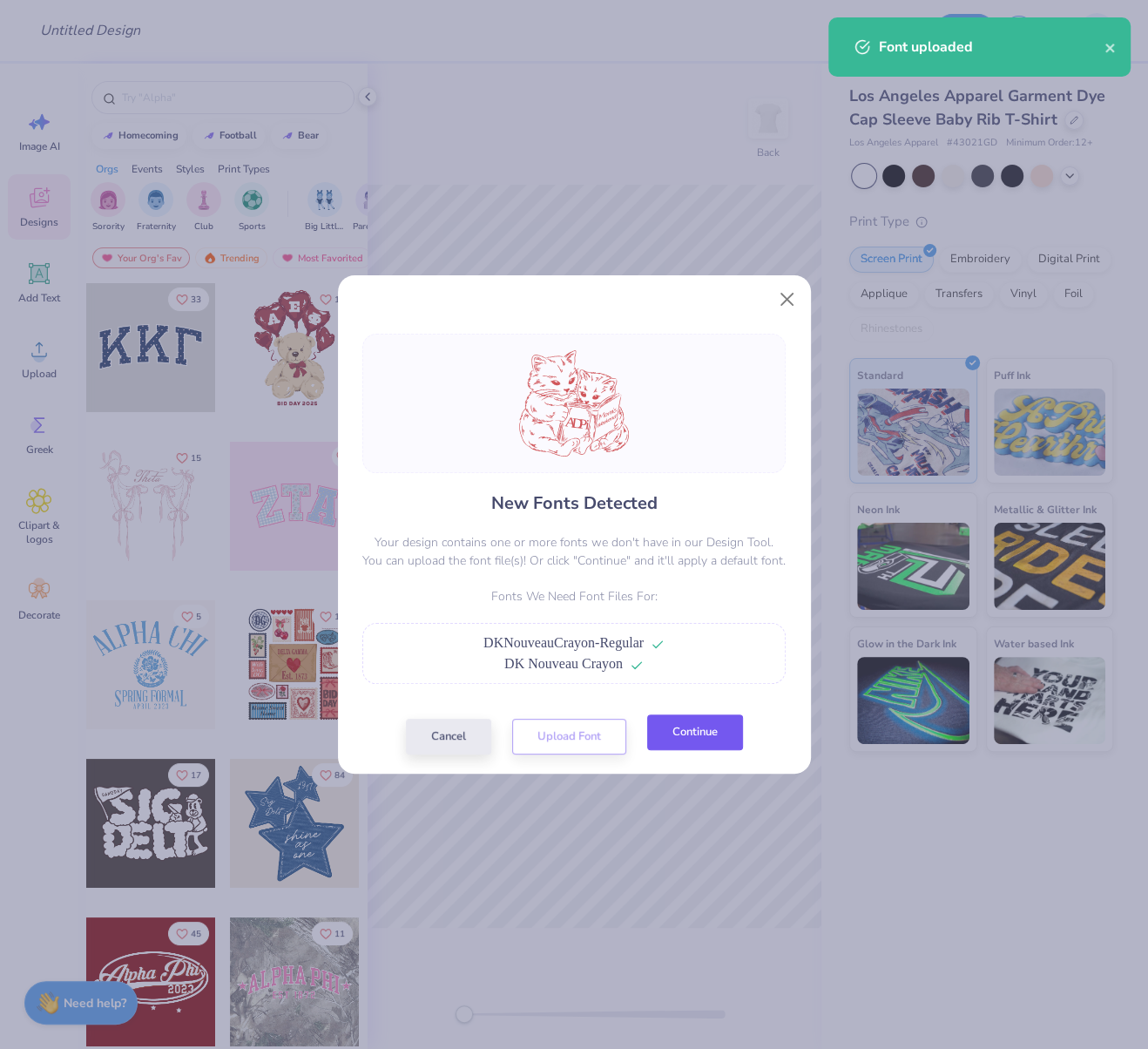
click at [702, 728] on button "Continue" at bounding box center [695, 733] width 95 height 36
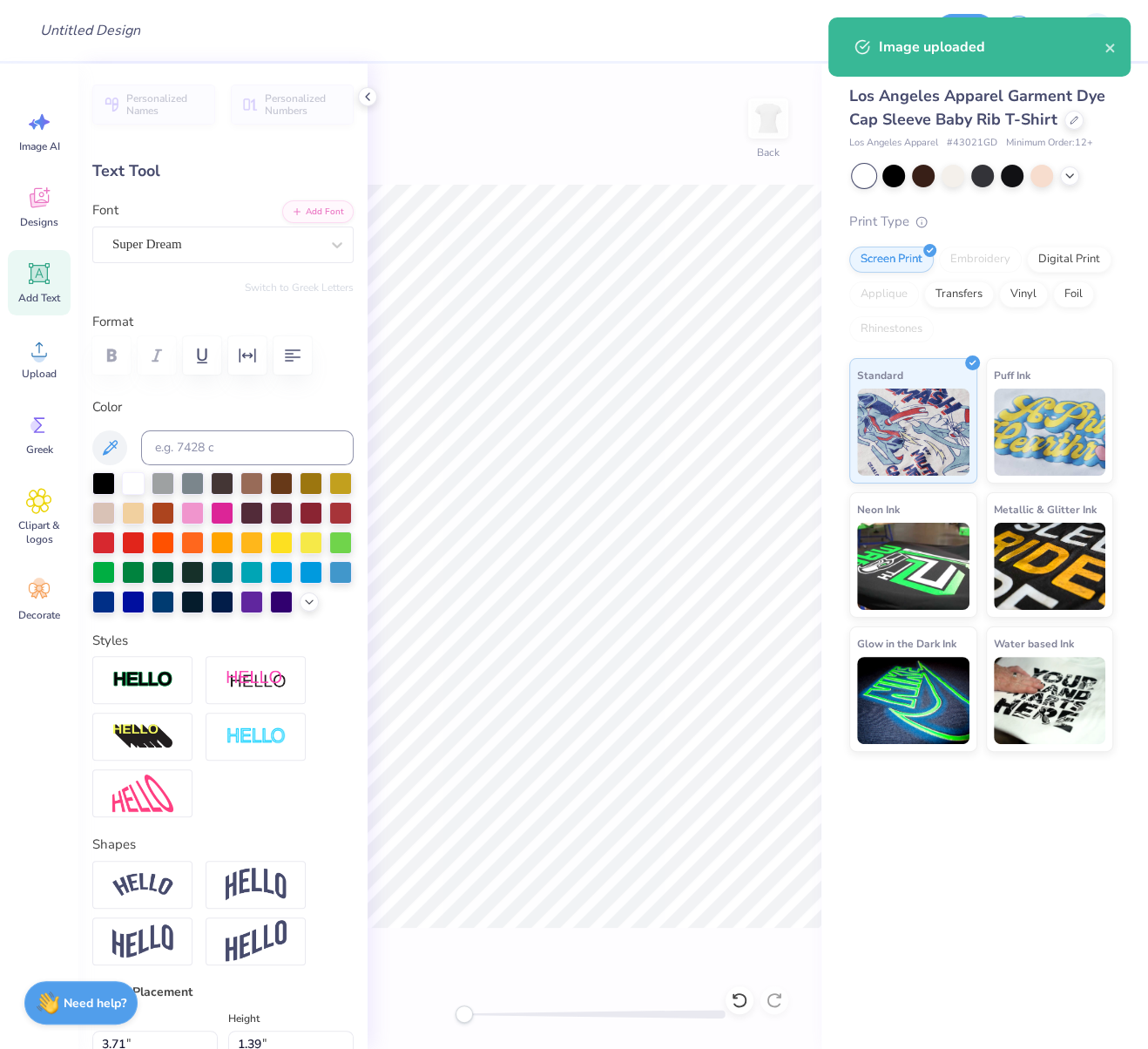
click at [197, 250] on div "Super Dream" at bounding box center [216, 244] width 211 height 27
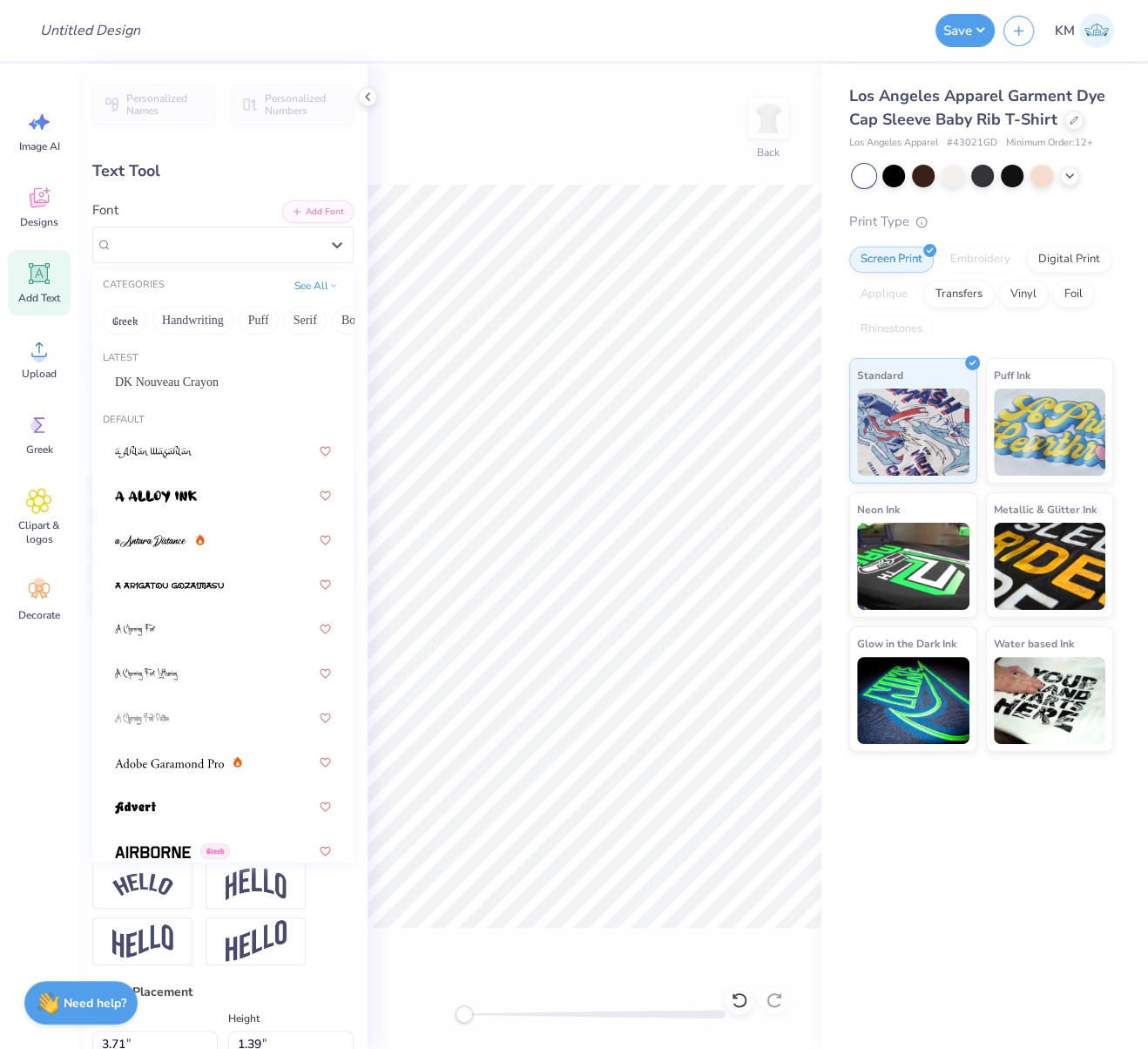
drag, startPoint x: 183, startPoint y: 377, endPoint x: 242, endPoint y: 426, distance: 76.7
click at [183, 376] on span "DK Nouveau Crayon" at bounding box center [167, 382] width 103 height 18
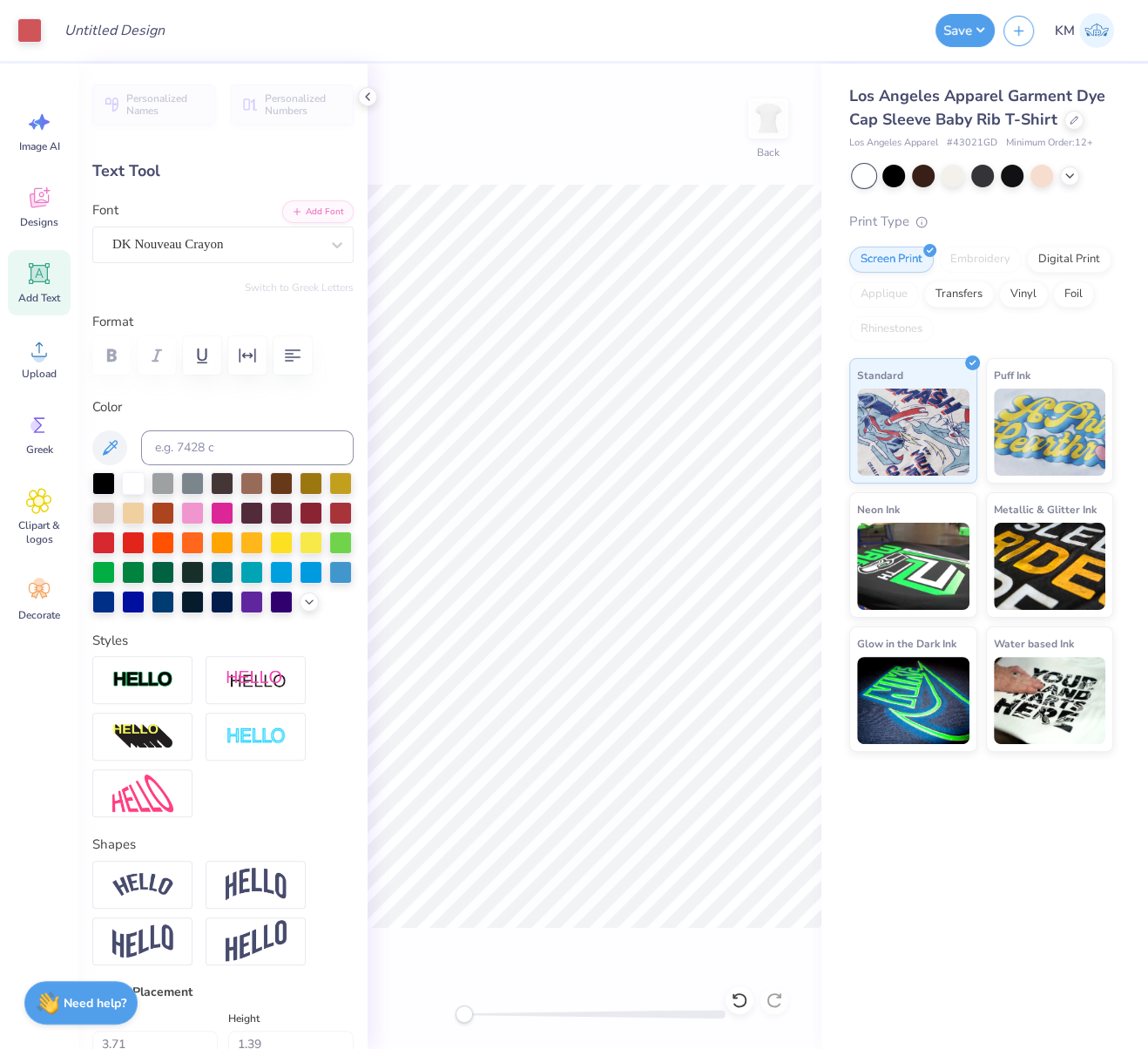
type input "0.0"
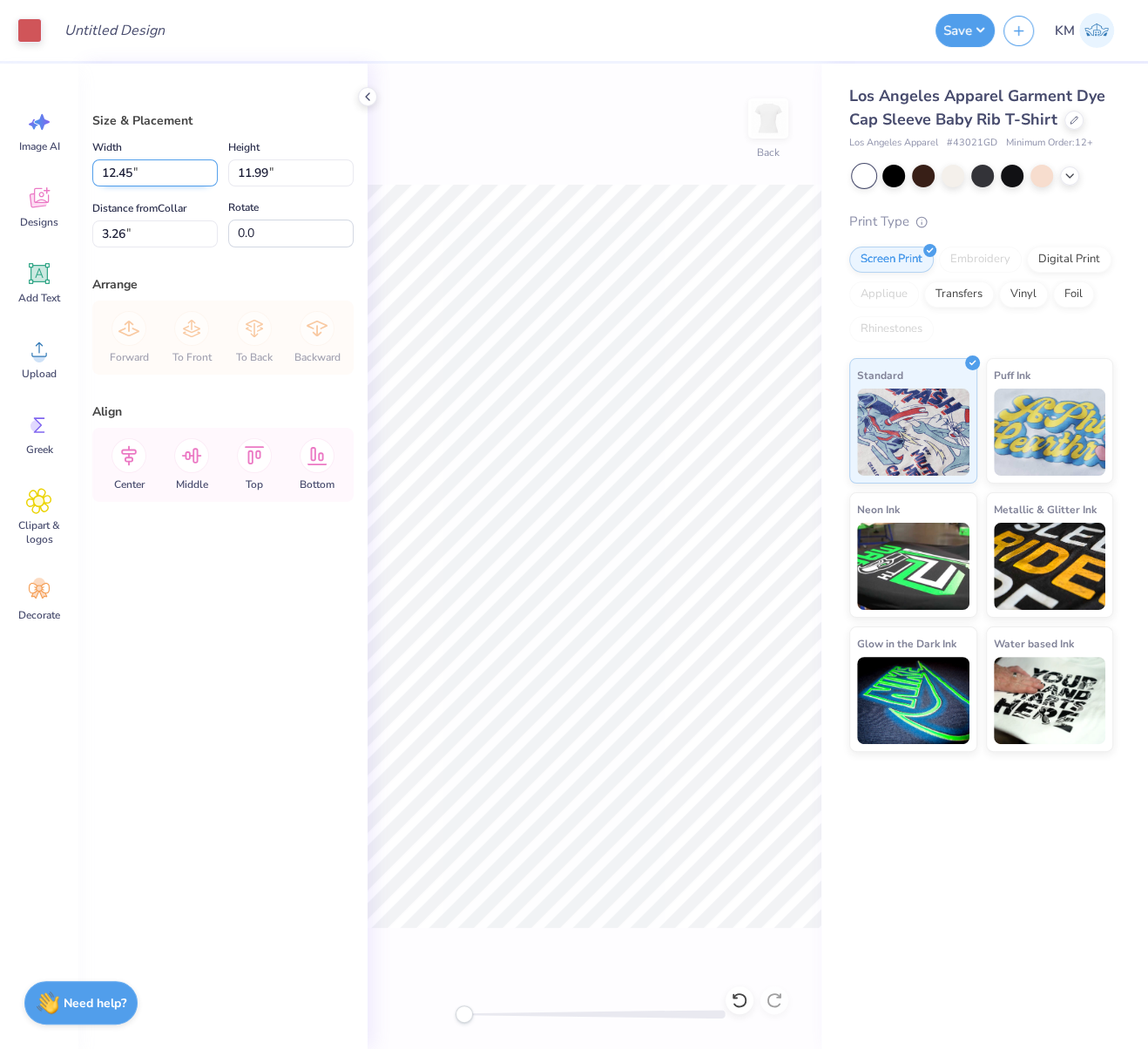
drag, startPoint x: 130, startPoint y: 171, endPoint x: 107, endPoint y: 170, distance: 23.0
click at [109, 169] on input "12.45" at bounding box center [155, 172] width 125 height 27
type input "1"
type input "7.00"
type input "6.74"
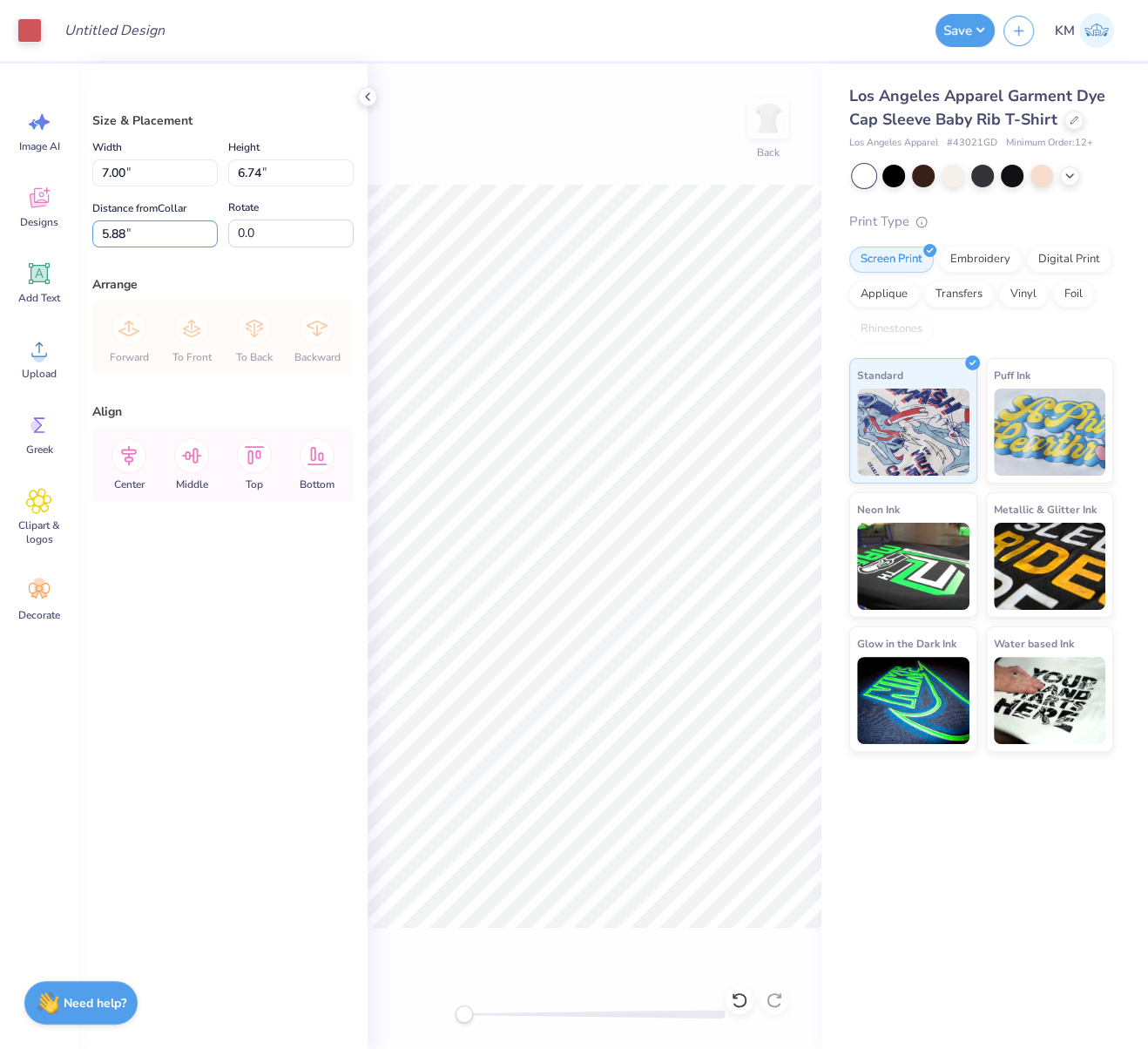
drag, startPoint x: 138, startPoint y: 227, endPoint x: 88, endPoint y: 221, distance: 50.4
click at [90, 222] on div "Size & Placement Width 7.00 7.00 " Height 6.74 6.74 " Distance from Collar 5.88…" at bounding box center [223, 556] width 289 height 985
type input "2.50"
click at [136, 32] on input "Design Title" at bounding box center [93, 30] width 85 height 35
paste input "FPS240645"
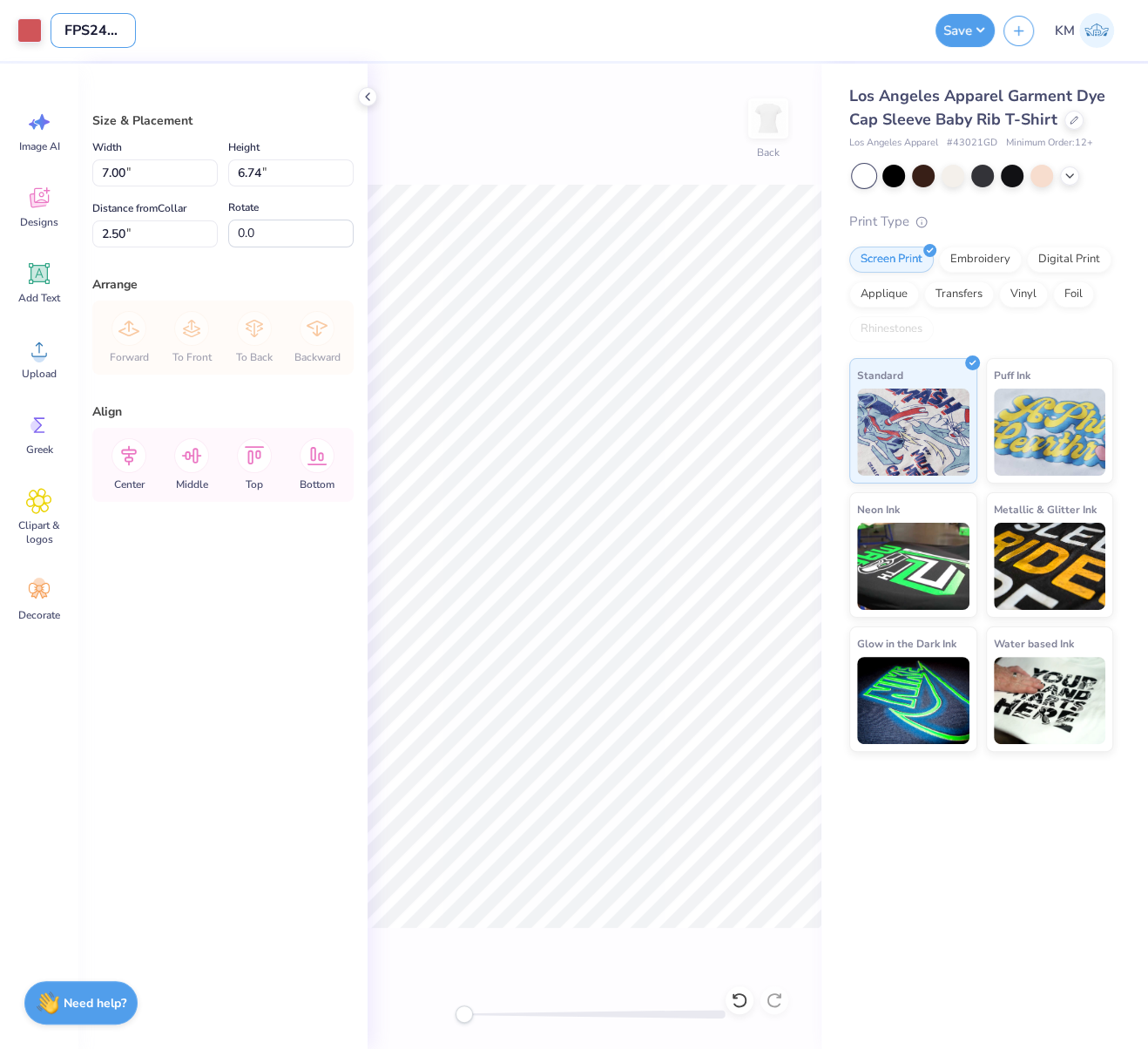
scroll to position [0, 18]
type input "FPS240645"
click at [979, 25] on button "Save" at bounding box center [965, 27] width 60 height 33
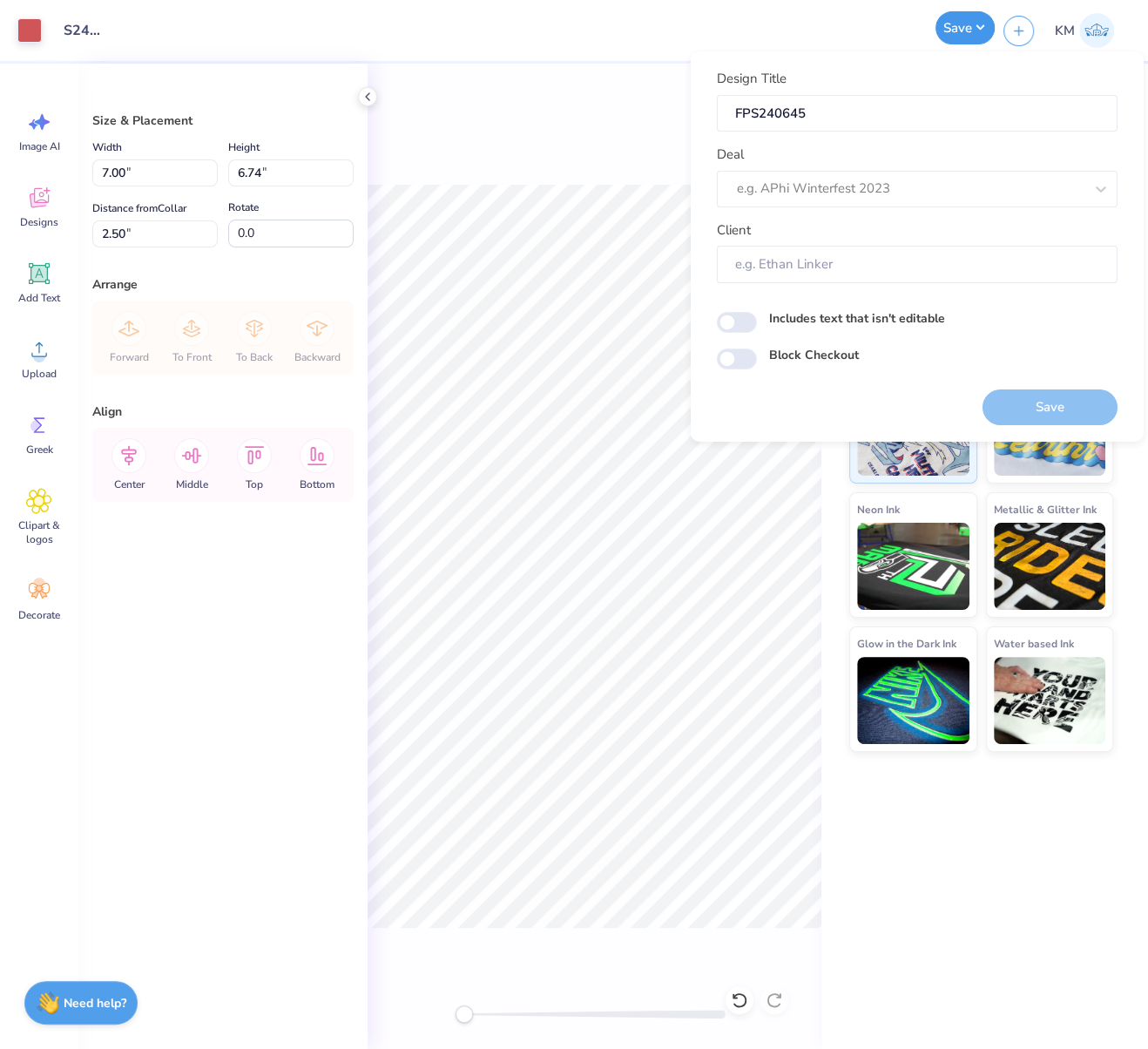
scroll to position [0, 0]
click at [903, 187] on div at bounding box center [909, 189] width 347 height 24
click at [844, 229] on div "Design Tool Gallery" at bounding box center [916, 235] width 387 height 29
type input "design tool gall"
type input "Design Tool Gallery User"
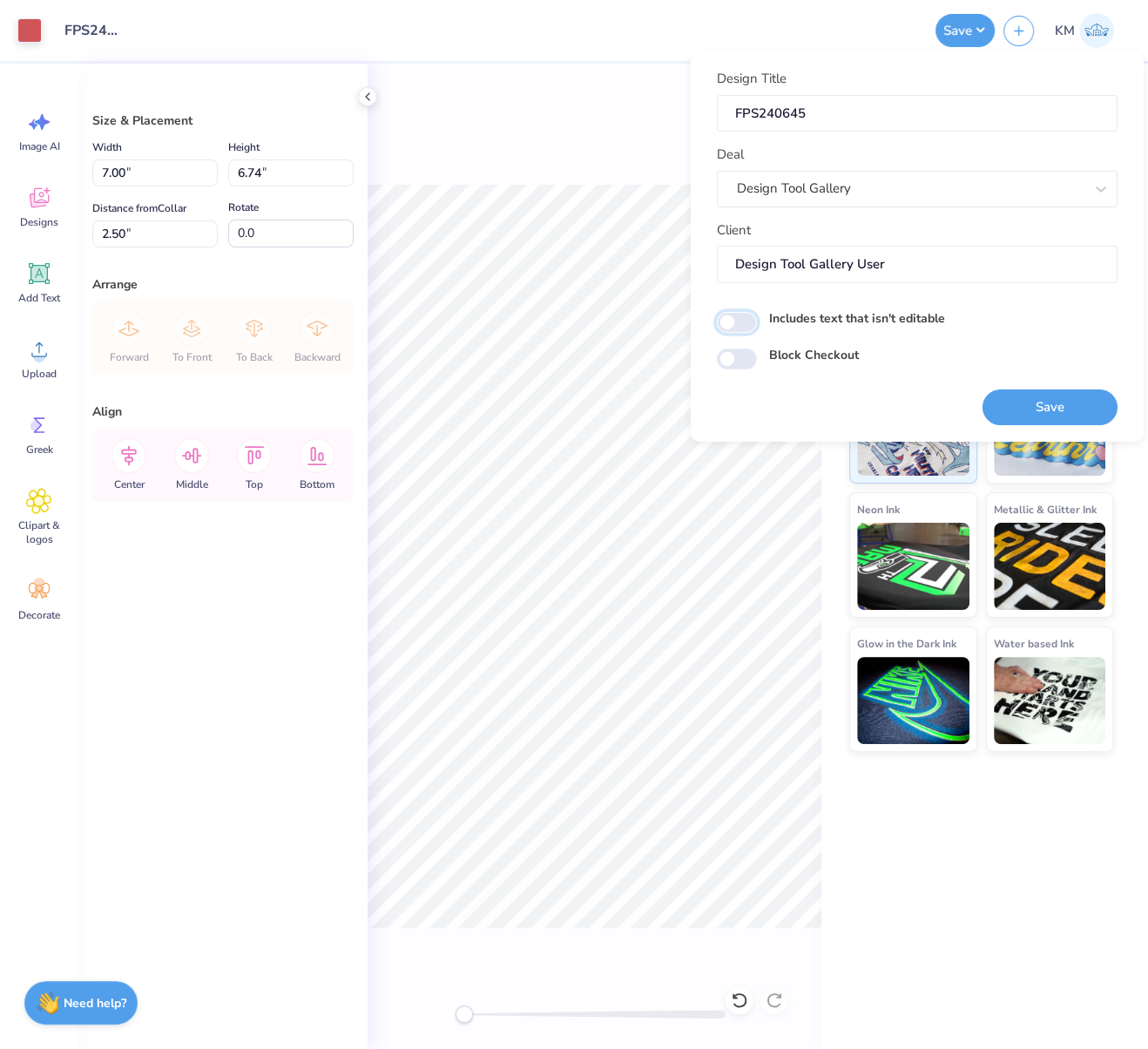
click at [738, 321] on input "Includes text that isn't editable" at bounding box center [737, 322] width 40 height 21
checkbox input "true"
click at [1041, 398] on button "Save" at bounding box center [1050, 407] width 135 height 36
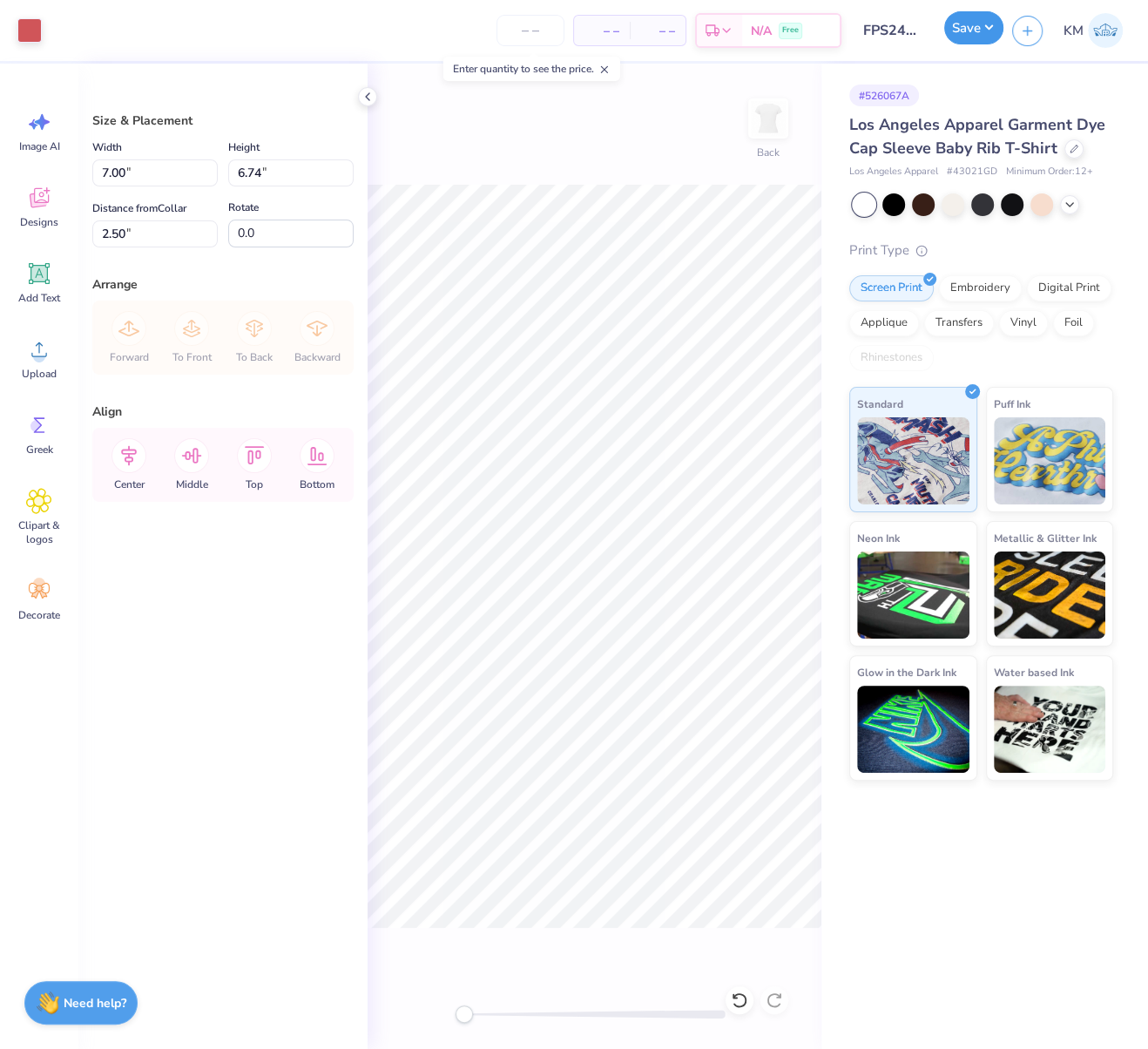
click at [980, 27] on button "Save" at bounding box center [974, 27] width 60 height 33
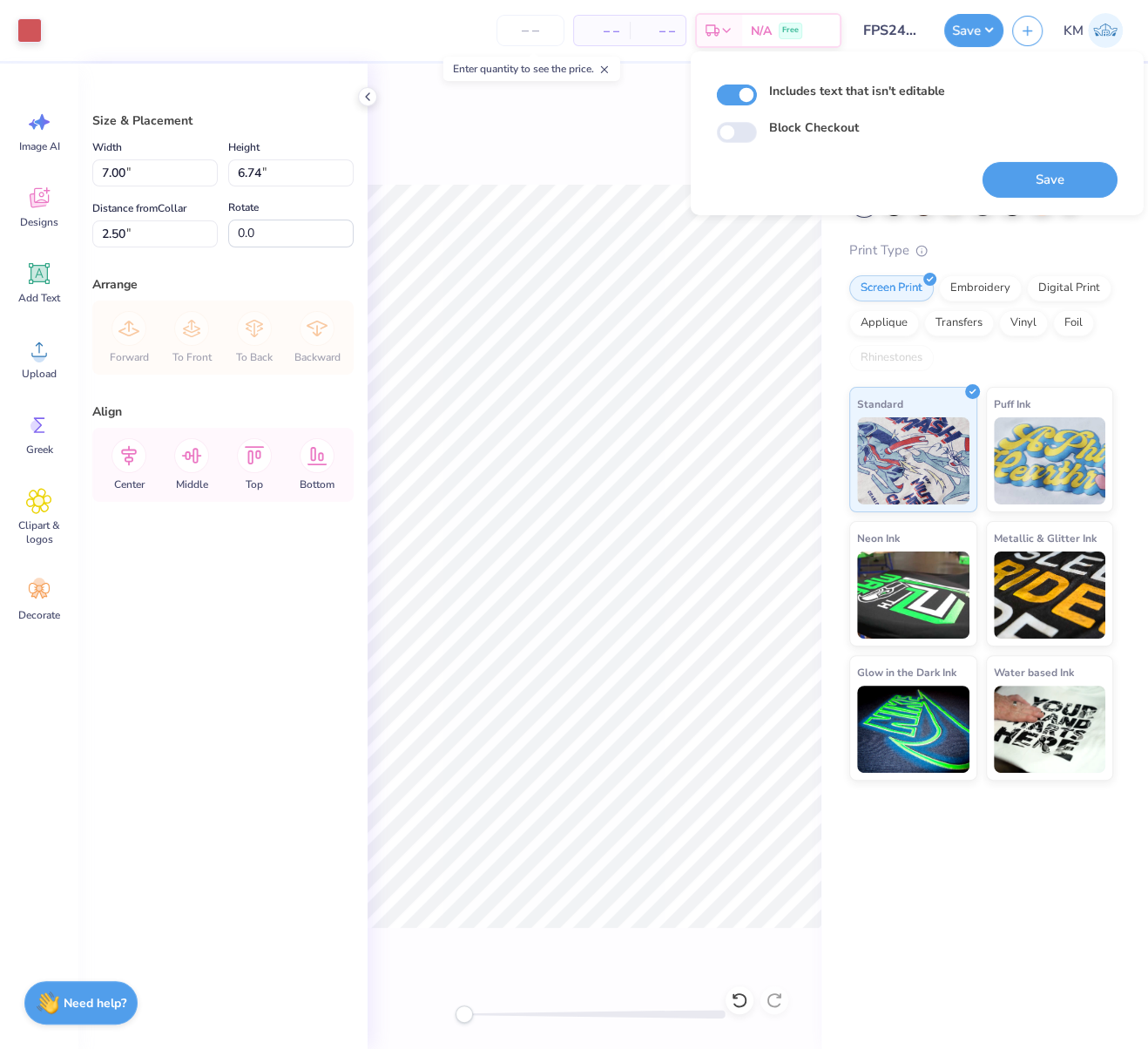
click at [681, 135] on div "Back" at bounding box center [594, 556] width 454 height 985
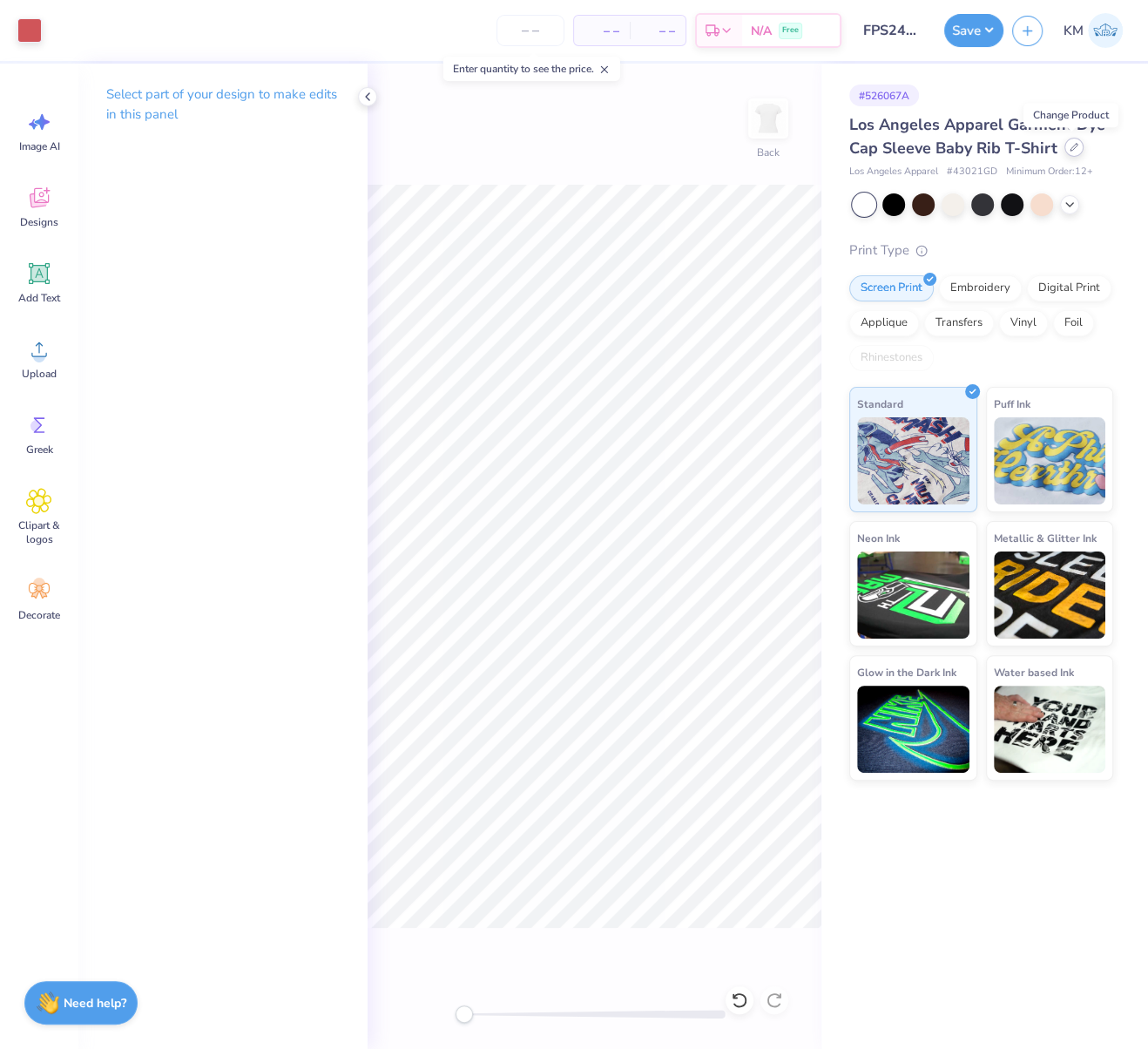
click at [1069, 150] on icon at bounding box center [1073, 147] width 9 height 9
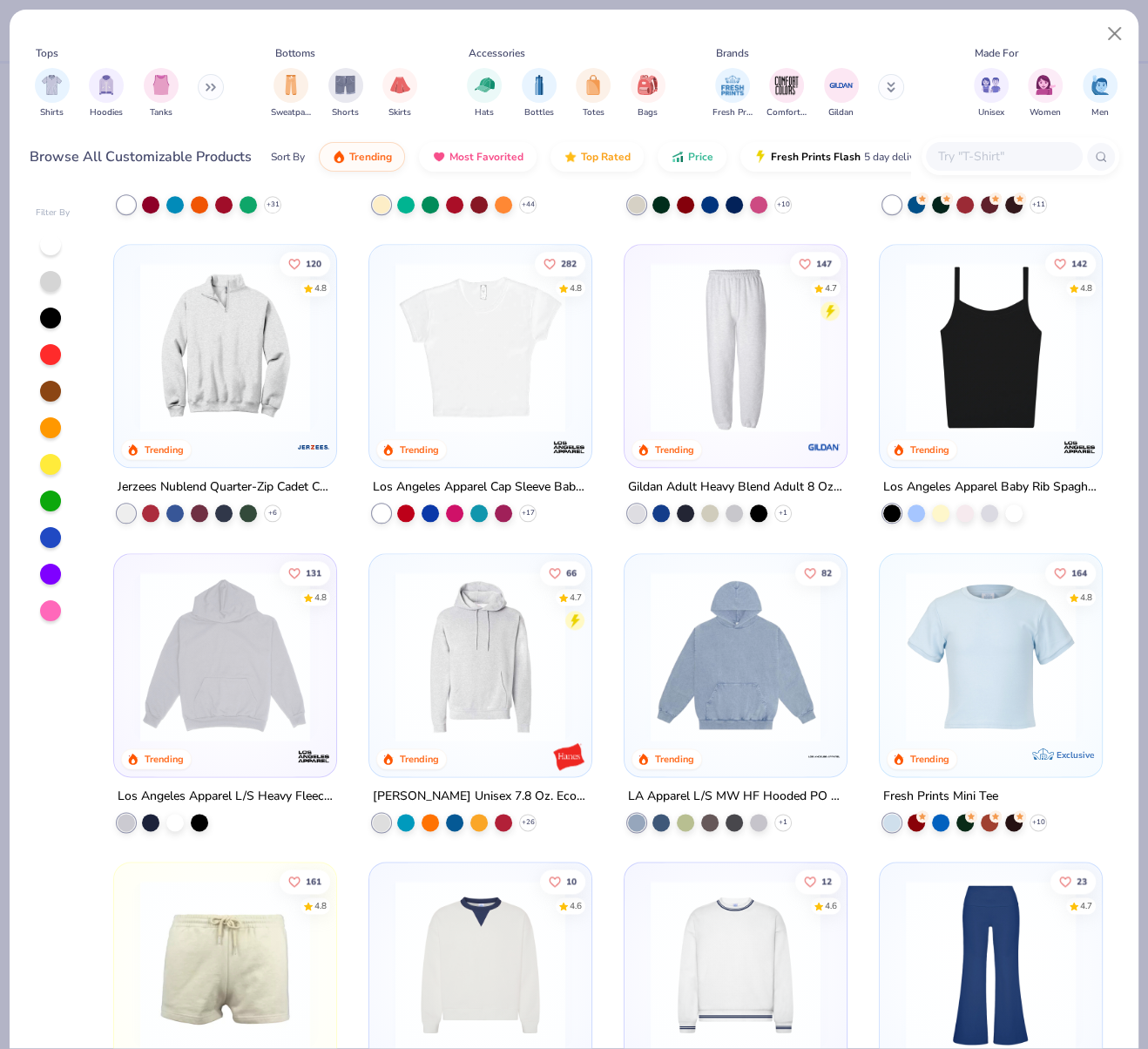
scroll to position [1502, 0]
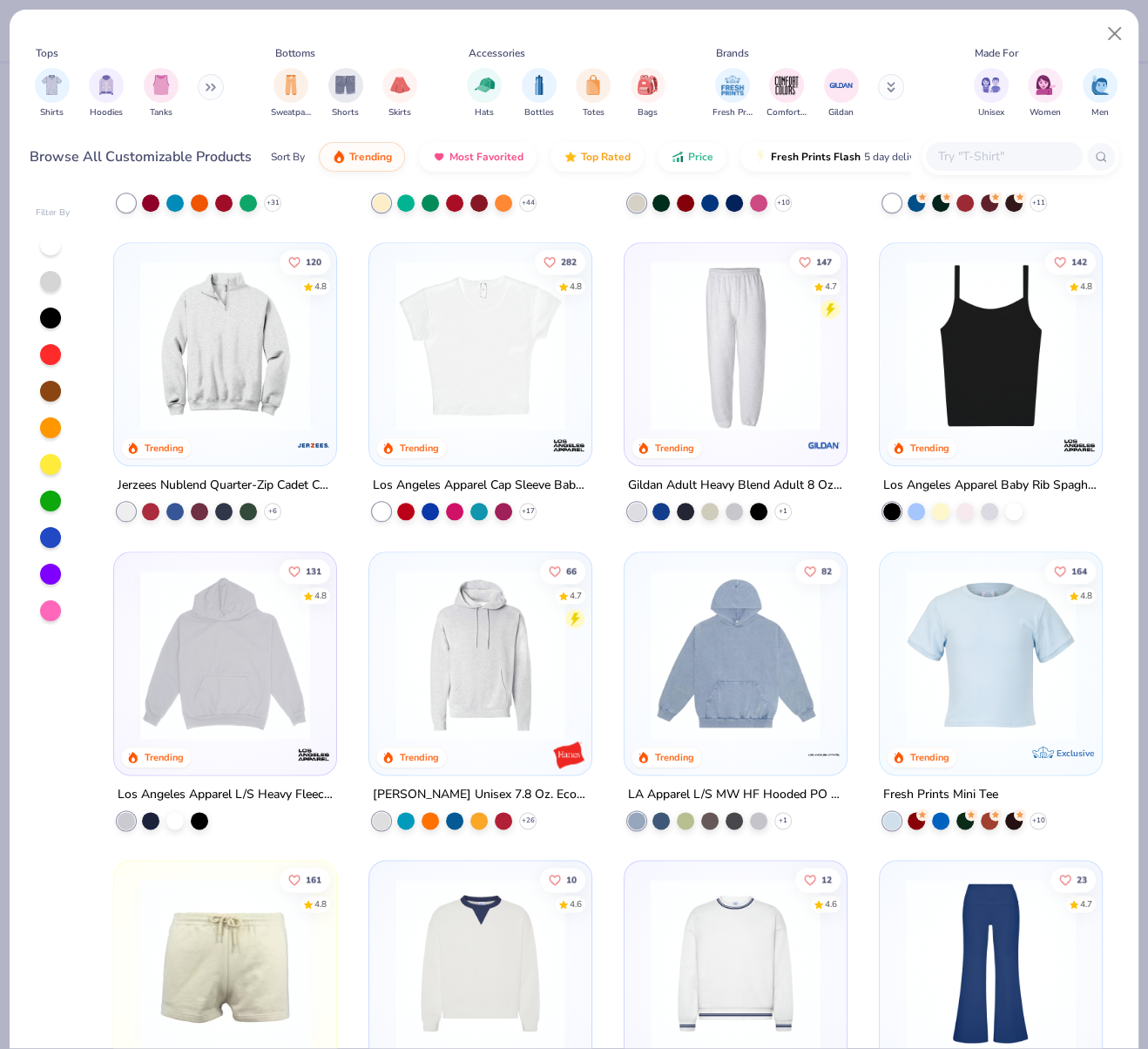
click at [1006, 661] on img at bounding box center [991, 653] width 187 height 170
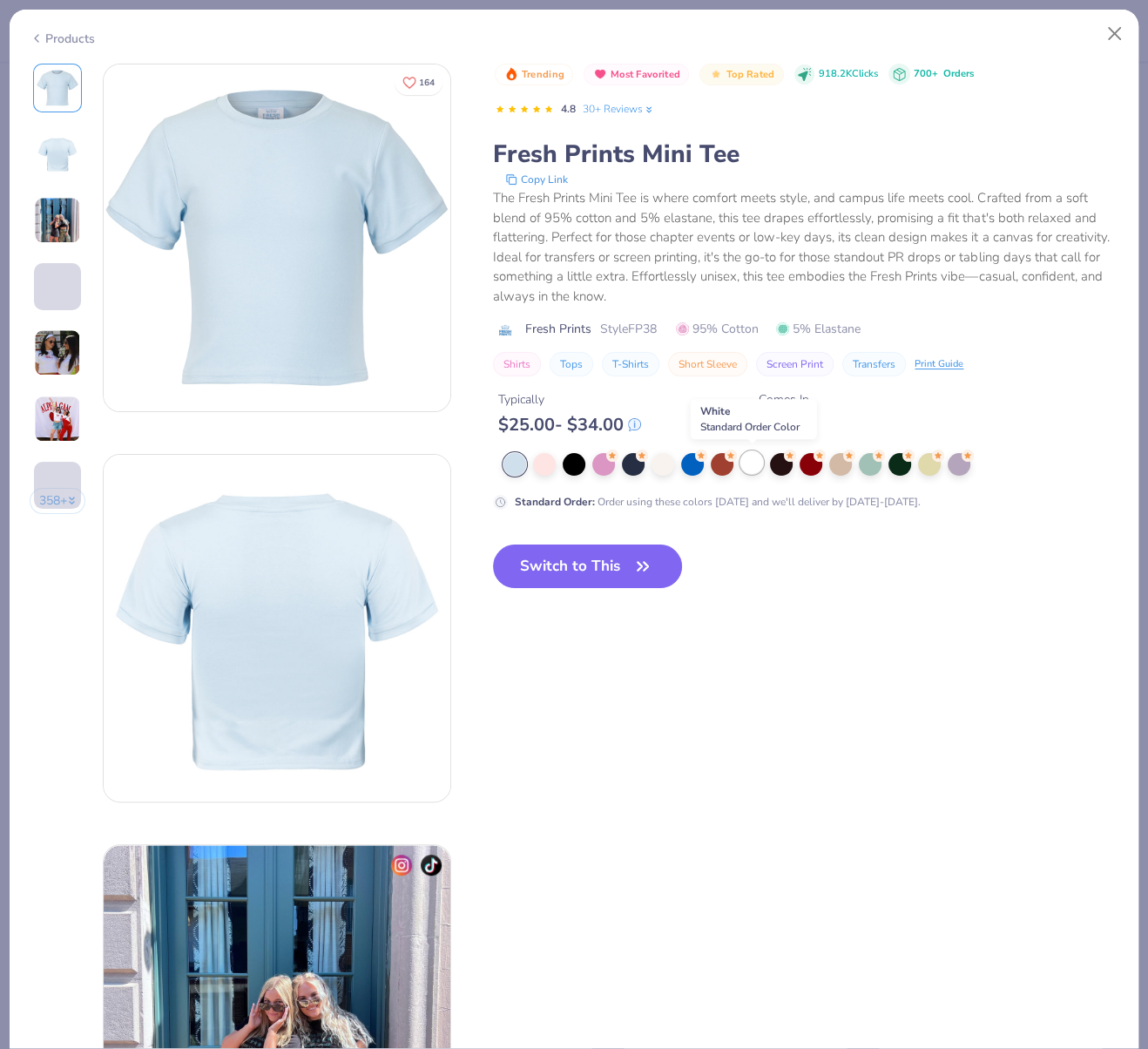
click at [753, 461] on div at bounding box center [751, 462] width 23 height 23
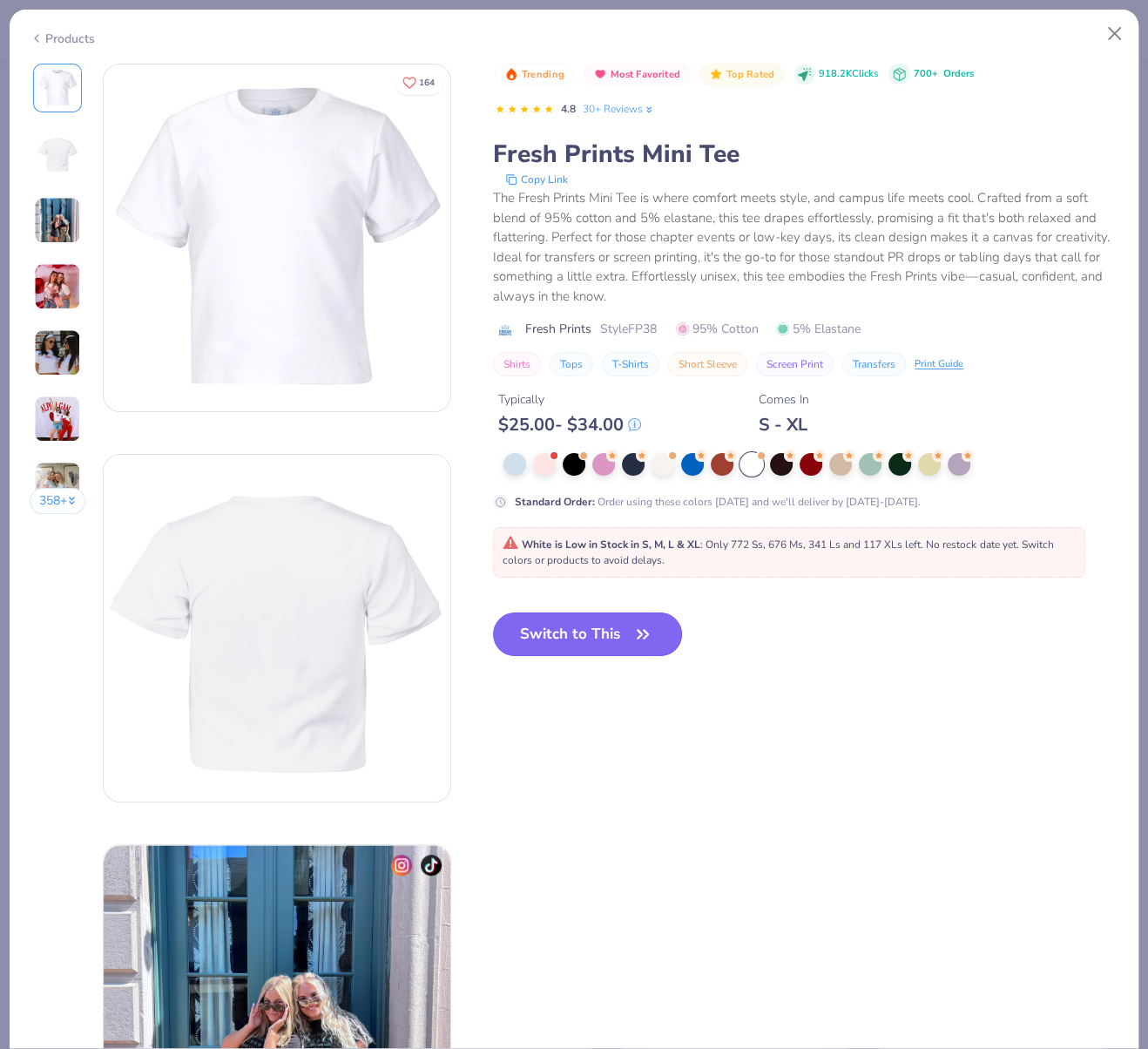
click at [596, 628] on button "Switch to This" at bounding box center [587, 634] width 189 height 44
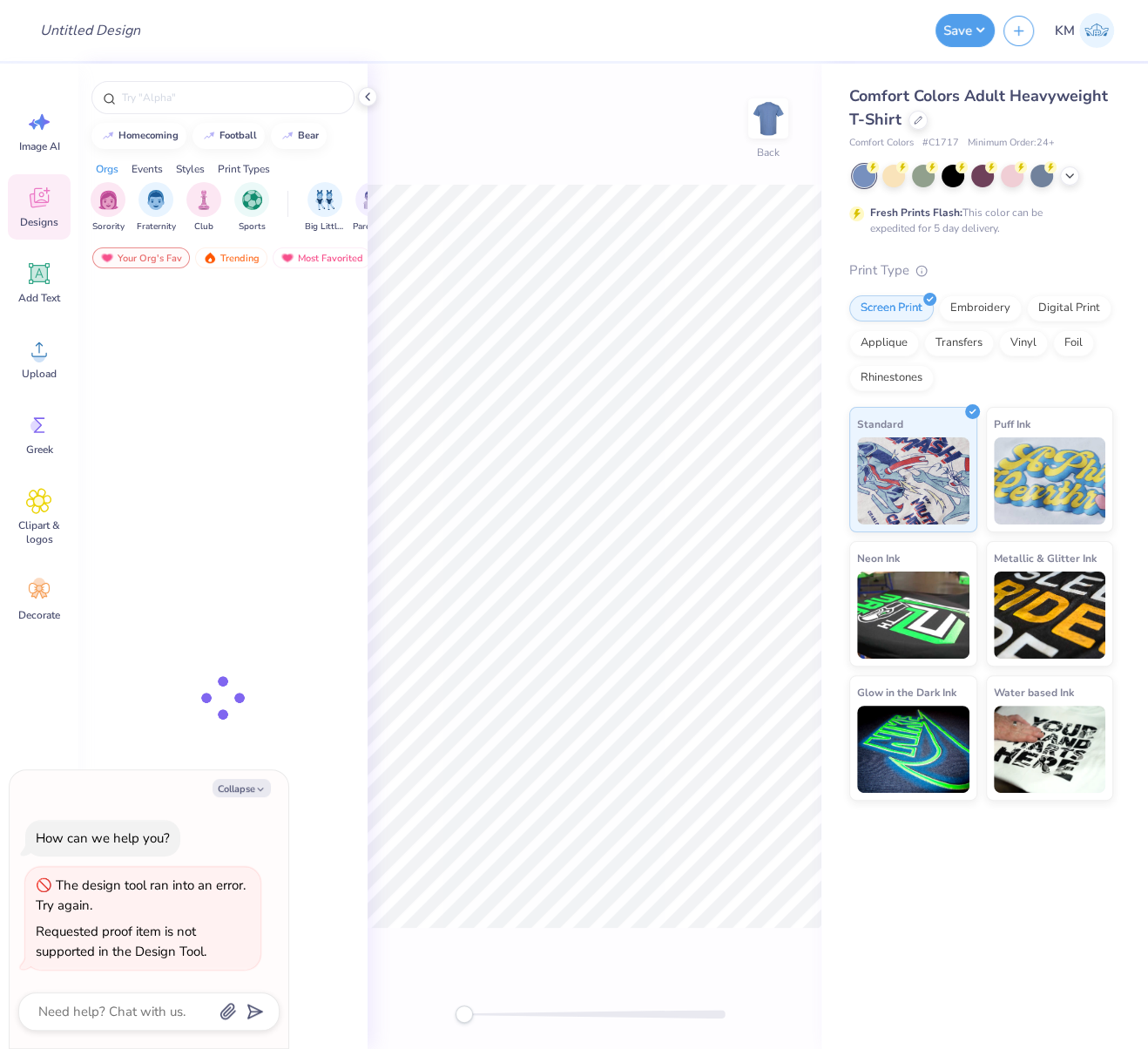
type textarea "x"
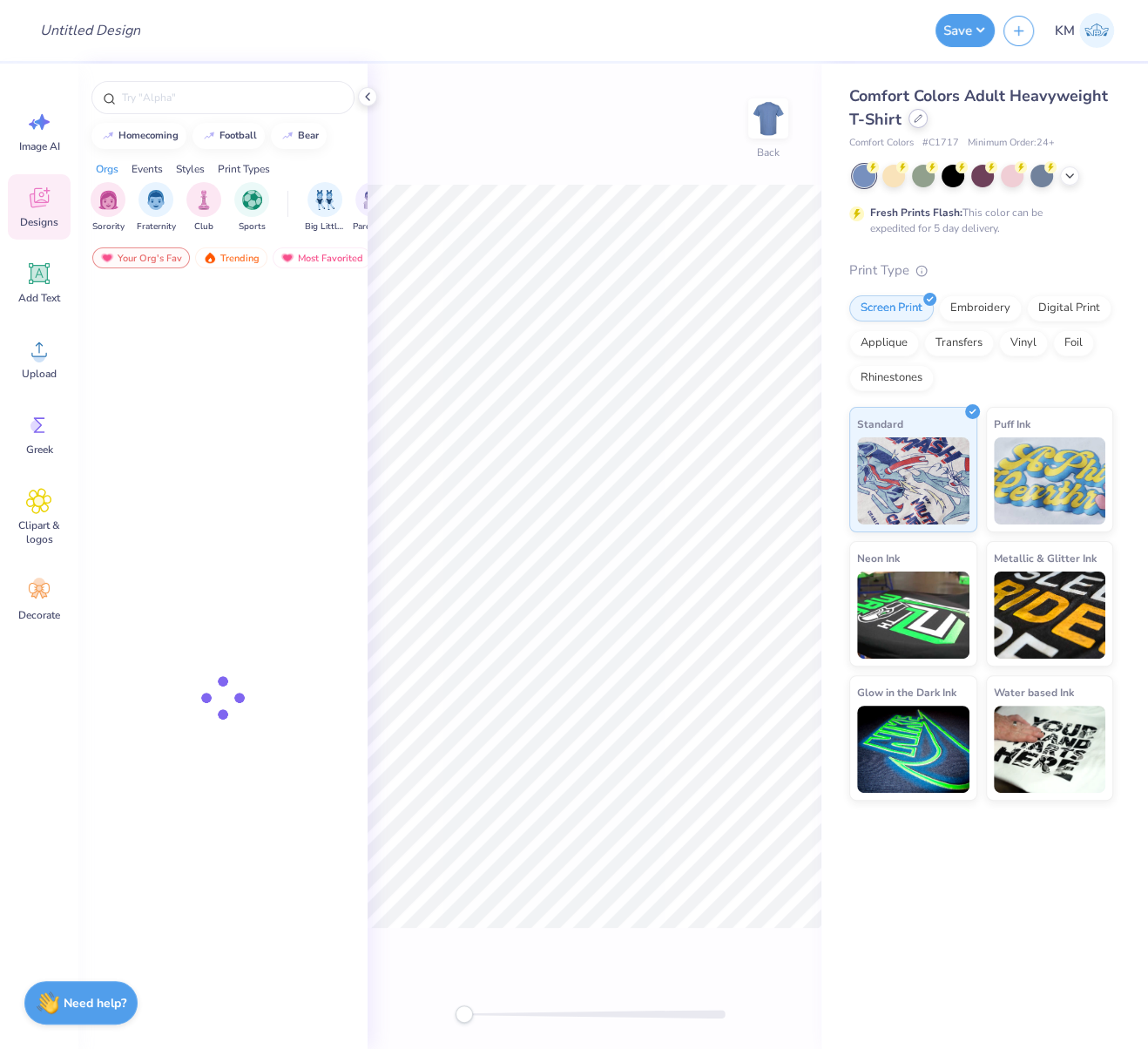
click at [920, 123] on div at bounding box center [917, 118] width 19 height 19
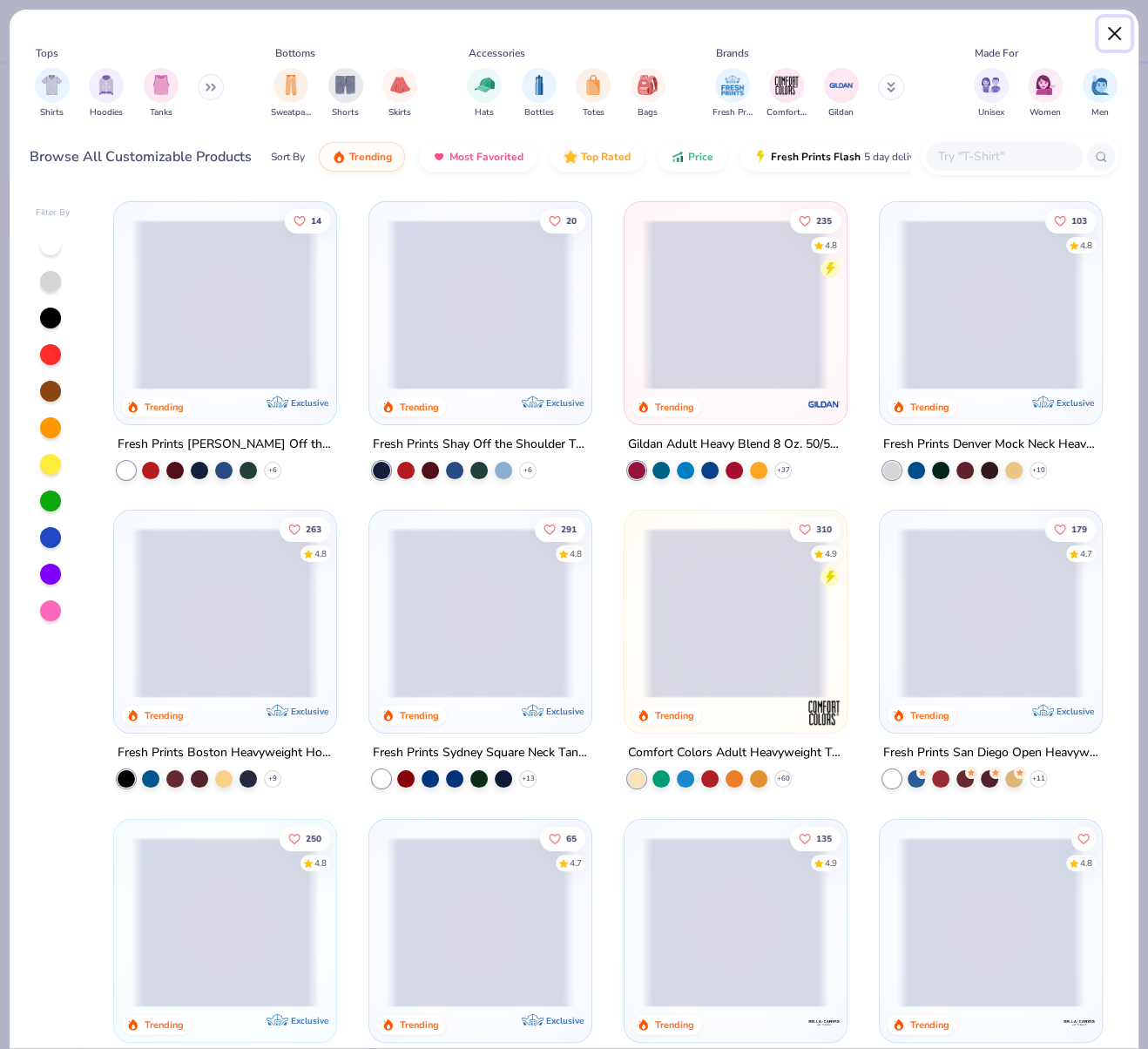
click at [1110, 30] on button "Close" at bounding box center [1114, 34] width 33 height 33
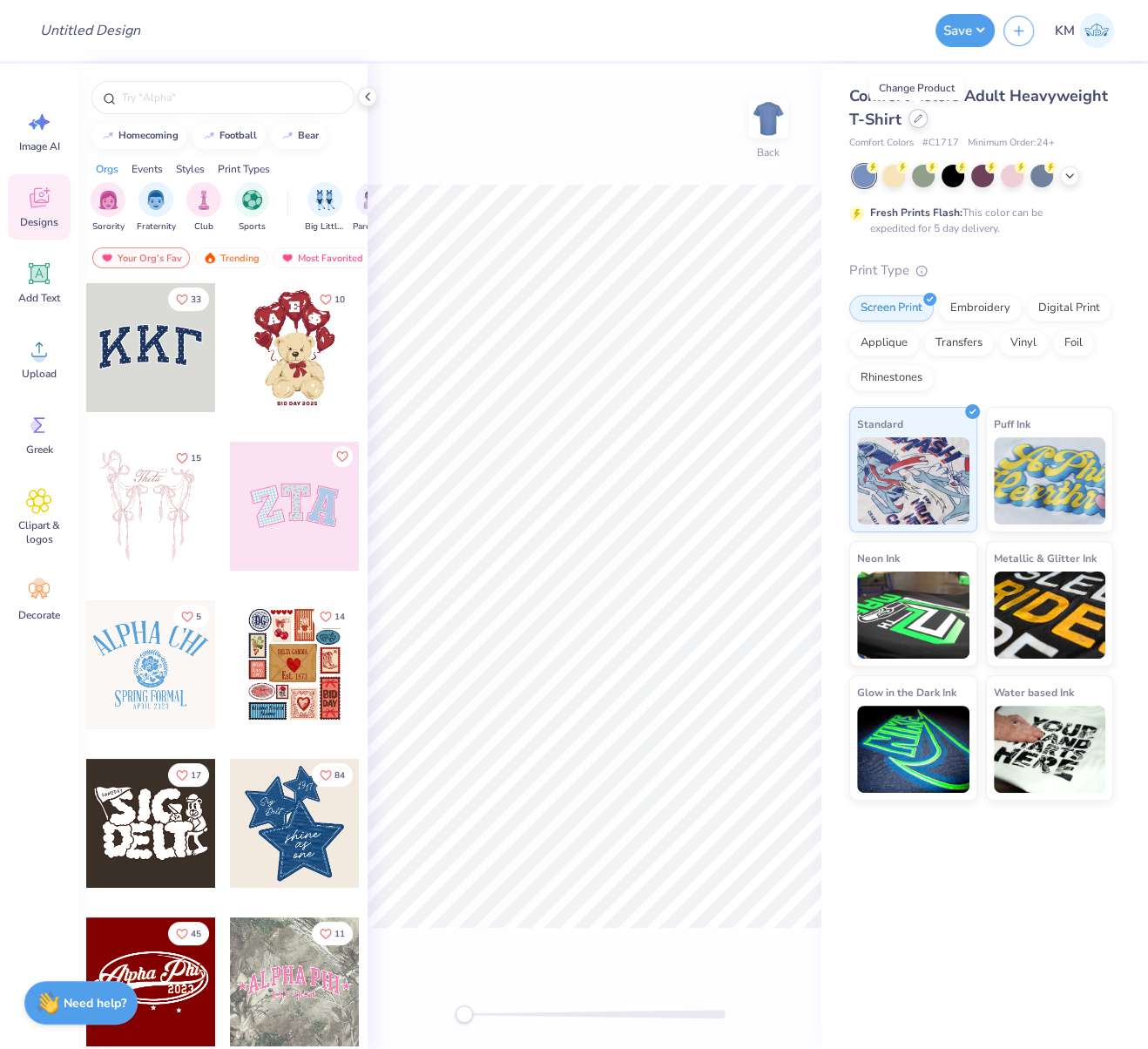
click at [918, 124] on div at bounding box center [917, 118] width 19 height 19
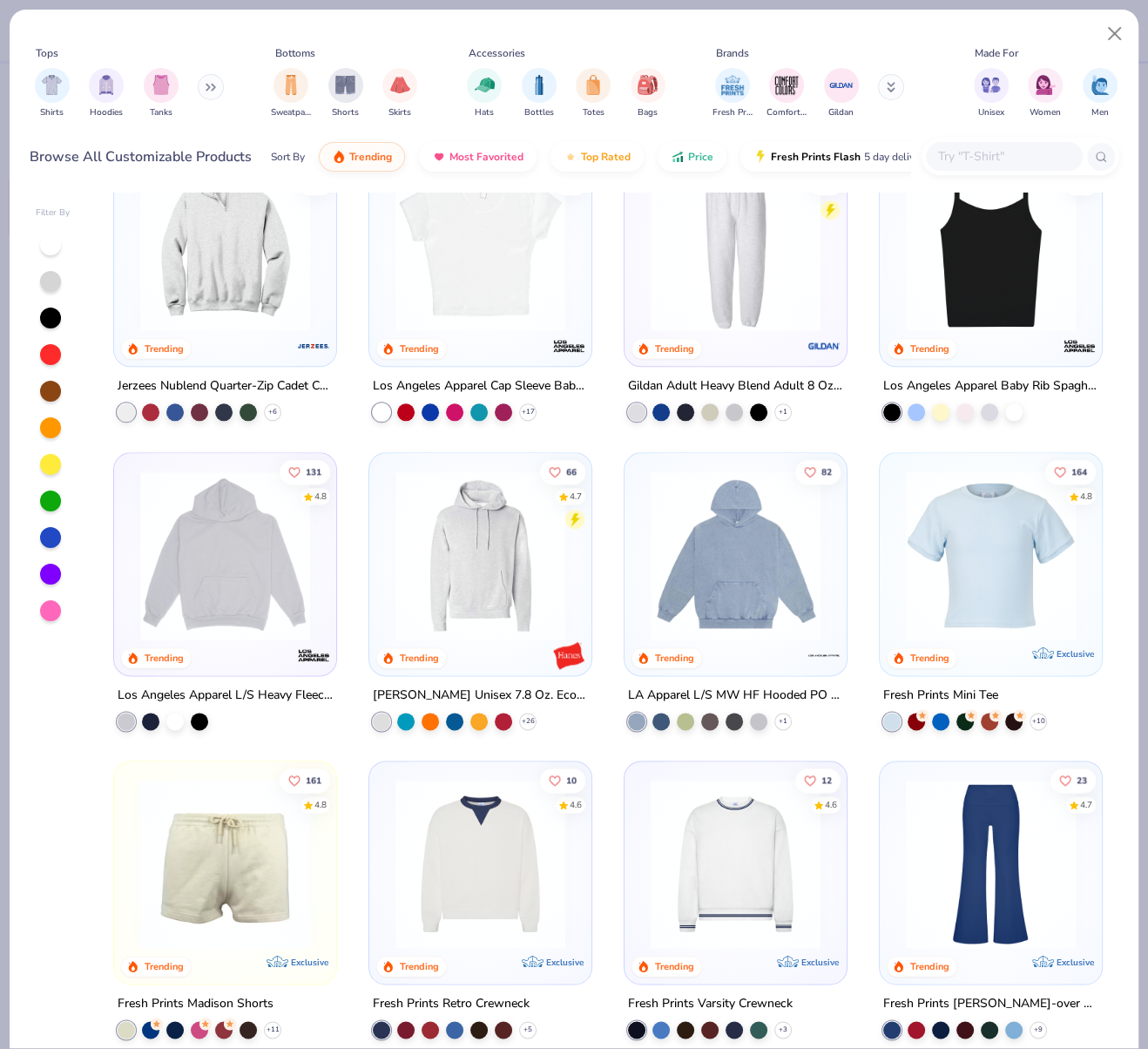
scroll to position [1599, 0]
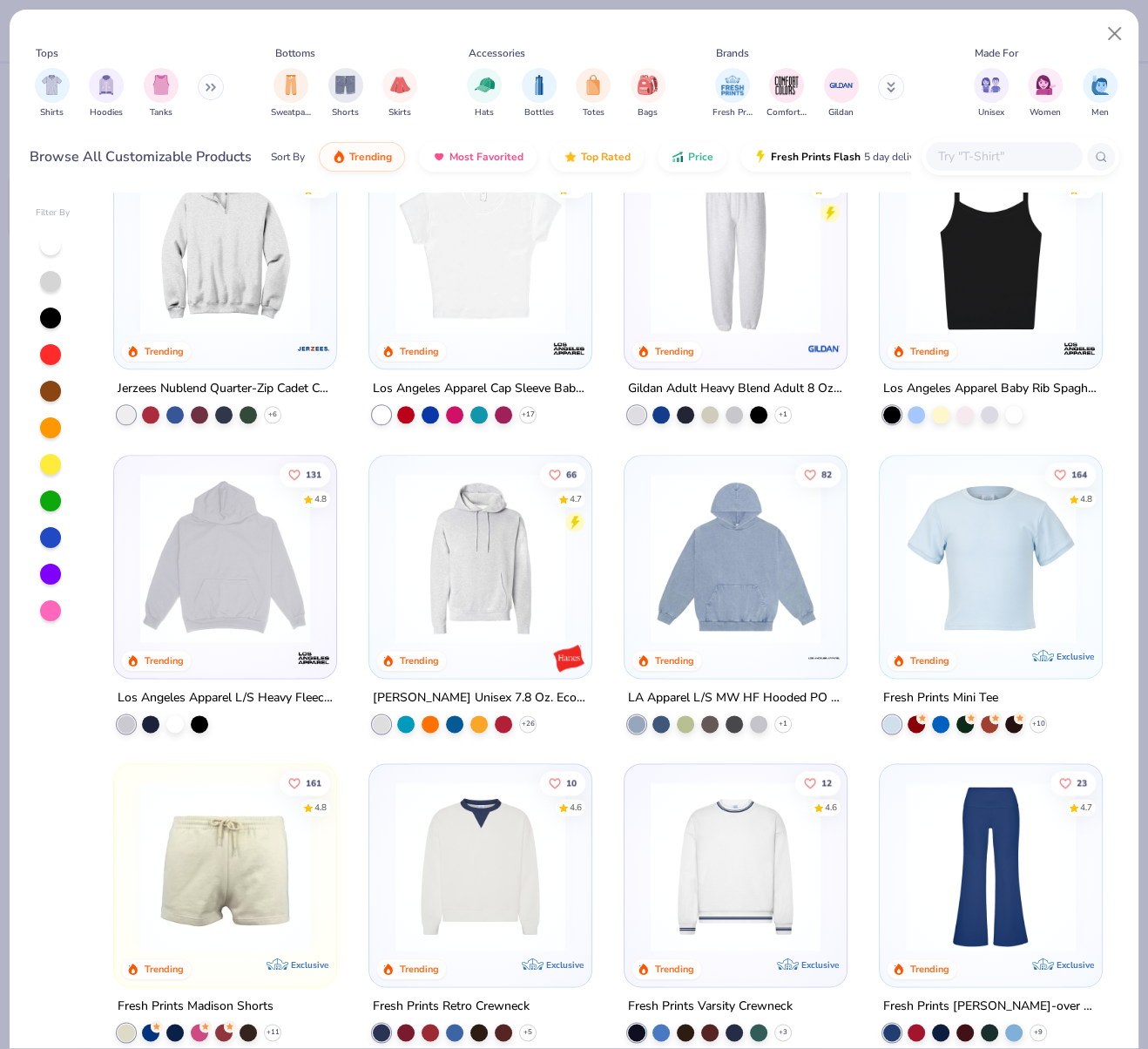
click at [937, 527] on img at bounding box center [991, 557] width 187 height 170
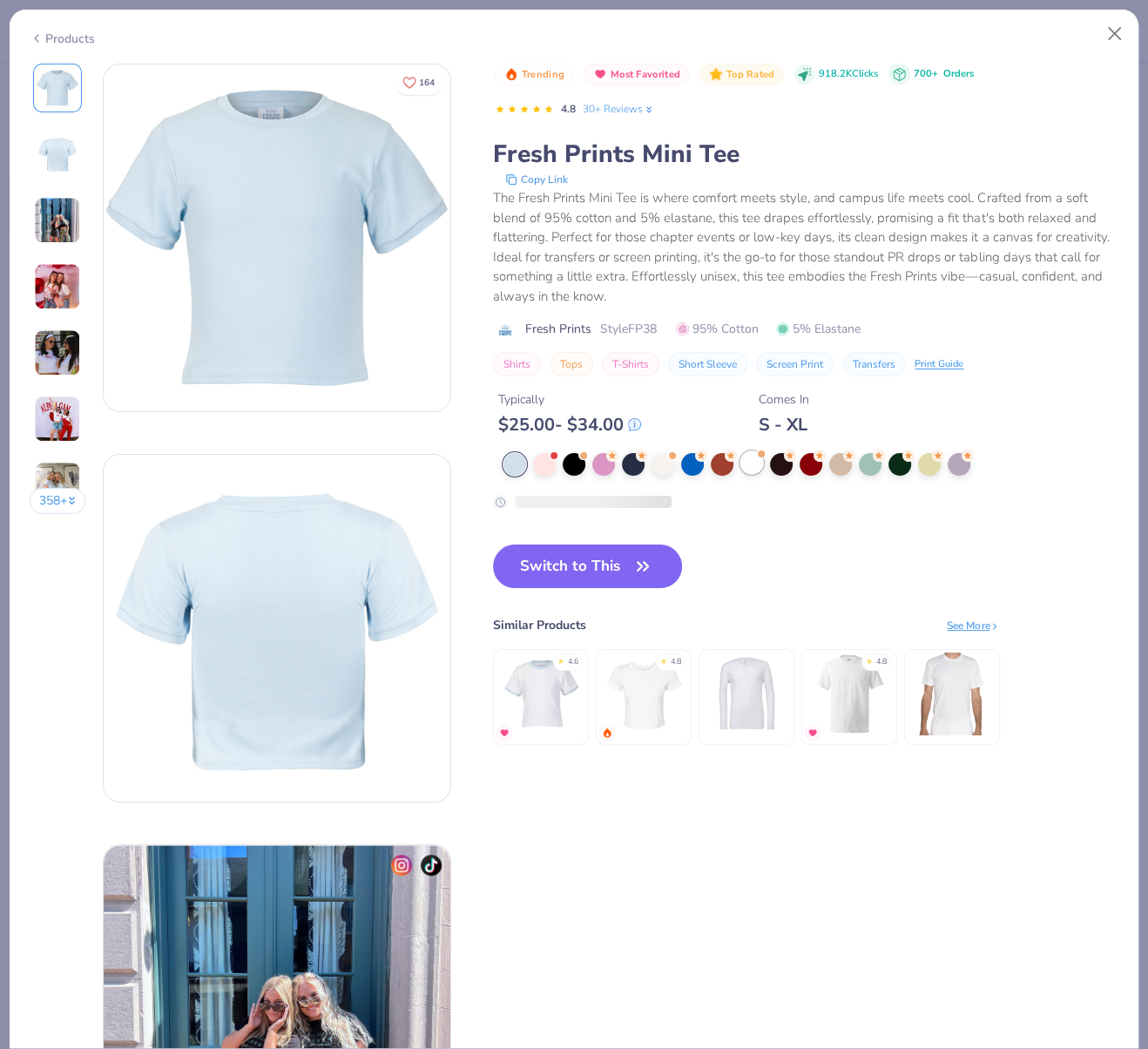
click at [757, 460] on div at bounding box center [751, 462] width 23 height 23
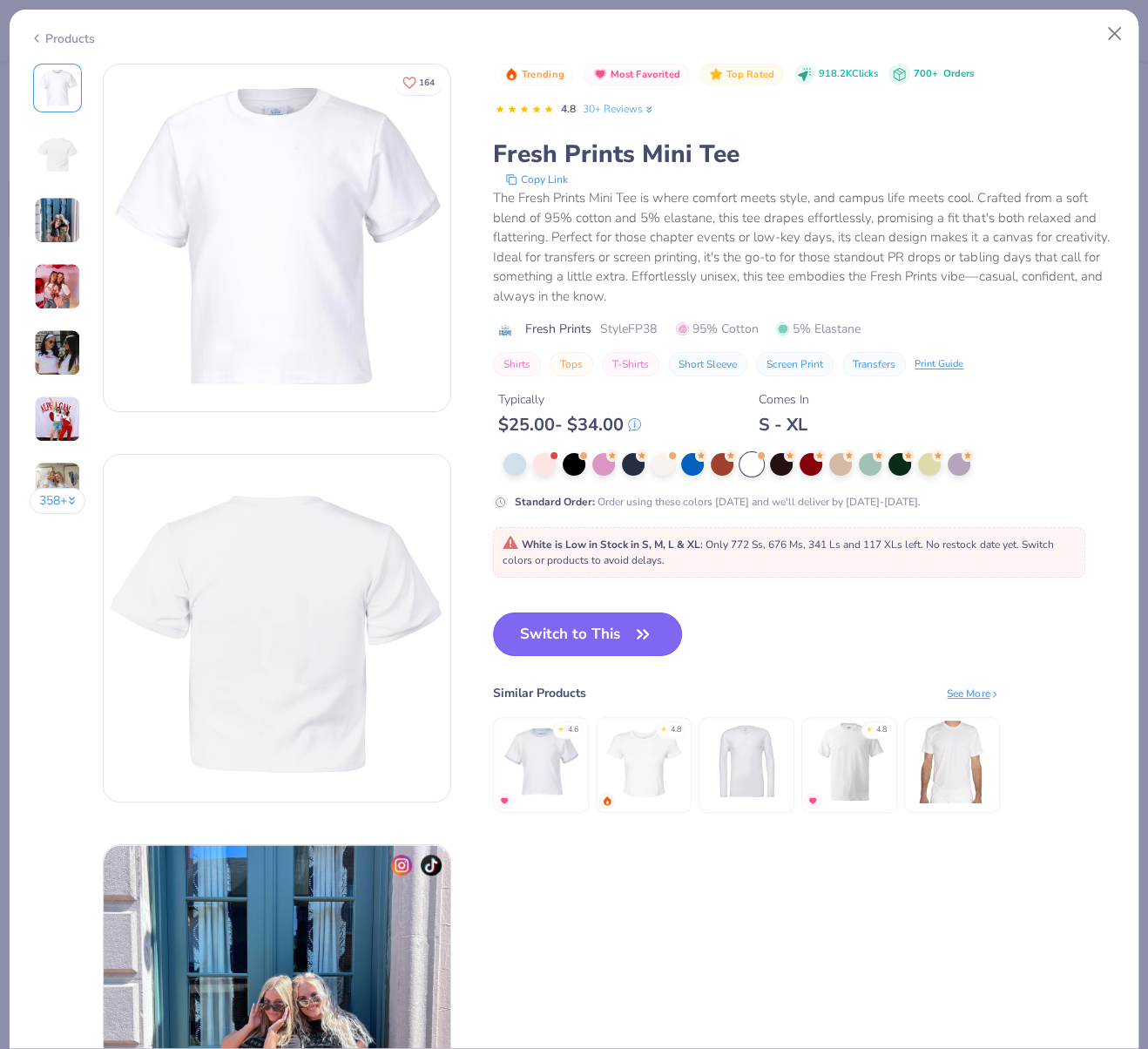
click at [609, 621] on button "Switch to This" at bounding box center [587, 634] width 189 height 44
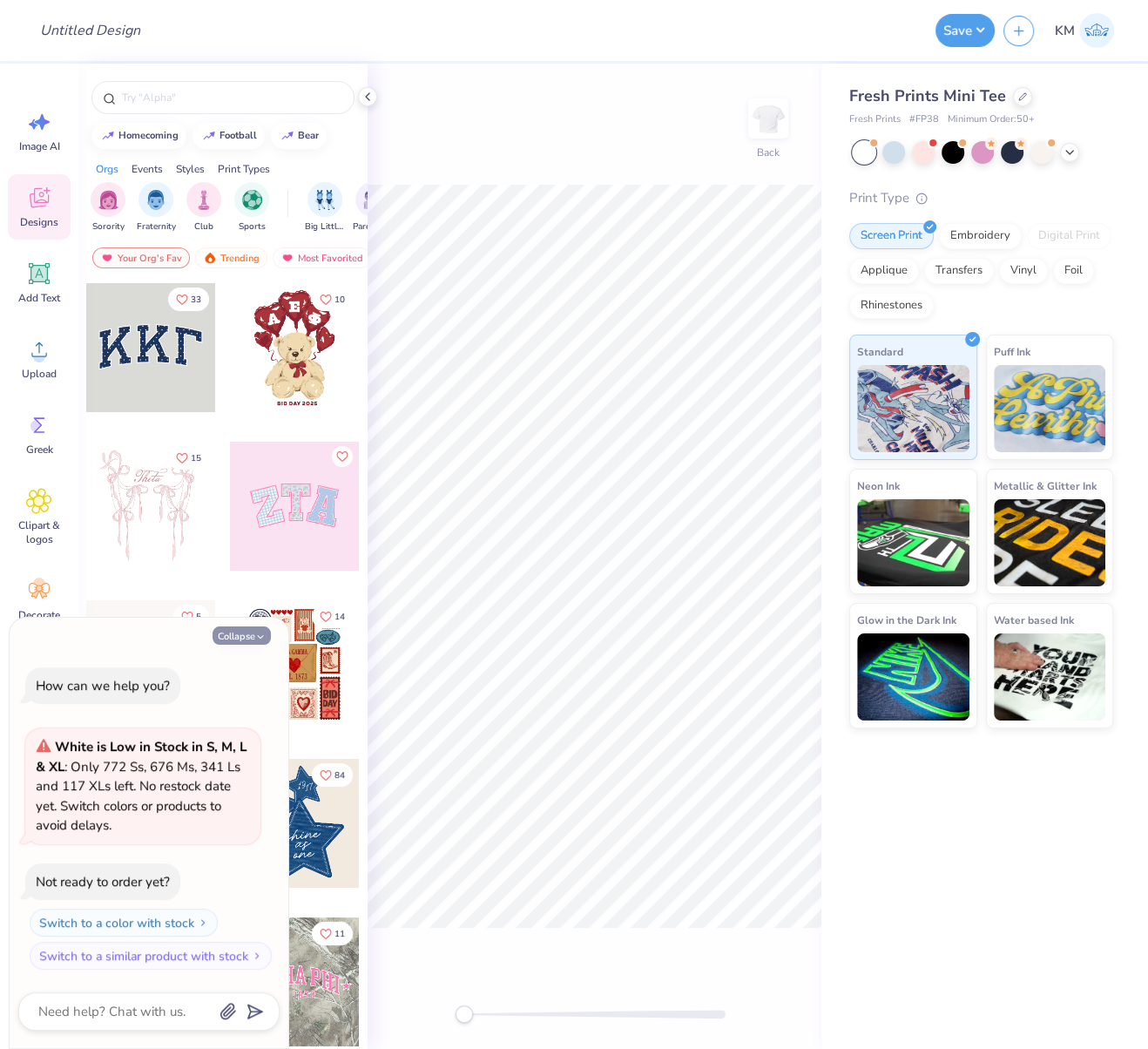
click at [238, 637] on button "Collapse" at bounding box center [242, 635] width 59 height 18
type textarea "x"
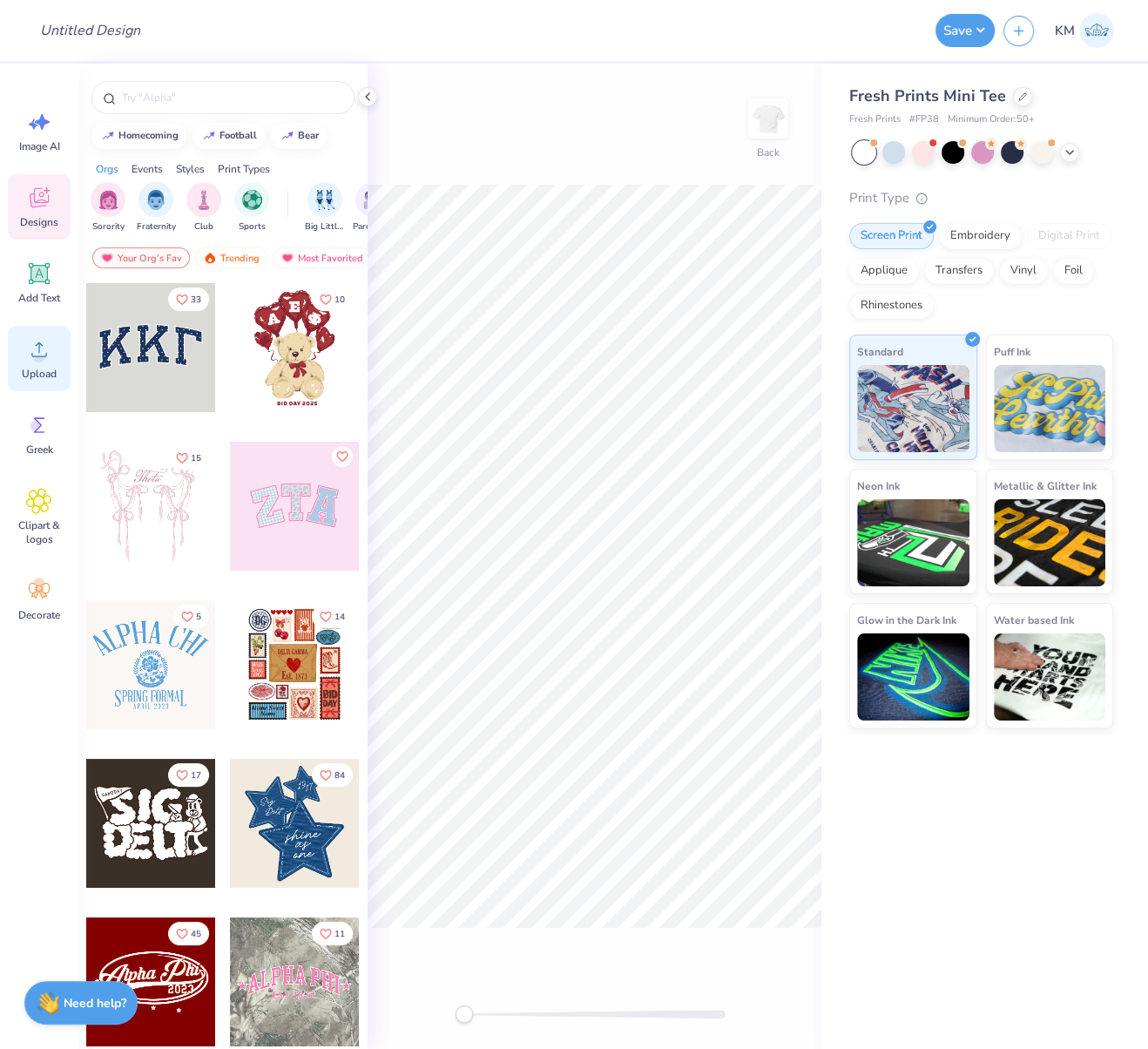
click at [31, 348] on icon at bounding box center [39, 349] width 26 height 26
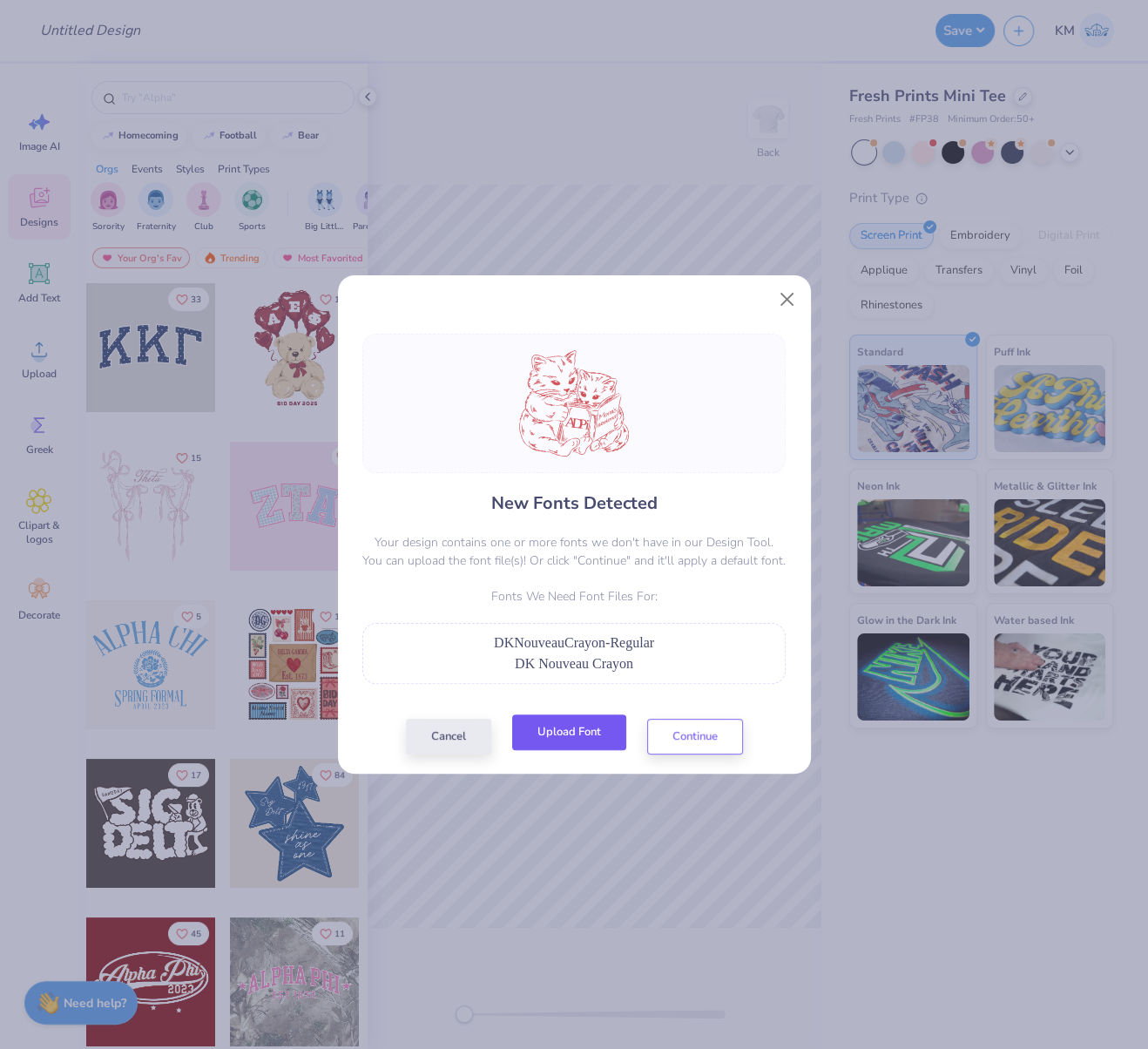
click at [587, 734] on button "Upload Font" at bounding box center [569, 733] width 114 height 36
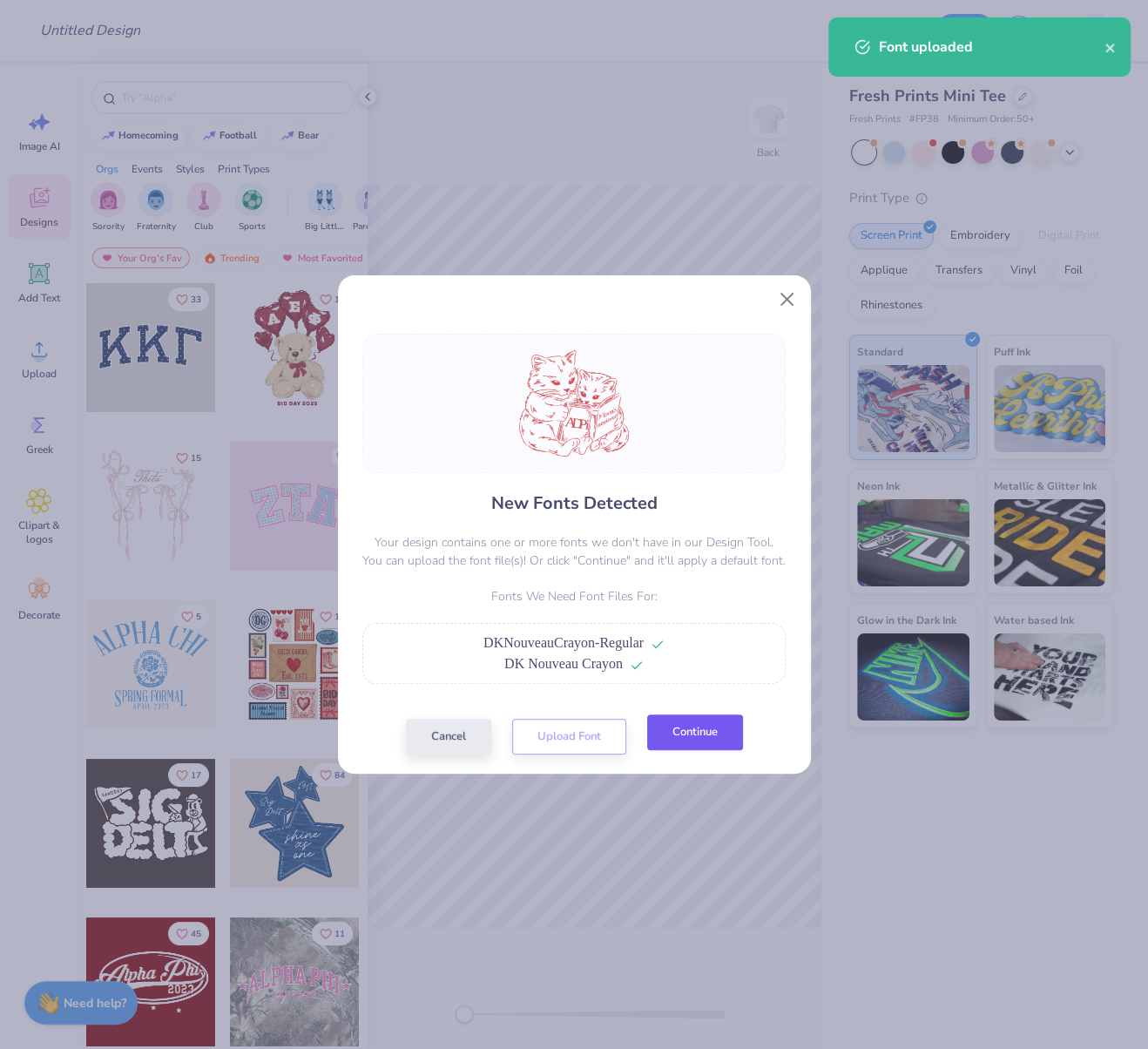
click at [680, 739] on button "Continue" at bounding box center [695, 733] width 95 height 36
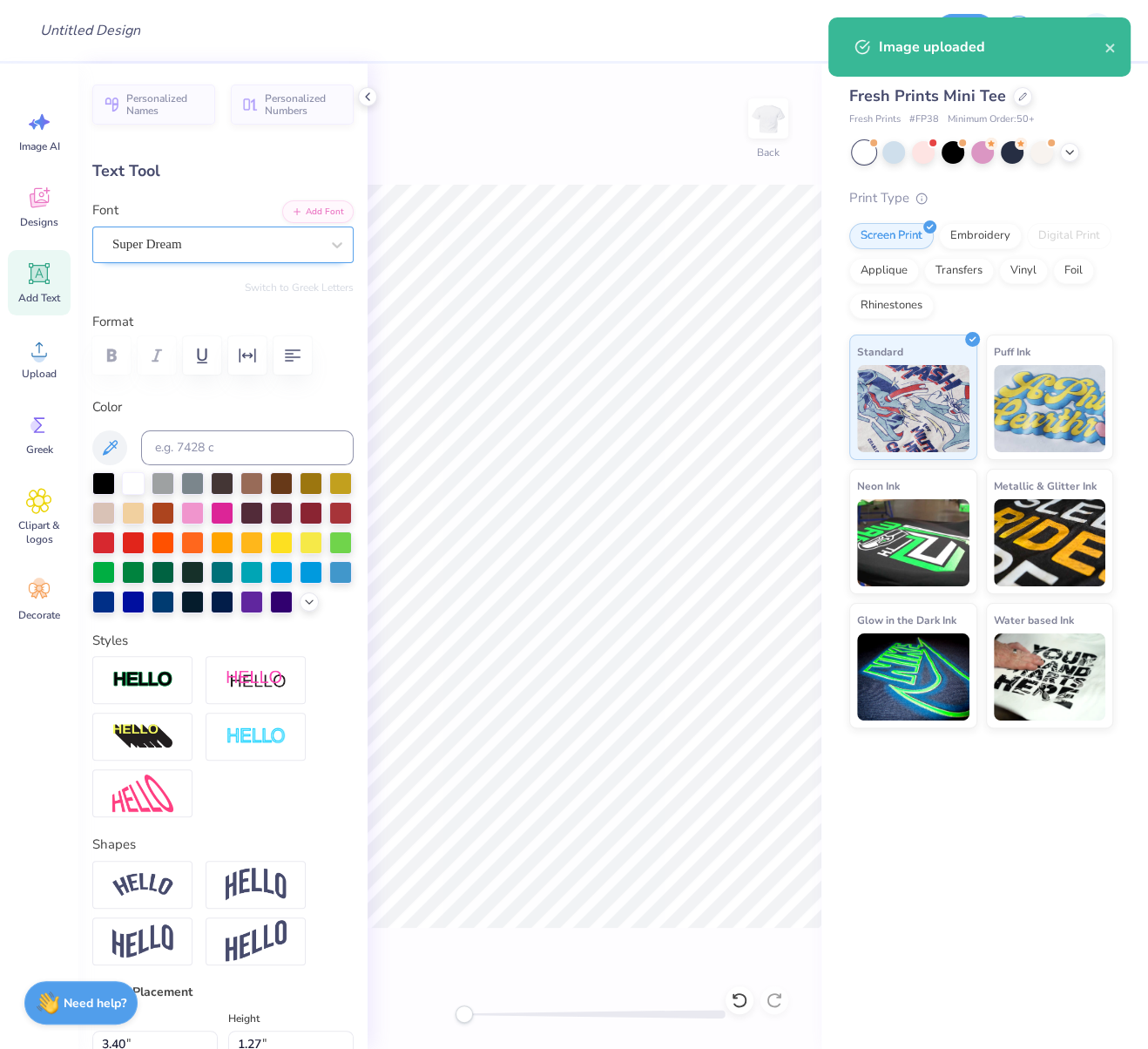
click at [243, 250] on div "Super Dream" at bounding box center [216, 244] width 211 height 27
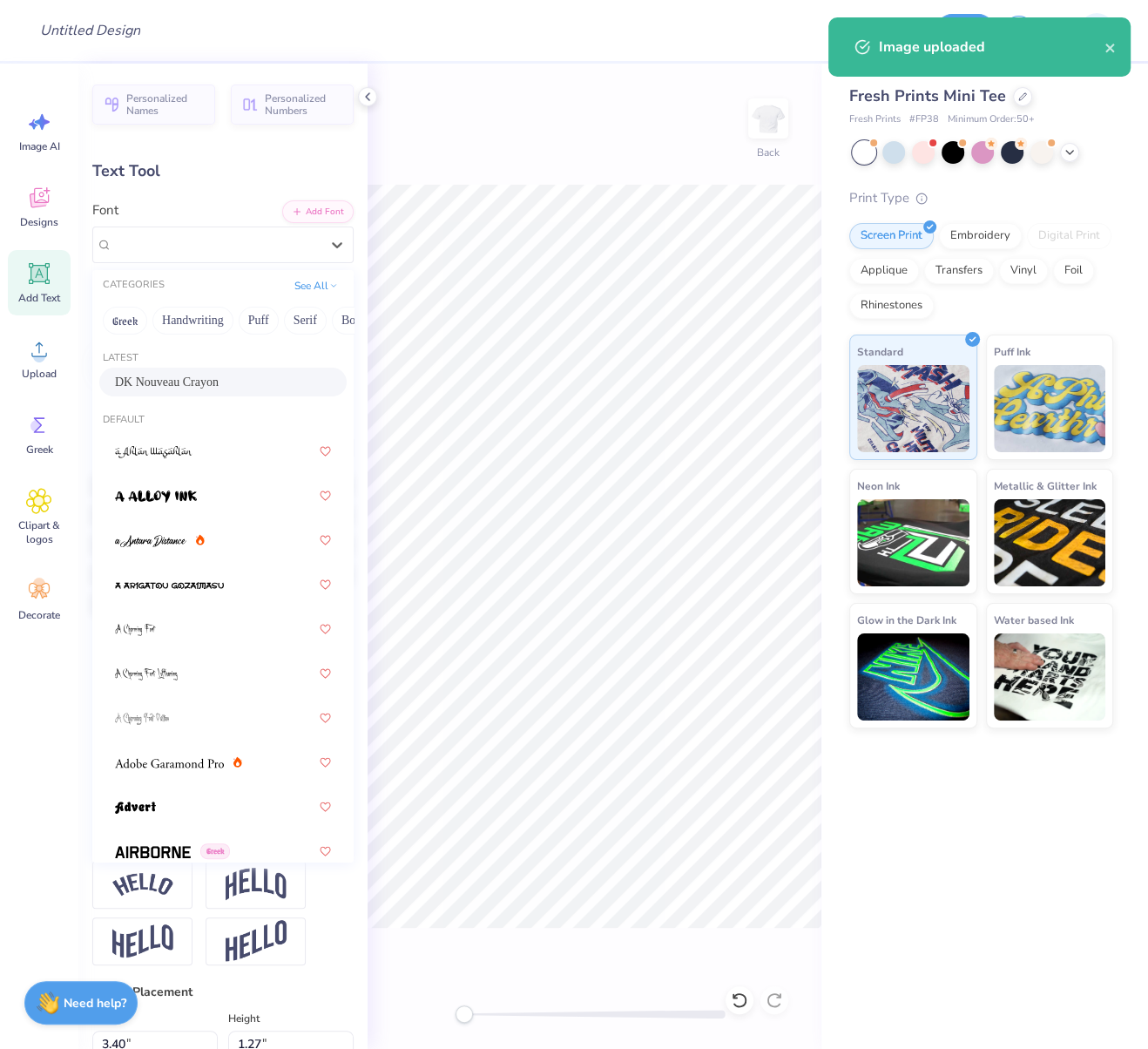
drag, startPoint x: 186, startPoint y: 381, endPoint x: 248, endPoint y: 387, distance: 62.3
click at [186, 381] on span "DK Nouveau Crayon" at bounding box center [167, 382] width 103 height 18
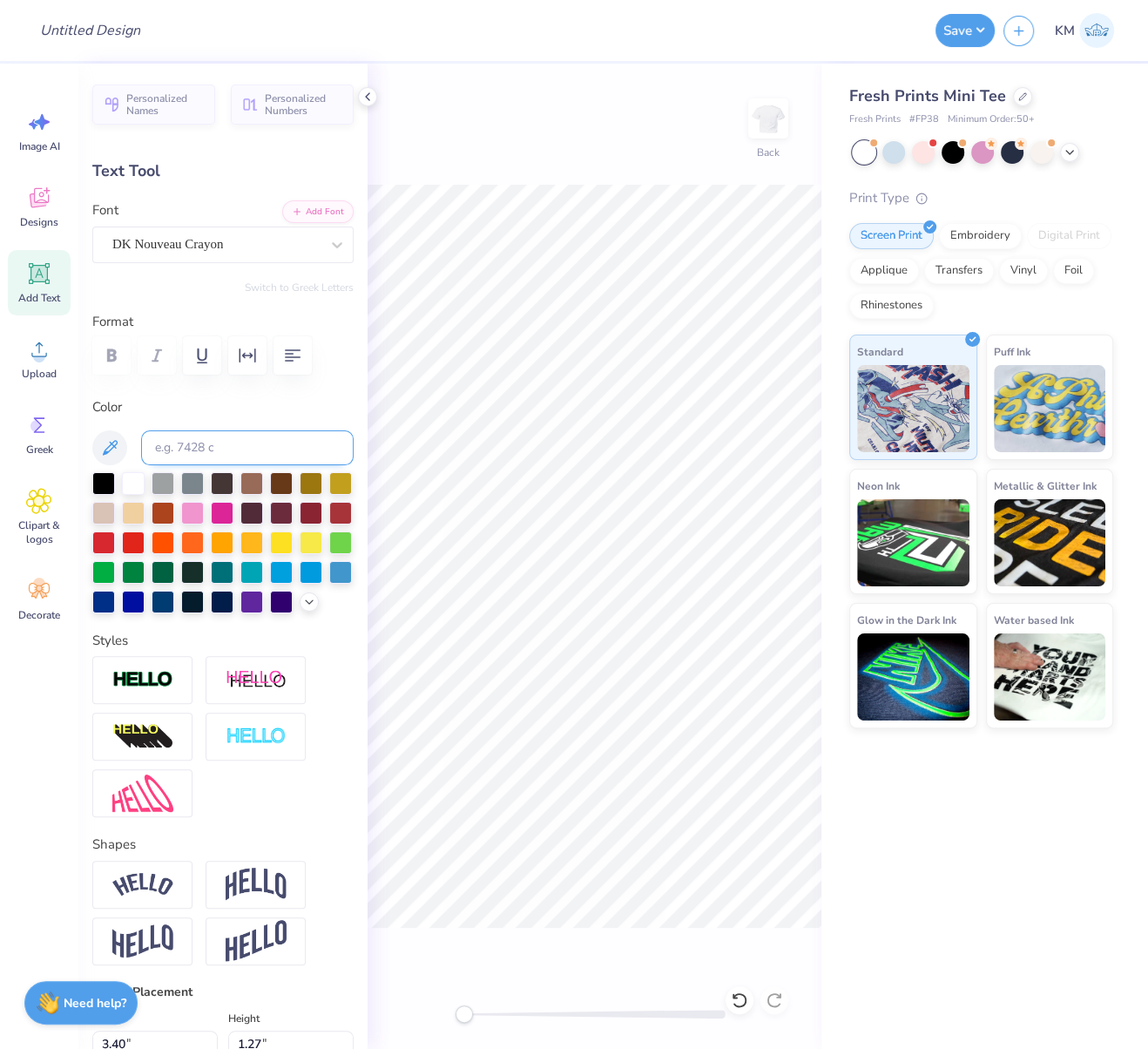
type input "0.0"
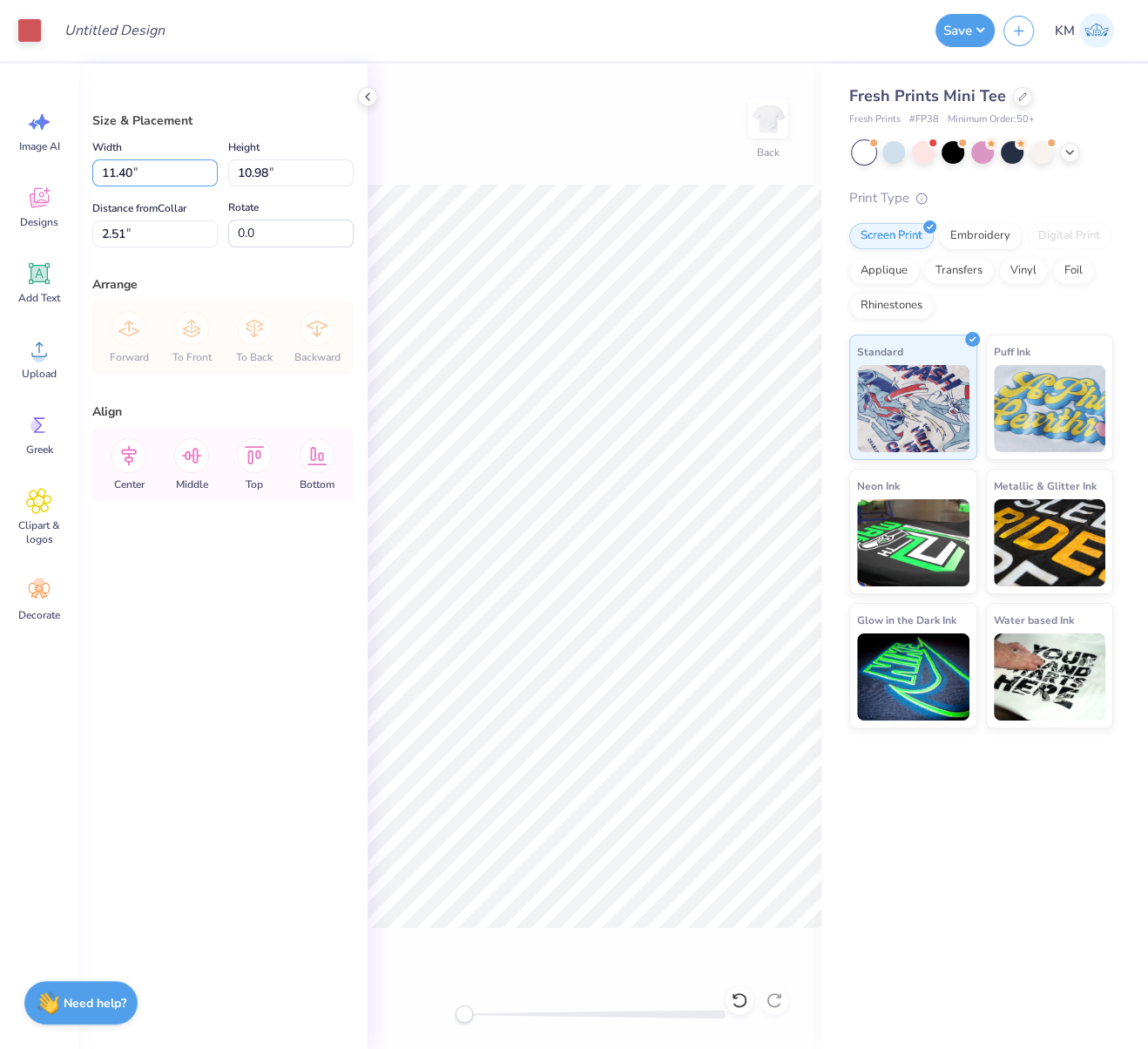
drag, startPoint x: 120, startPoint y: 166, endPoint x: 60, endPoint y: 166, distance: 60.0
click at [60, 165] on div "Art colors Design Title Save KM Image AI Designs Add Text Upload Greek Clipart …" at bounding box center [574, 524] width 1148 height 1049
type input "7.00"
type input "6.74"
drag, startPoint x: 153, startPoint y: 234, endPoint x: 105, endPoint y: 236, distance: 48.0
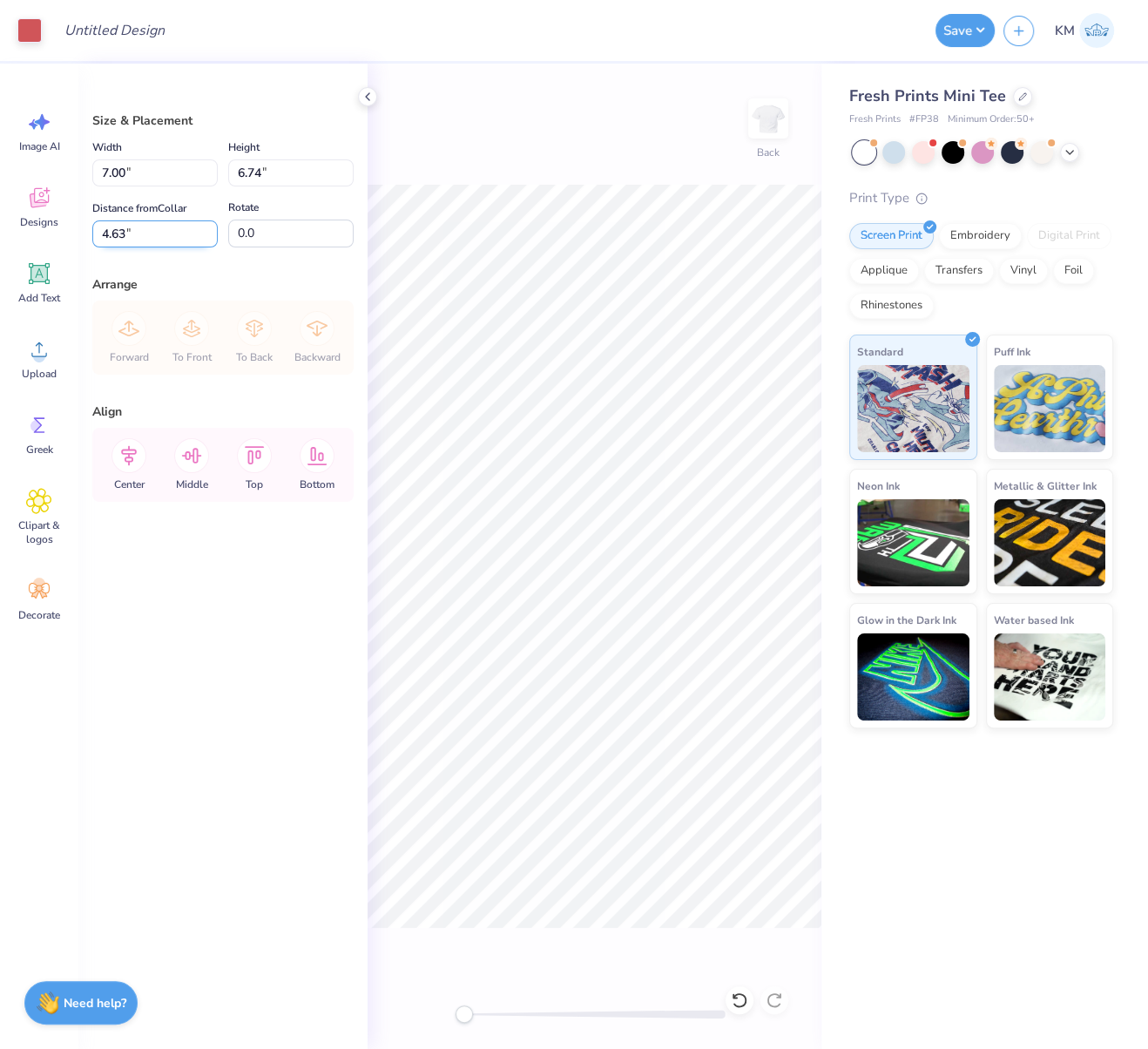
click at [99, 231] on input "4.63" at bounding box center [155, 234] width 125 height 27
type input "2.50"
click at [132, 443] on icon at bounding box center [128, 455] width 35 height 35
click at [712, 177] on div "Back" at bounding box center [594, 556] width 454 height 985
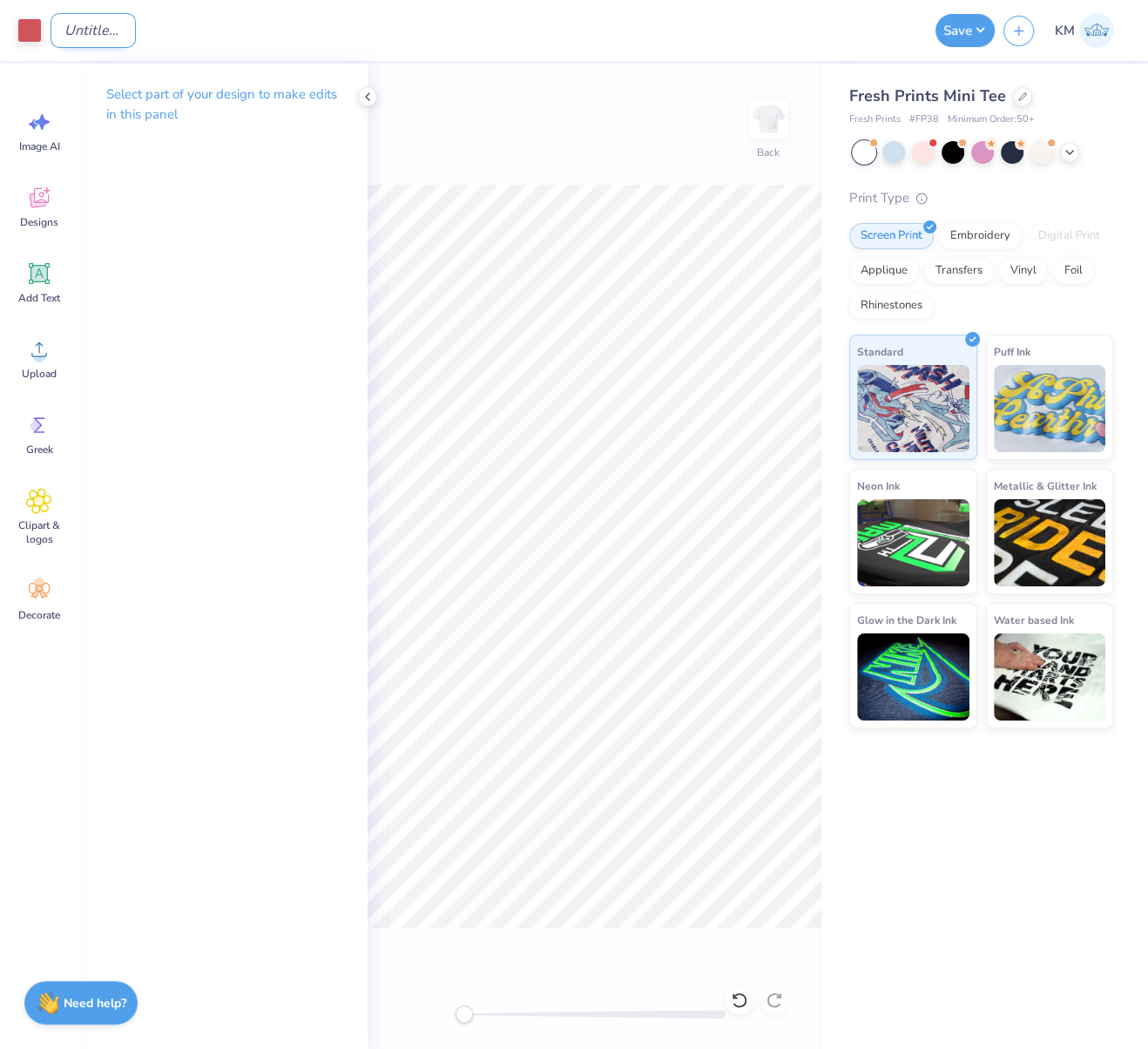
click at [130, 37] on input "Design Title" at bounding box center [93, 30] width 85 height 35
paste input "FPS240645"
type input "FPS240645"
drag, startPoint x: 971, startPoint y: 32, endPoint x: 971, endPoint y: 44, distance: 12.0
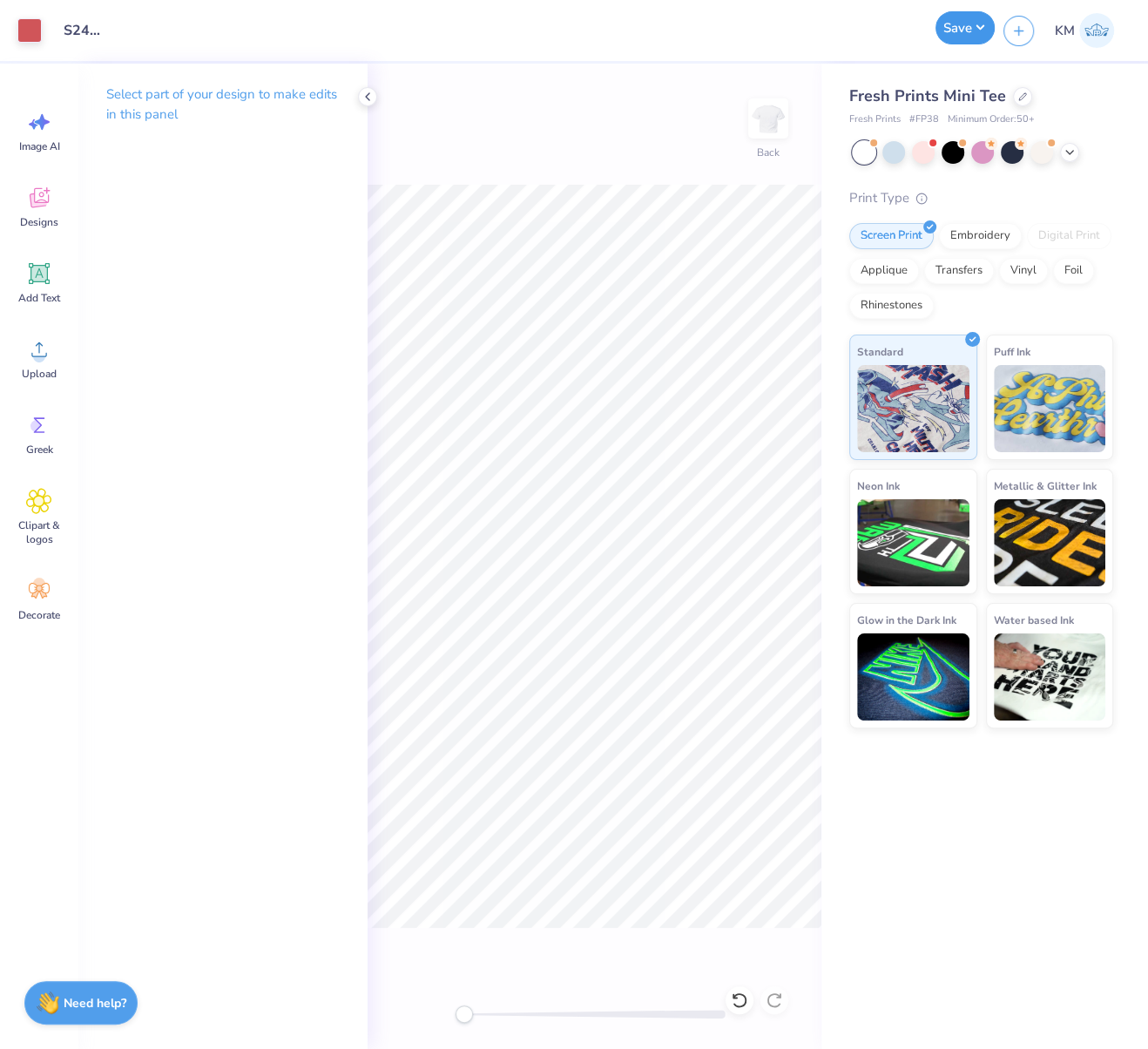
click at [970, 30] on button "Save" at bounding box center [965, 27] width 60 height 33
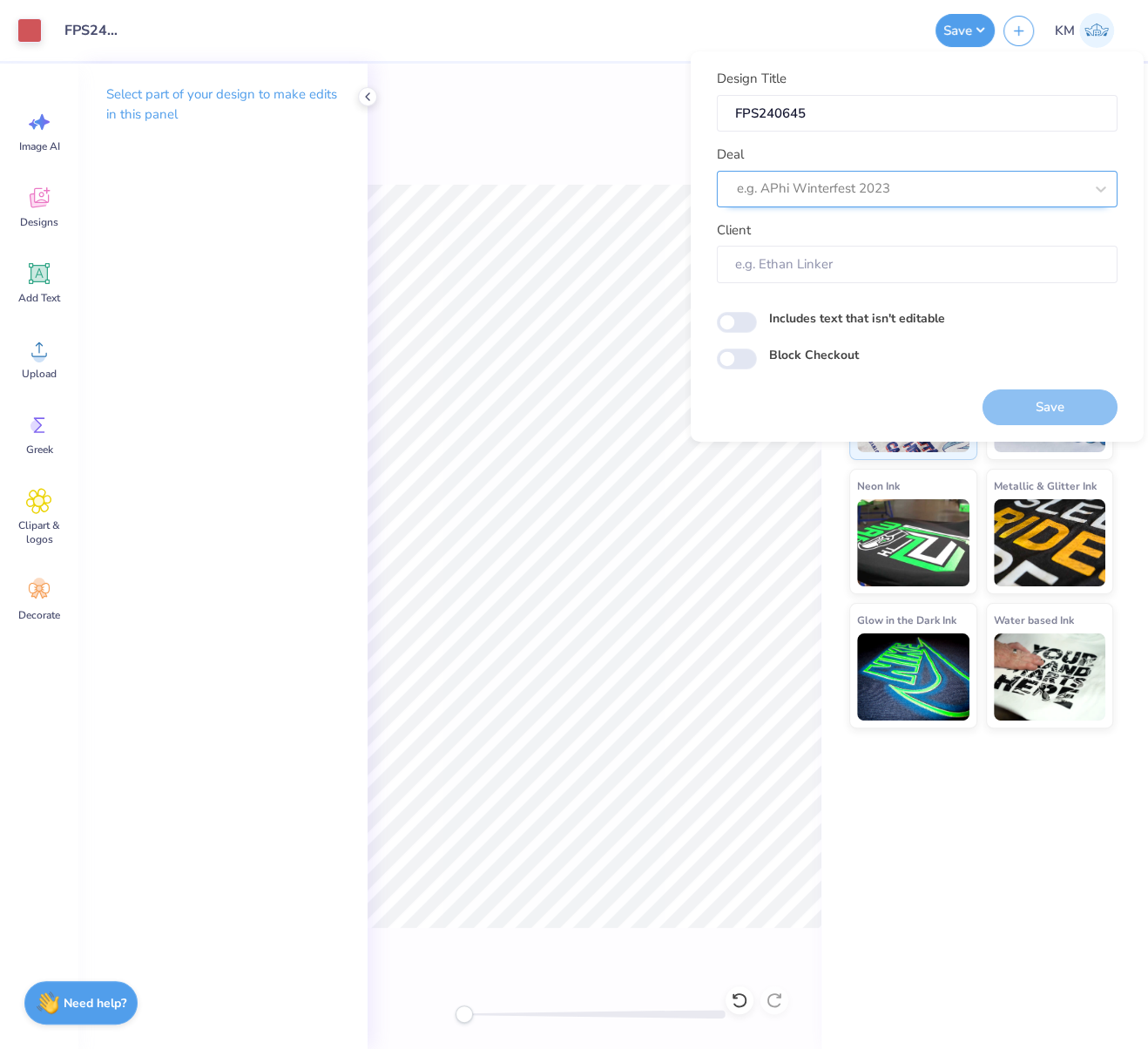
click at [875, 192] on div at bounding box center [909, 189] width 347 height 24
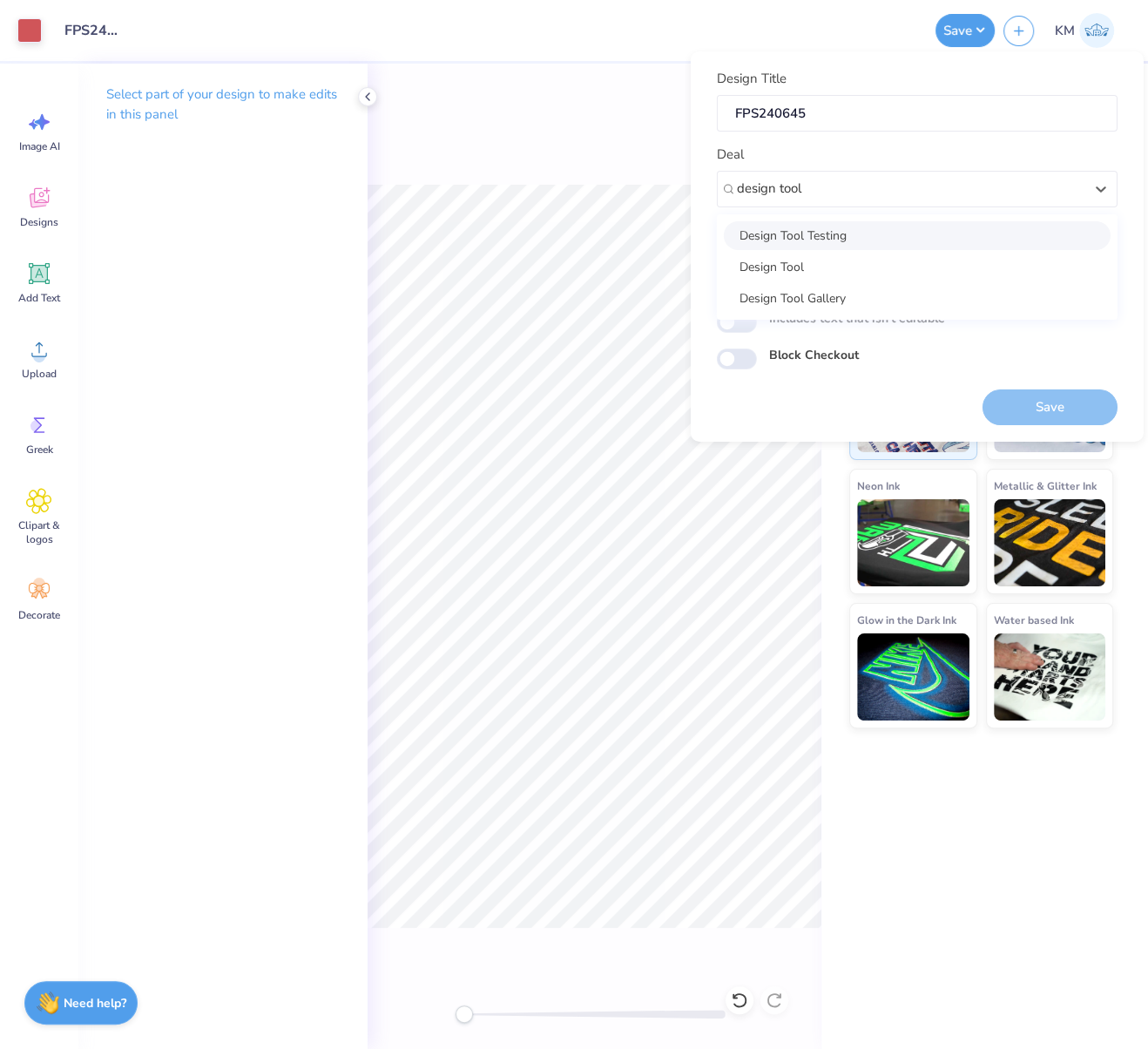
click at [862, 234] on div "Design Tool Testing" at bounding box center [916, 235] width 387 height 29
type input "design tool"
type input "Virajita Sharma"
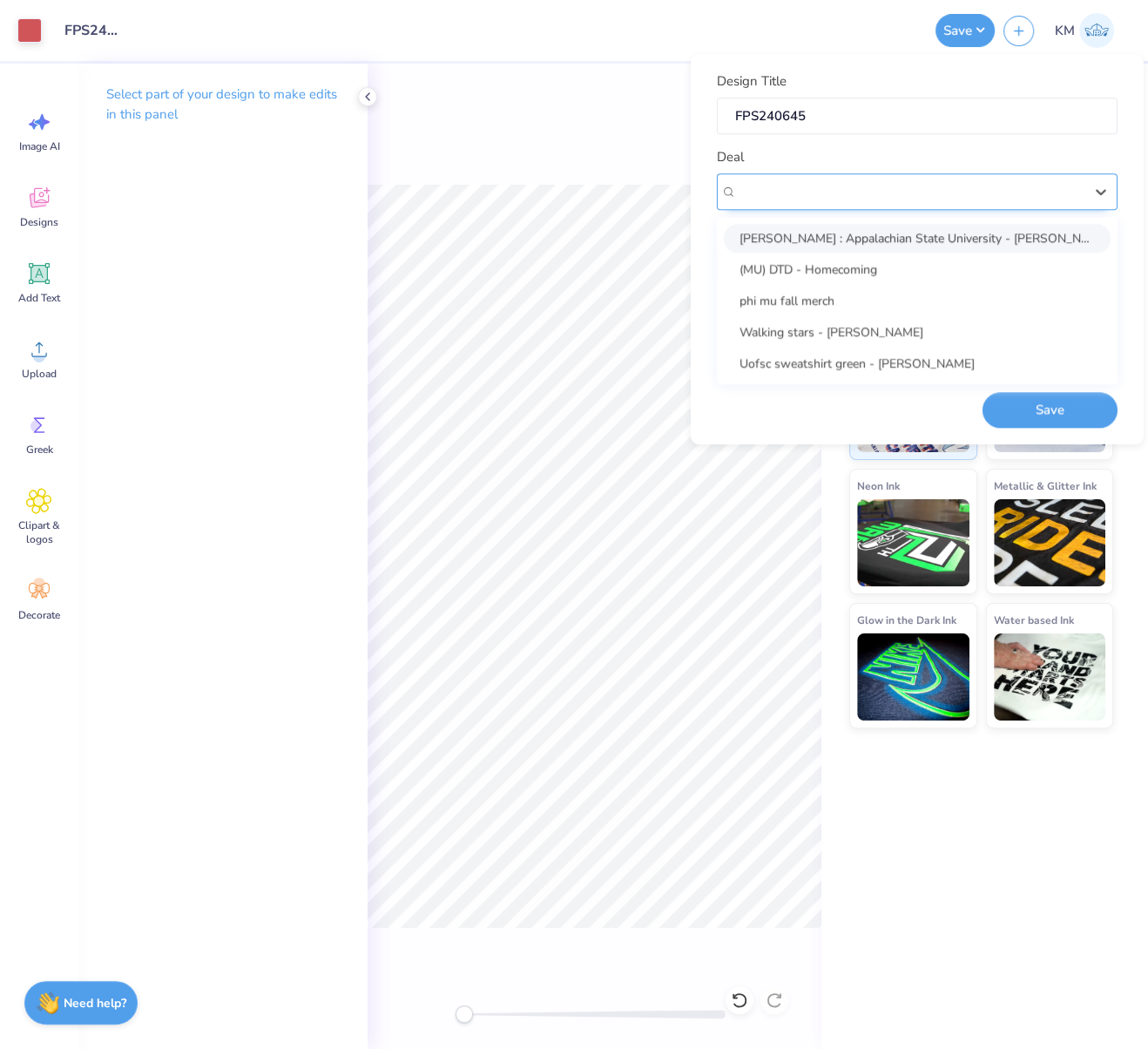
drag, startPoint x: 843, startPoint y: 179, endPoint x: 753, endPoint y: 178, distance: 90.0
click at [746, 176] on div "Design Tool Testing" at bounding box center [916, 191] width 401 height 37
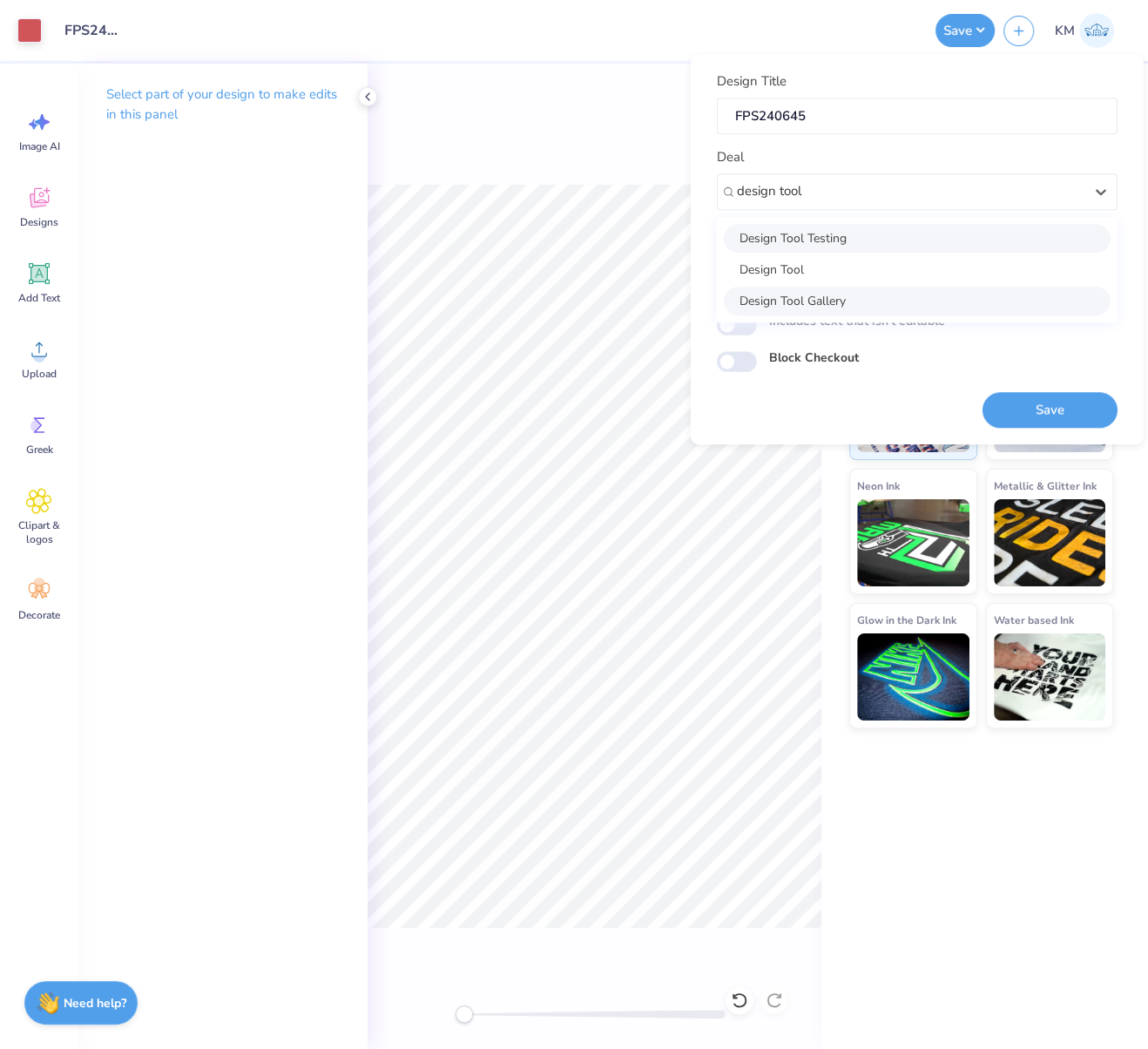
click at [823, 300] on div "Design Tool Gallery" at bounding box center [916, 300] width 387 height 29
type input "design tool"
type input "Design Tool Gallery User"
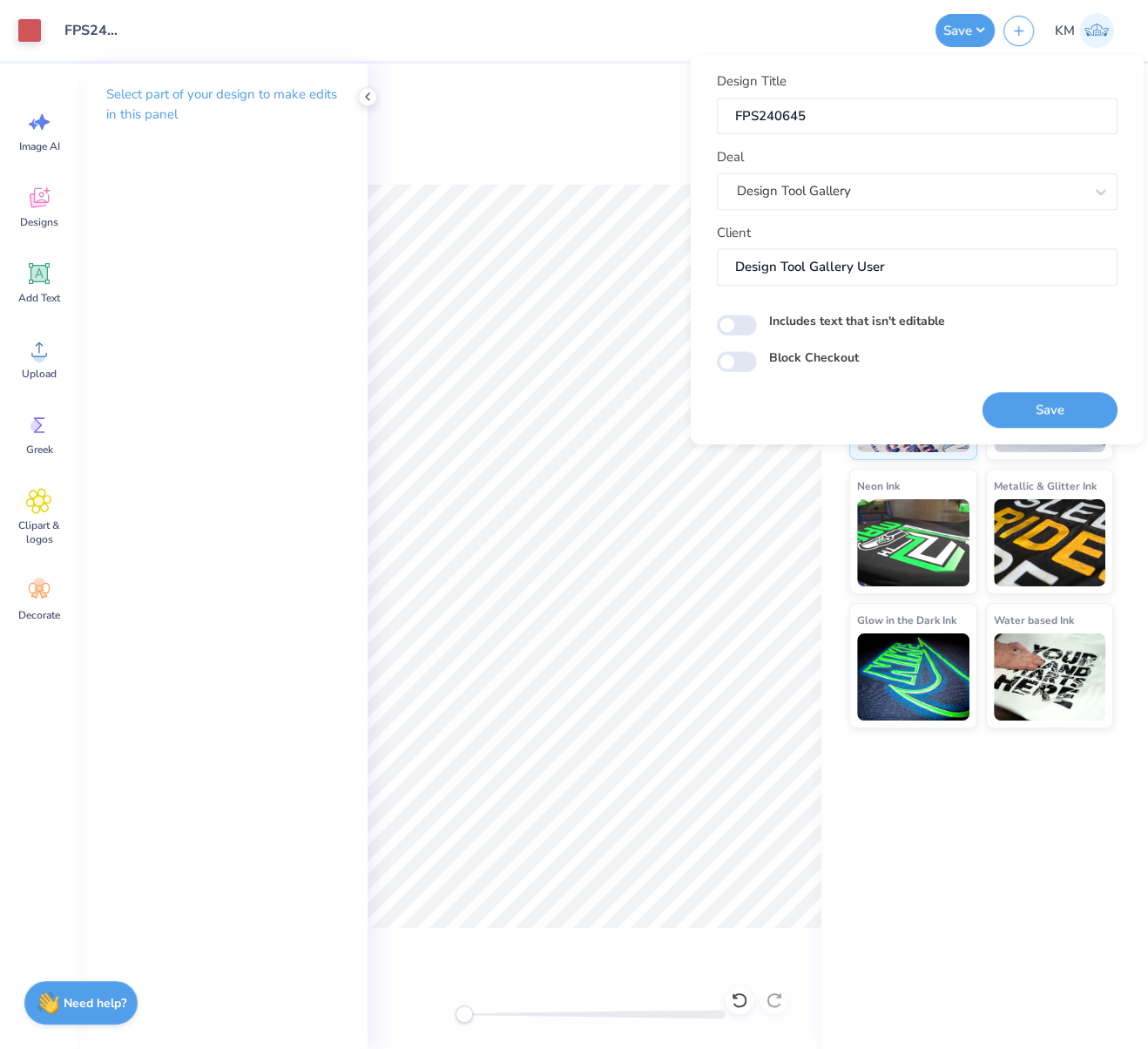
click at [863, 317] on label "Includes text that isn't editable" at bounding box center [857, 321] width 176 height 18
click at [756, 317] on input "Includes text that isn't editable" at bounding box center [737, 324] width 40 height 21
checkbox input "true"
click at [1055, 405] on button "Save" at bounding box center [1050, 410] width 135 height 36
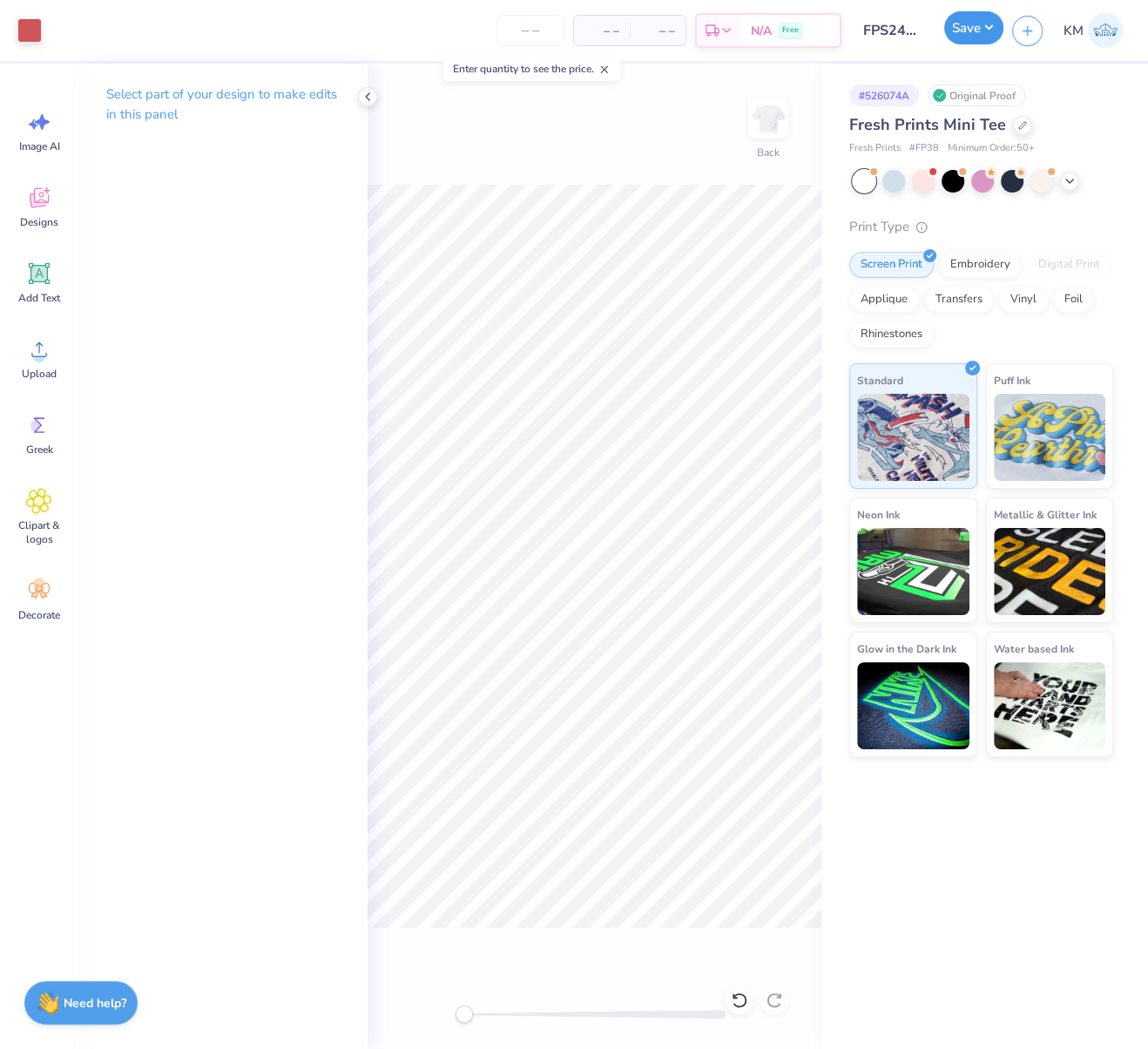
click at [982, 25] on button "Save" at bounding box center [974, 27] width 60 height 33
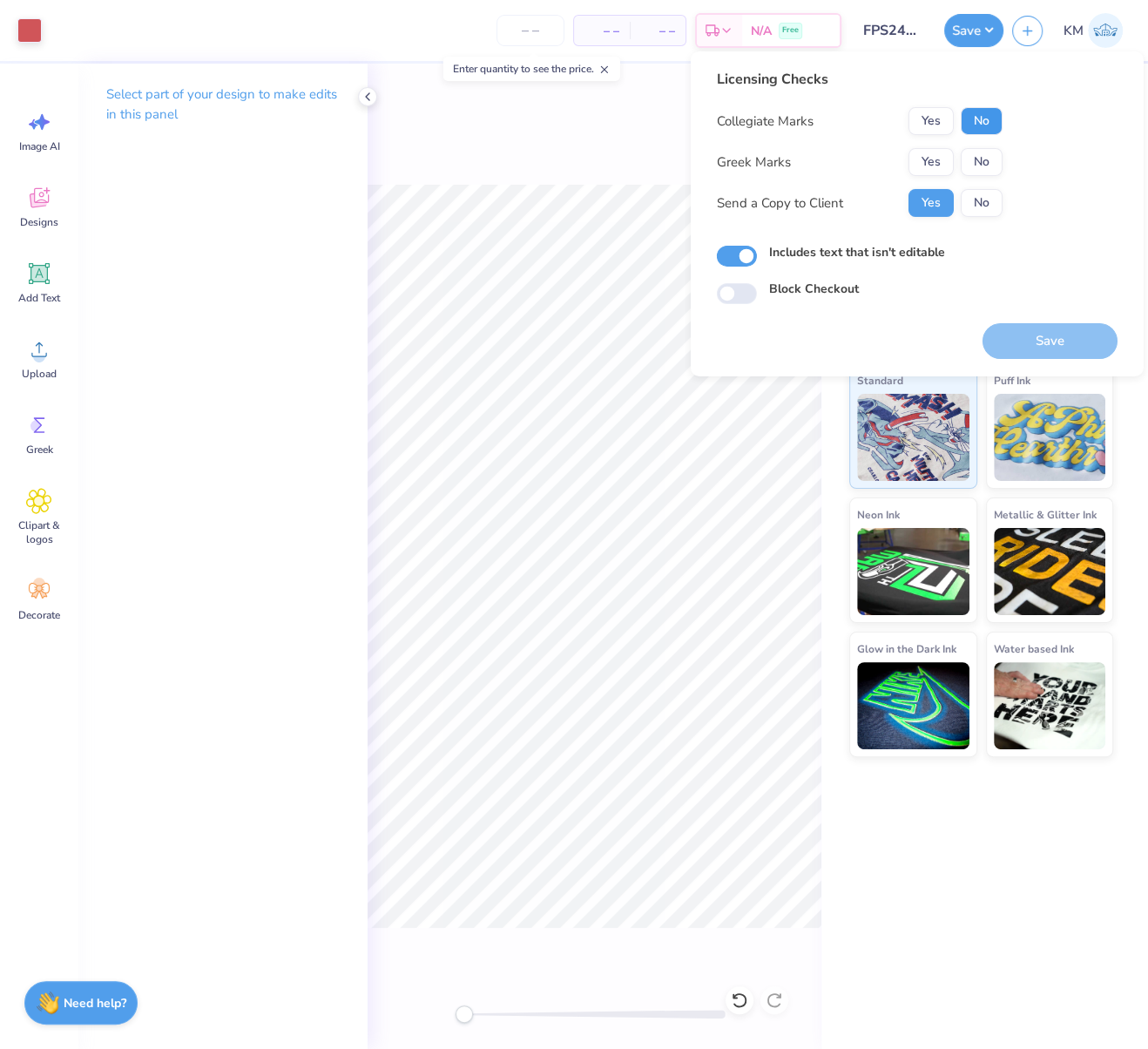
click at [981, 123] on button "No" at bounding box center [982, 121] width 42 height 28
click at [943, 161] on button "Yes" at bounding box center [931, 162] width 46 height 28
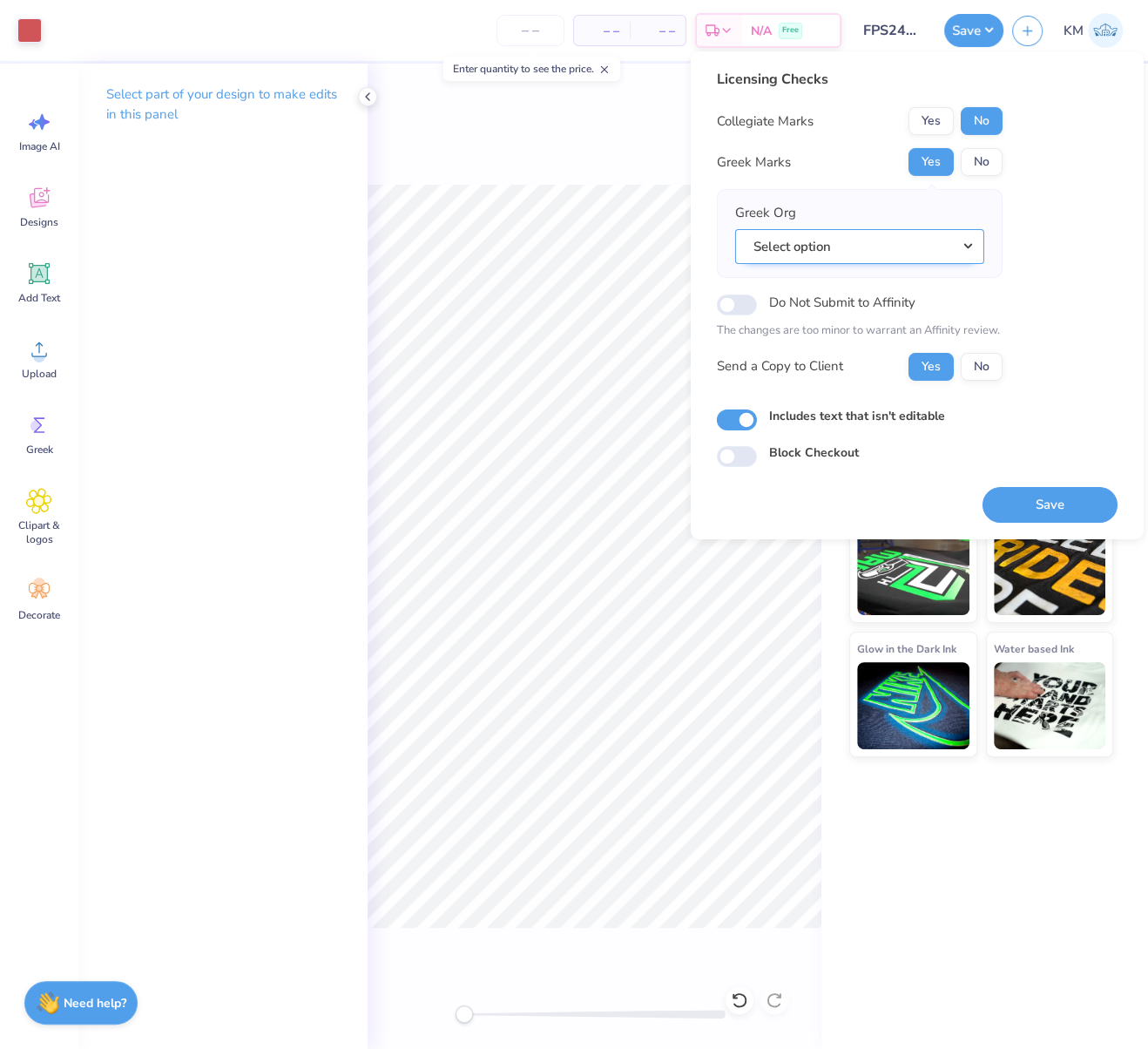
click at [971, 244] on button "Select option" at bounding box center [860, 247] width 249 height 36
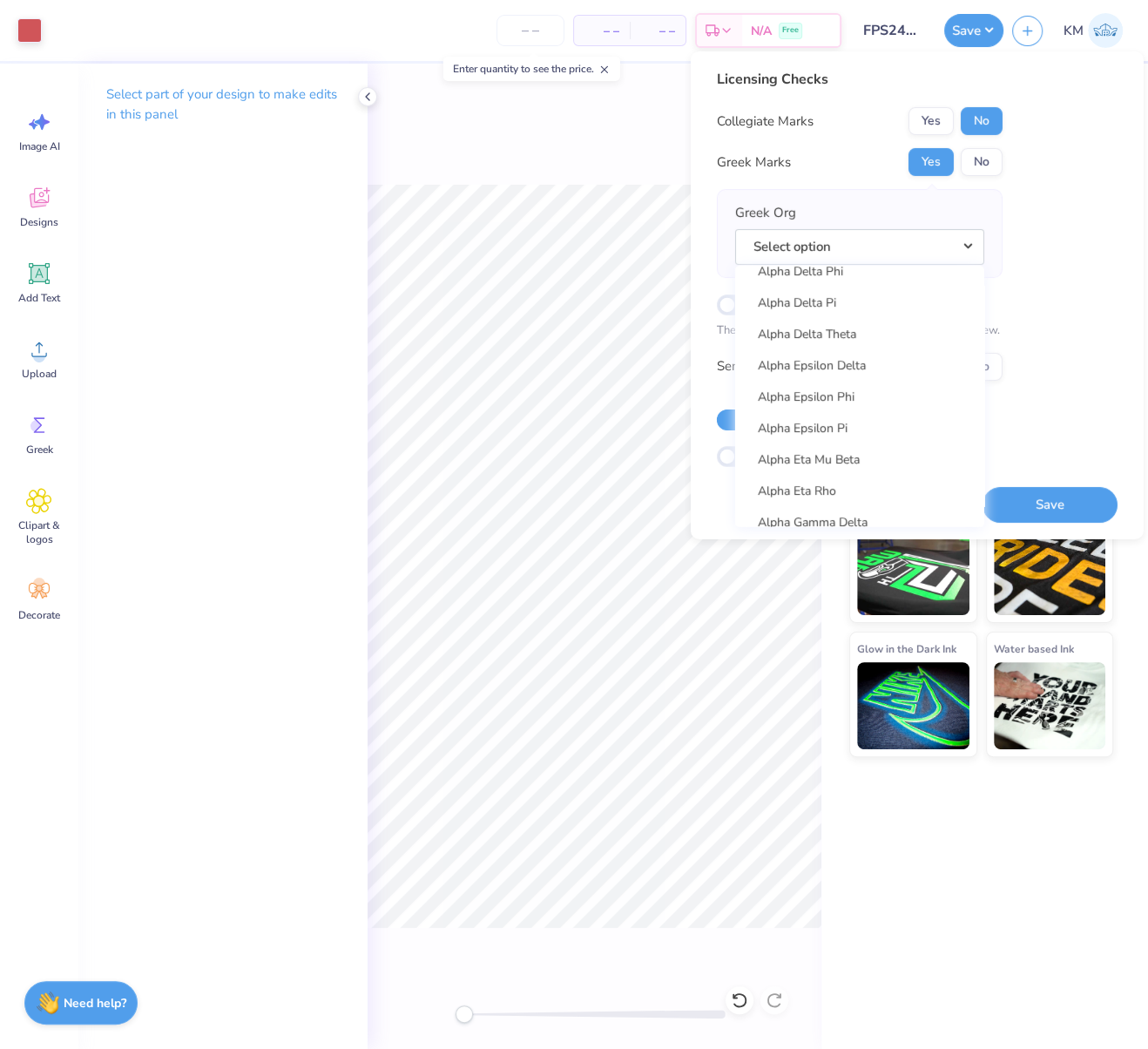
scroll to position [449, 0]
click at [827, 278] on link "Alpha Delta Pi" at bounding box center [860, 275] width 236 height 29
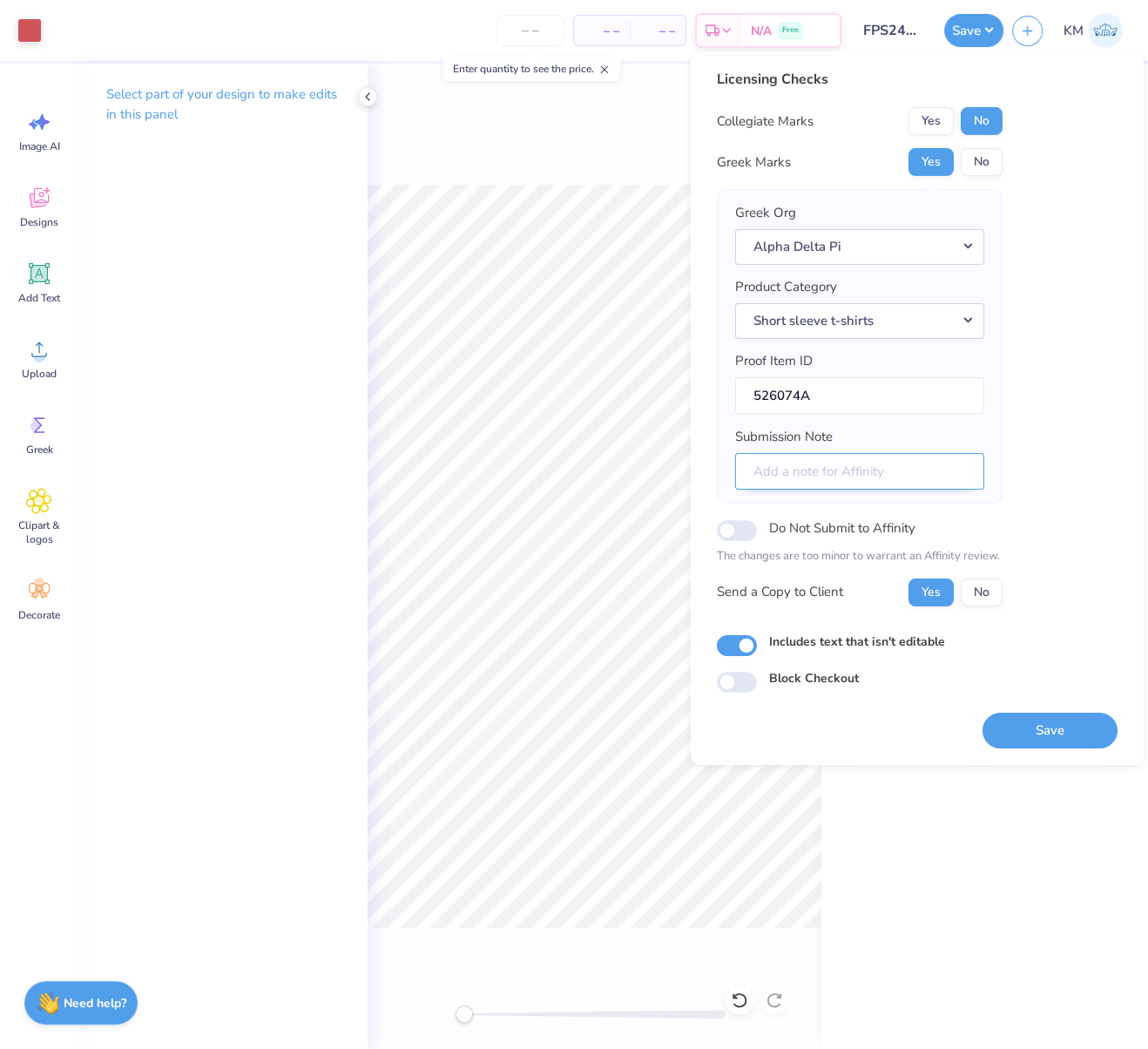
click at [865, 468] on input "Submission Note" at bounding box center [860, 471] width 249 height 38
paste input "Alpha Eta Chapter"
type input "Alpha Eta Chapter, Mom's Weekend event"
click at [989, 590] on button "No" at bounding box center [982, 592] width 42 height 28
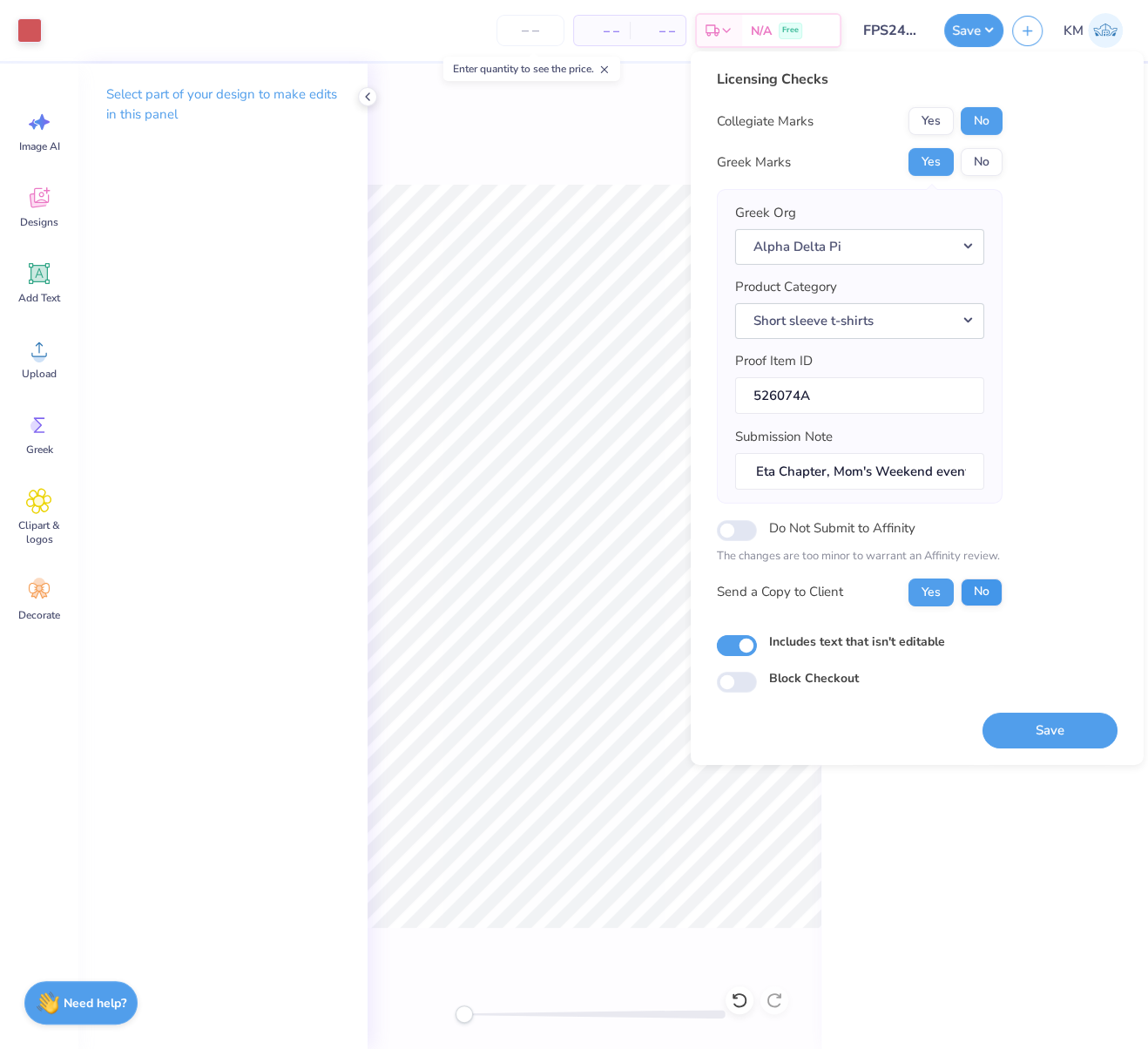
scroll to position [0, 0]
drag, startPoint x: 1073, startPoint y: 734, endPoint x: 1035, endPoint y: 833, distance: 106.0
click at [1073, 734] on button "Save" at bounding box center [1050, 730] width 135 height 36
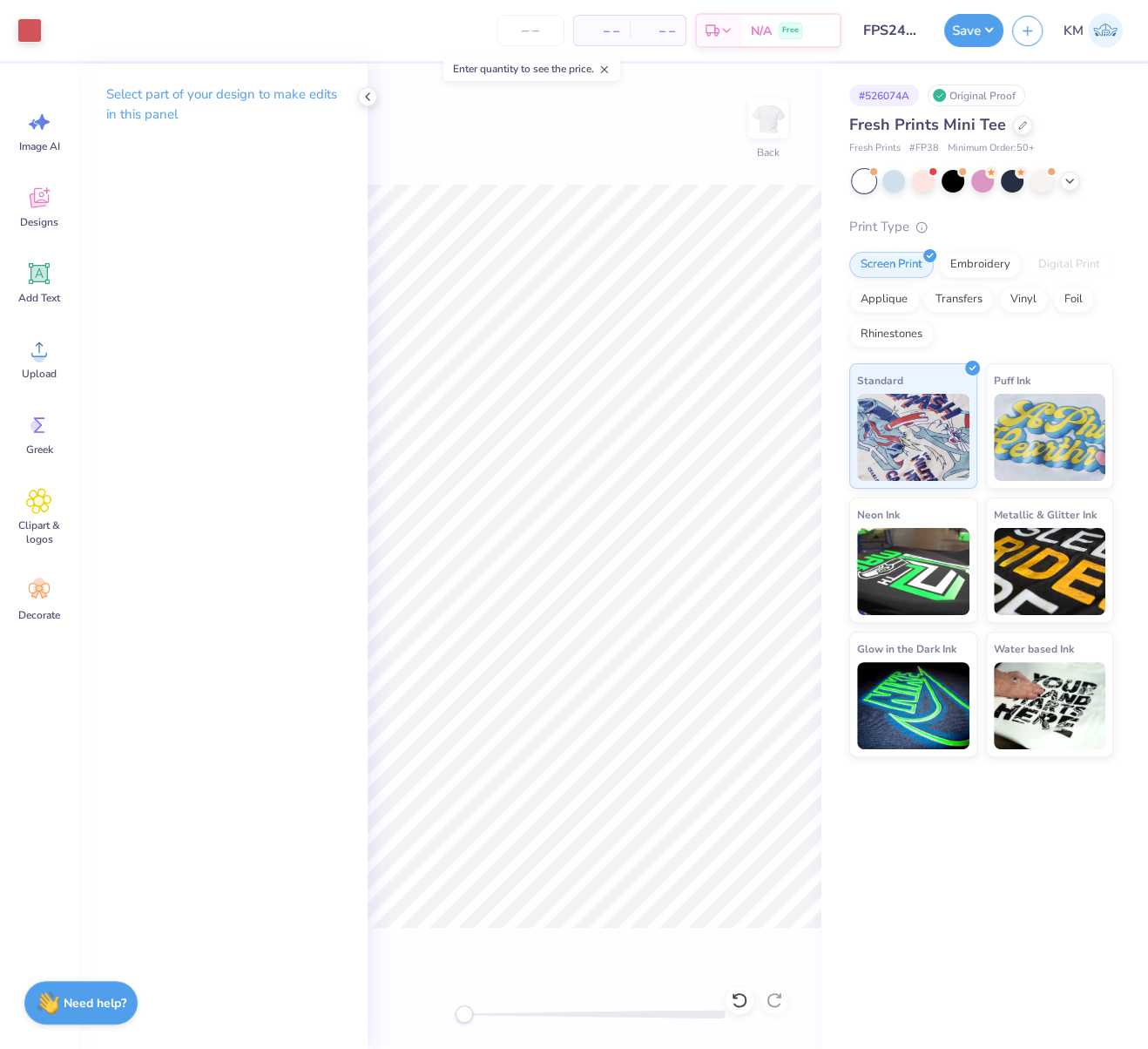
scroll to position [0, 17]
drag, startPoint x: 864, startPoint y: 30, endPoint x: 923, endPoint y: 24, distance: 59.3
click at [944, 25] on div "Art colors – – Per Item – – Total Est. Delivery N/A Free Design Title FPS240645…" at bounding box center [574, 30] width 1148 height 61
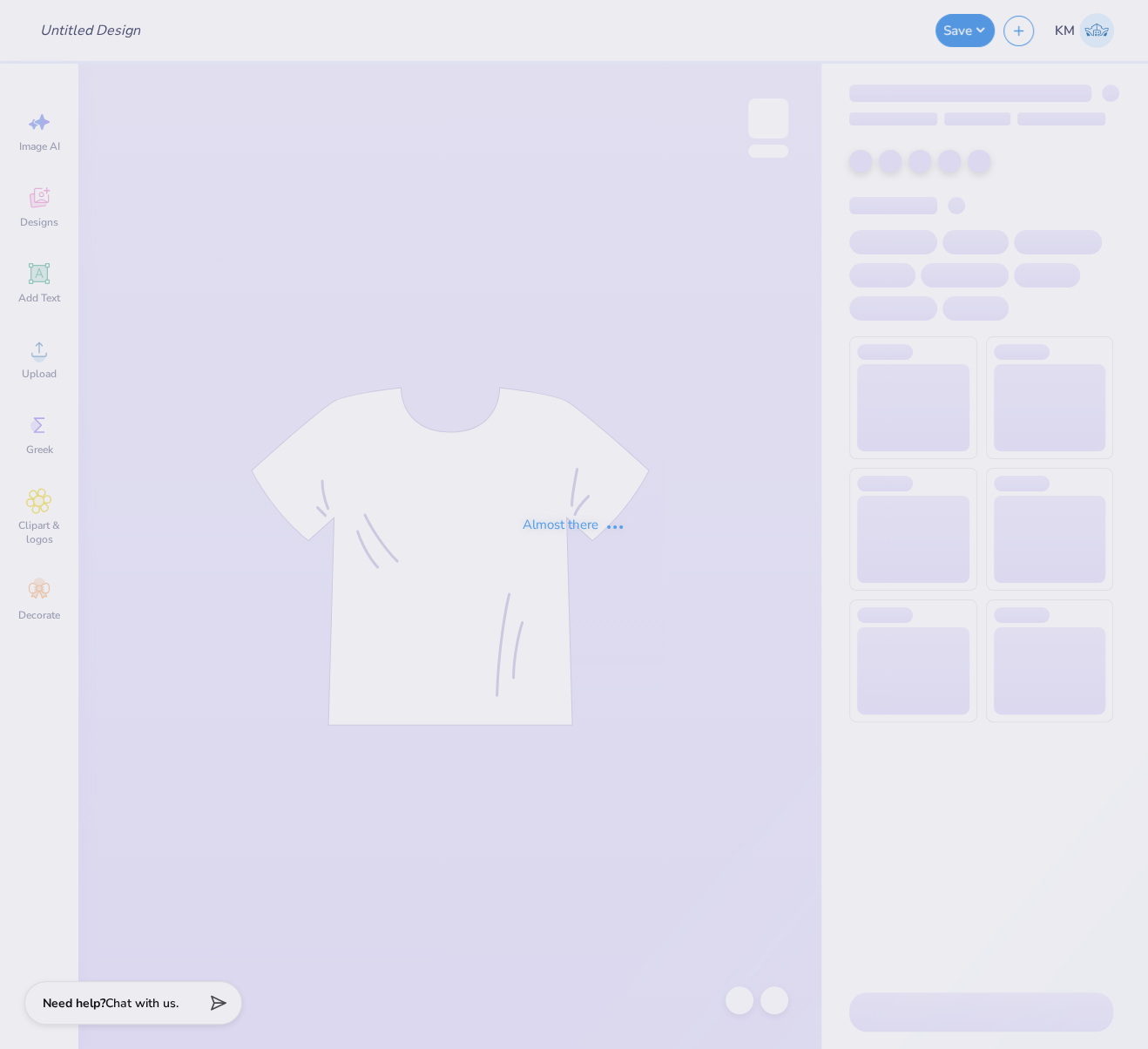
type input "FPS240645"
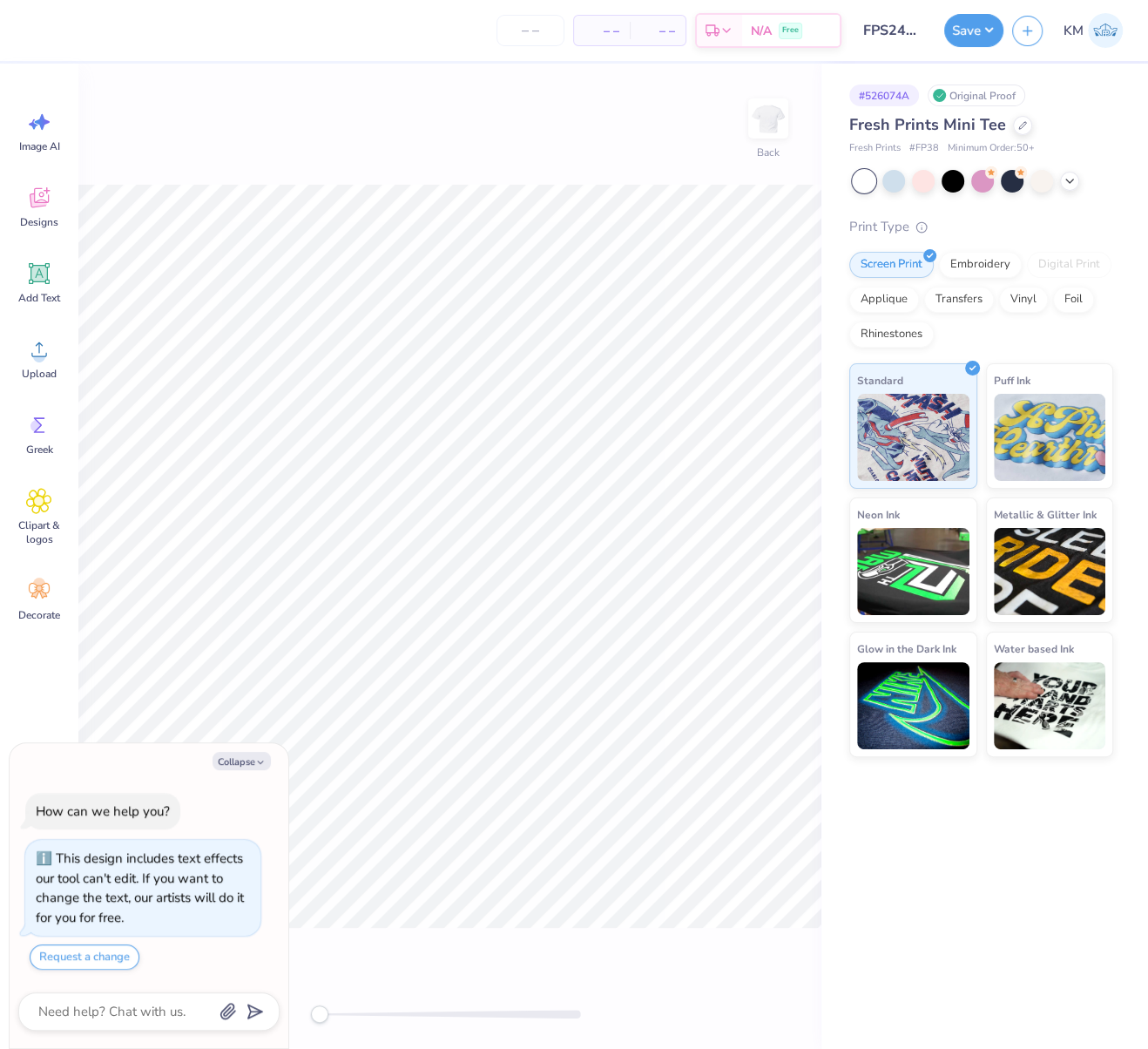
scroll to position [46, 0]
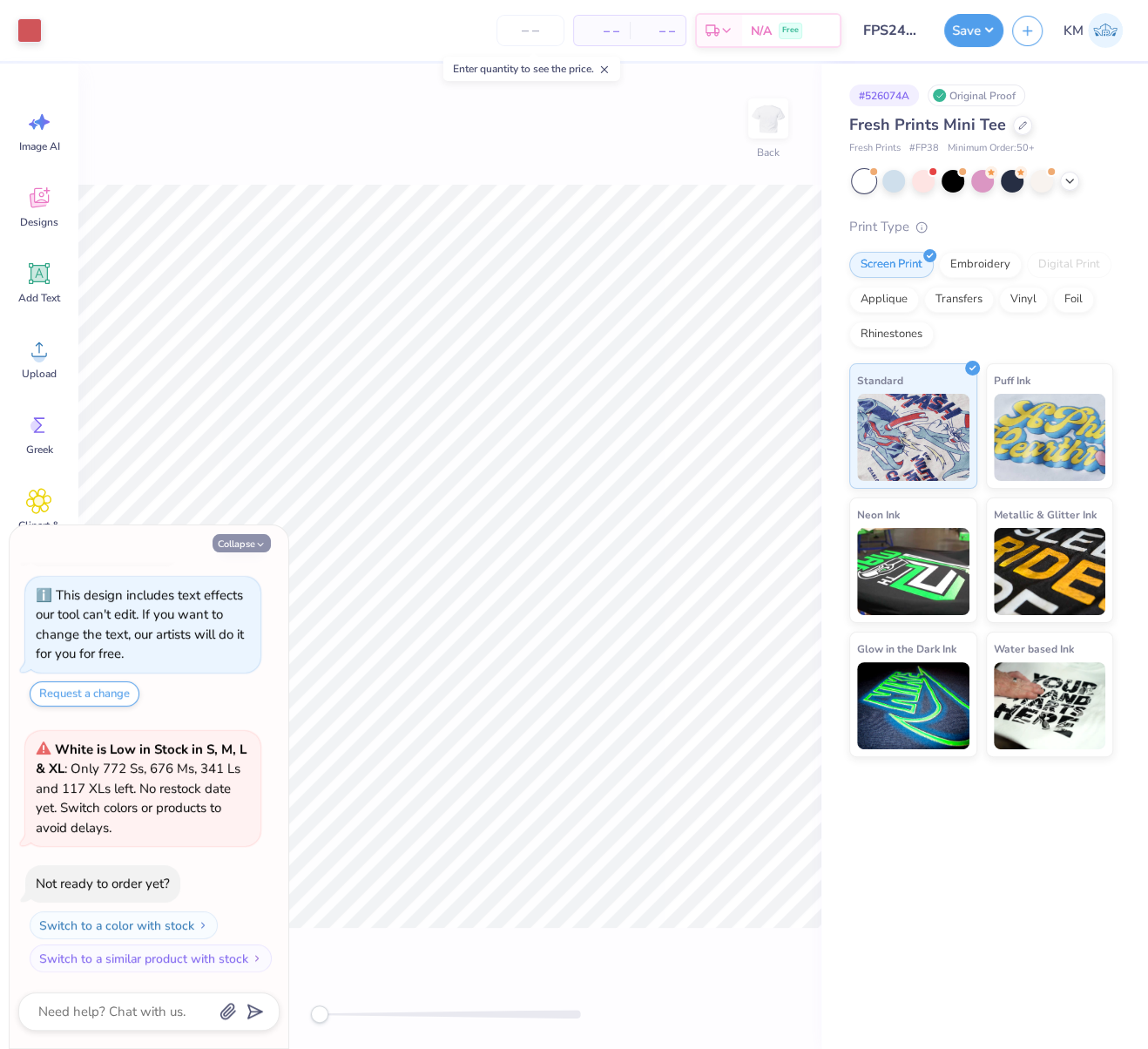
click at [244, 541] on button "Collapse" at bounding box center [242, 543] width 59 height 18
type textarea "x"
